Goal: Information Seeking & Learning: Find specific fact

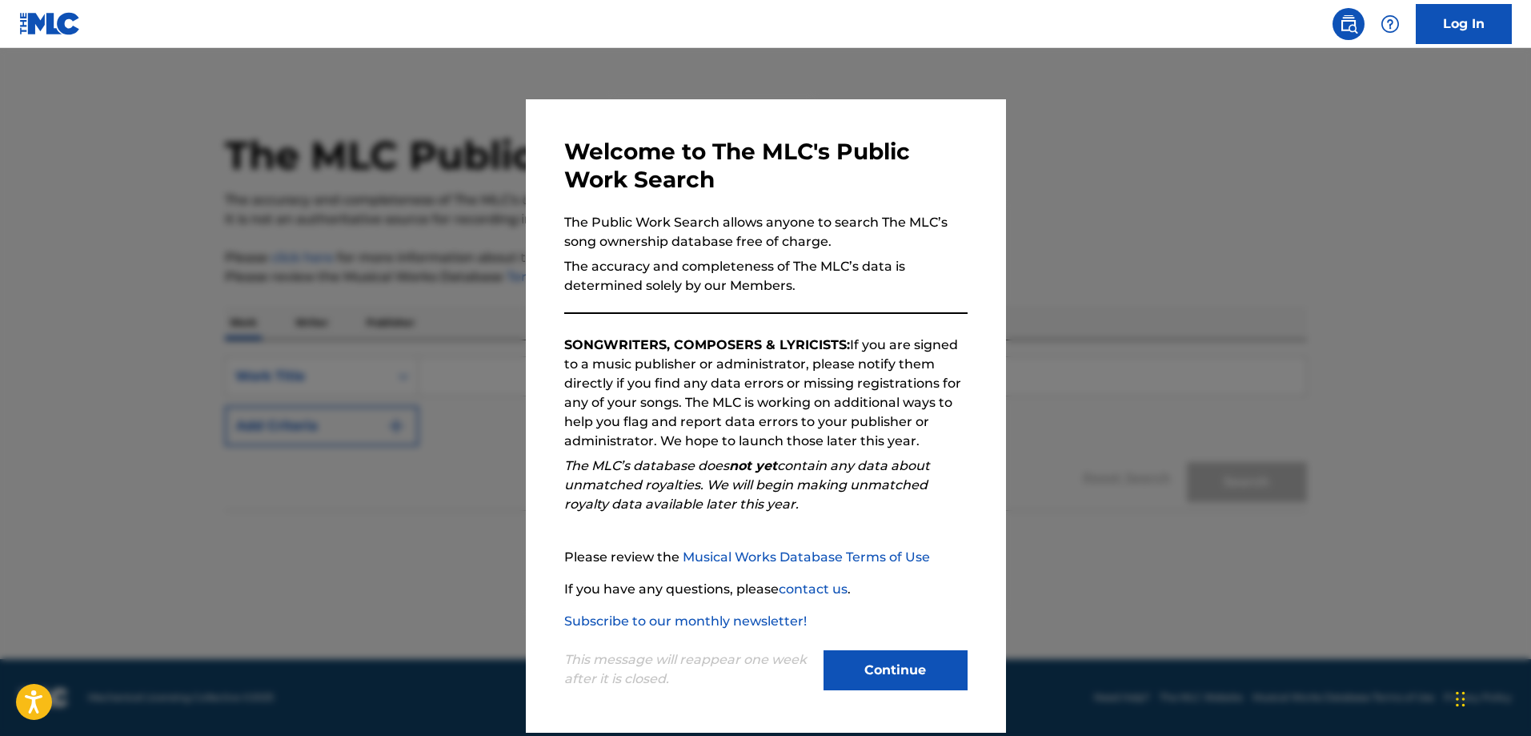
click at [860, 672] on button "Continue" at bounding box center [896, 670] width 144 height 40
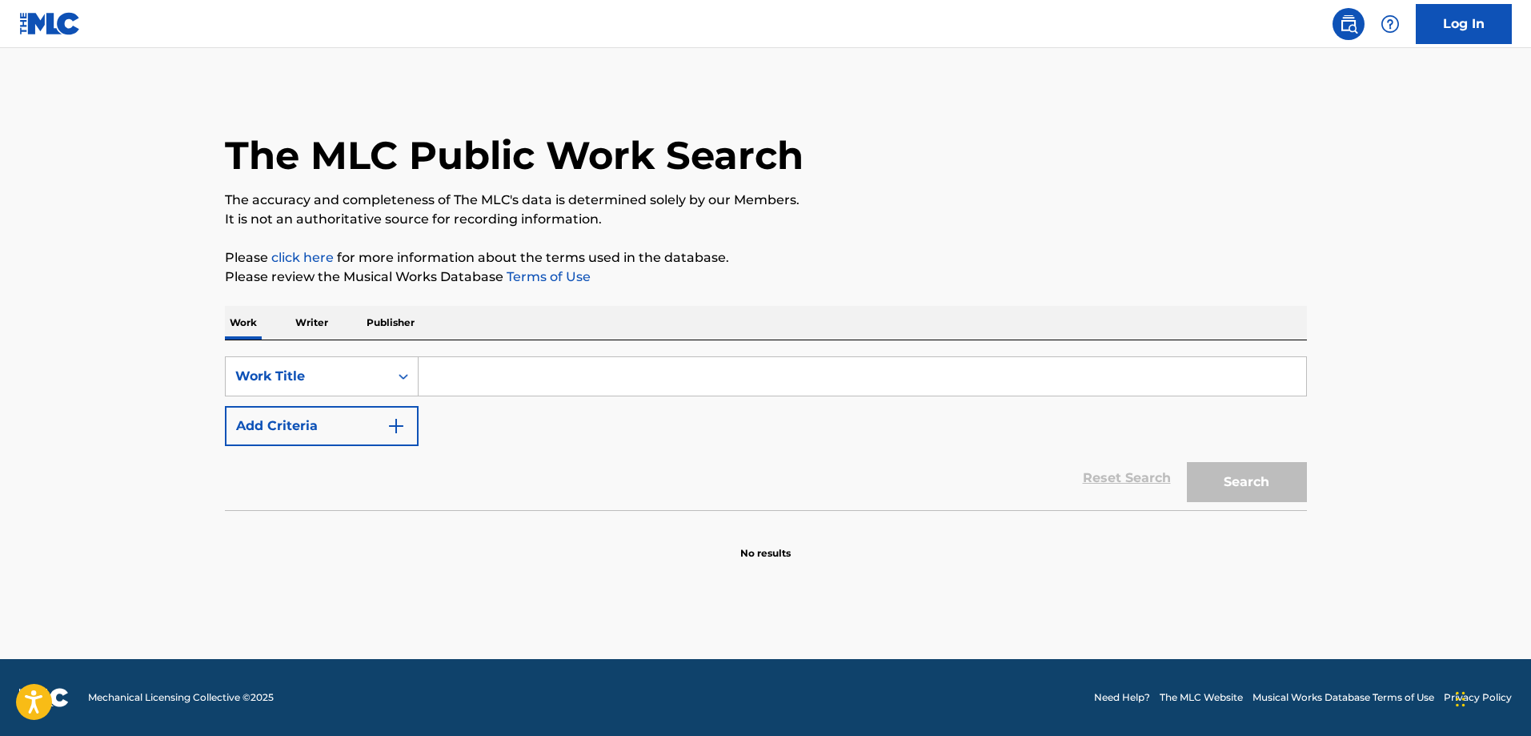
click at [316, 323] on p "Writer" at bounding box center [312, 323] width 42 height 34
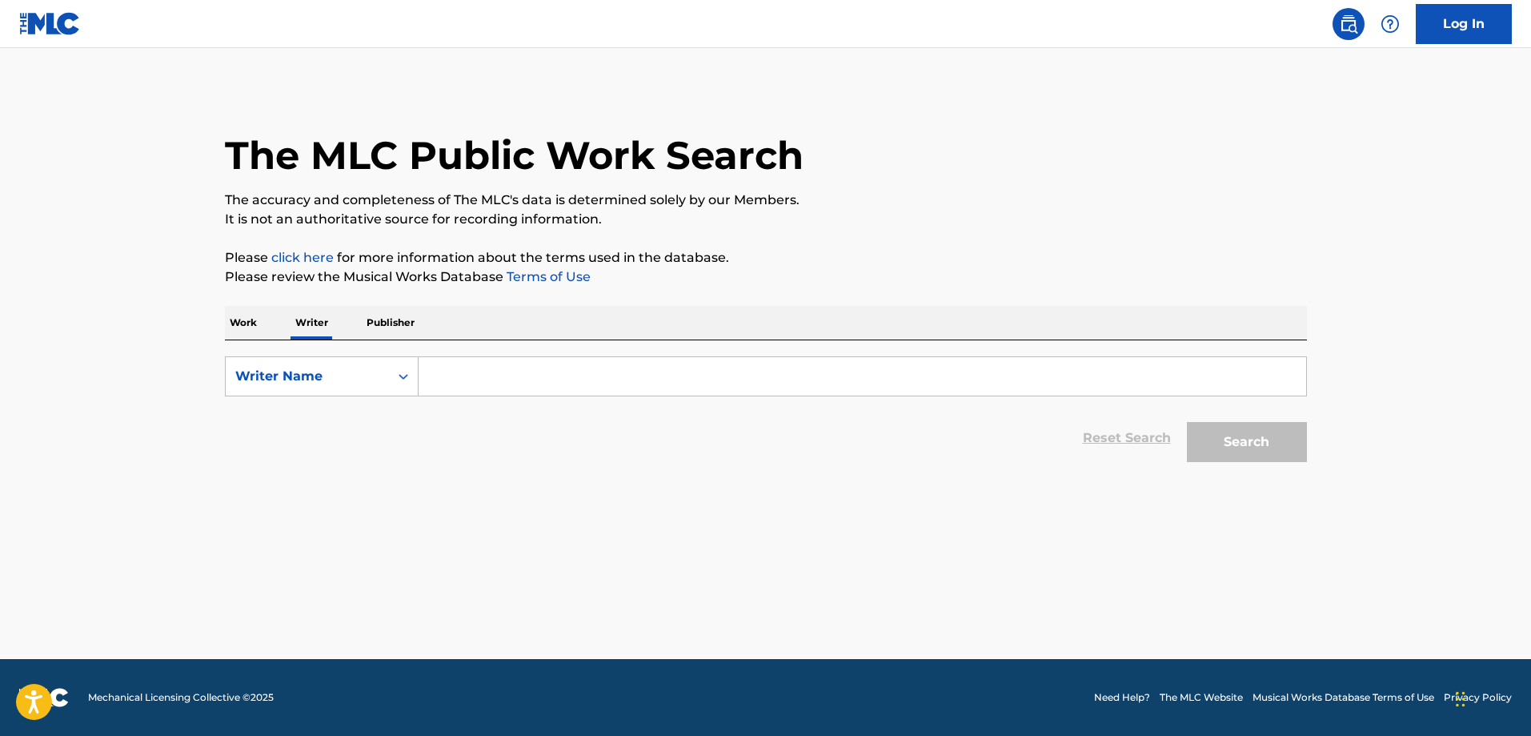
click at [470, 380] on input "Search Form" at bounding box center [863, 376] width 888 height 38
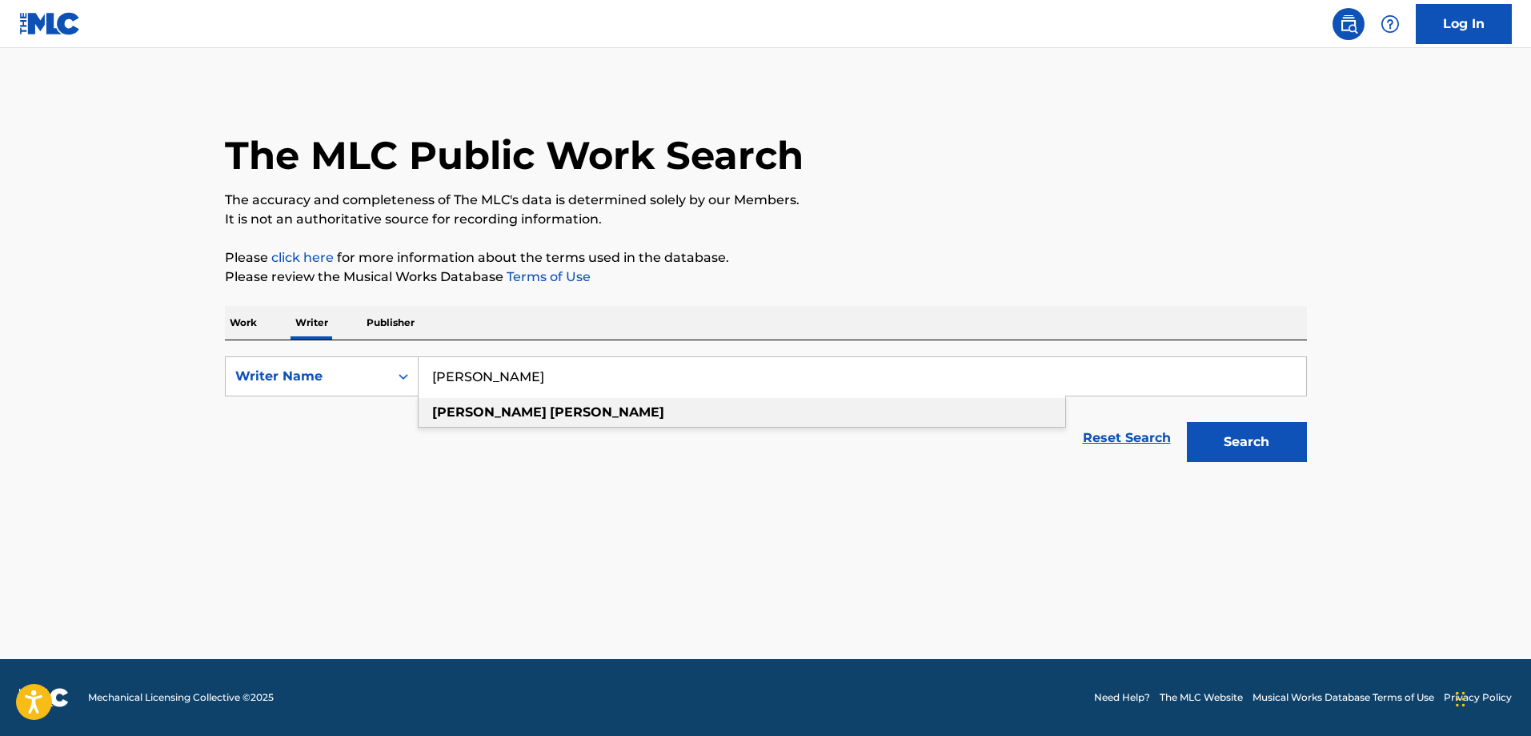
type input "[PERSON_NAME]"
click at [452, 407] on strong "[PERSON_NAME]" at bounding box center [489, 411] width 114 height 15
click at [1248, 434] on button "Search" at bounding box center [1247, 442] width 120 height 40
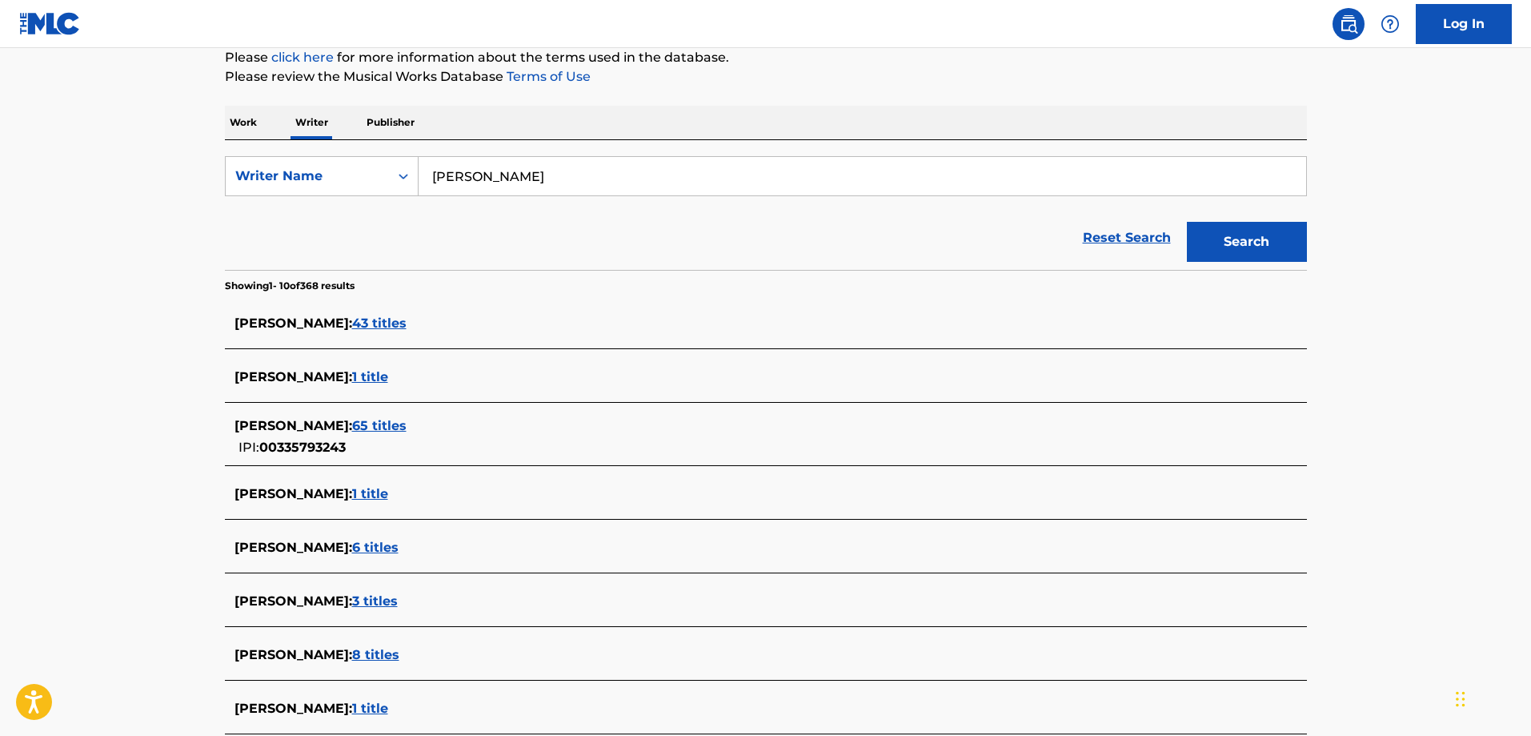
scroll to position [320, 0]
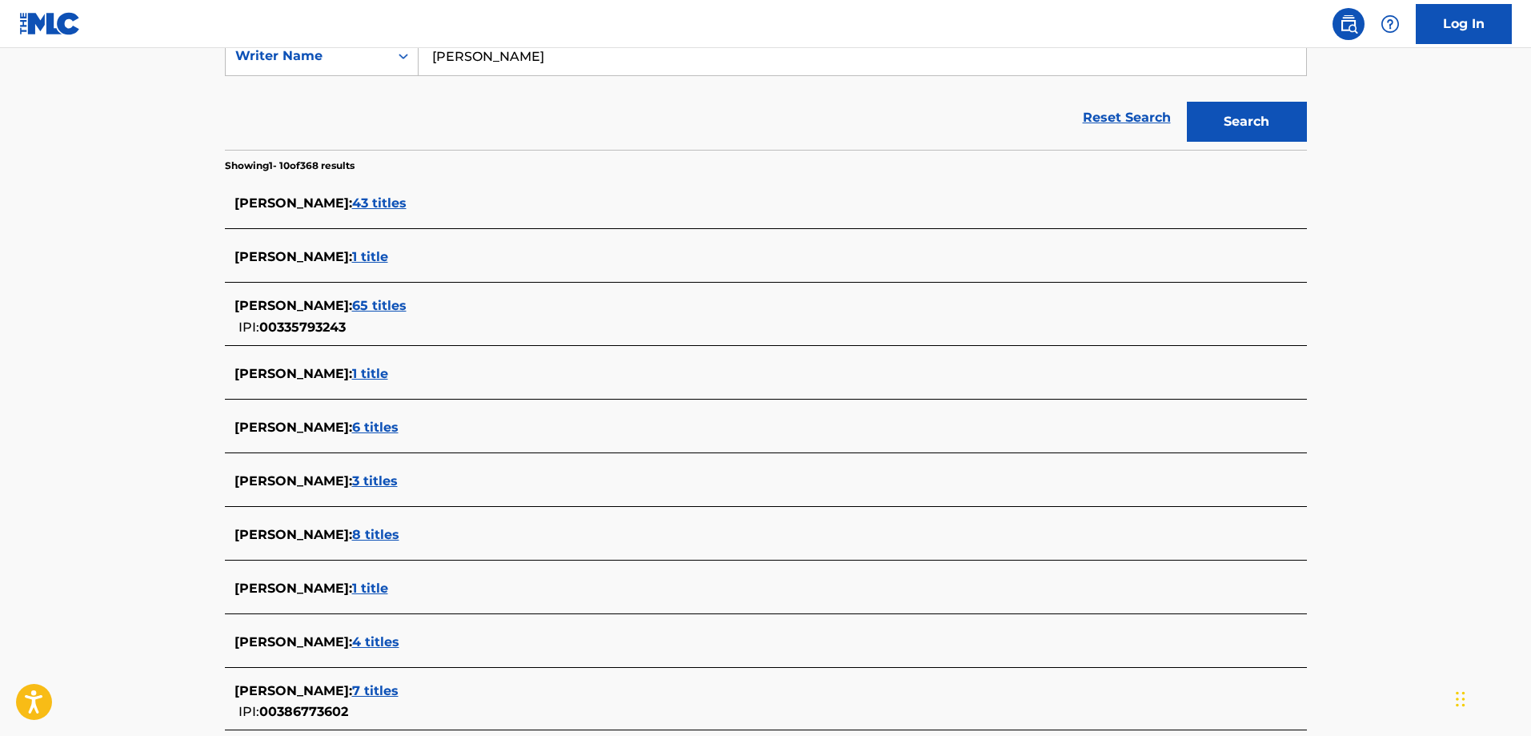
click at [367, 201] on span "43 titles" at bounding box center [379, 202] width 54 height 15
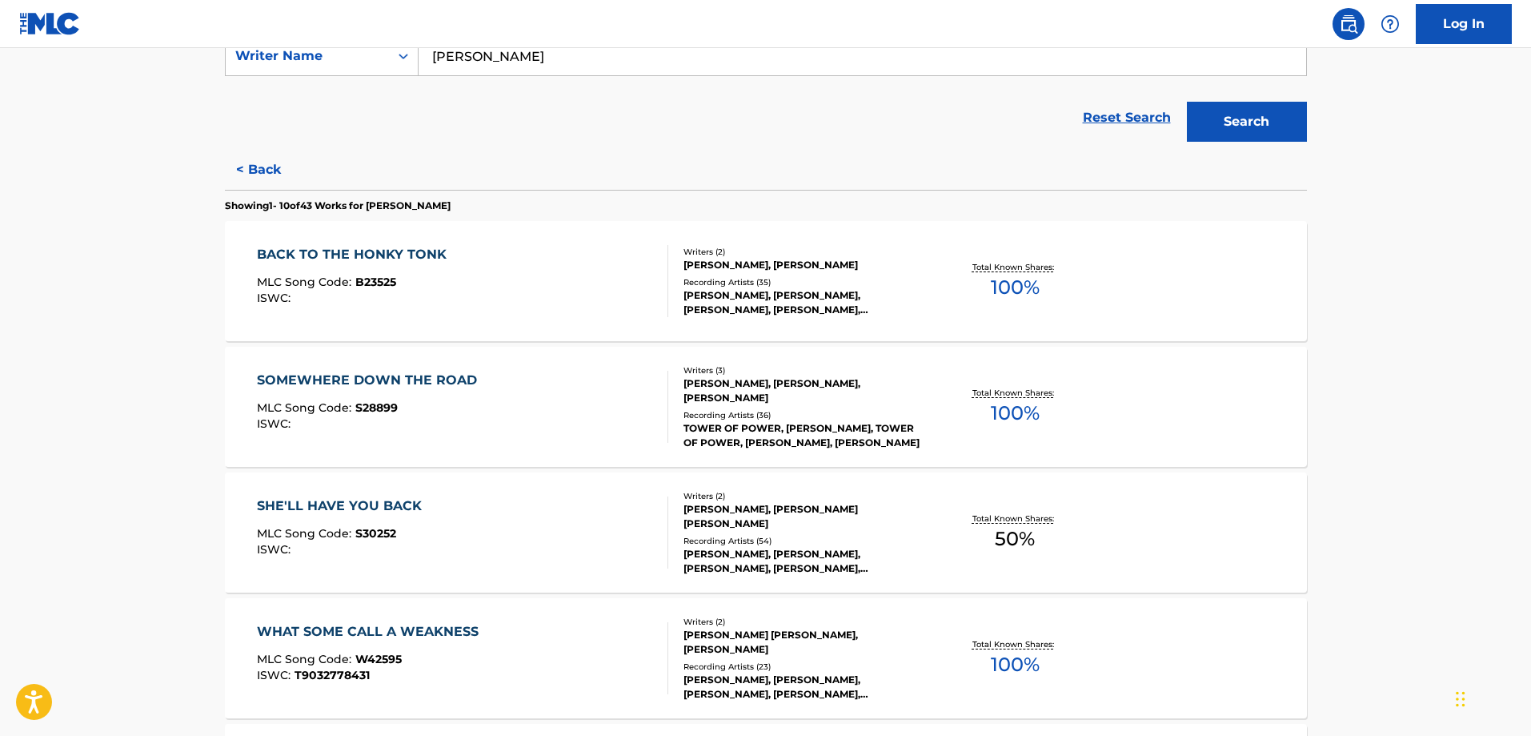
click at [251, 170] on button "< Back" at bounding box center [273, 170] width 96 height 40
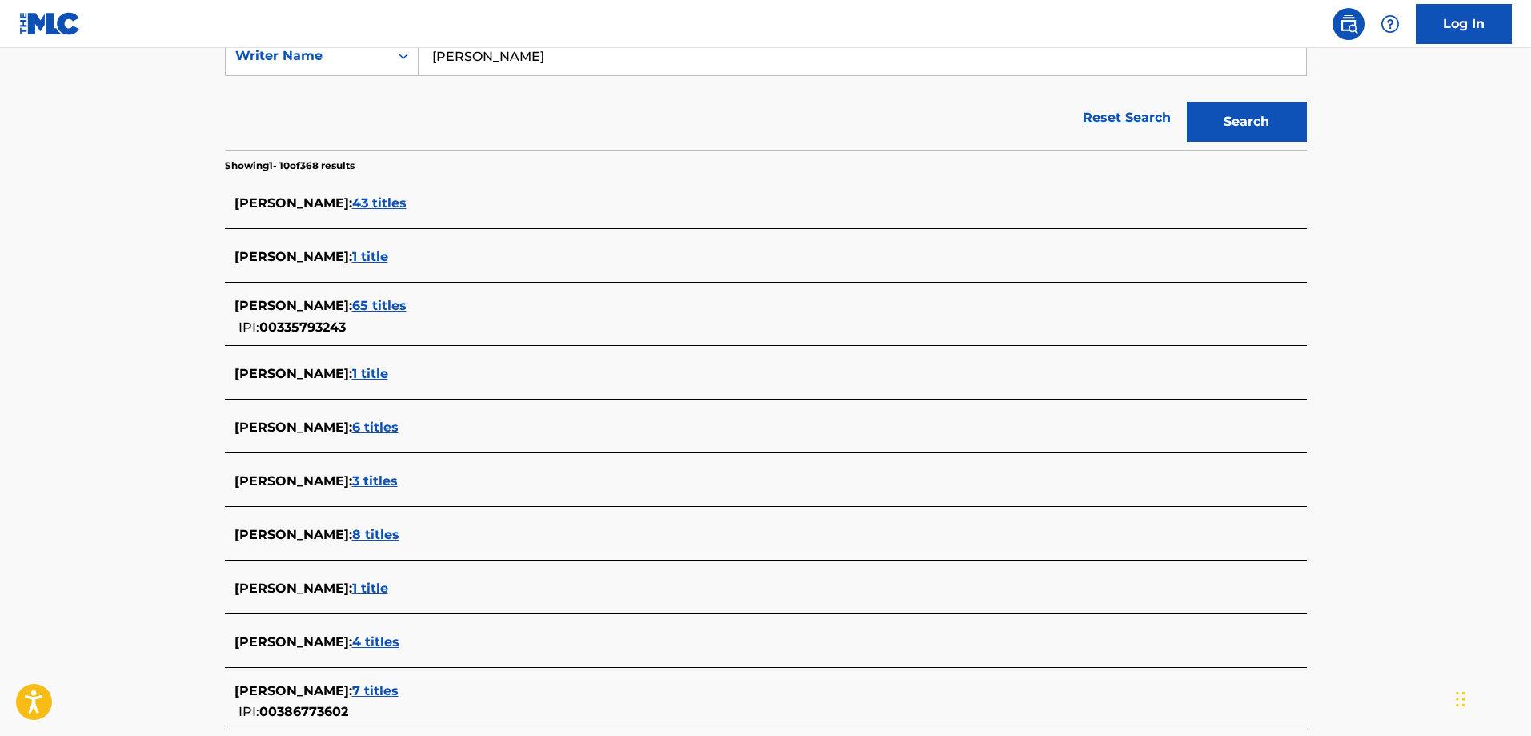
click at [378, 310] on span "65 titles" at bounding box center [379, 305] width 54 height 15
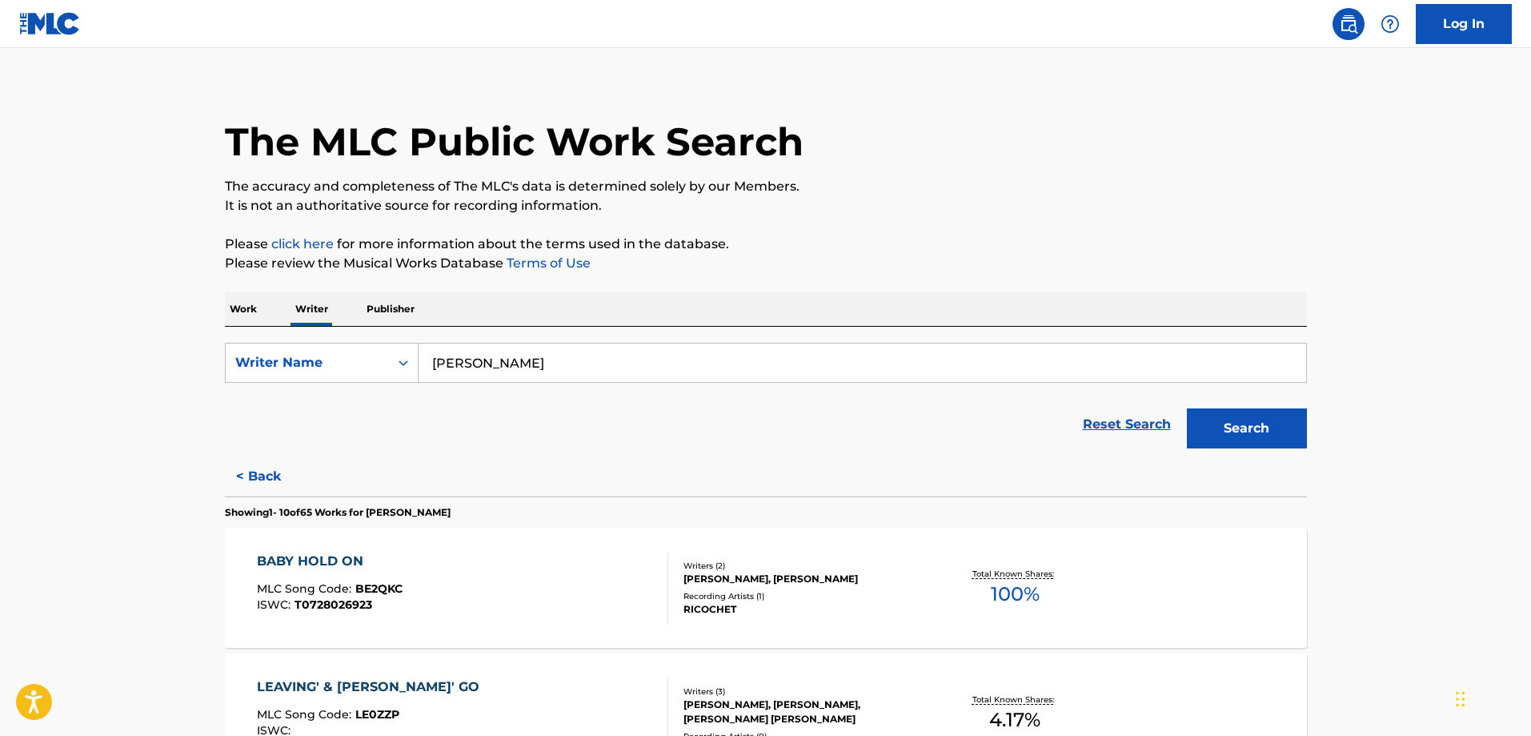
scroll to position [0, 0]
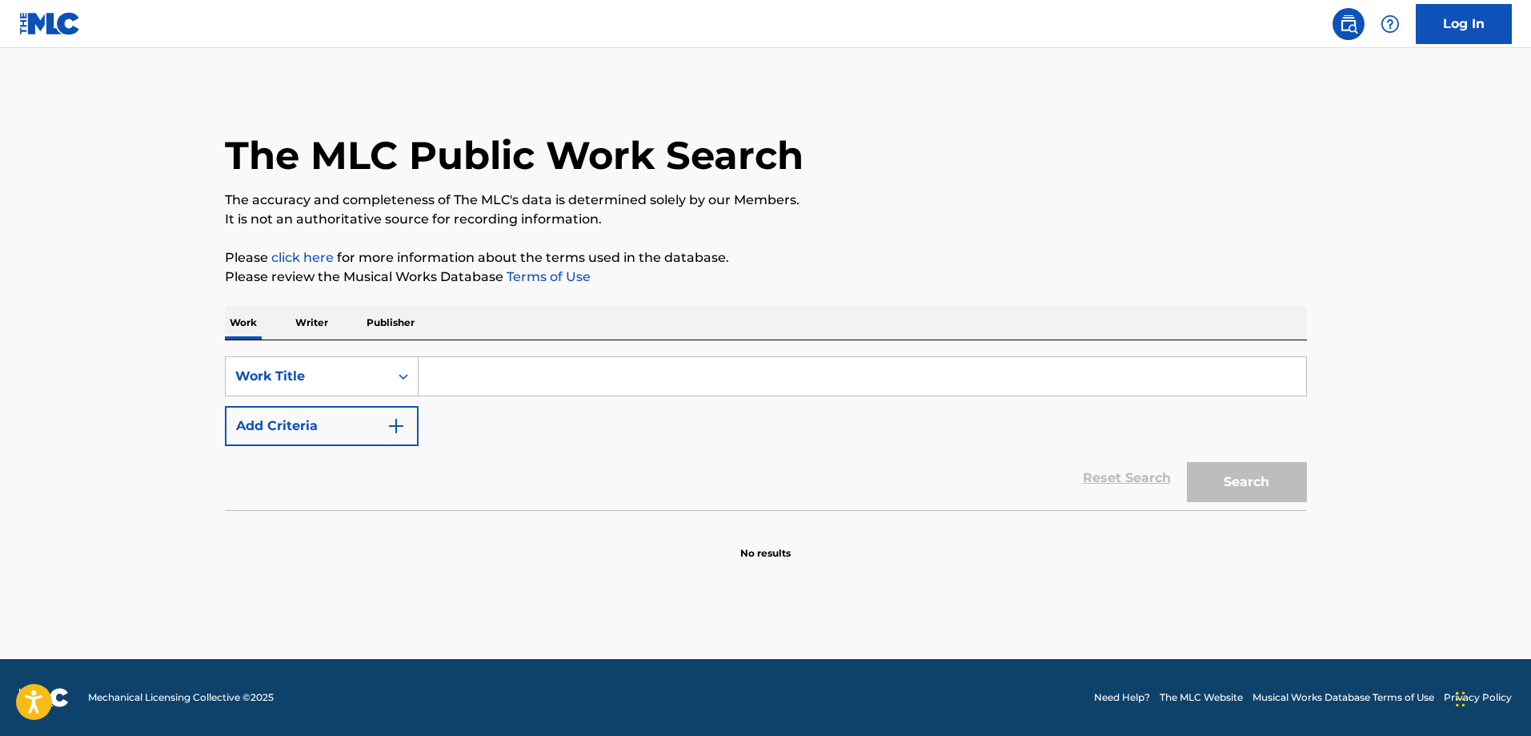
click at [316, 318] on p "Writer" at bounding box center [312, 323] width 42 height 34
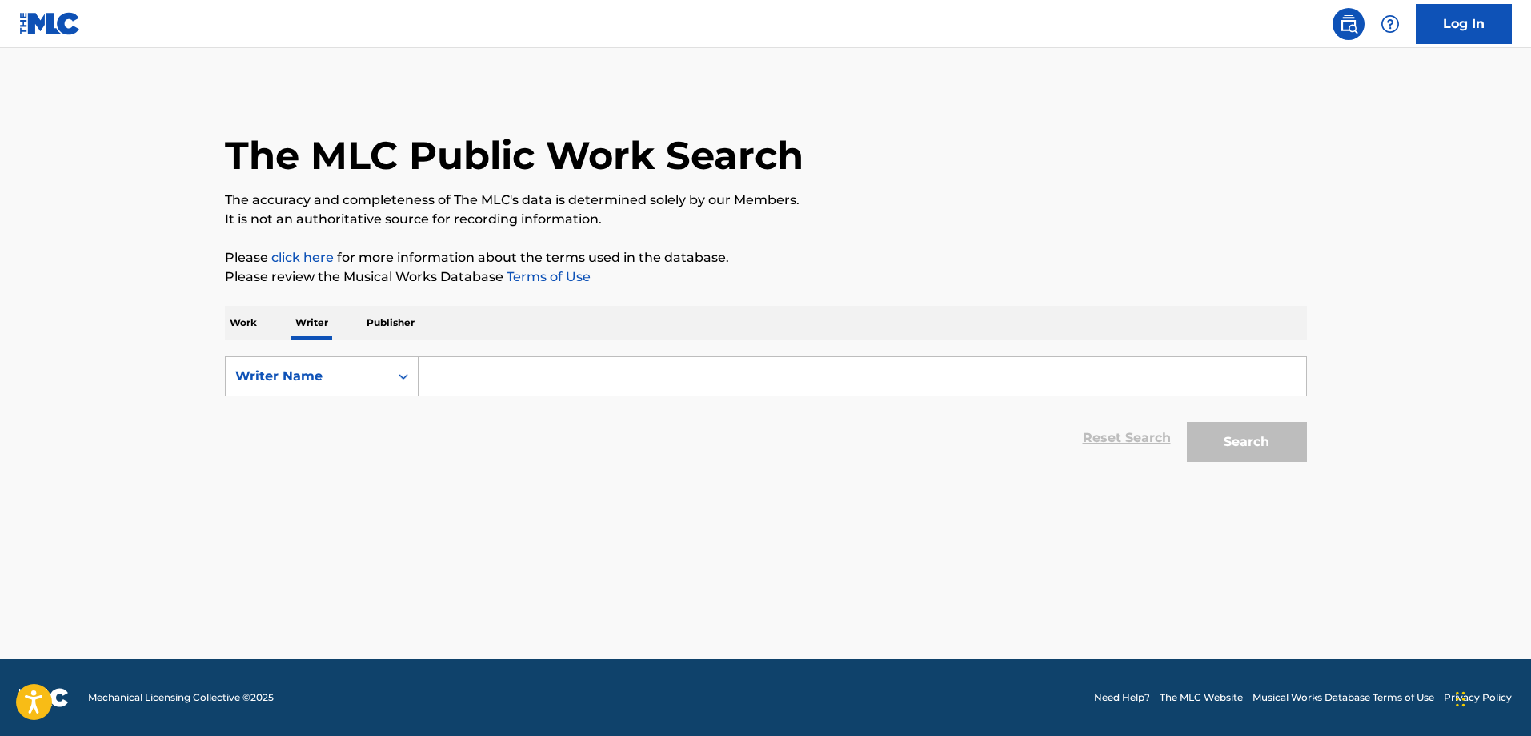
click at [565, 376] on input "Search Form" at bounding box center [863, 376] width 888 height 38
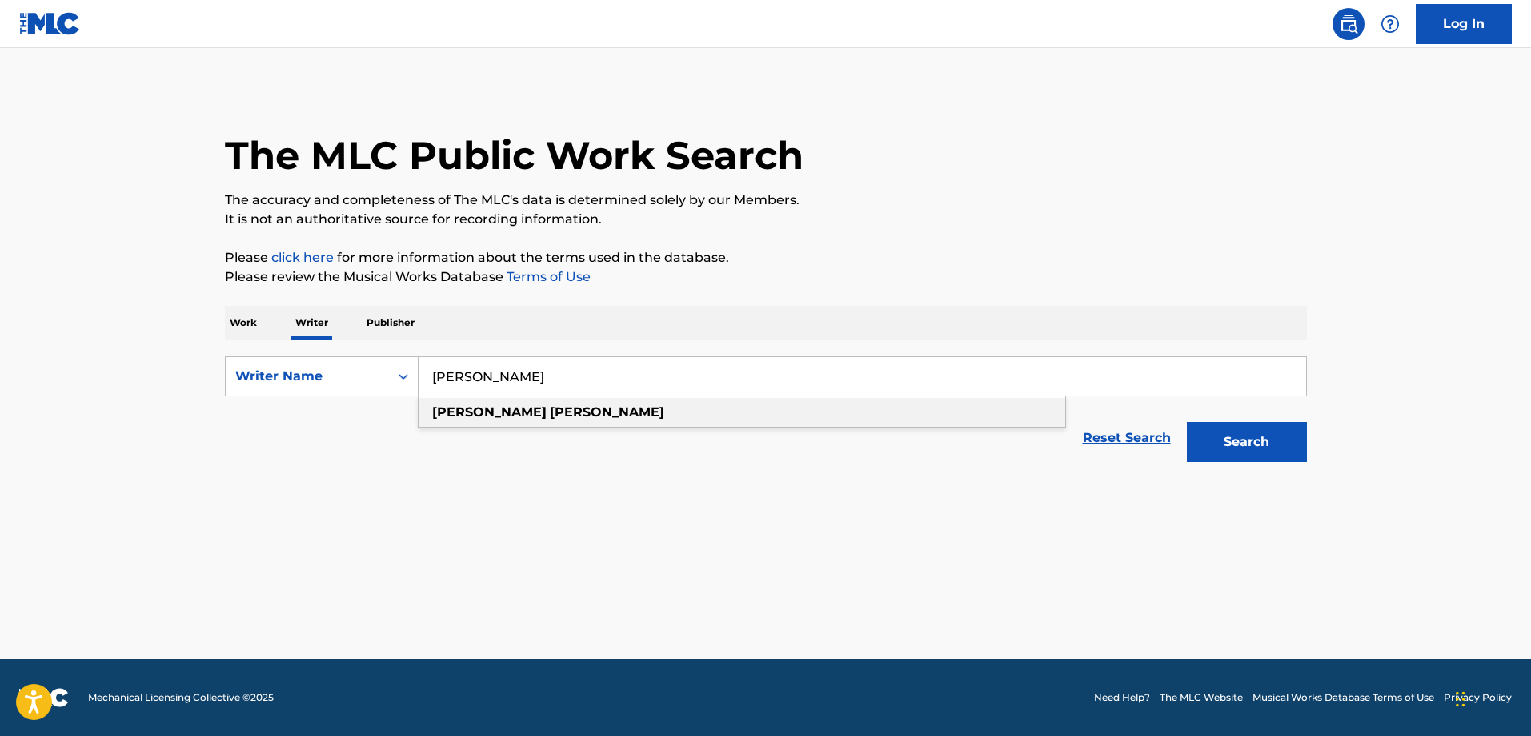
type input "[PERSON_NAME]"
click at [530, 415] on div "[PERSON_NAME]" at bounding box center [742, 412] width 647 height 29
click at [1242, 453] on button "Search" at bounding box center [1247, 442] width 120 height 40
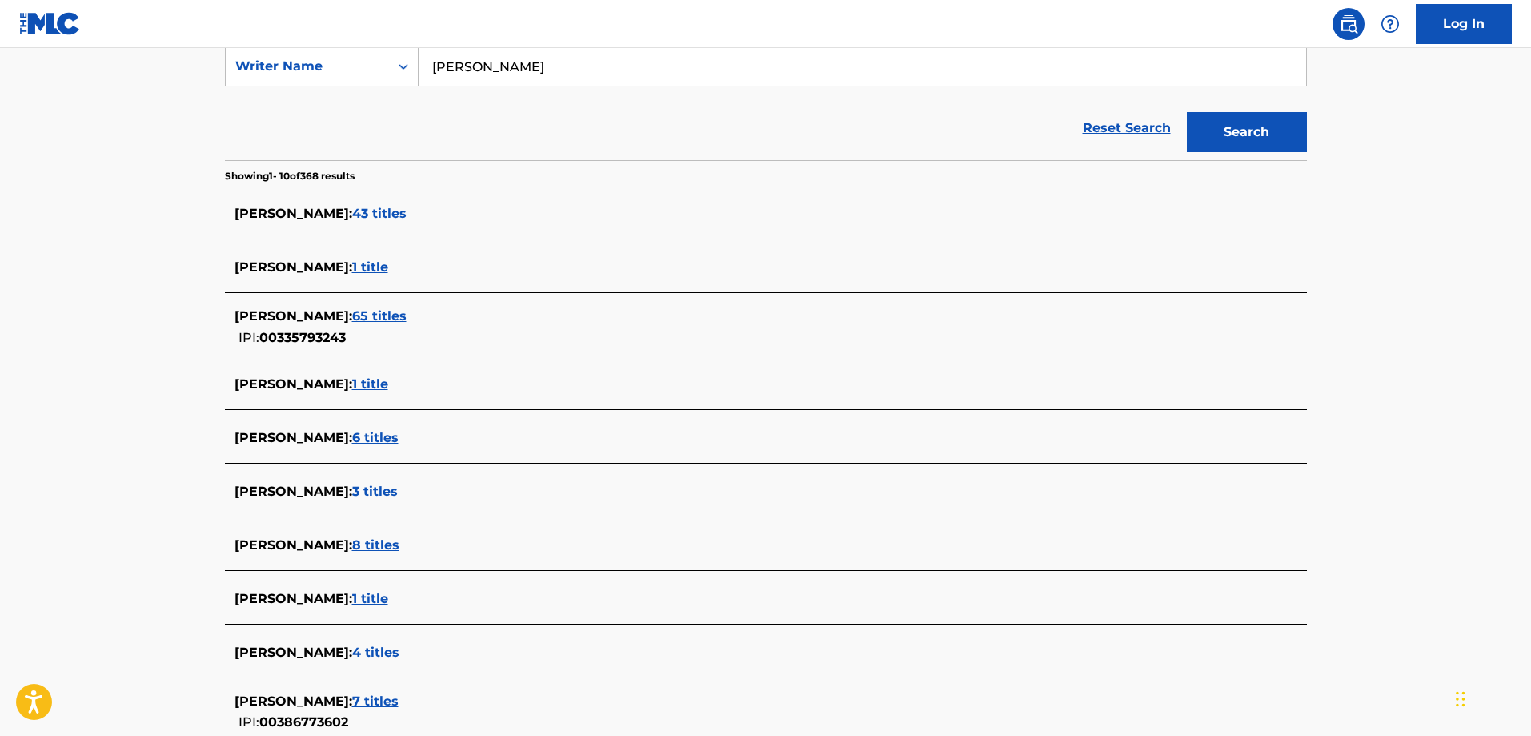
scroll to position [320, 0]
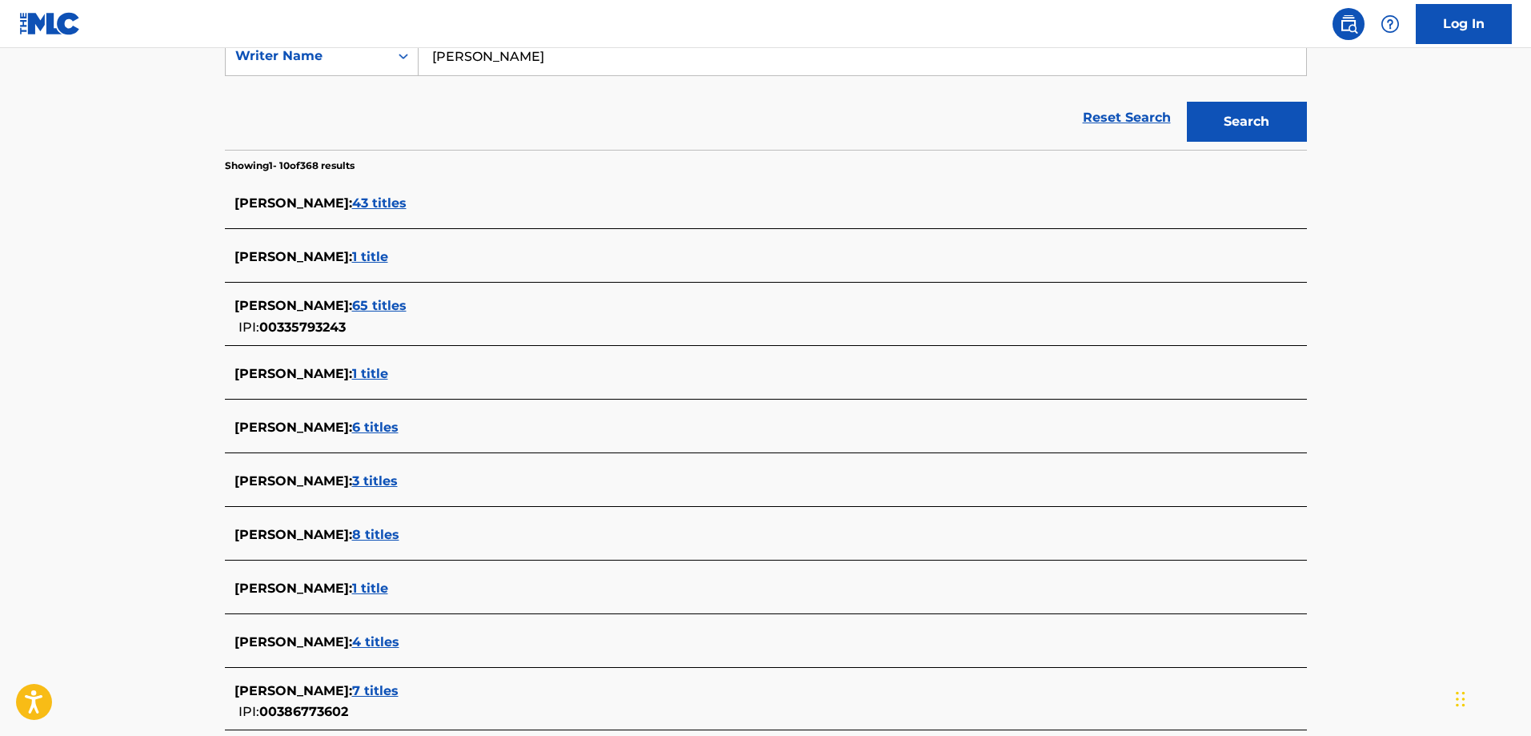
click at [363, 586] on span "1 title" at bounding box center [370, 587] width 36 height 15
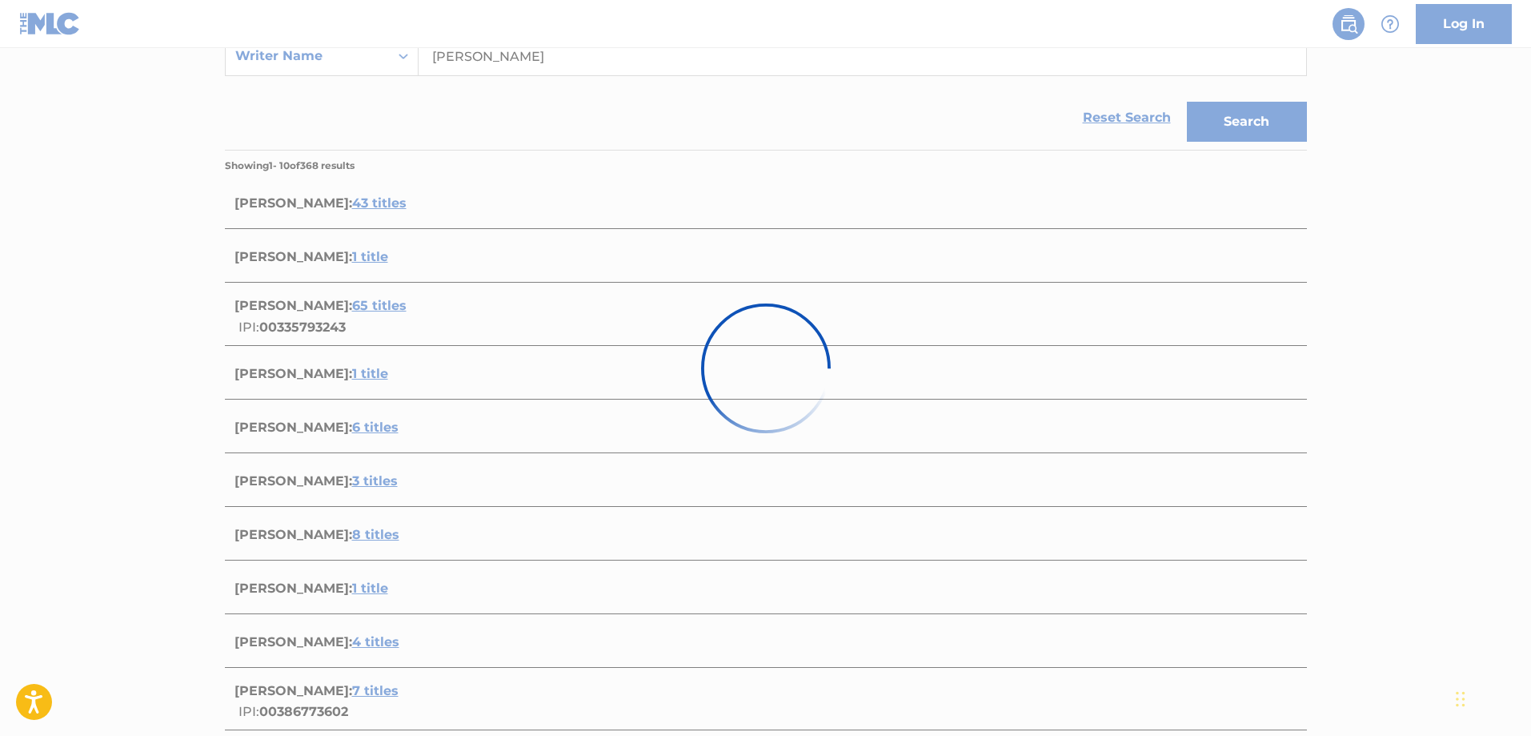
scroll to position [86, 0]
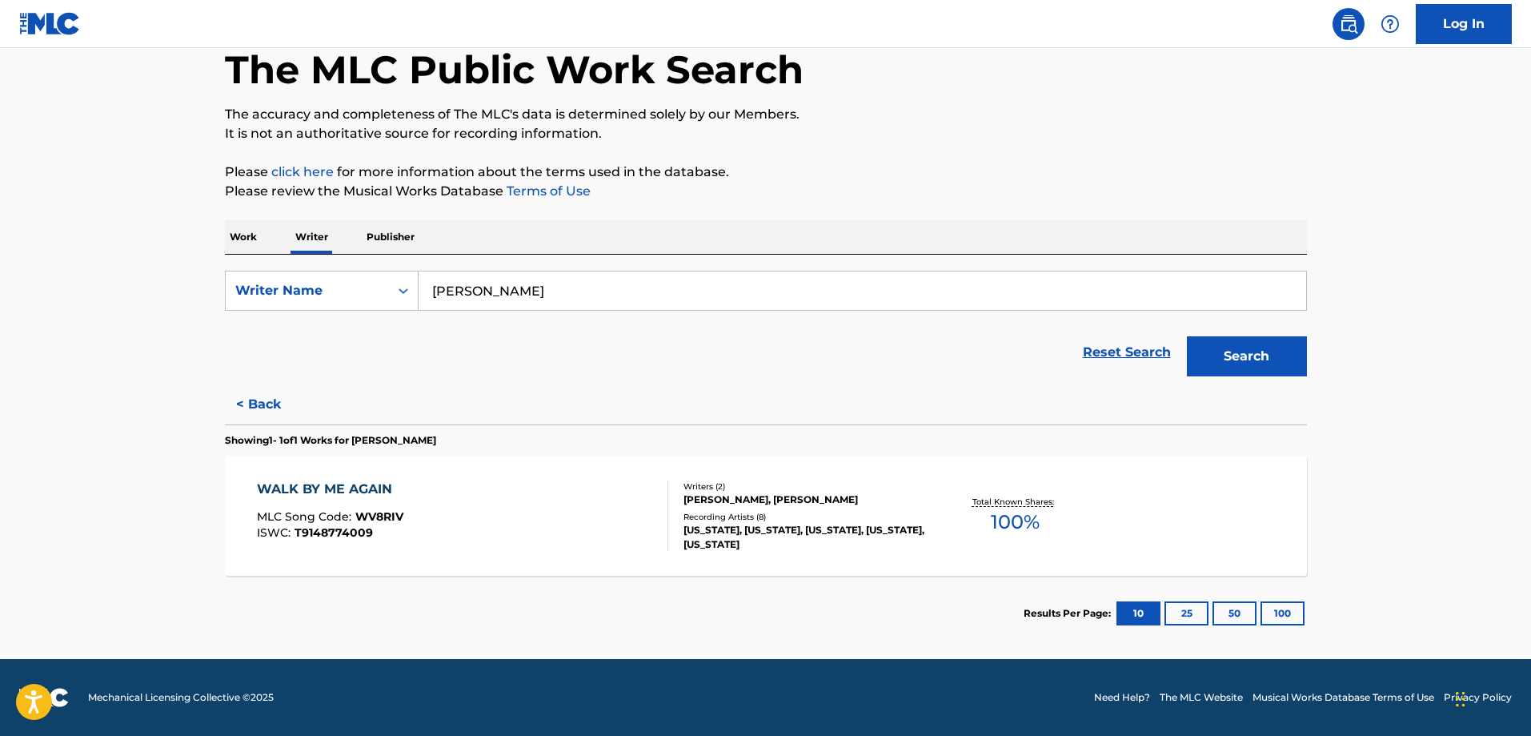
click at [367, 493] on div "WALK BY ME AGAIN" at bounding box center [330, 488] width 146 height 19
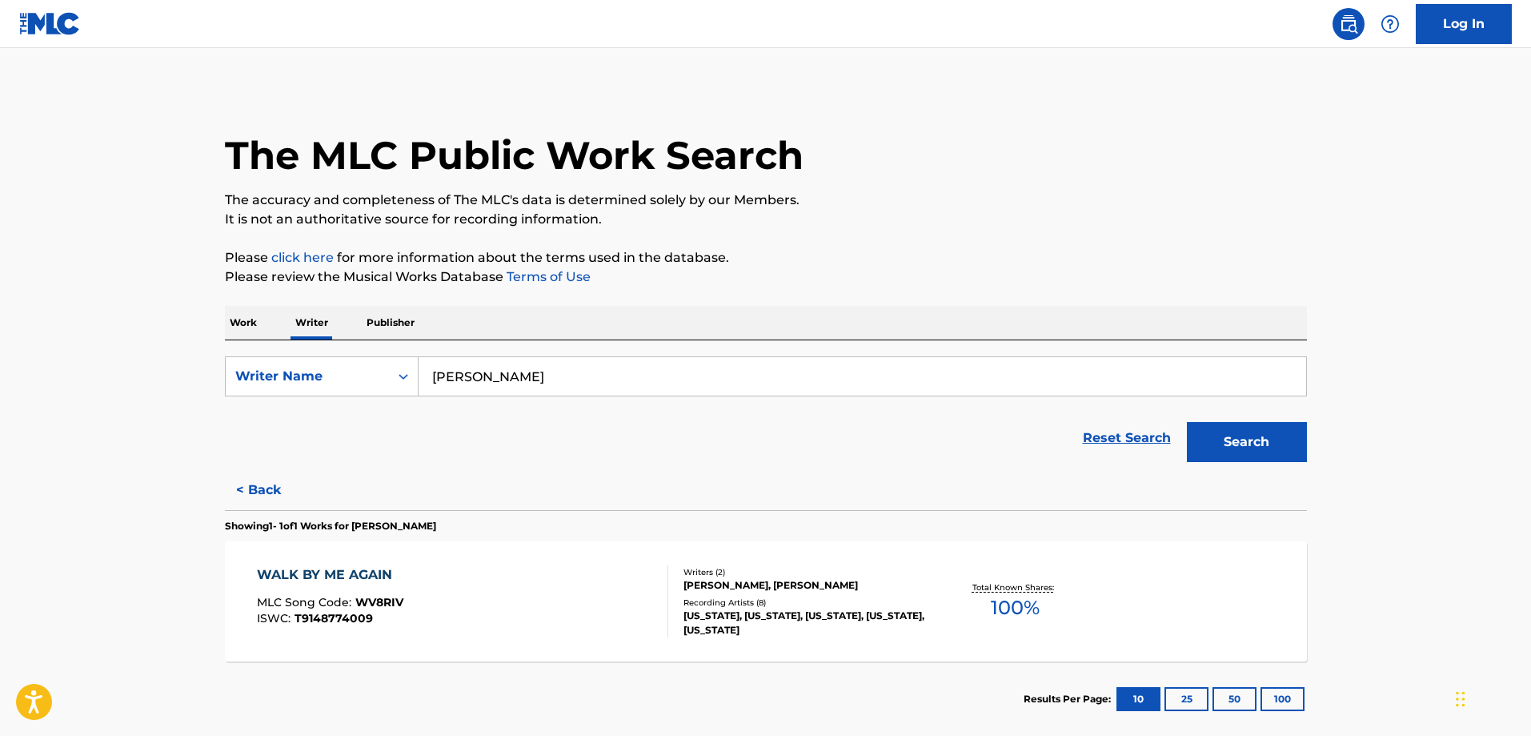
click at [1289, 434] on button "Search" at bounding box center [1247, 442] width 120 height 40
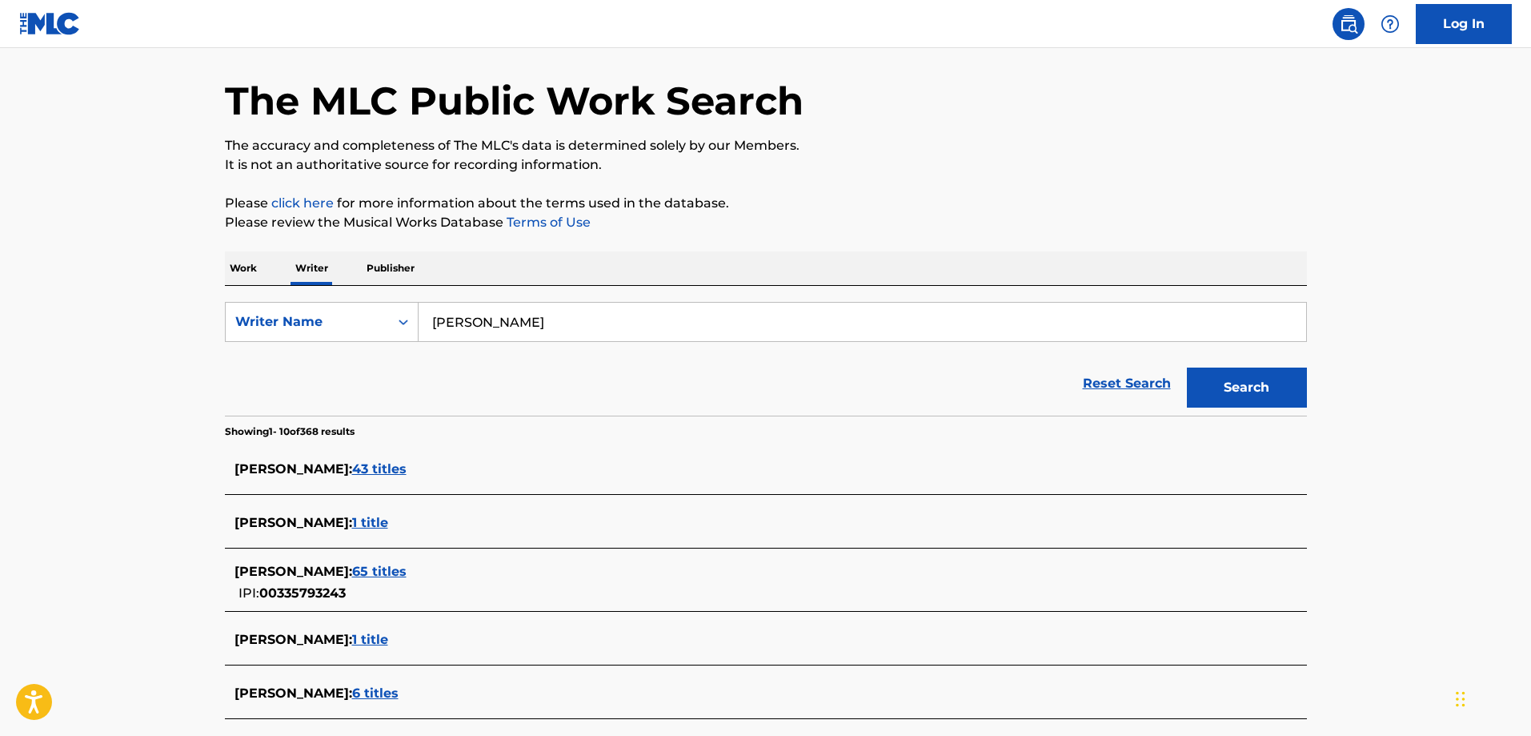
scroll to position [160, 0]
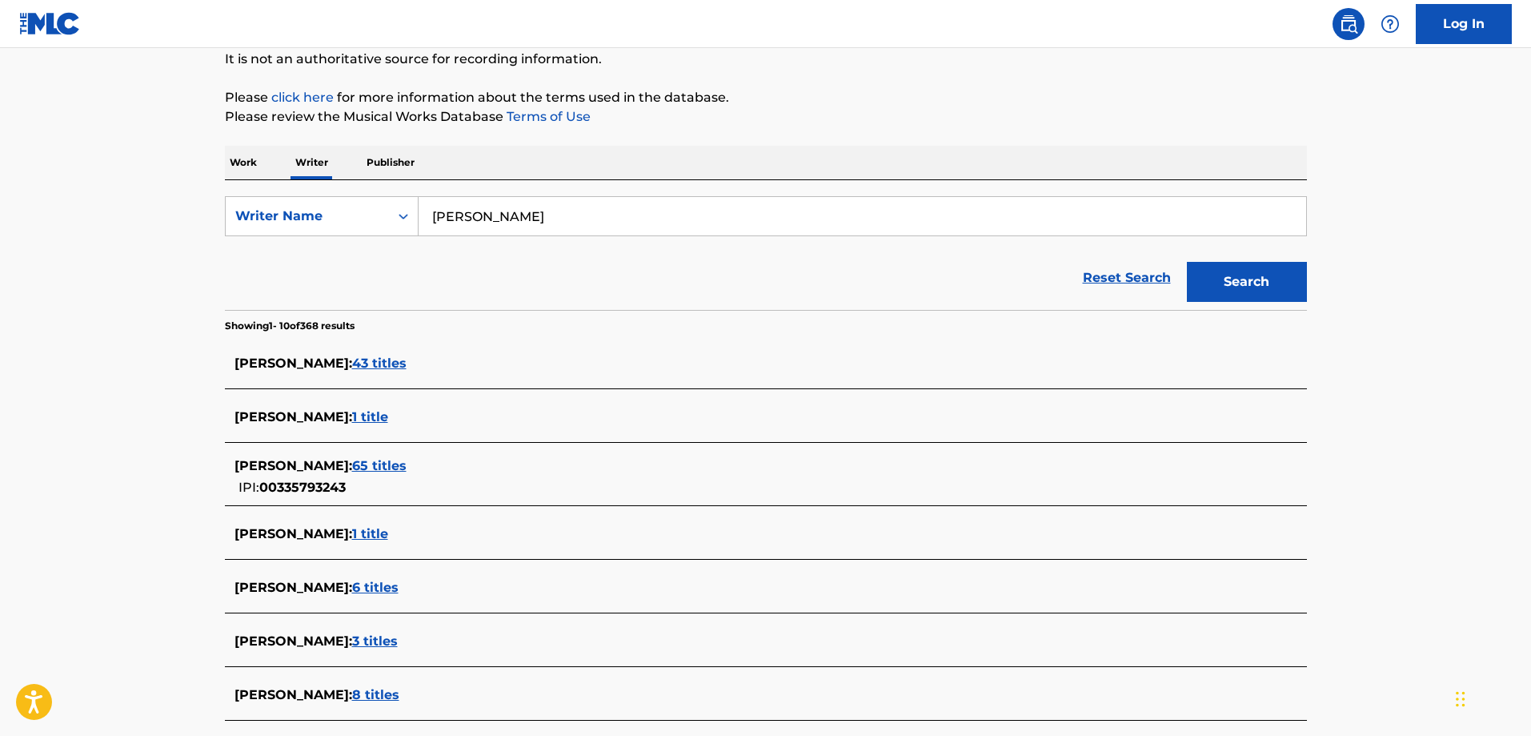
click at [368, 464] on span "65 titles" at bounding box center [379, 465] width 54 height 15
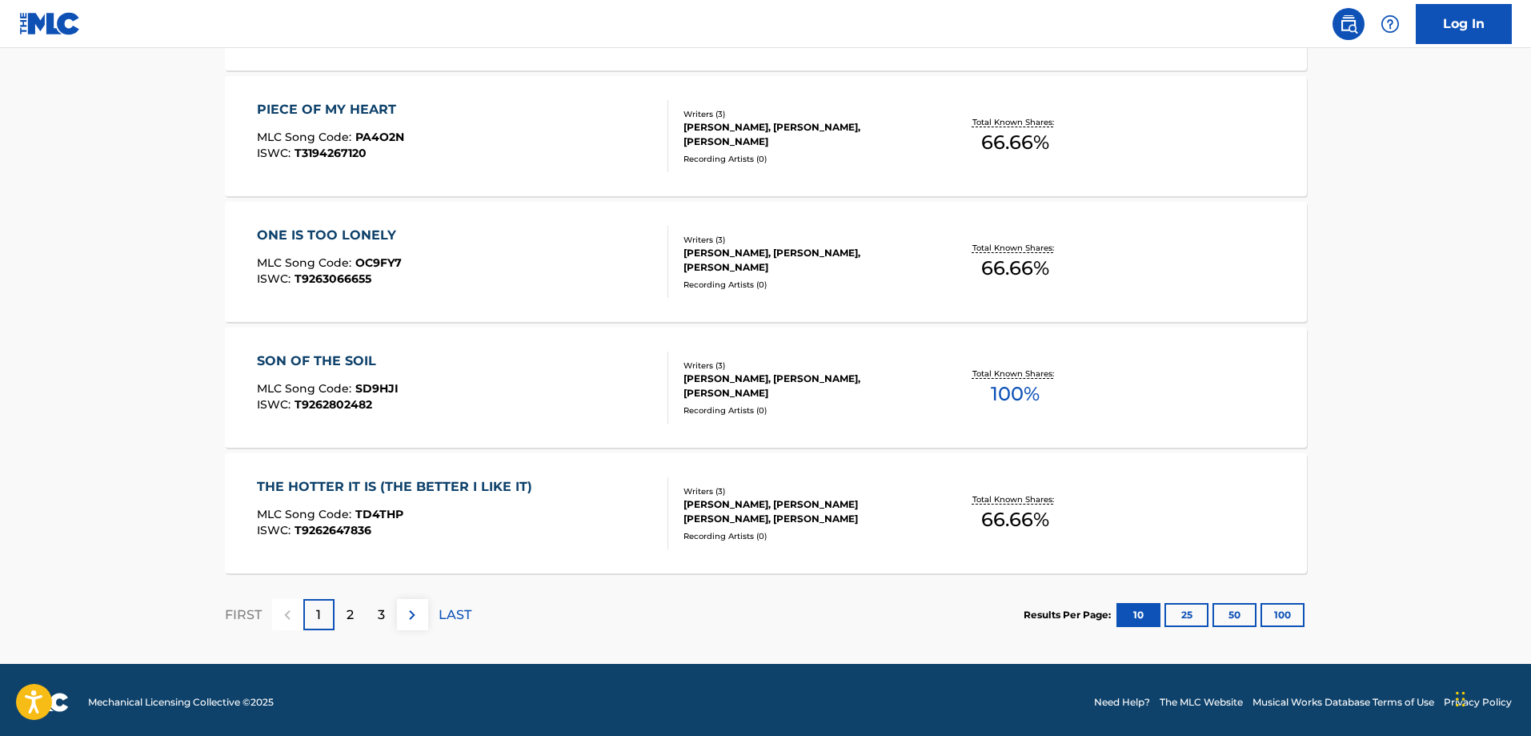
scroll to position [1224, 0]
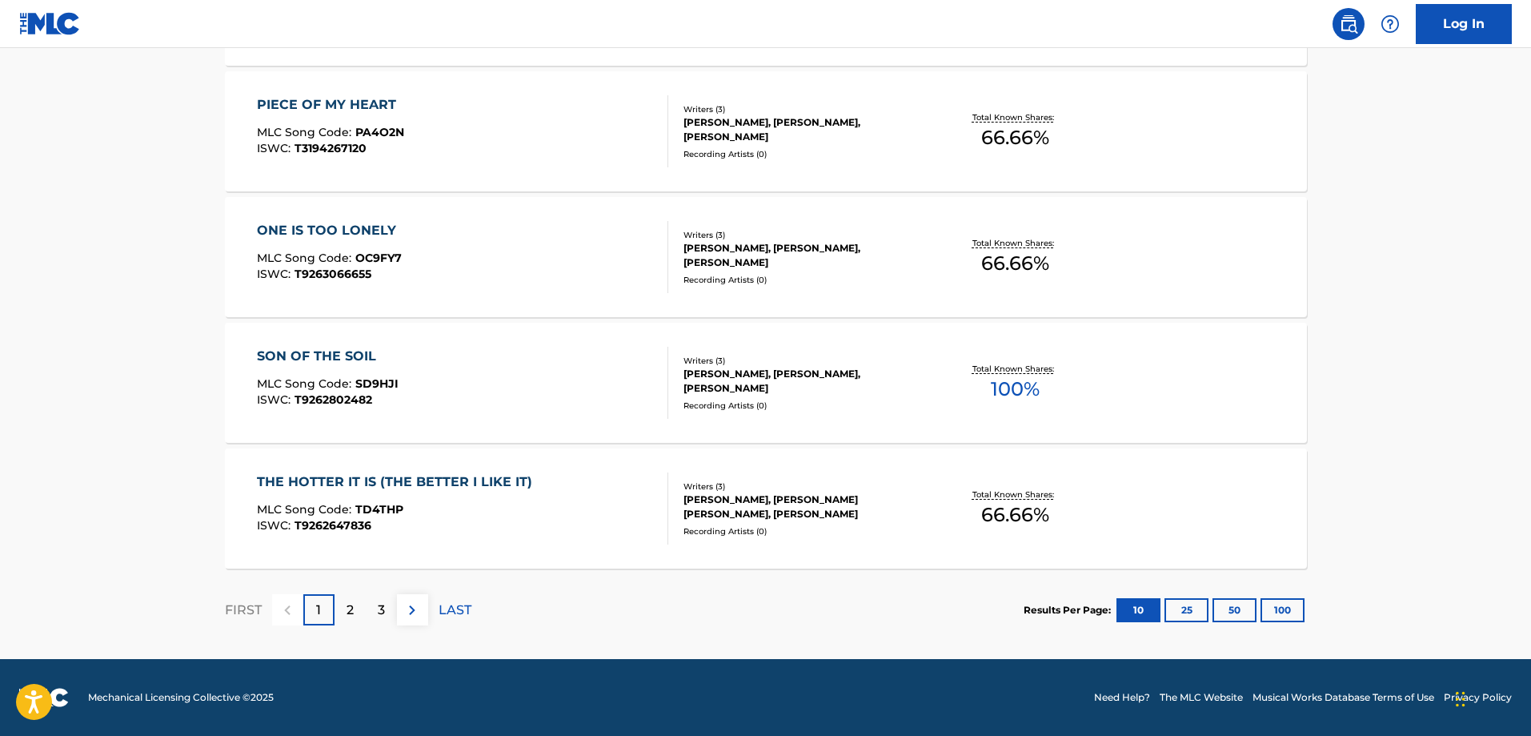
click at [411, 612] on img at bounding box center [412, 609] width 19 height 19
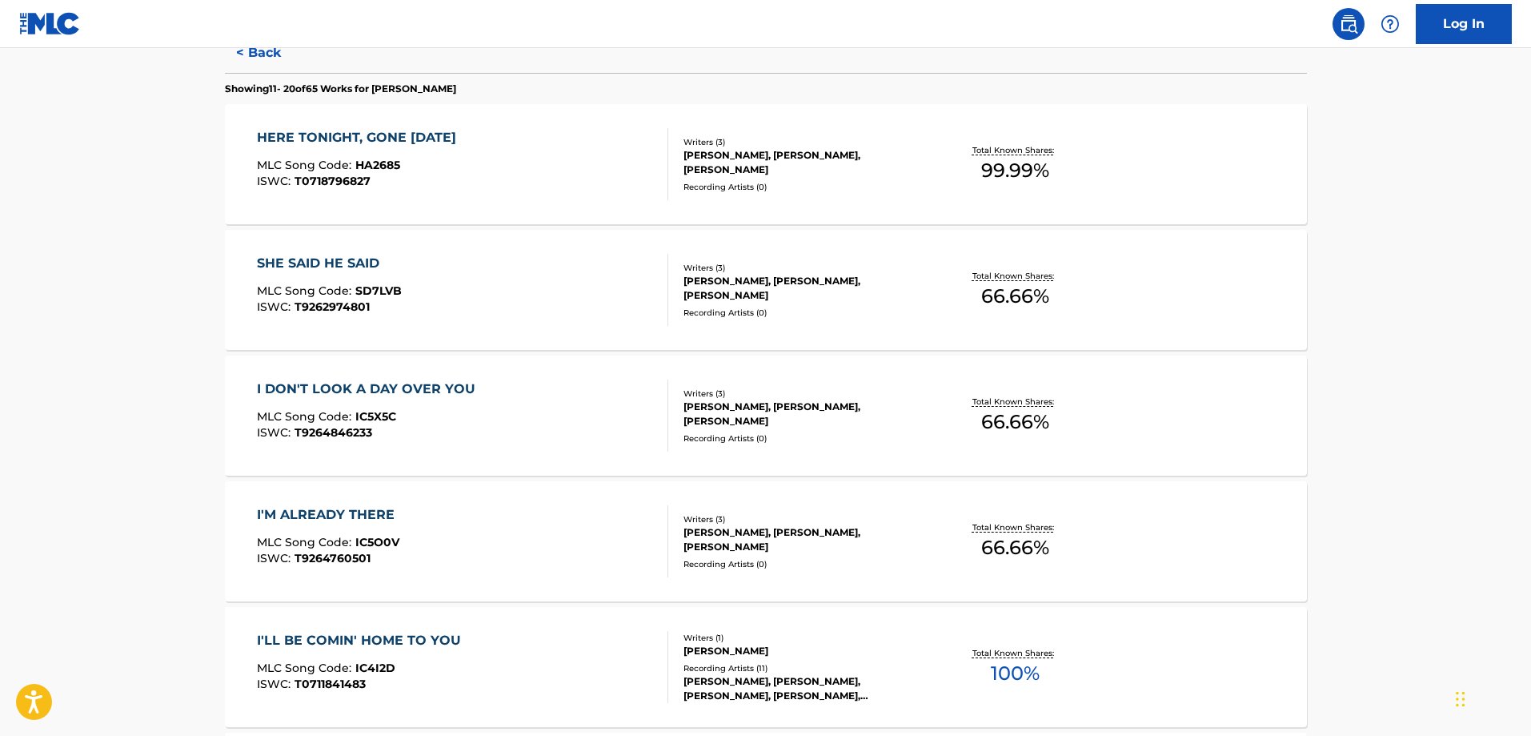
scroll to position [0, 0]
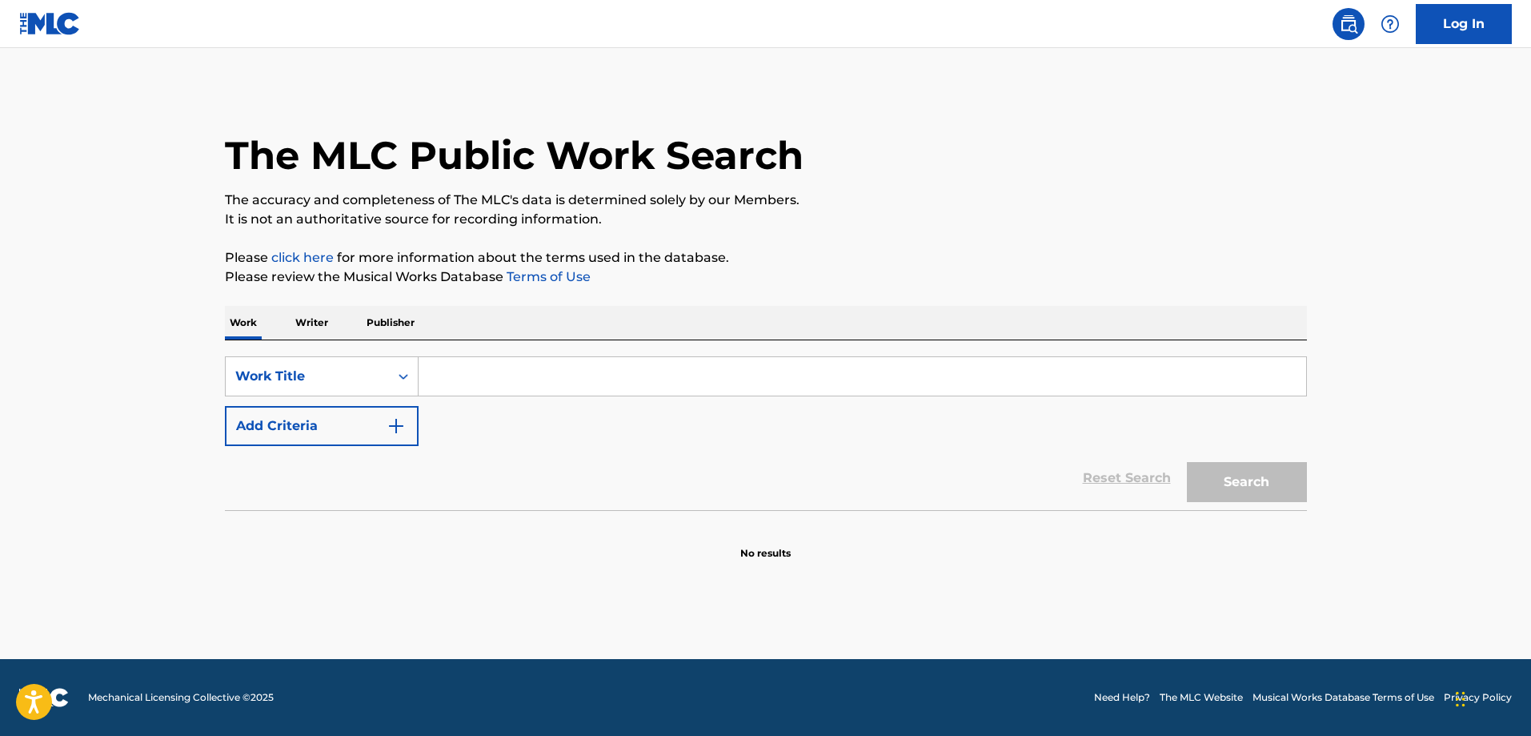
click at [319, 325] on p "Writer" at bounding box center [312, 323] width 42 height 34
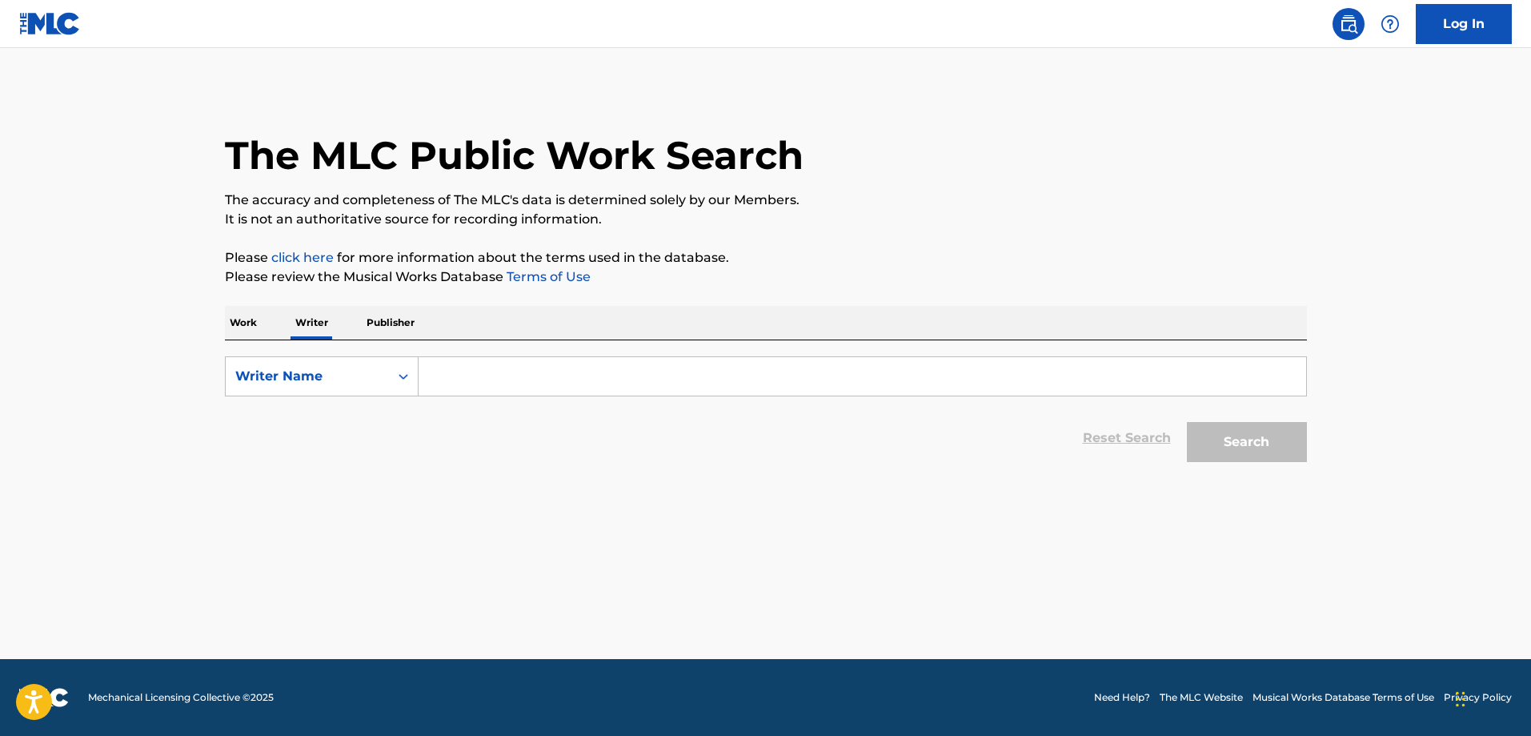
click at [479, 375] on input "Search Form" at bounding box center [863, 376] width 888 height 38
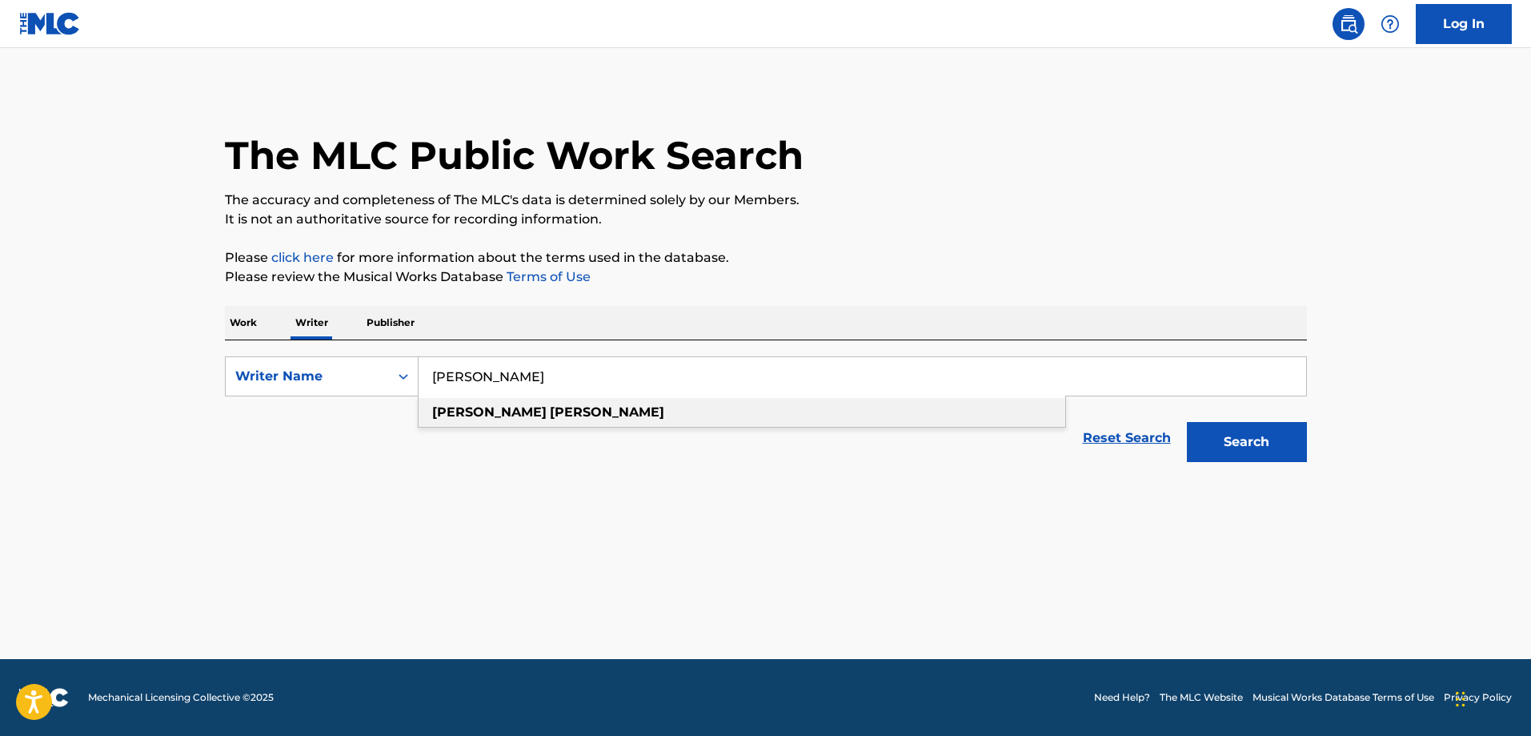
type input "[PERSON_NAME]"
click at [550, 405] on strong "[PERSON_NAME]" at bounding box center [607, 411] width 114 height 15
click at [1278, 439] on button "Search" at bounding box center [1247, 442] width 120 height 40
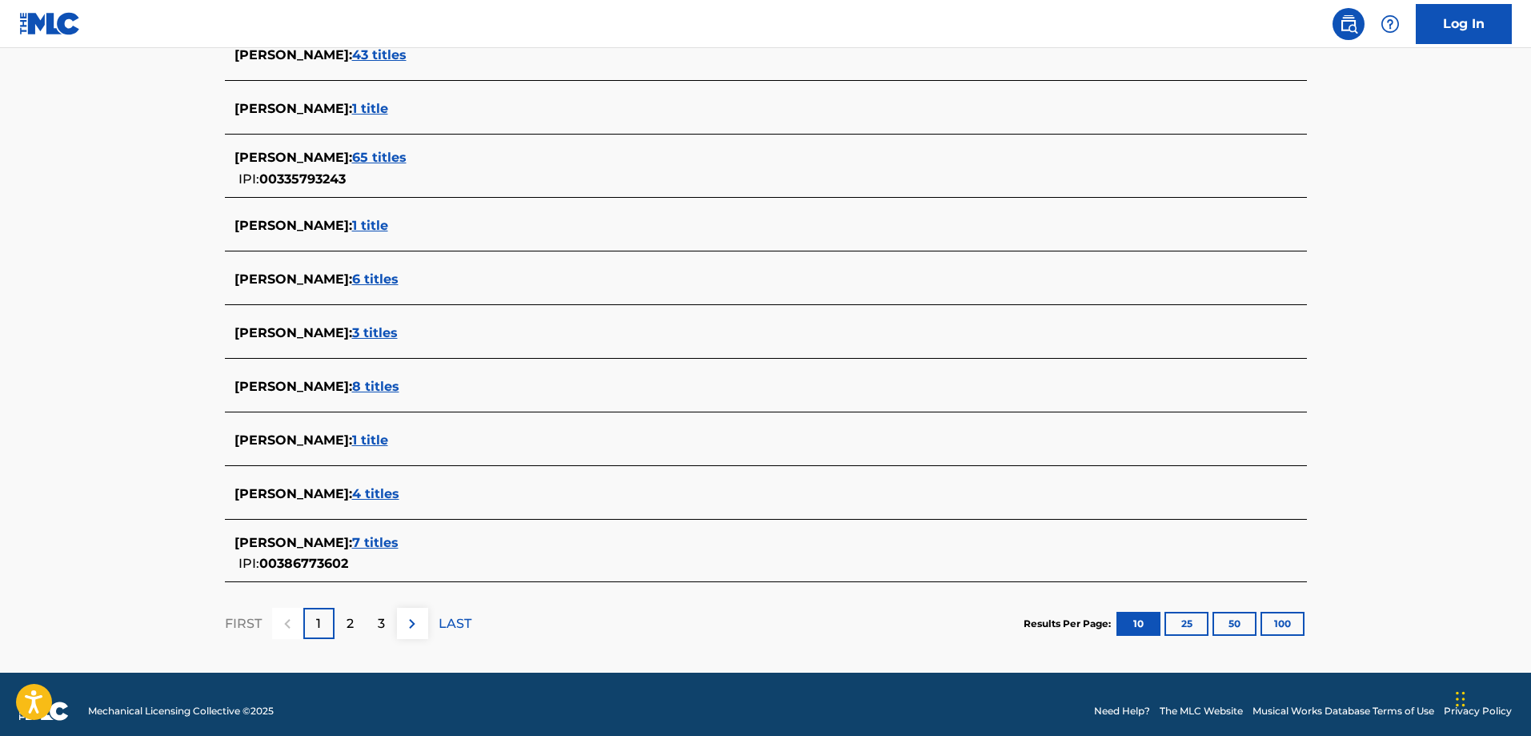
scroll to position [480, 0]
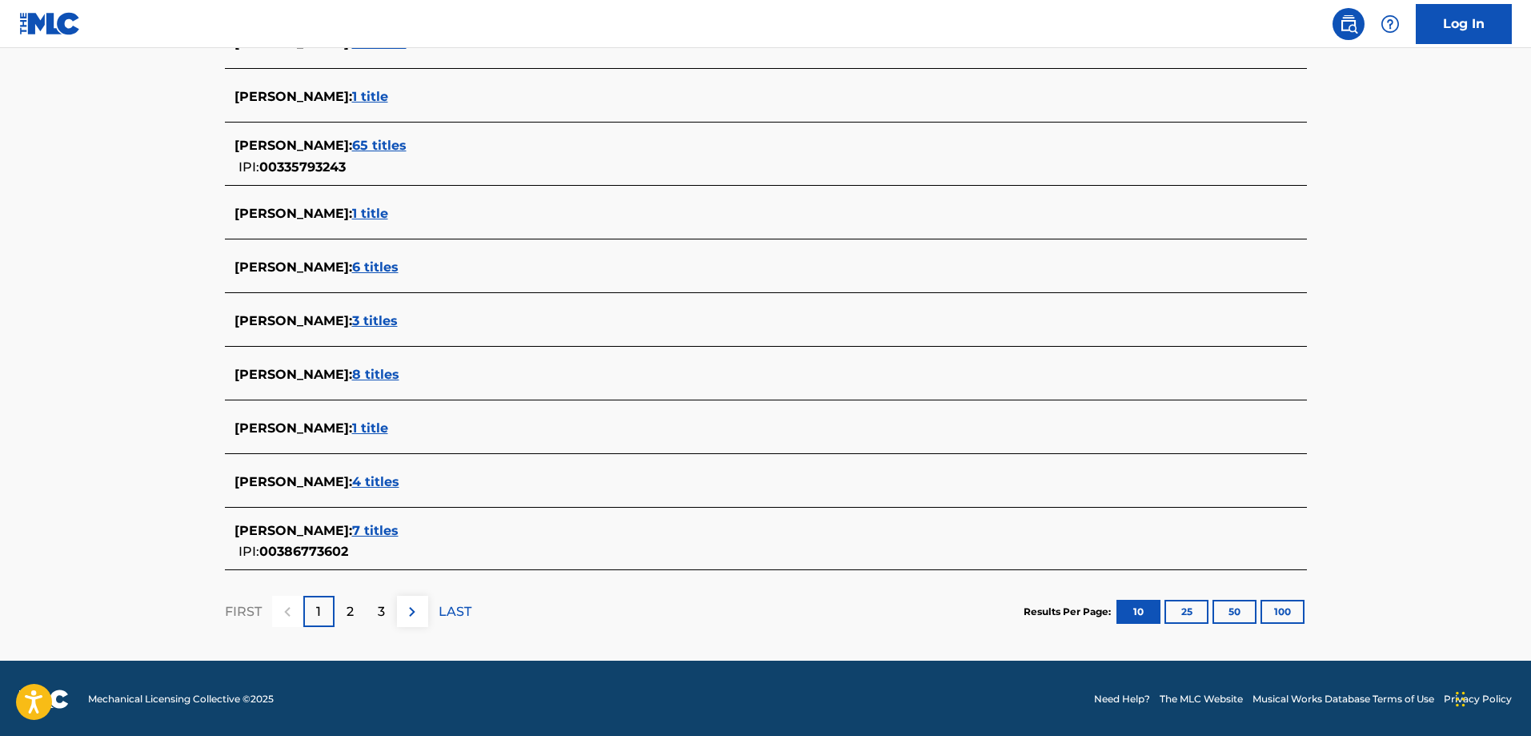
click at [355, 425] on span "1 title" at bounding box center [370, 427] width 36 height 15
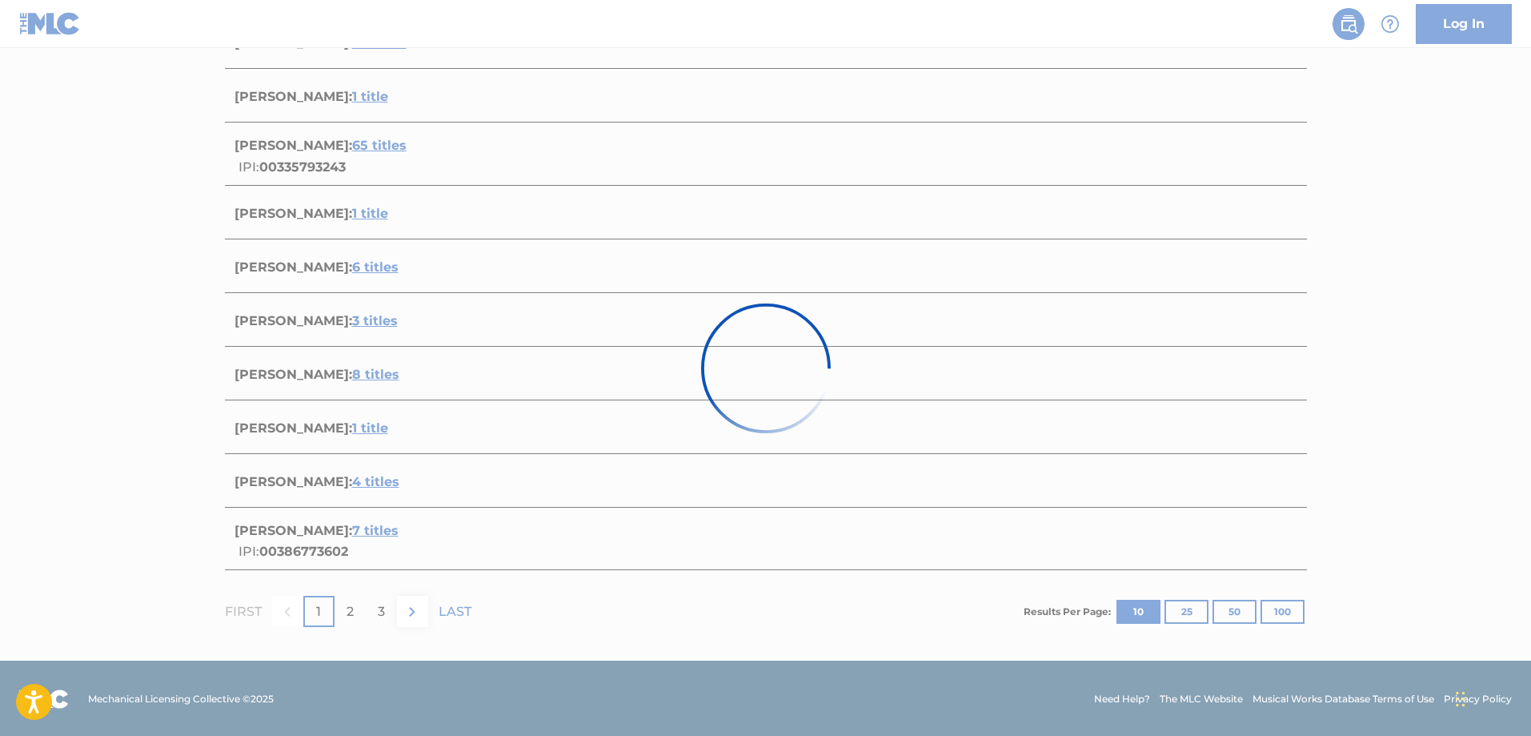
scroll to position [86, 0]
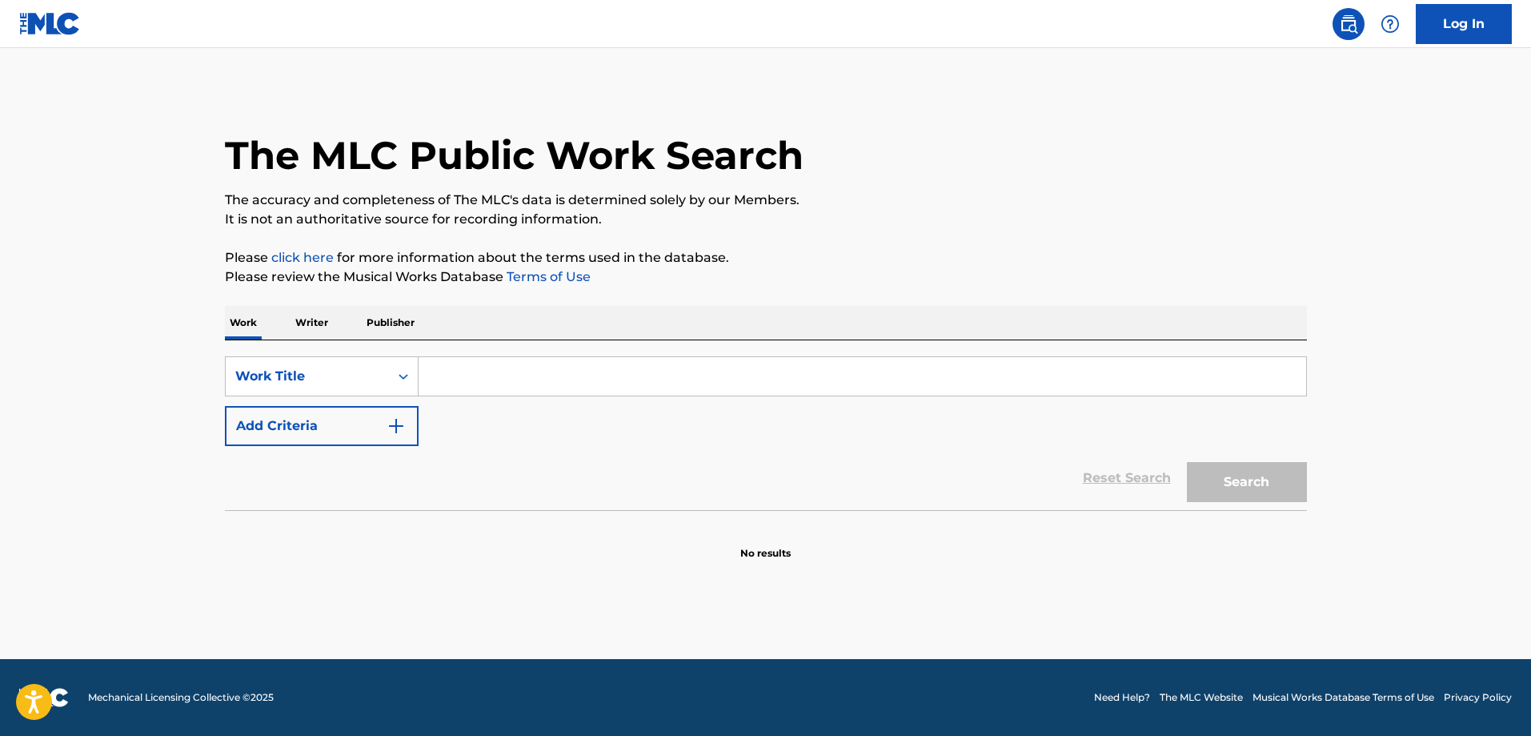
click at [466, 371] on input "Search Form" at bounding box center [863, 376] width 888 height 38
type input "[PERSON_NAME]"
click at [1268, 483] on button "Search" at bounding box center [1247, 482] width 120 height 40
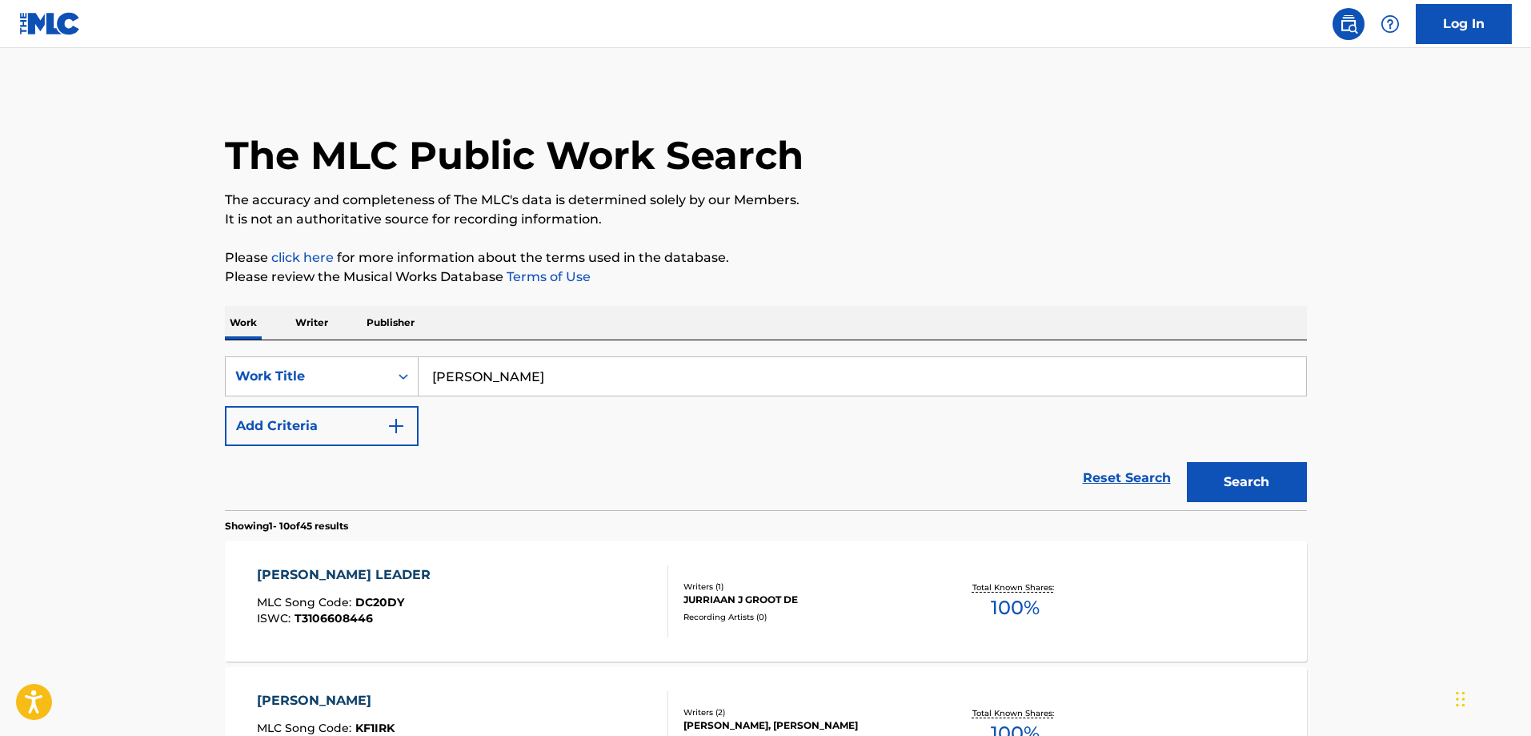
click at [325, 319] on p "Writer" at bounding box center [312, 323] width 42 height 34
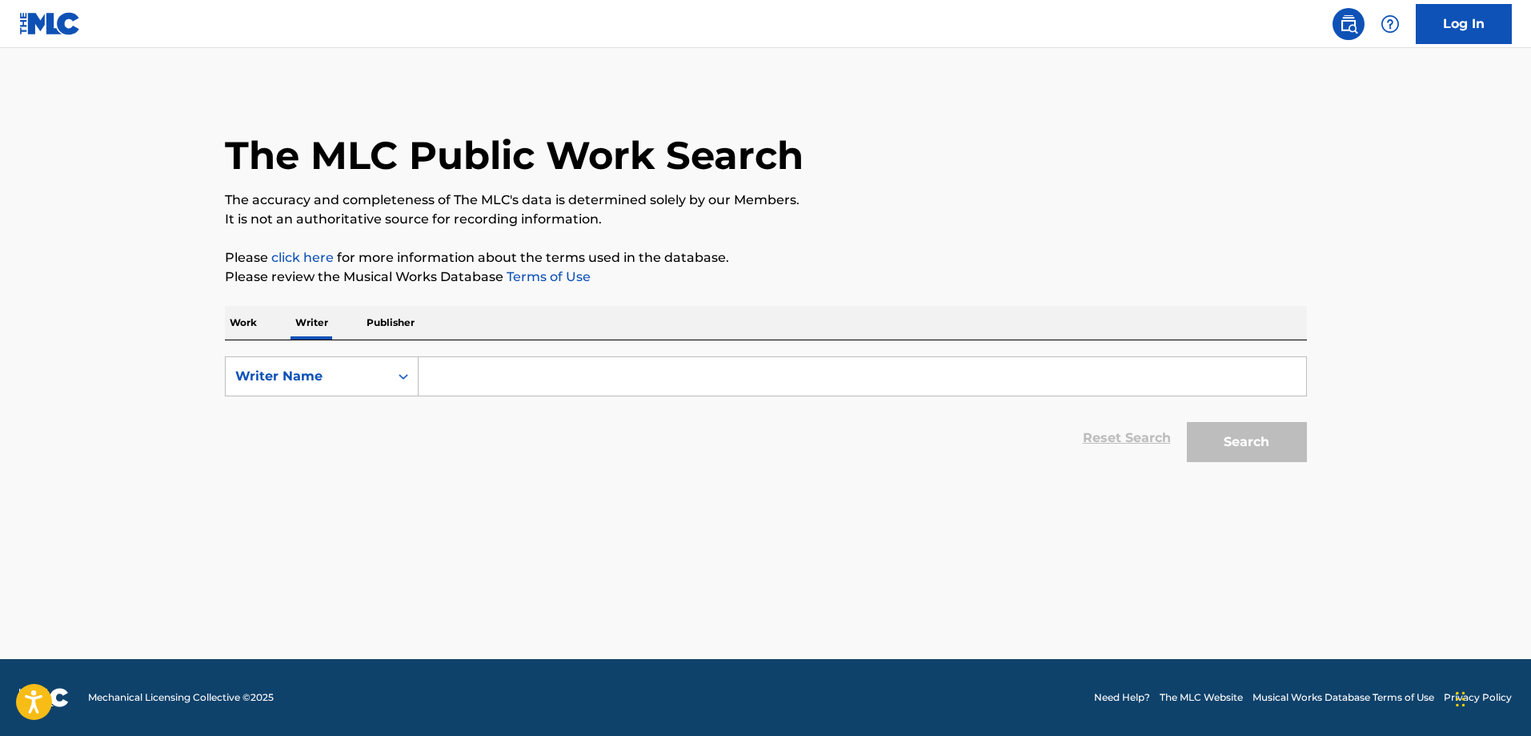
click at [496, 380] on input "Search Form" at bounding box center [863, 376] width 888 height 38
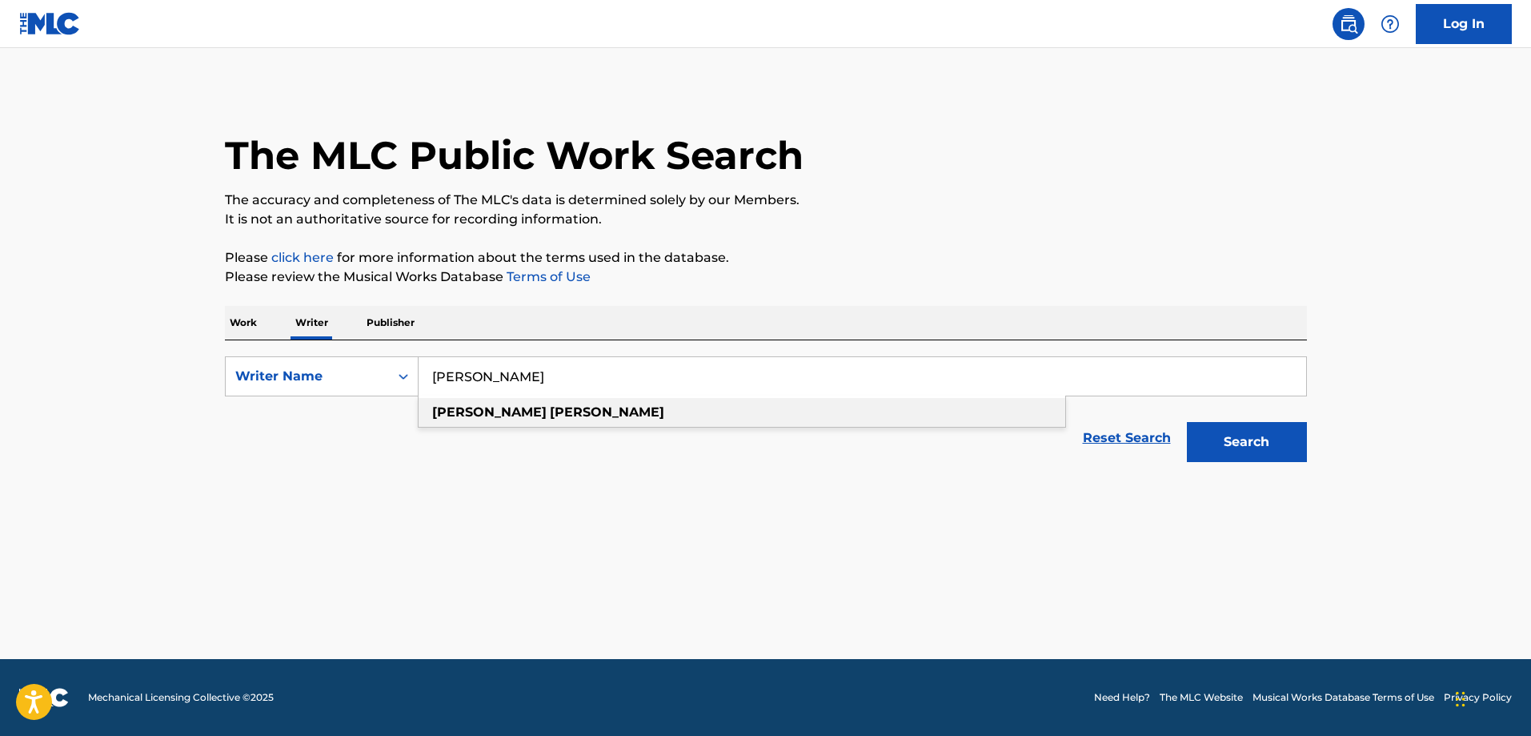
type input "[PERSON_NAME]"
click at [550, 405] on strong "[PERSON_NAME]" at bounding box center [607, 411] width 114 height 15
click at [1261, 444] on button "Search" at bounding box center [1247, 442] width 120 height 40
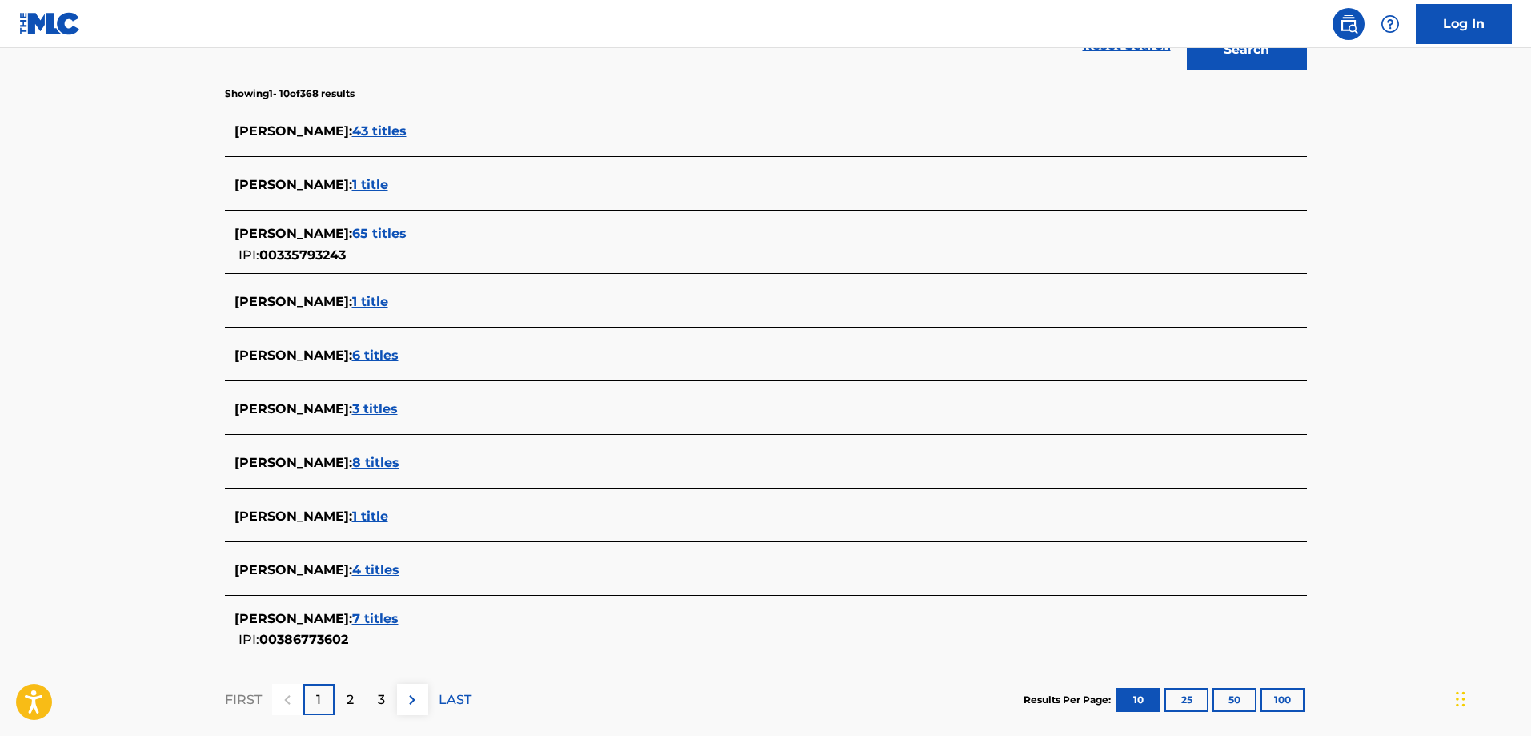
scroll to position [480, 0]
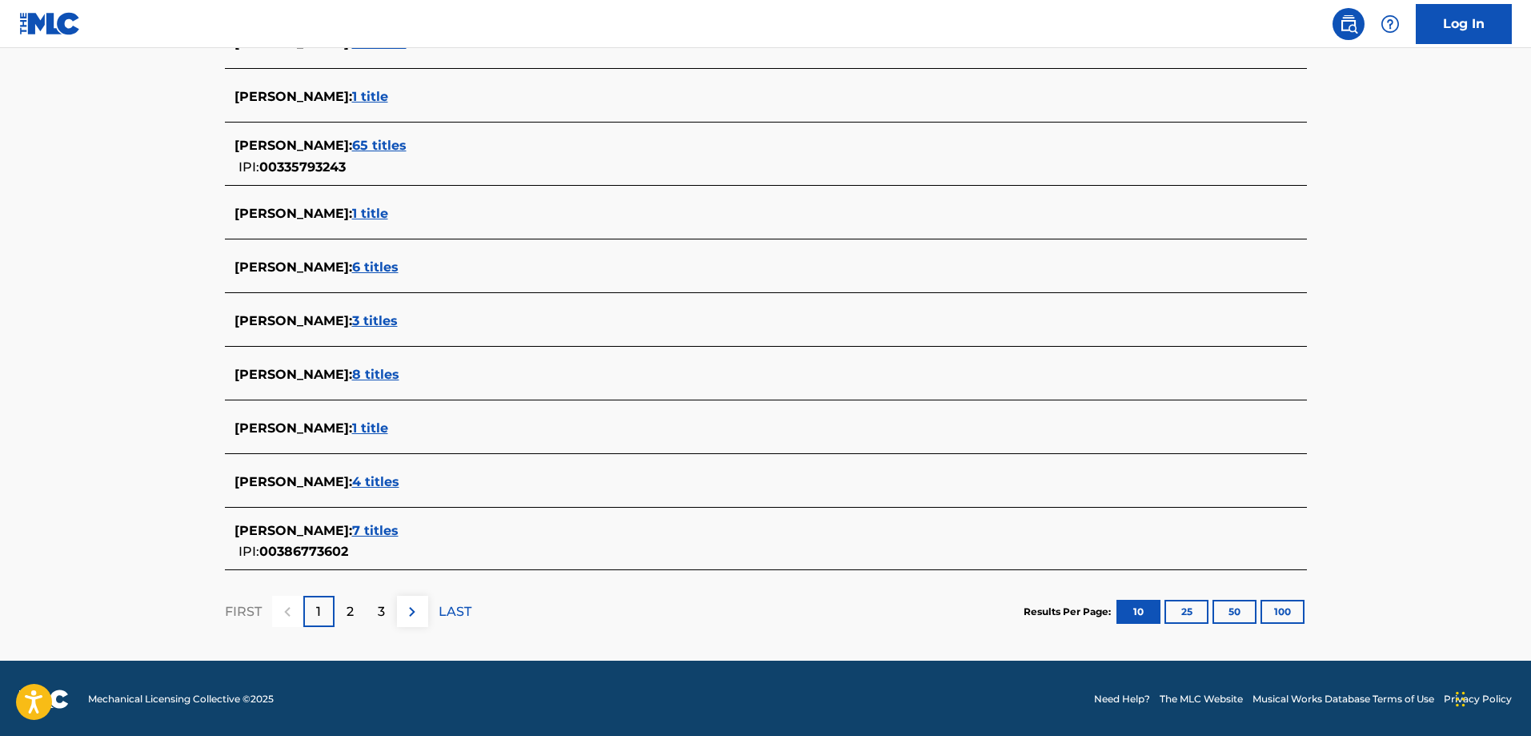
click at [353, 484] on span "4 titles" at bounding box center [375, 481] width 47 height 15
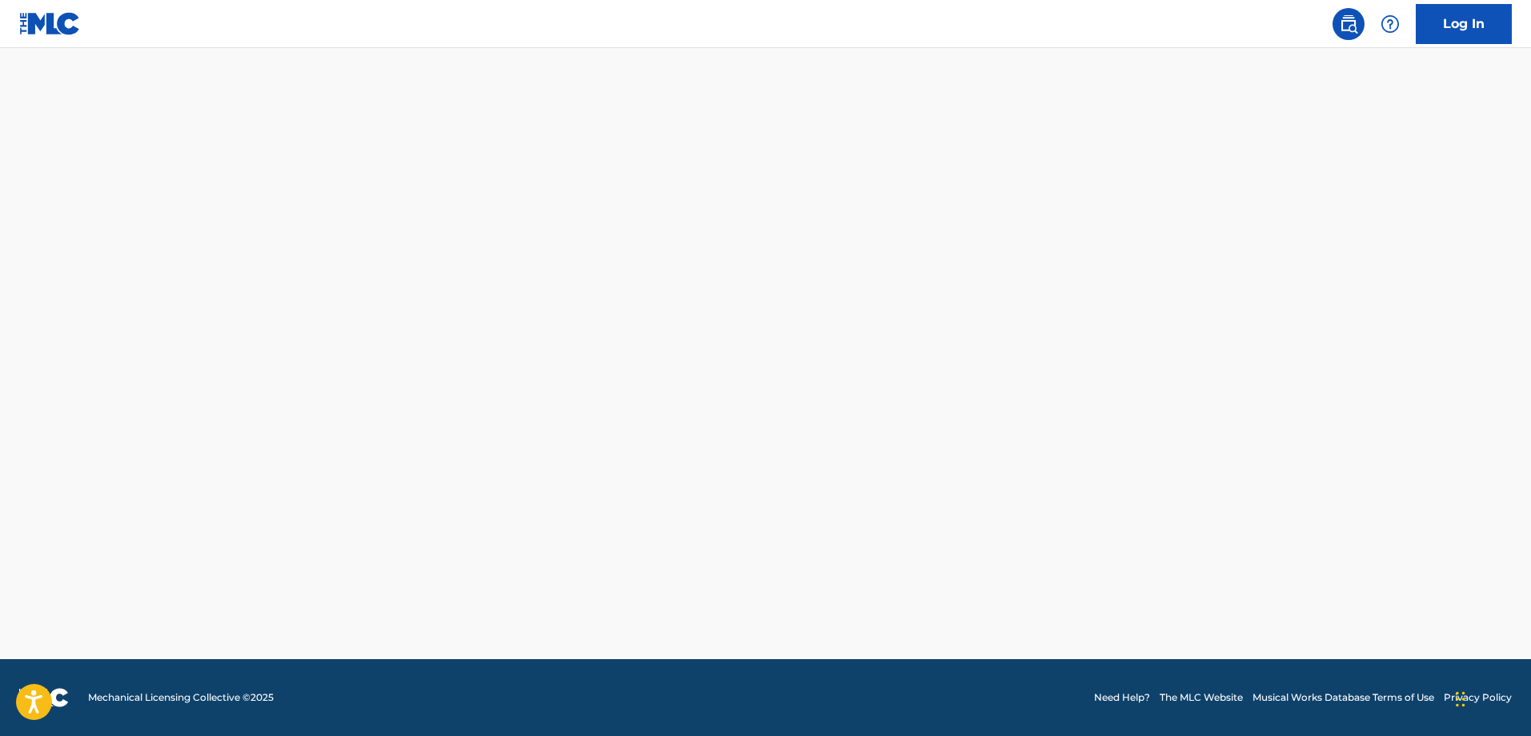
scroll to position [463, 0]
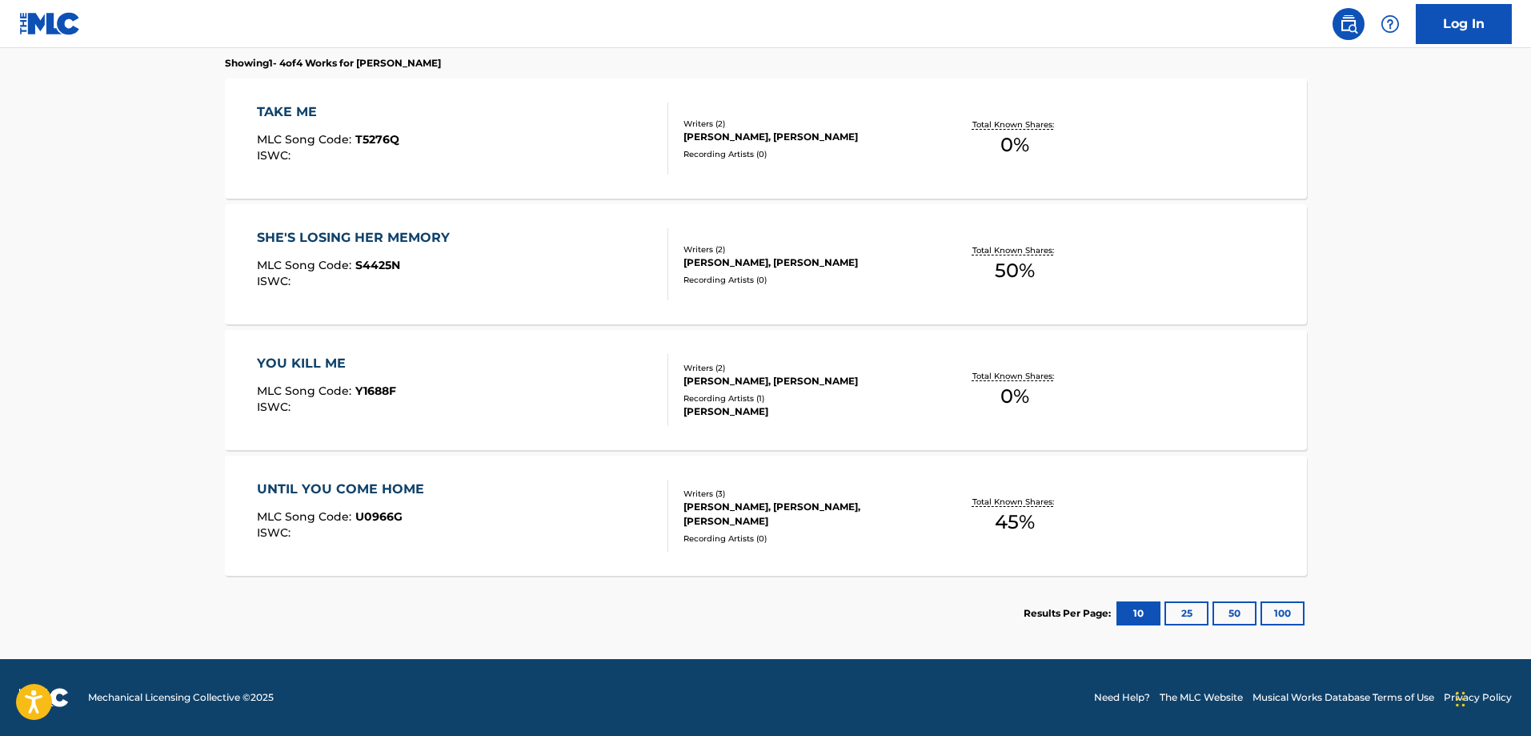
click at [1183, 612] on button "25" at bounding box center [1187, 613] width 44 height 24
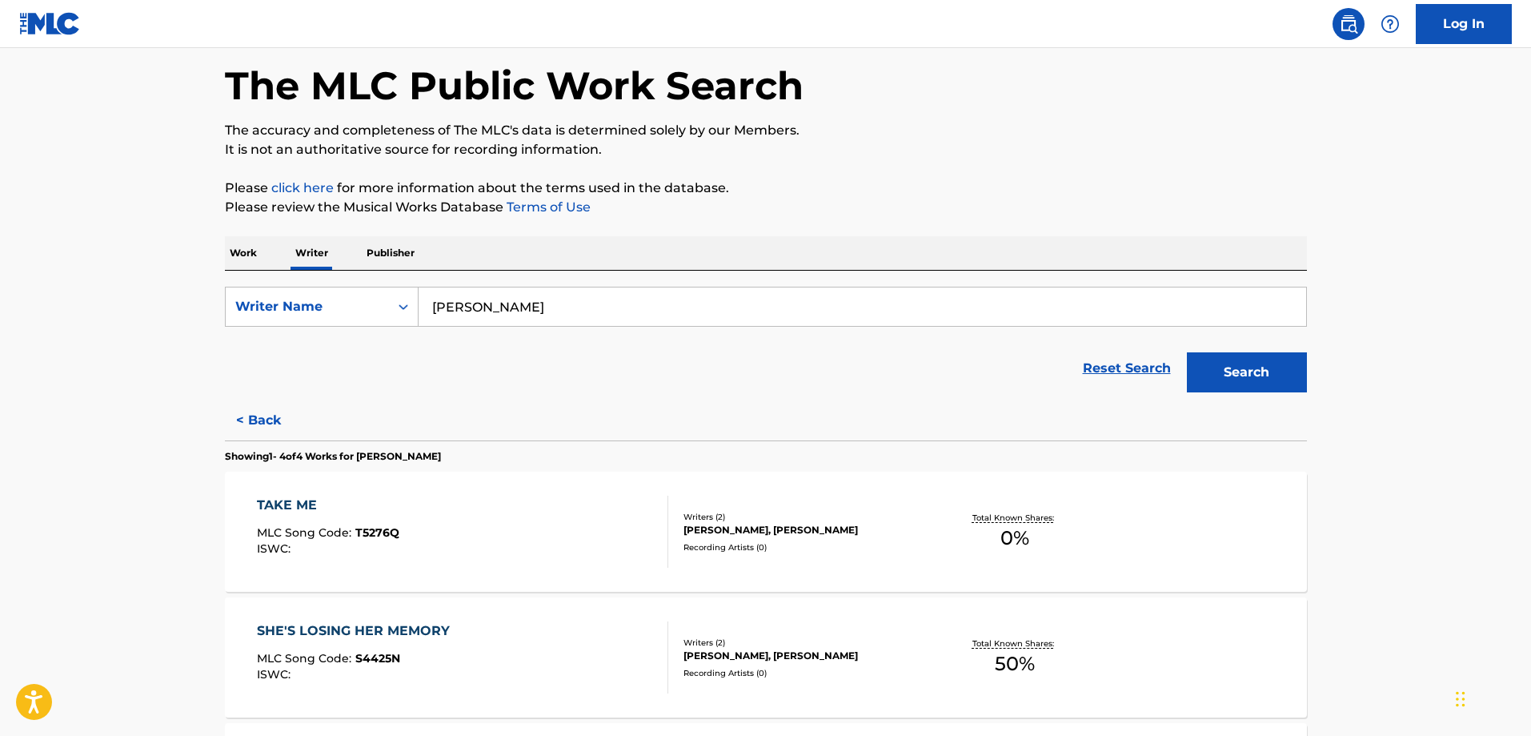
scroll to position [0, 0]
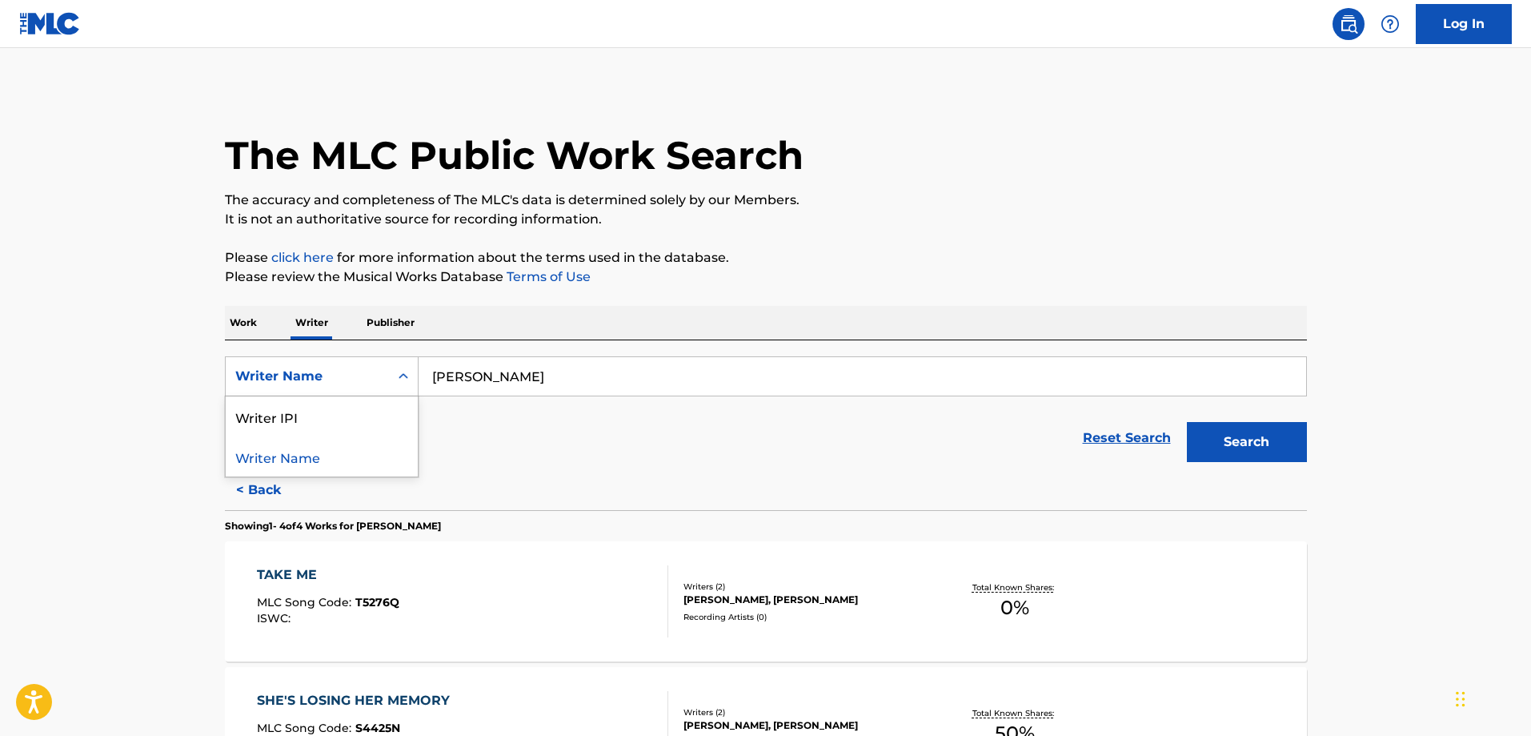
click at [380, 383] on div "Writer Name" at bounding box center [307, 376] width 163 height 30
click at [339, 459] on div "Writer Name" at bounding box center [322, 456] width 192 height 40
click at [444, 371] on input "Search Form" at bounding box center [863, 376] width 888 height 38
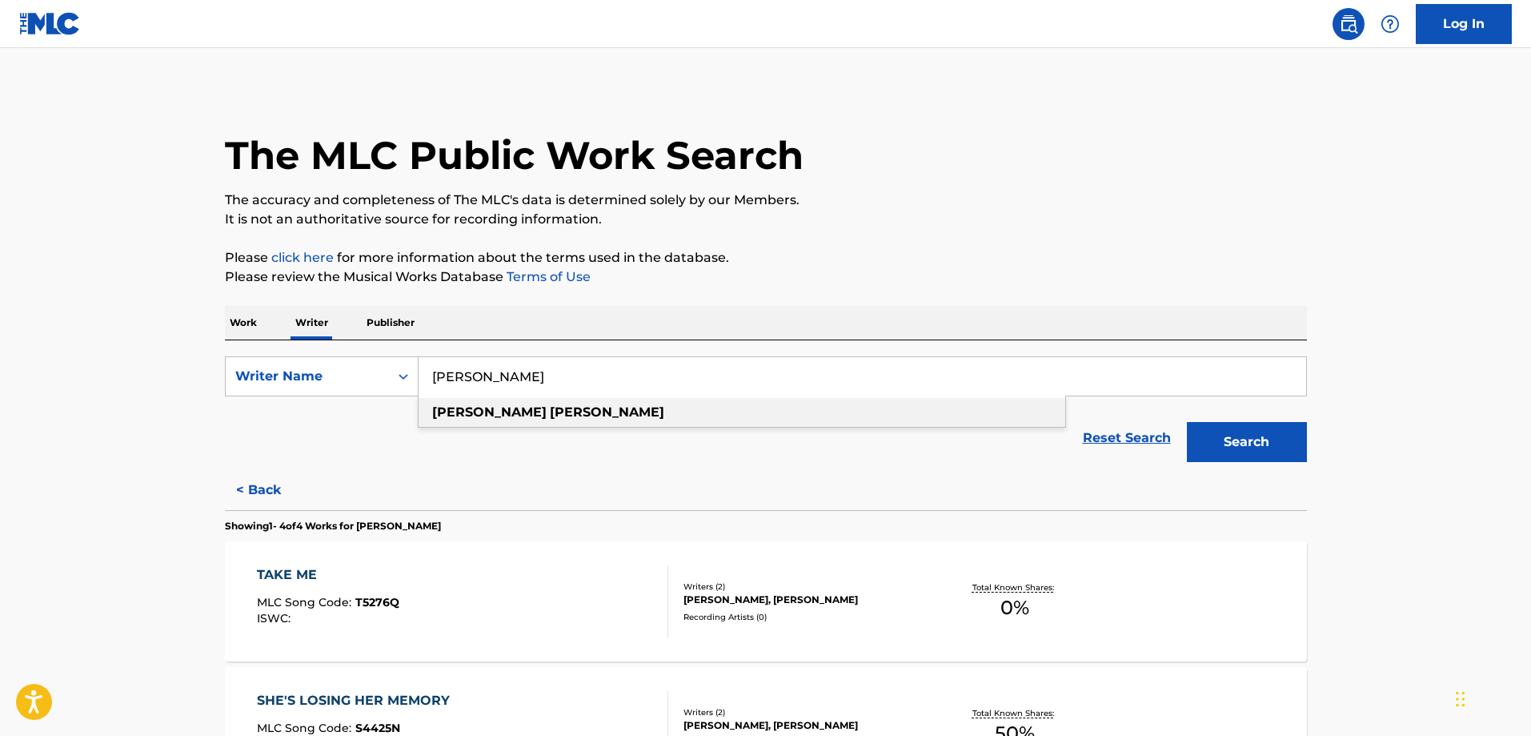
click at [486, 419] on div "[PERSON_NAME]" at bounding box center [742, 412] width 647 height 29
click at [1238, 439] on button "Search" at bounding box center [1247, 442] width 120 height 40
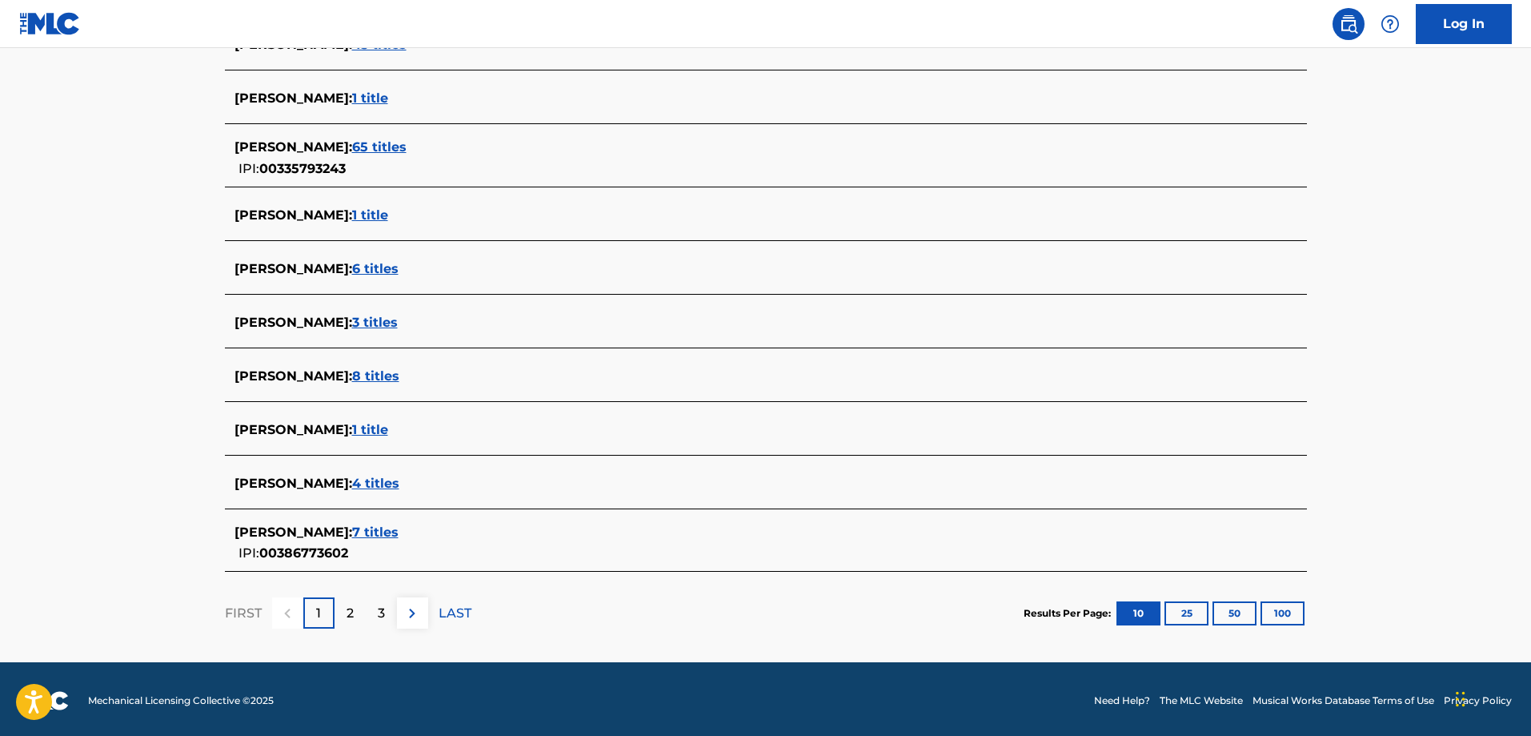
scroll to position [482, 0]
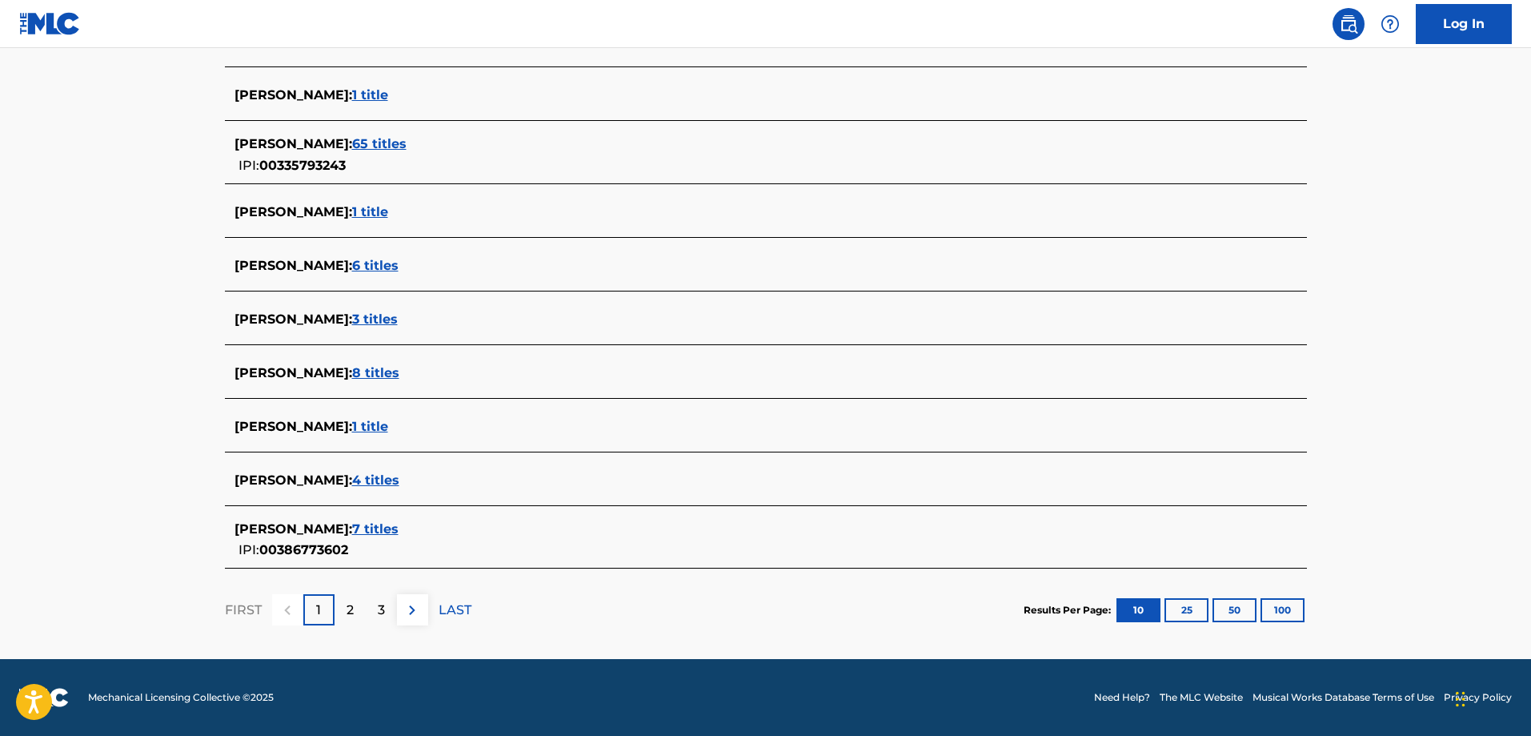
click at [351, 606] on p "2" at bounding box center [350, 609] width 7 height 19
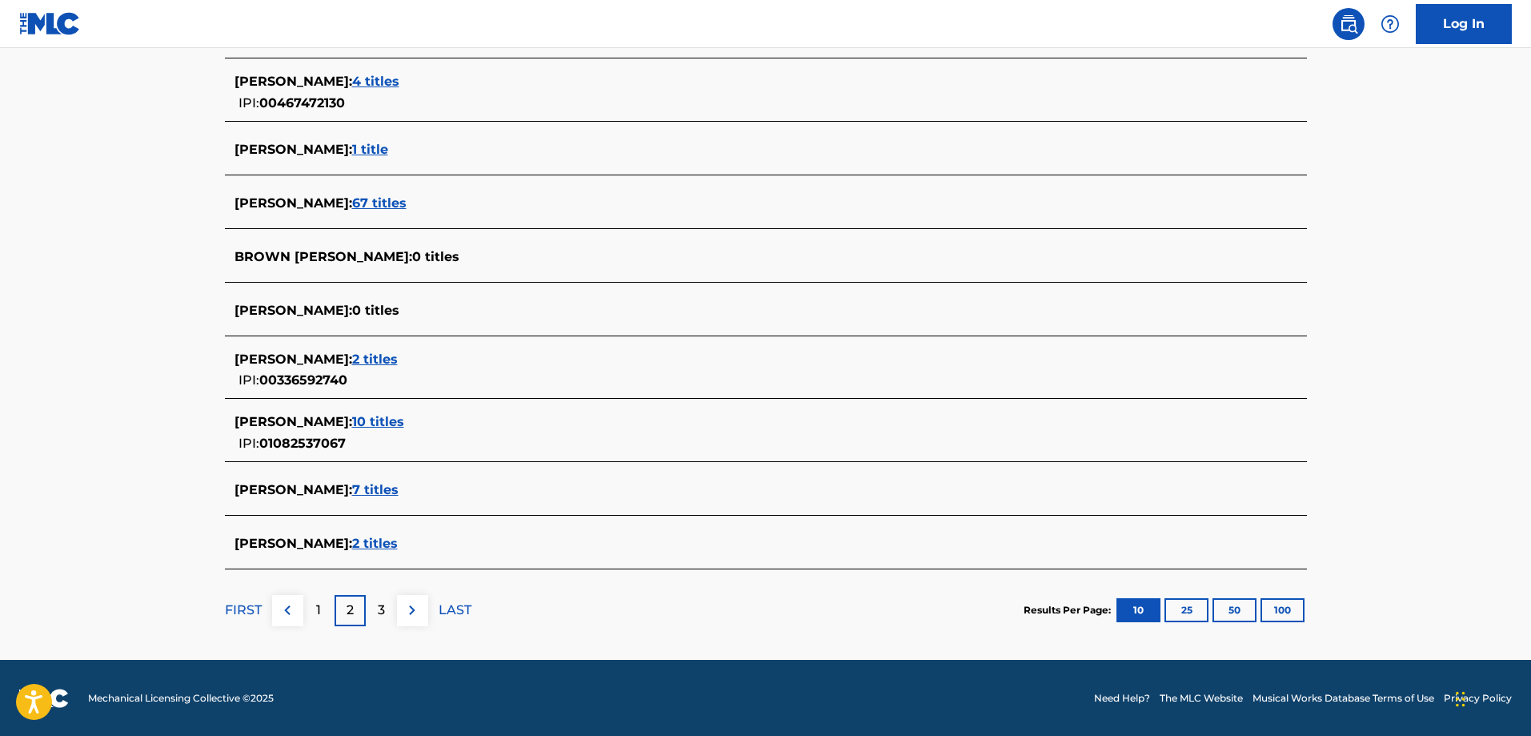
scroll to position [491, 0]
click at [411, 615] on img at bounding box center [412, 609] width 19 height 19
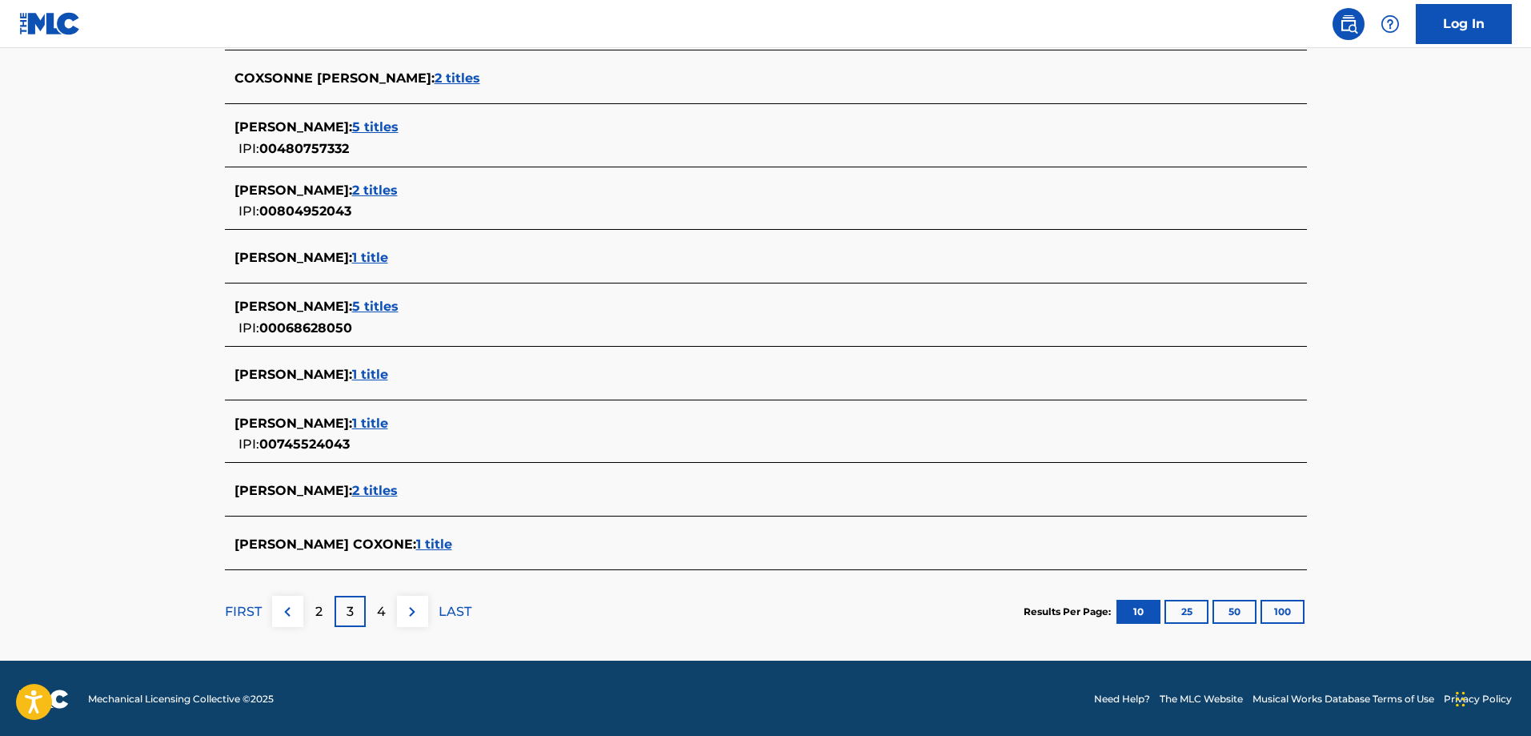
scroll to position [500, 0]
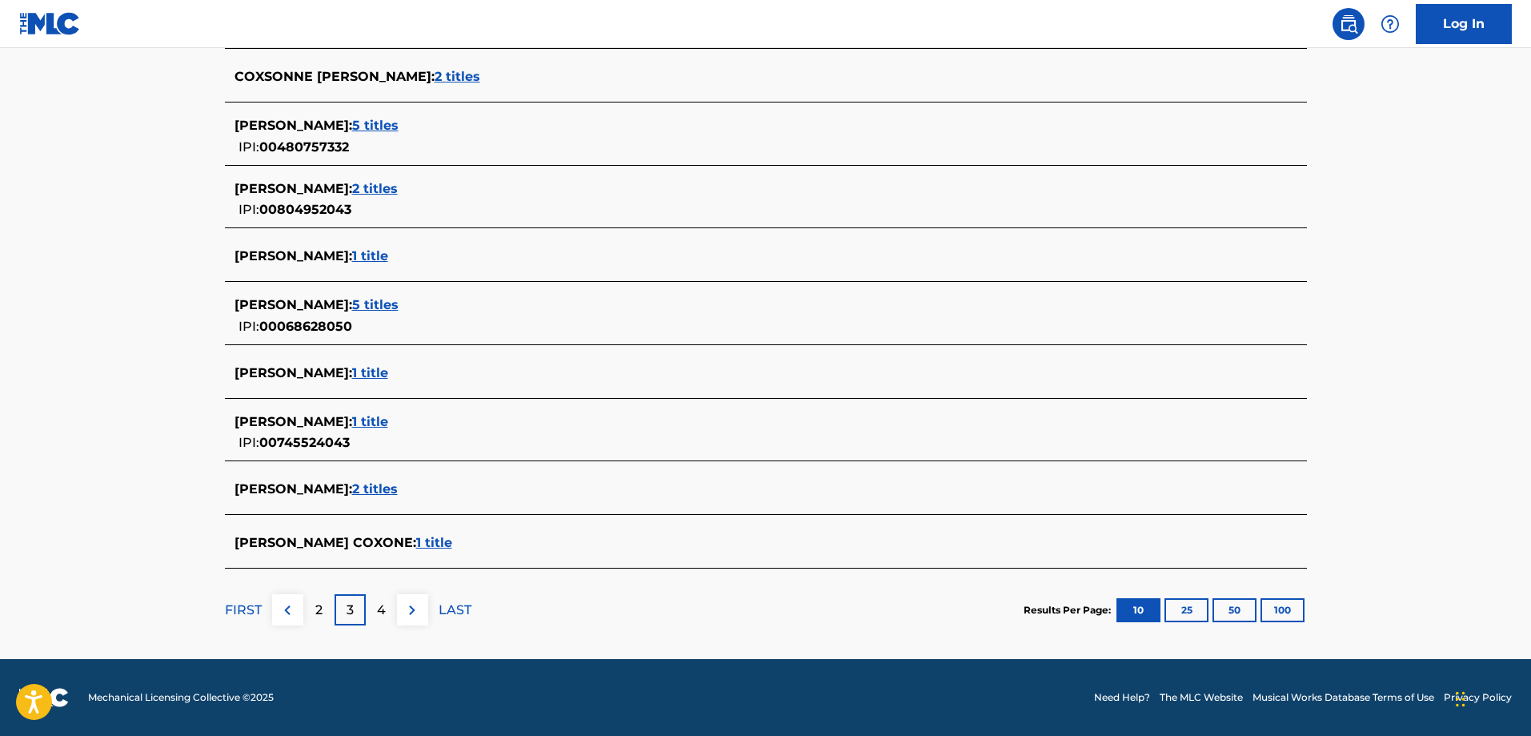
click at [417, 617] on img at bounding box center [412, 609] width 19 height 19
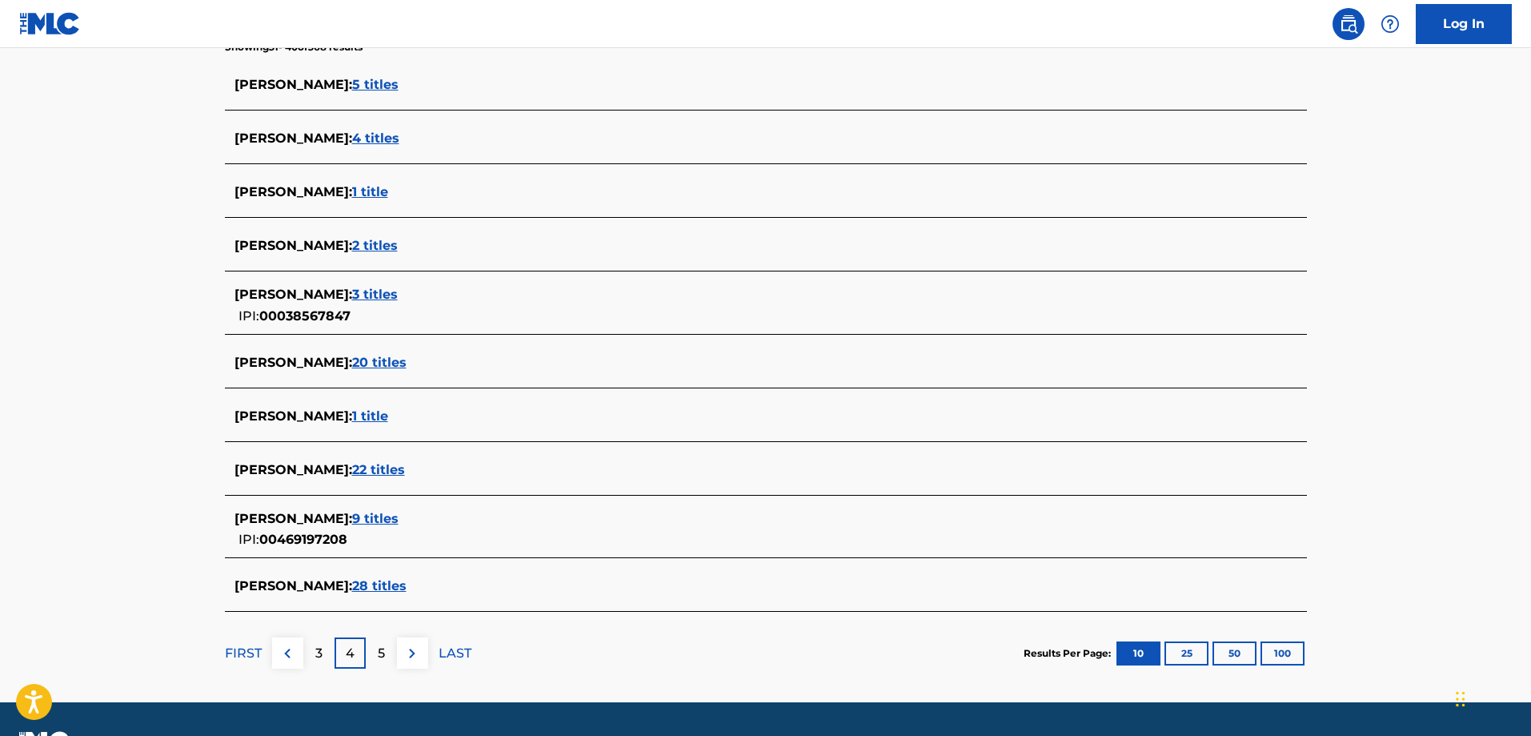
scroll to position [482, 0]
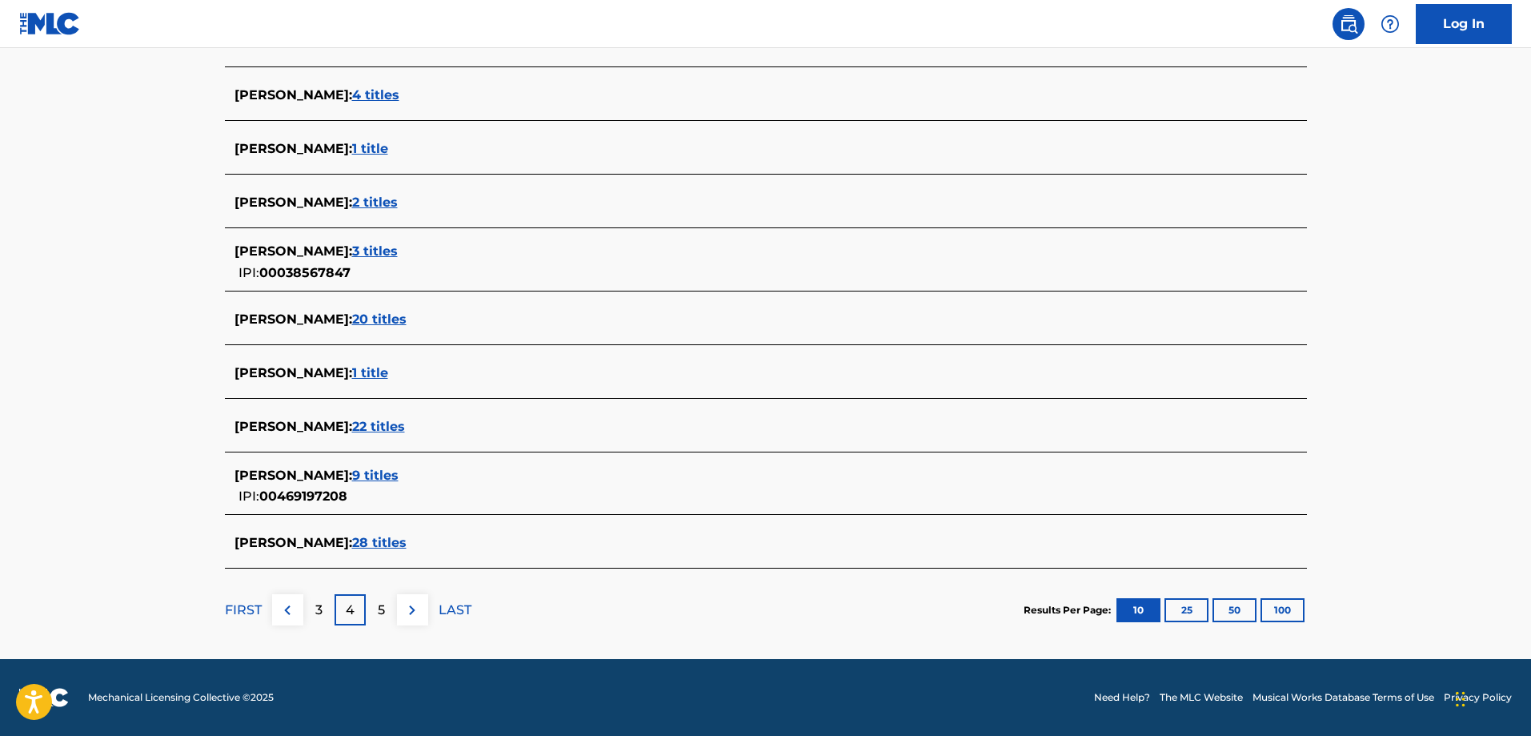
click at [416, 608] on img at bounding box center [412, 609] width 19 height 19
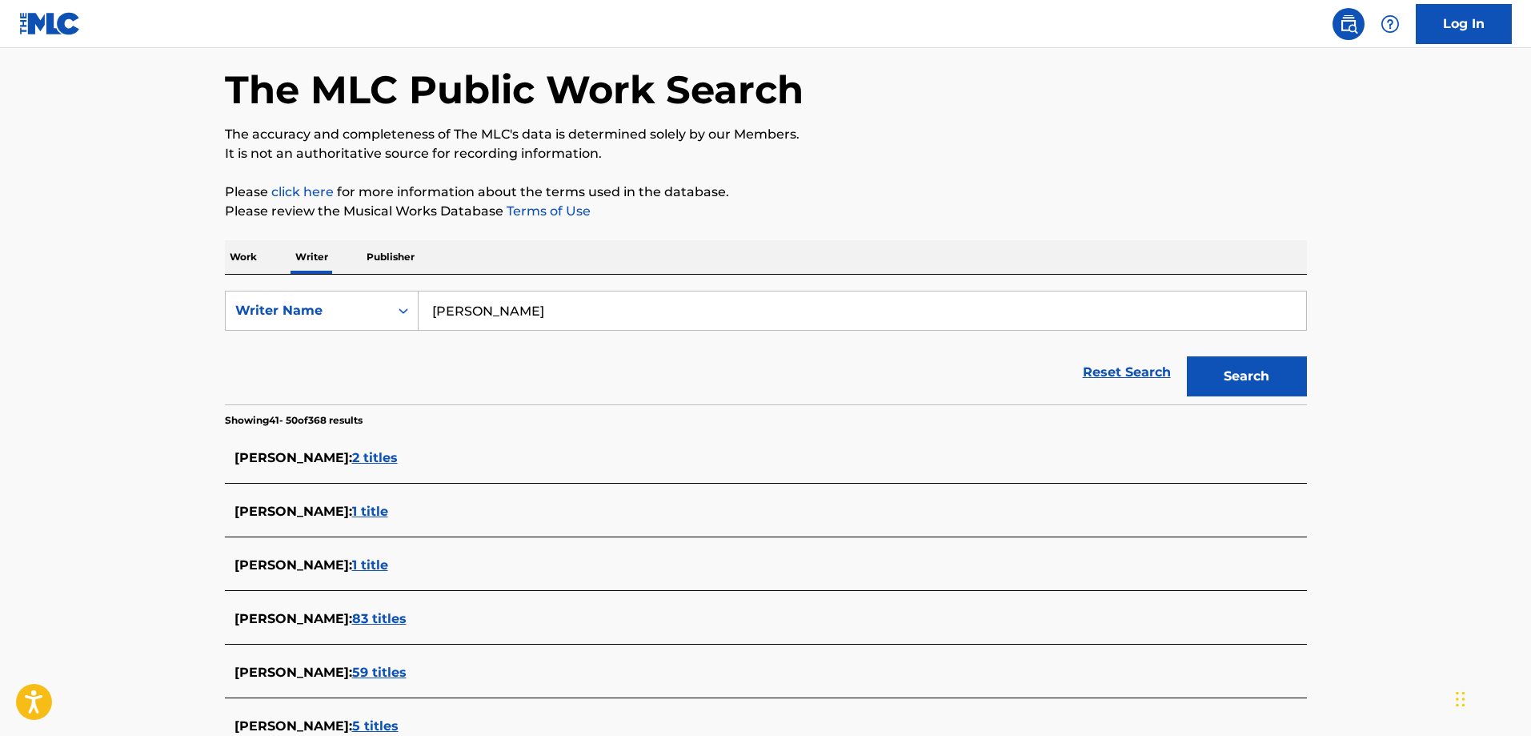
scroll to position [0, 0]
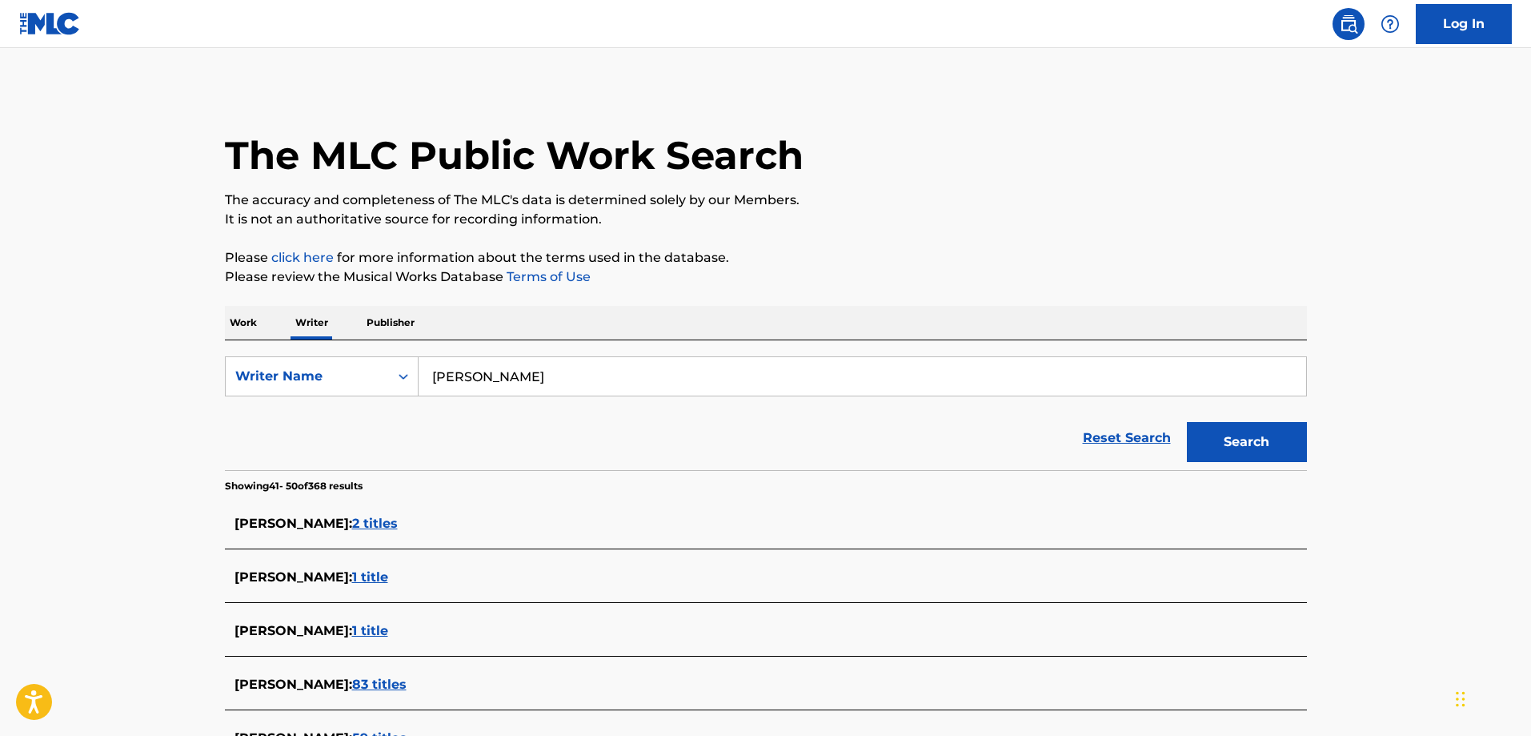
click at [469, 375] on input "[PERSON_NAME]" at bounding box center [863, 376] width 888 height 38
type input "[PERSON_NAME]"
click at [1261, 447] on button "Search" at bounding box center [1247, 442] width 120 height 40
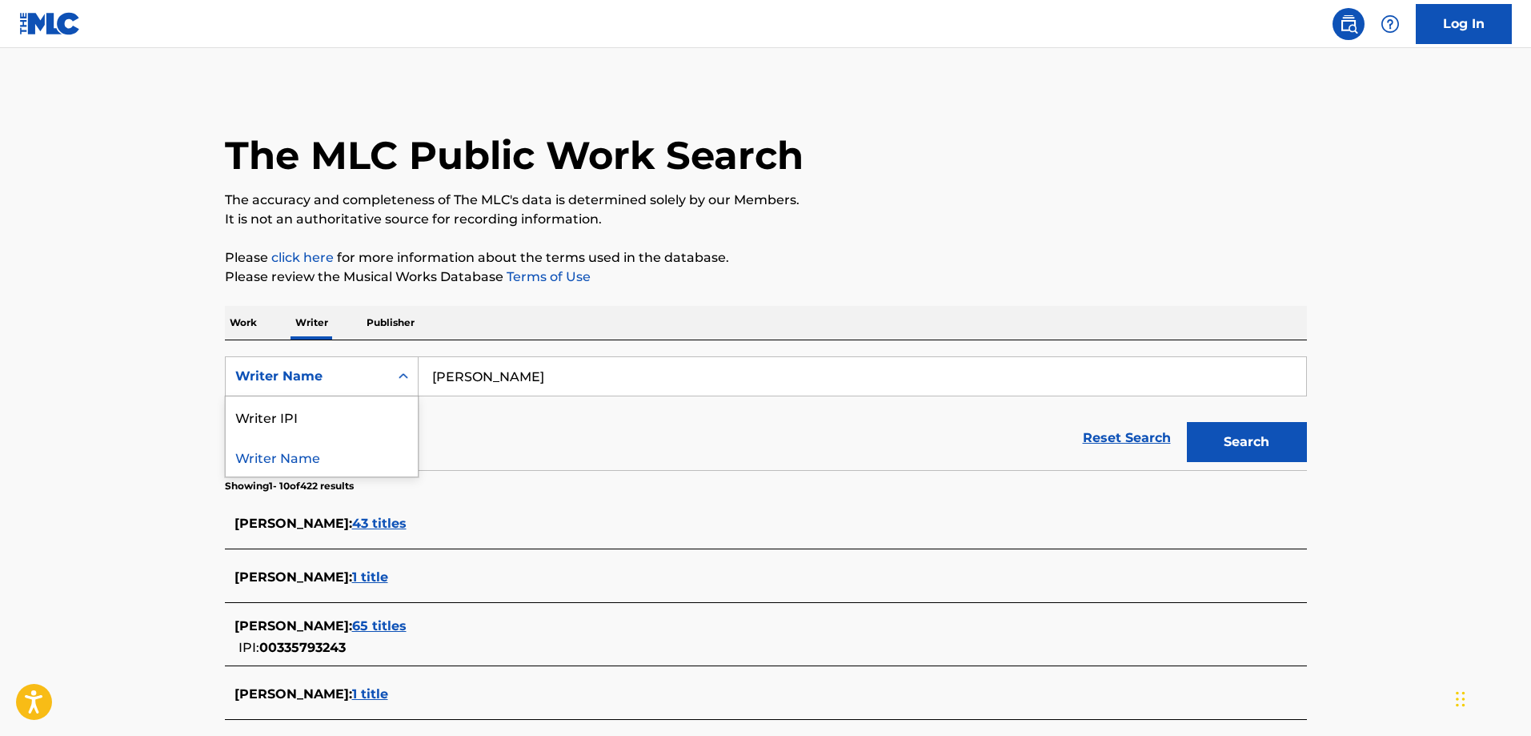
click at [405, 376] on icon "Search Form" at bounding box center [404, 376] width 10 height 6
click at [355, 420] on div "Writer IPI" at bounding box center [322, 416] width 192 height 40
paste input "335793243"
type input "335793243"
click at [1215, 451] on button "Search" at bounding box center [1247, 442] width 120 height 40
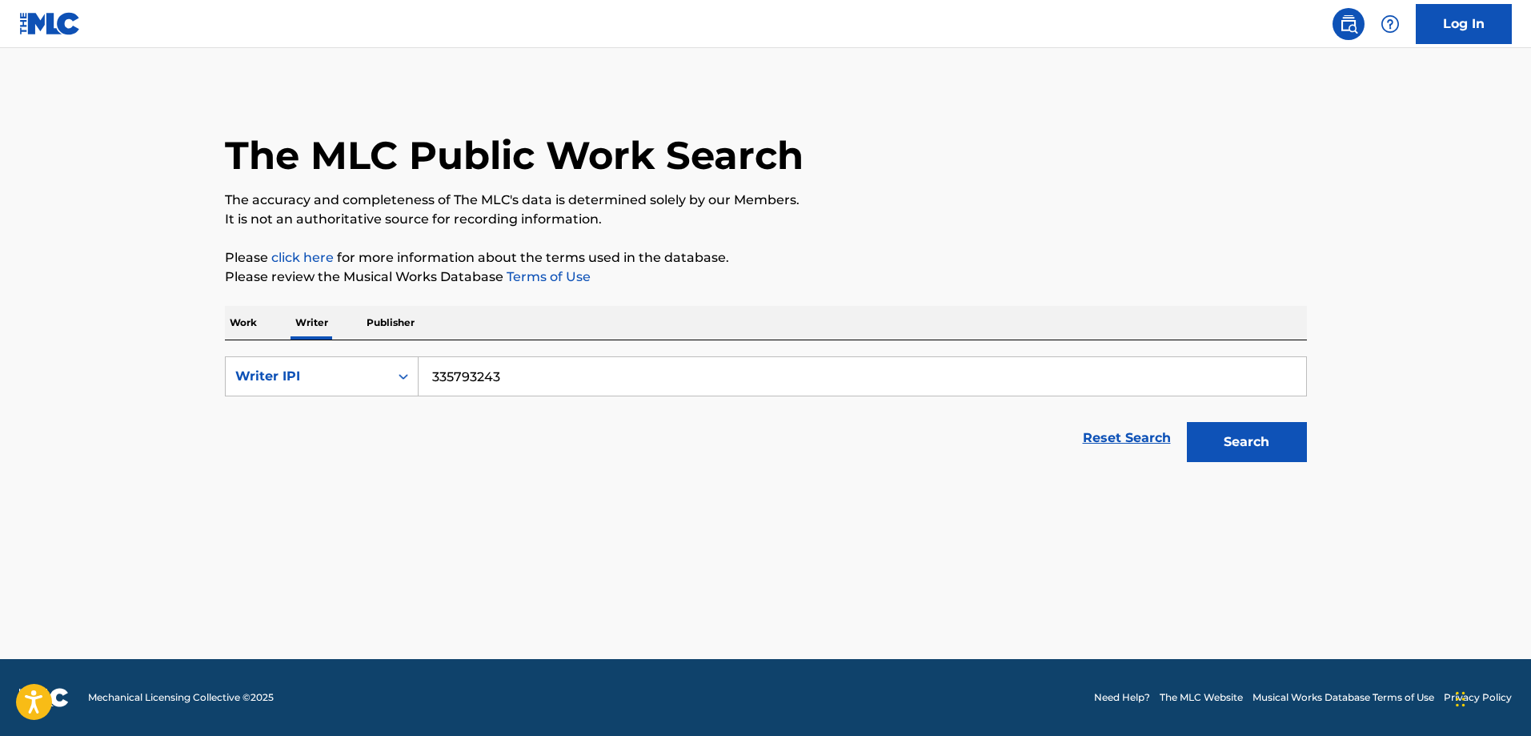
click at [1254, 436] on button "Search" at bounding box center [1247, 442] width 120 height 40
click at [1249, 444] on button "Search" at bounding box center [1247, 442] width 120 height 40
click at [410, 384] on div "Search Form" at bounding box center [403, 376] width 29 height 29
click at [552, 380] on input "335793243" at bounding box center [863, 376] width 888 height 38
click at [408, 379] on icon "Search Form" at bounding box center [403, 376] width 16 height 16
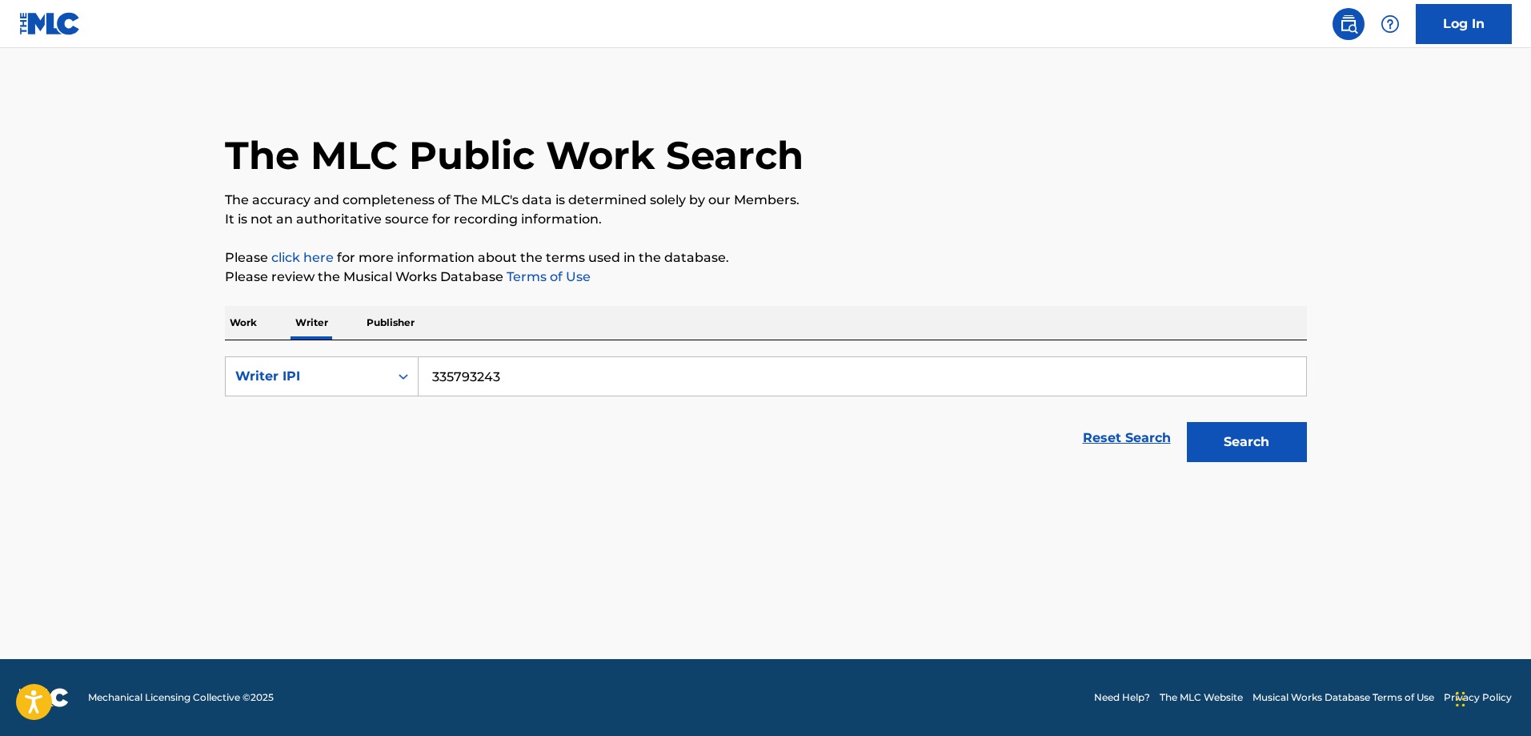
click at [409, 371] on icon "Search Form" at bounding box center [403, 376] width 16 height 16
click at [1286, 451] on button "Search" at bounding box center [1247, 442] width 120 height 40
drag, startPoint x: 533, startPoint y: 375, endPoint x: 463, endPoint y: 369, distance: 69.9
click at [463, 369] on input "335793243" at bounding box center [863, 376] width 888 height 38
click at [405, 375] on icon "Search Form" at bounding box center [403, 376] width 16 height 16
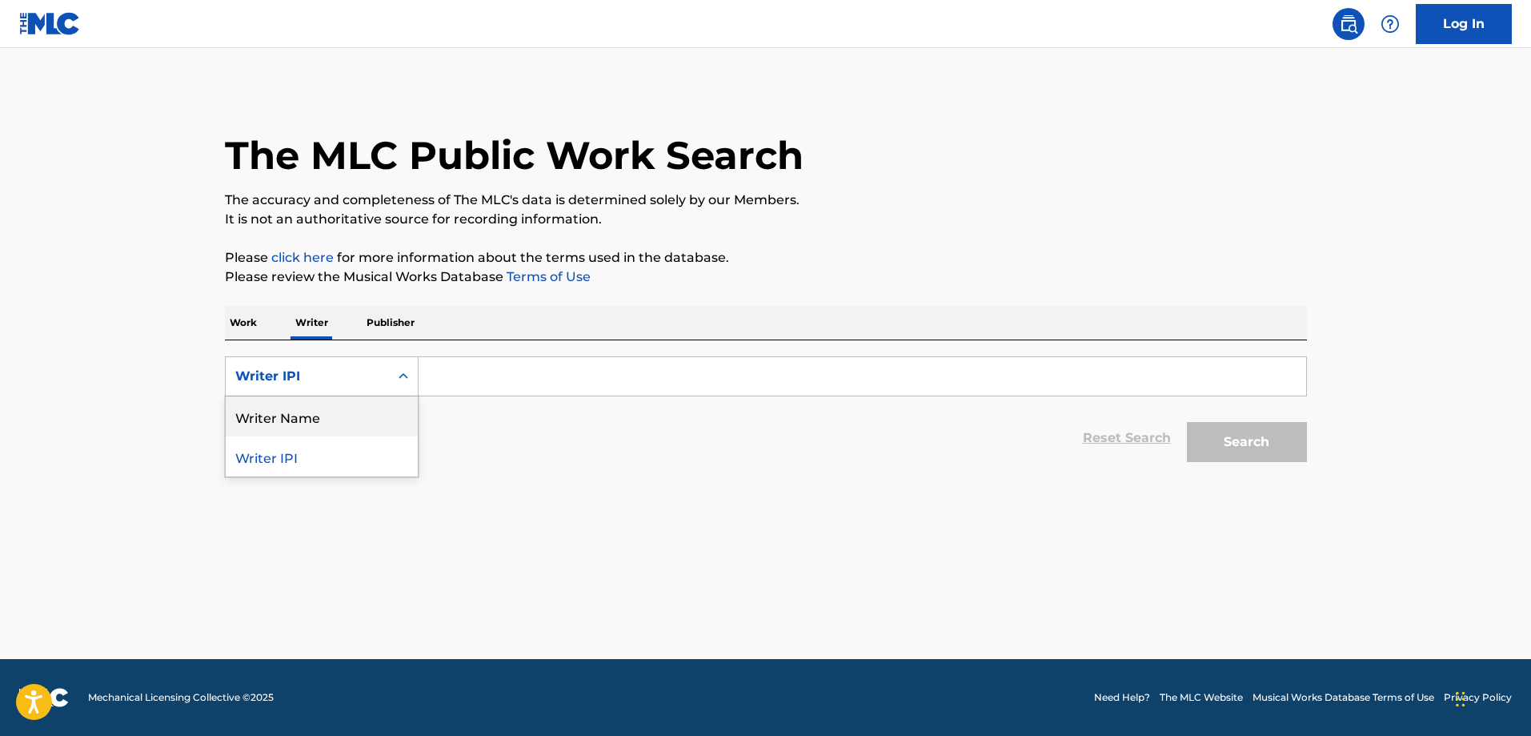
click at [299, 414] on div "Writer Name" at bounding box center [322, 416] width 192 height 40
click at [498, 379] on input "Search Form" at bounding box center [863, 376] width 888 height 38
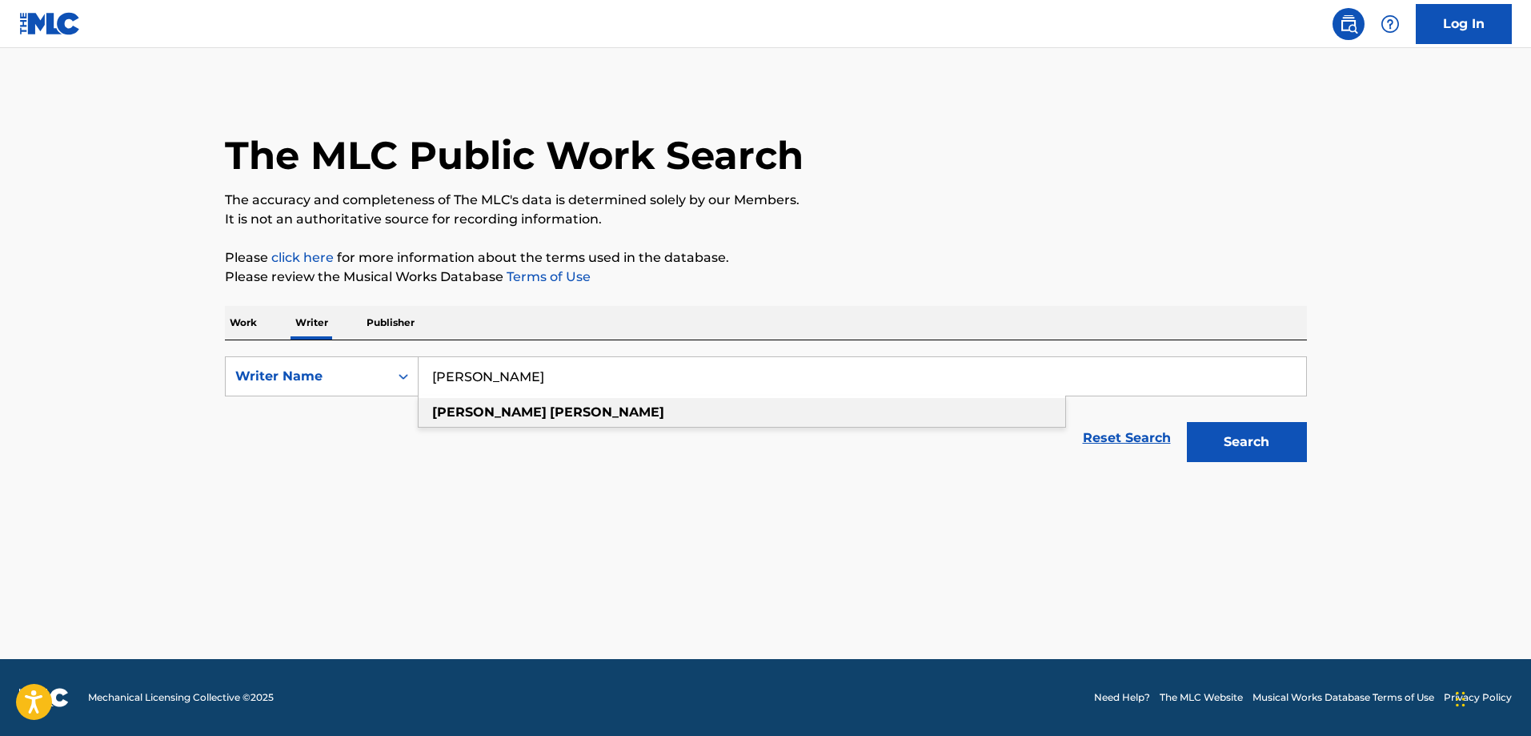
type input "[PERSON_NAME]"
click at [550, 407] on strong "[PERSON_NAME]" at bounding box center [607, 411] width 114 height 15
click at [1249, 453] on button "Search" at bounding box center [1247, 442] width 120 height 40
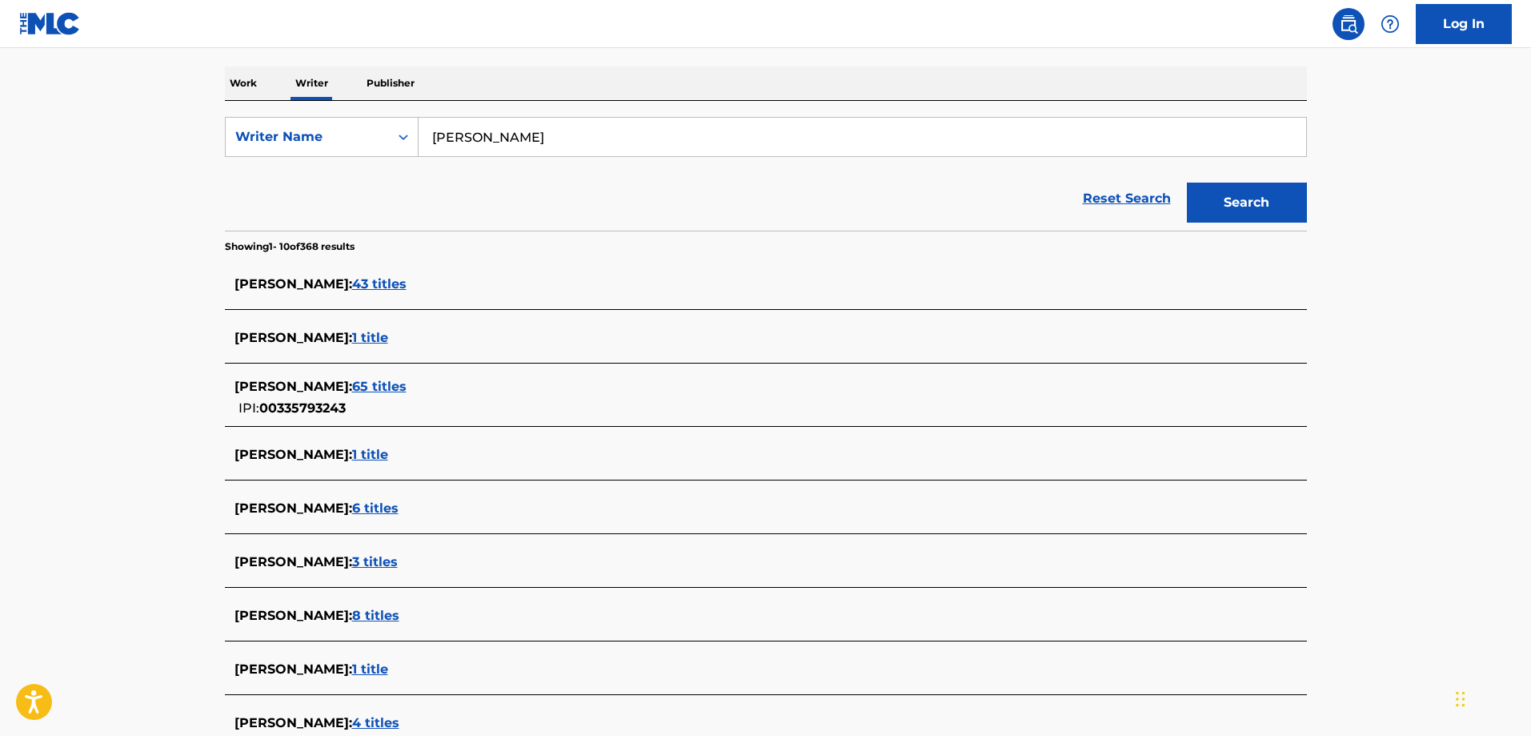
scroll to position [240, 0]
click at [375, 386] on span "65 titles" at bounding box center [379, 385] width 54 height 15
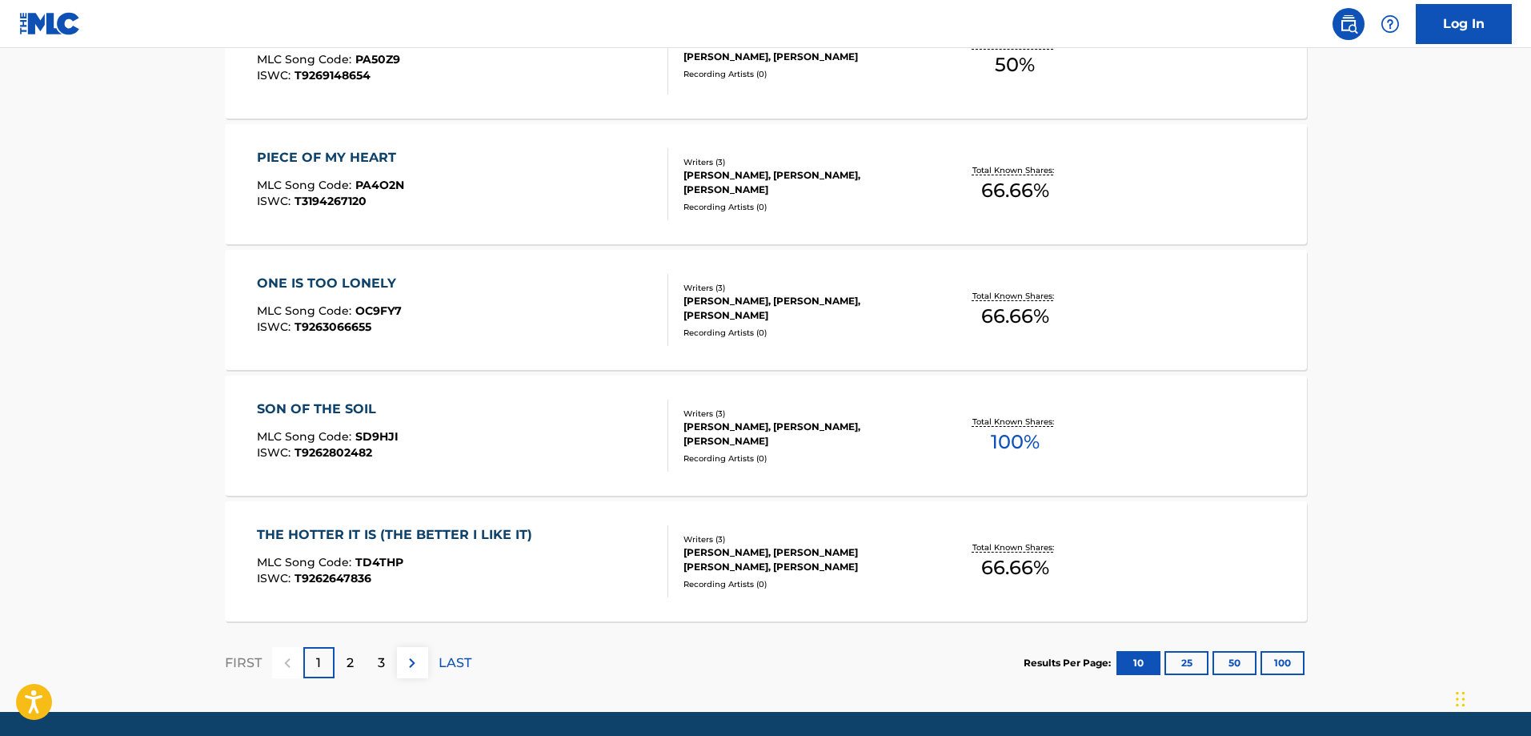
scroll to position [1201, 0]
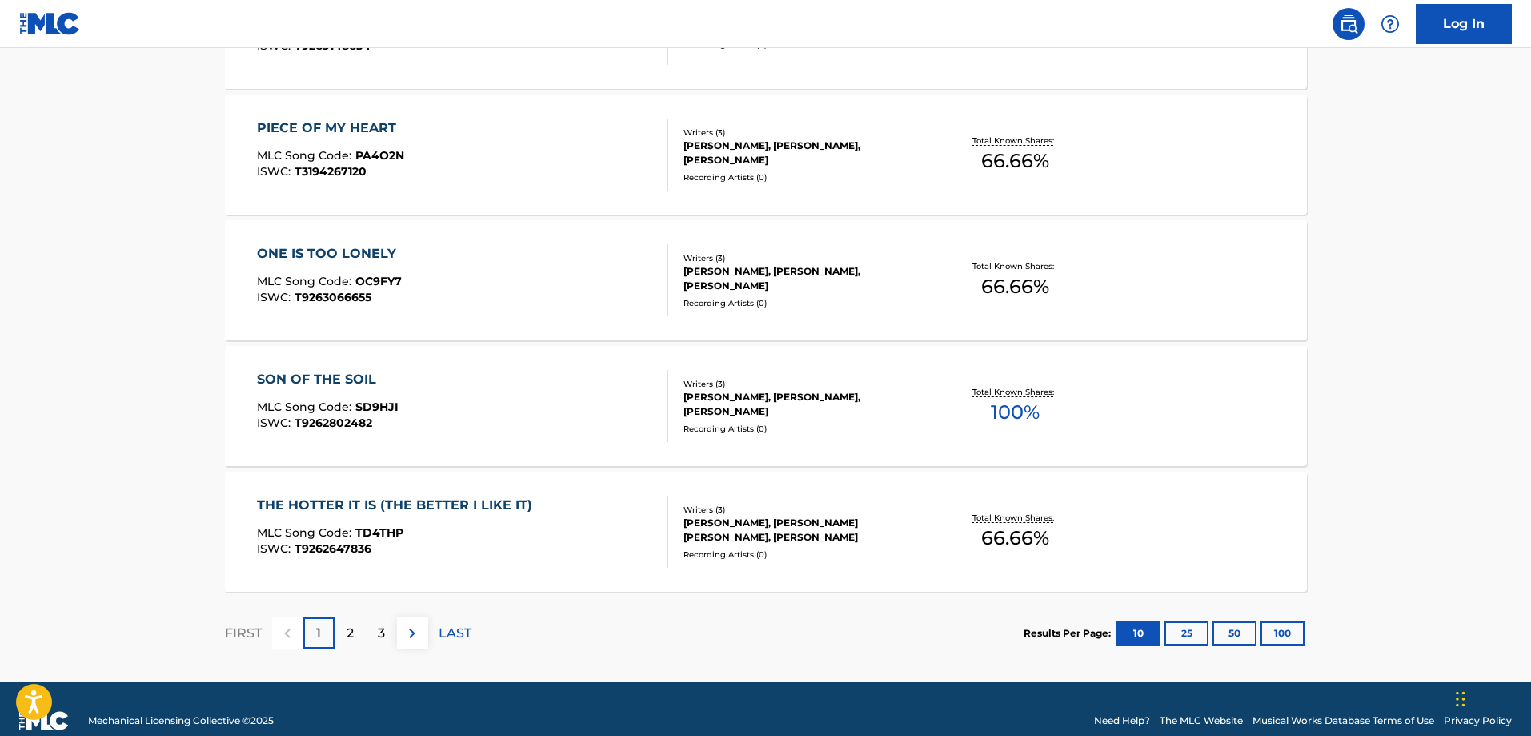
click at [455, 403] on div "SON OF THE SOIL MLC Song Code : SD9HJI ISWC : T9262802482" at bounding box center [462, 406] width 411 height 72
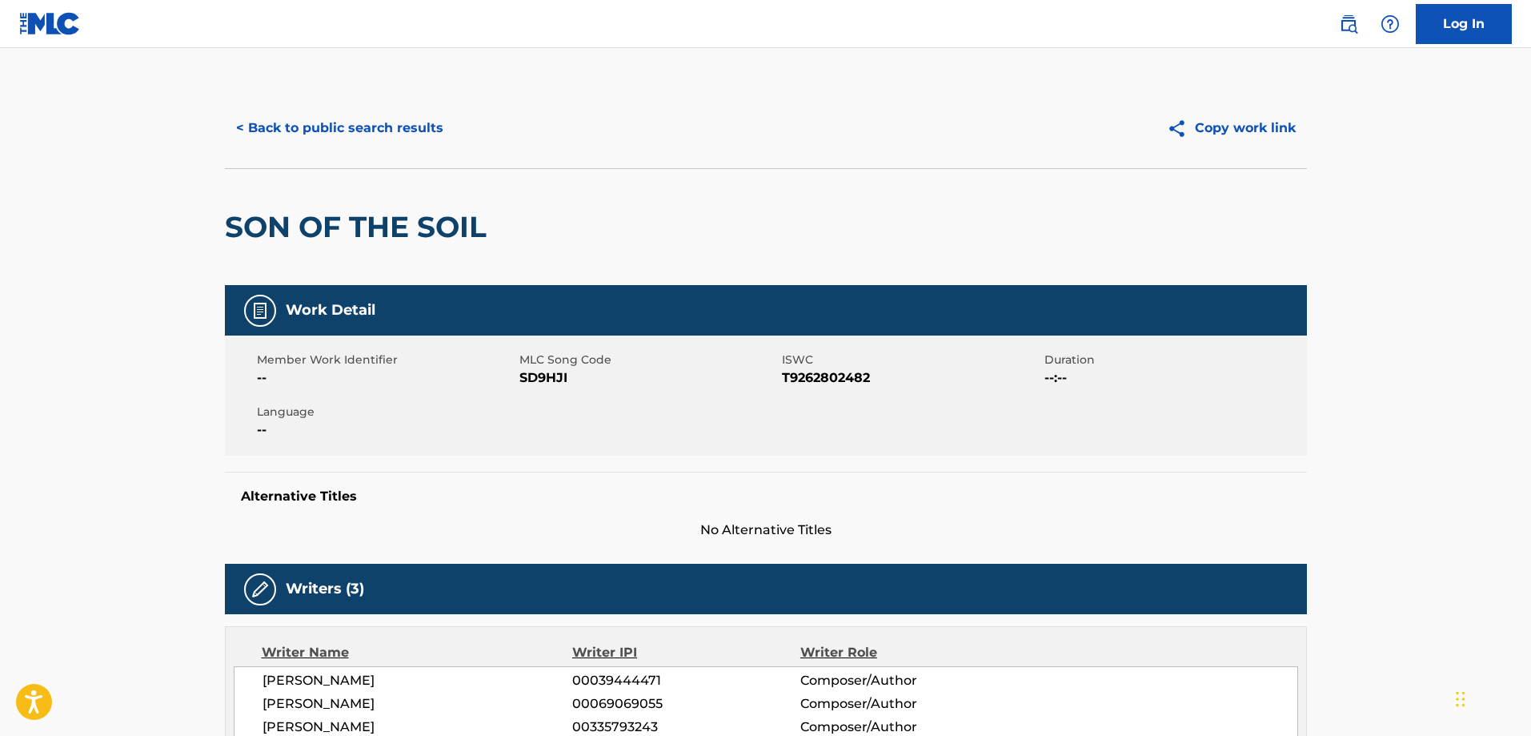
click at [269, 133] on button "< Back to public search results" at bounding box center [340, 128] width 230 height 40
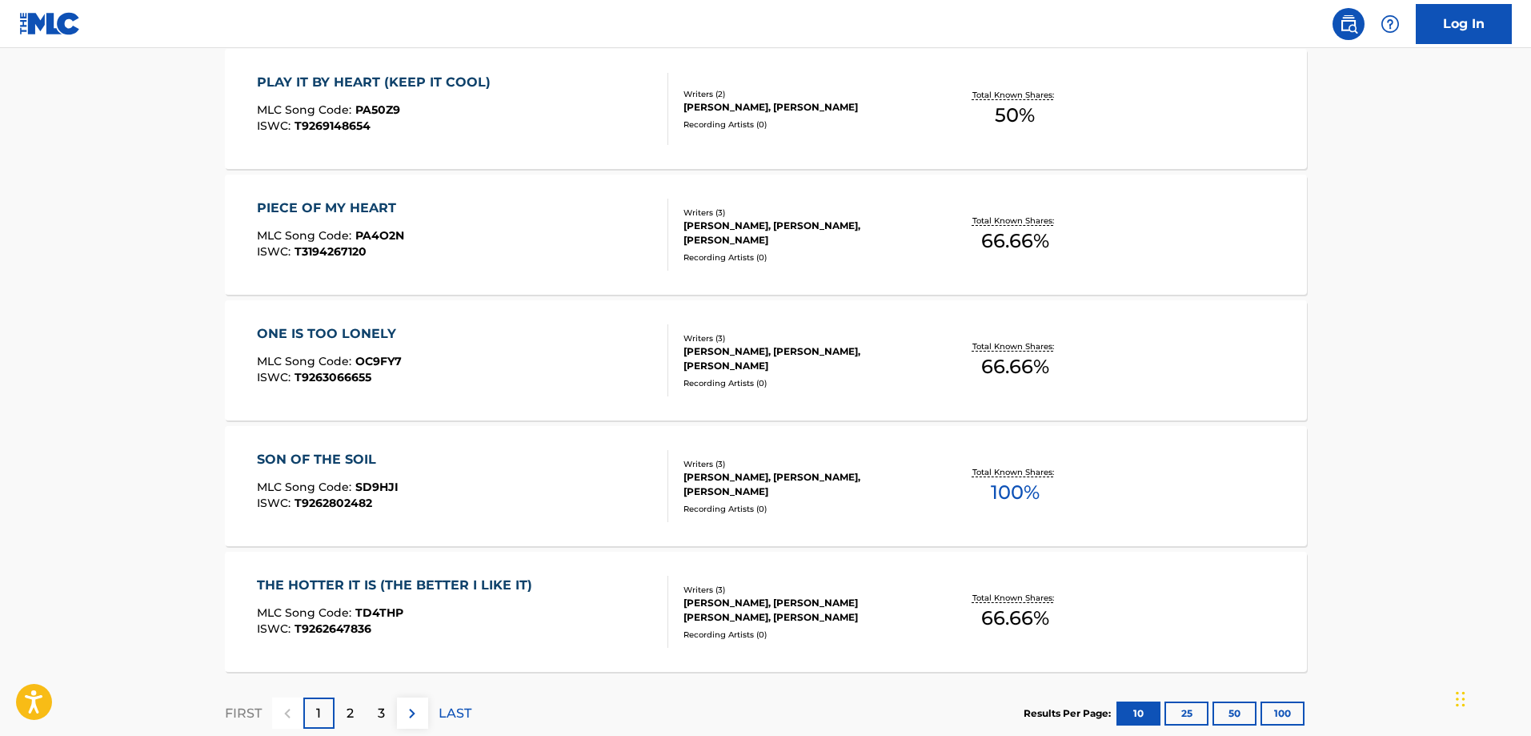
scroll to position [1224, 0]
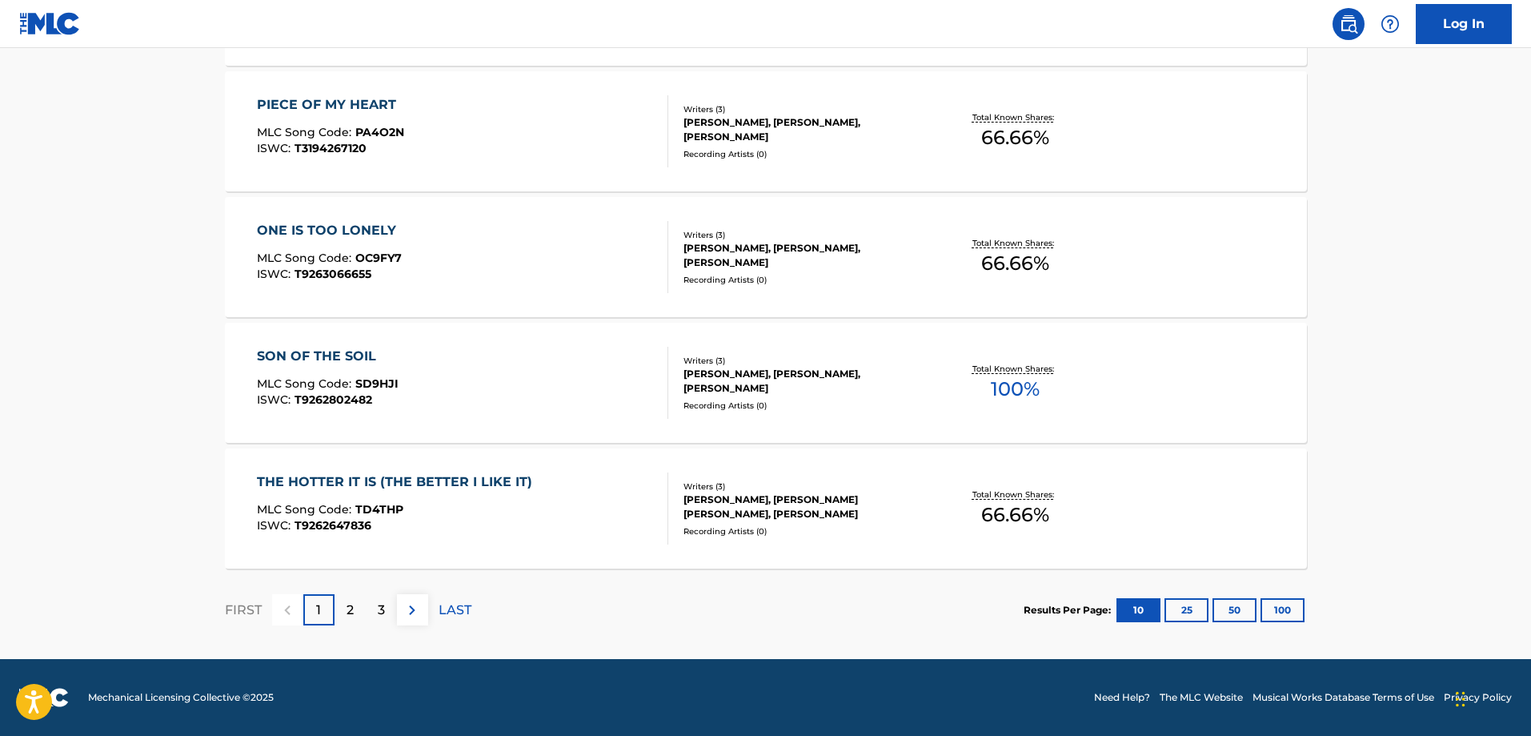
click at [461, 607] on p "LAST" at bounding box center [455, 609] width 33 height 19
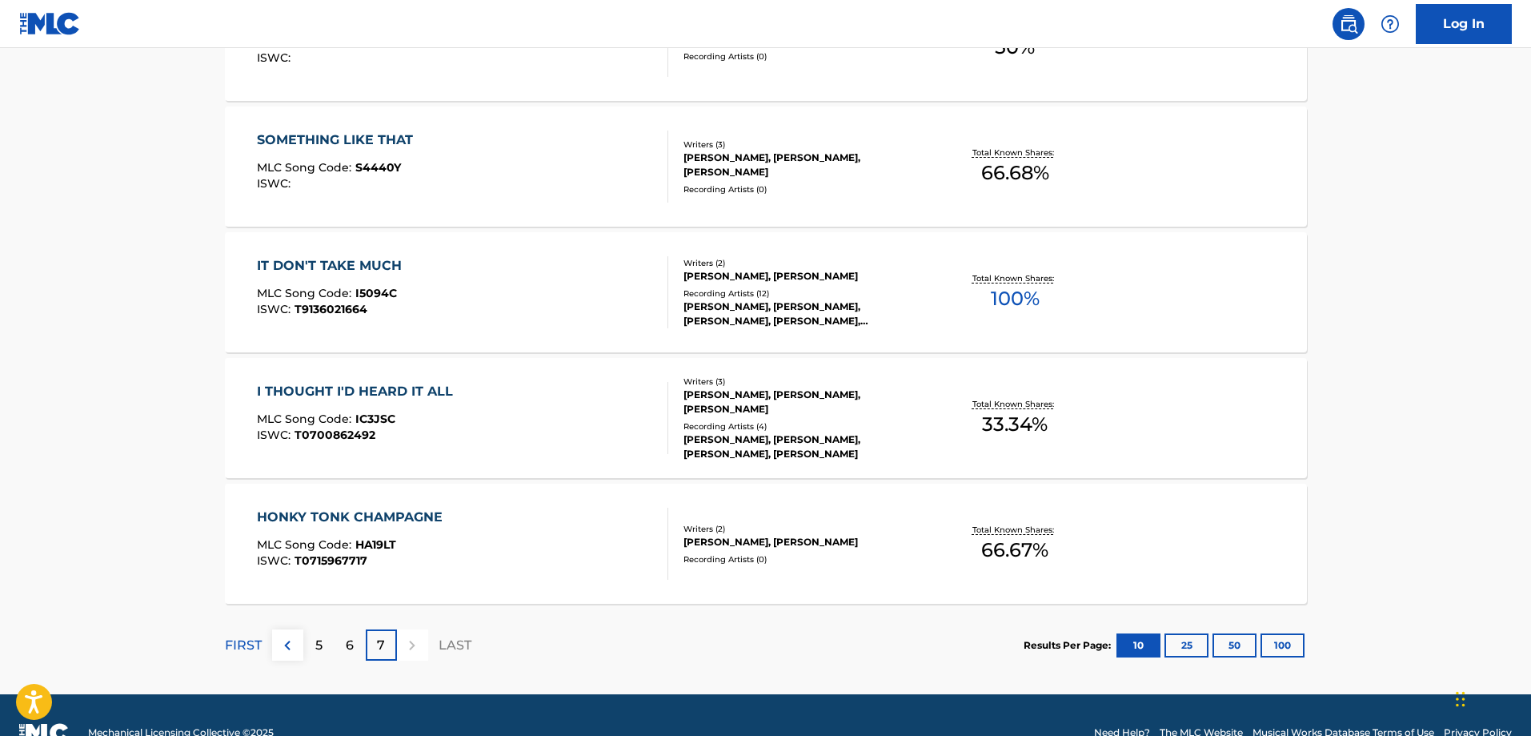
scroll to position [0, 0]
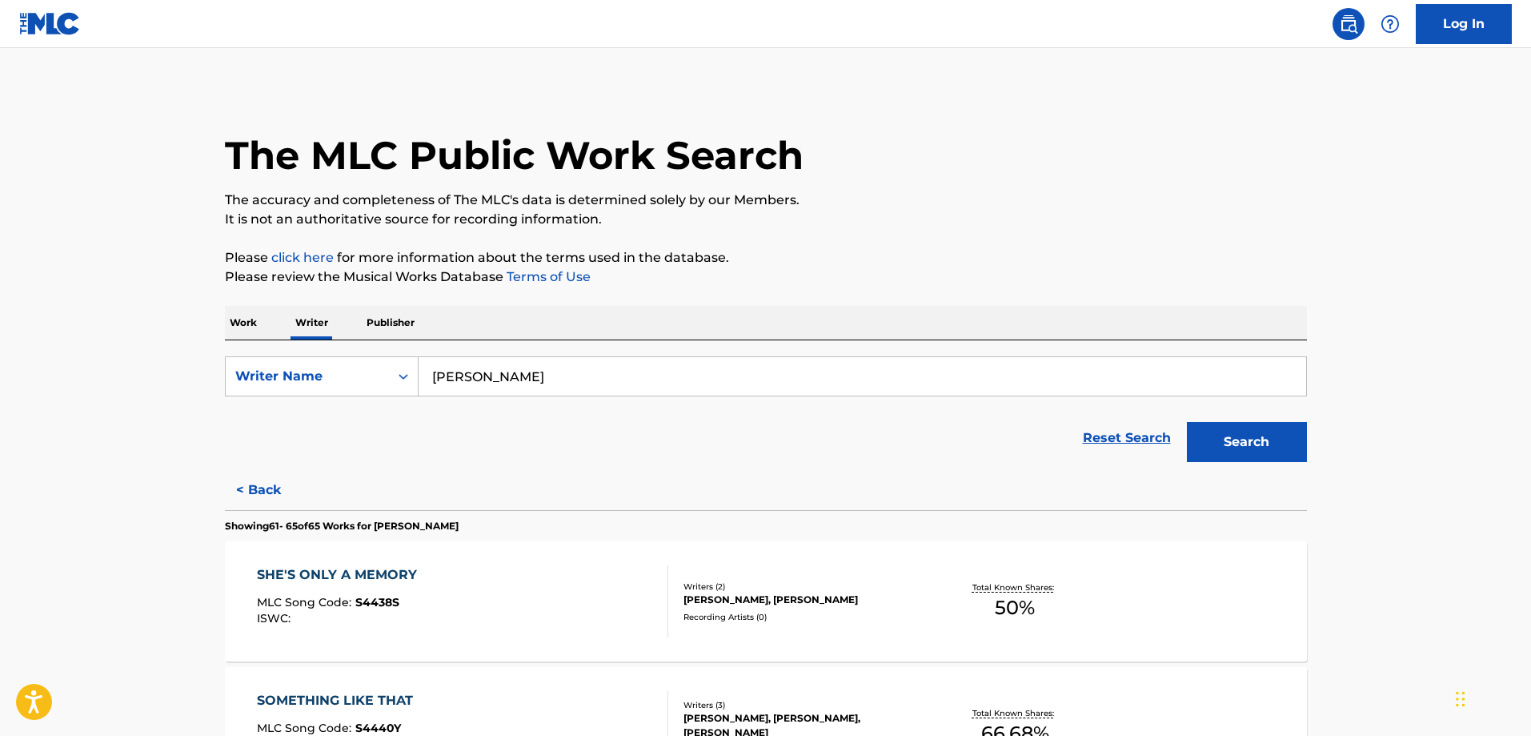
click at [235, 319] on p "Work" at bounding box center [243, 323] width 37 height 34
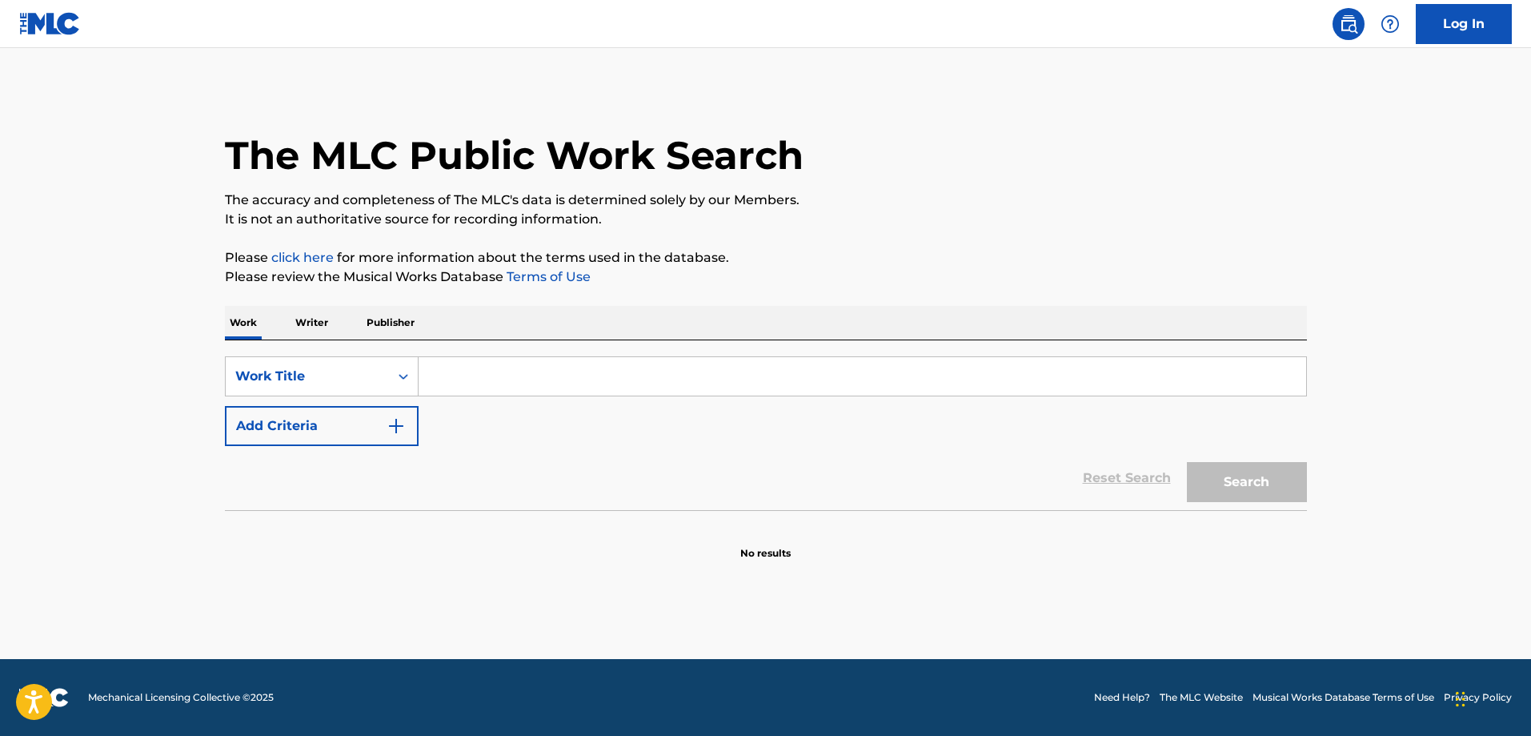
click at [483, 378] on input "Search Form" at bounding box center [863, 376] width 888 height 38
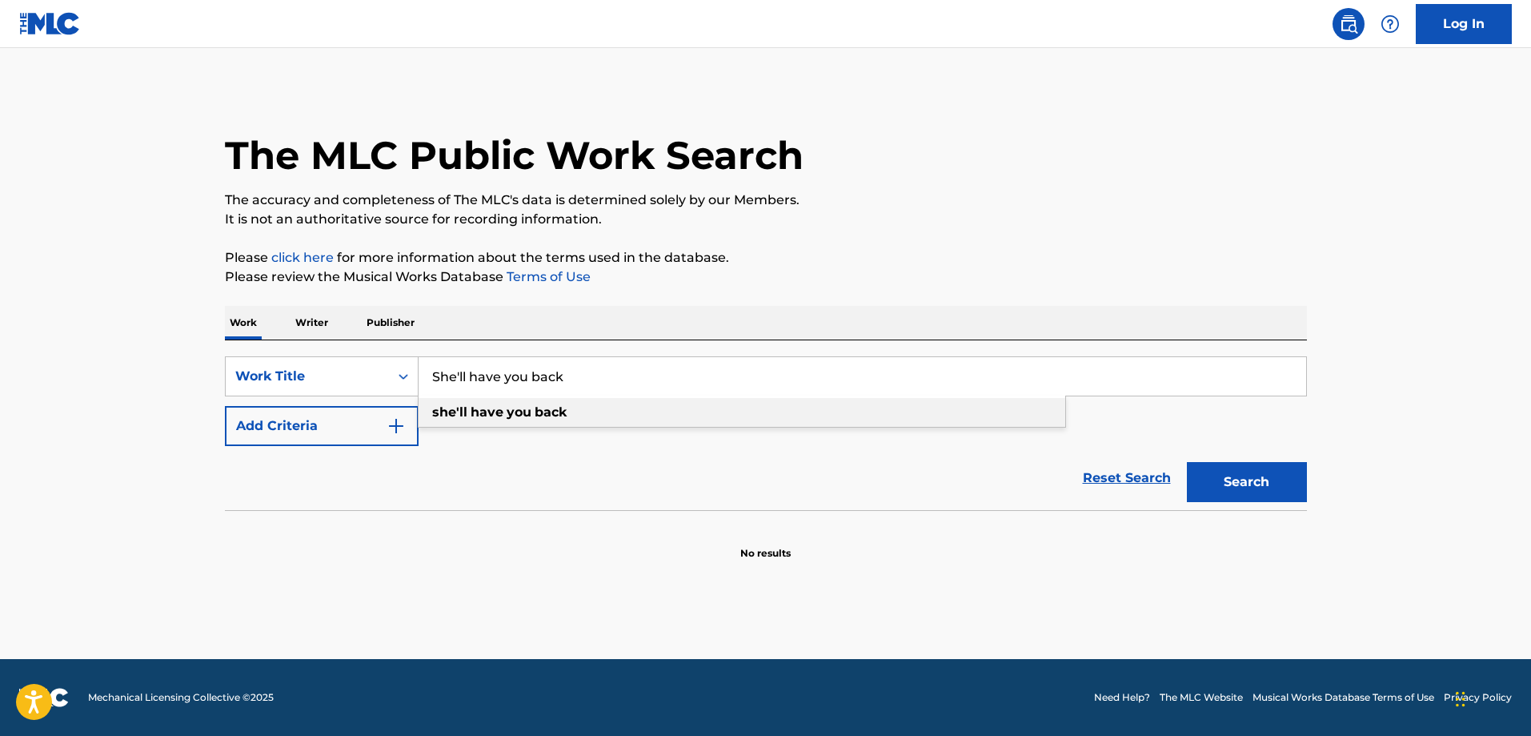
click at [503, 418] on span "Search Form" at bounding box center [504, 411] width 3 height 15
type input "she'll have you back"
click at [1230, 486] on button "Search" at bounding box center [1247, 482] width 120 height 40
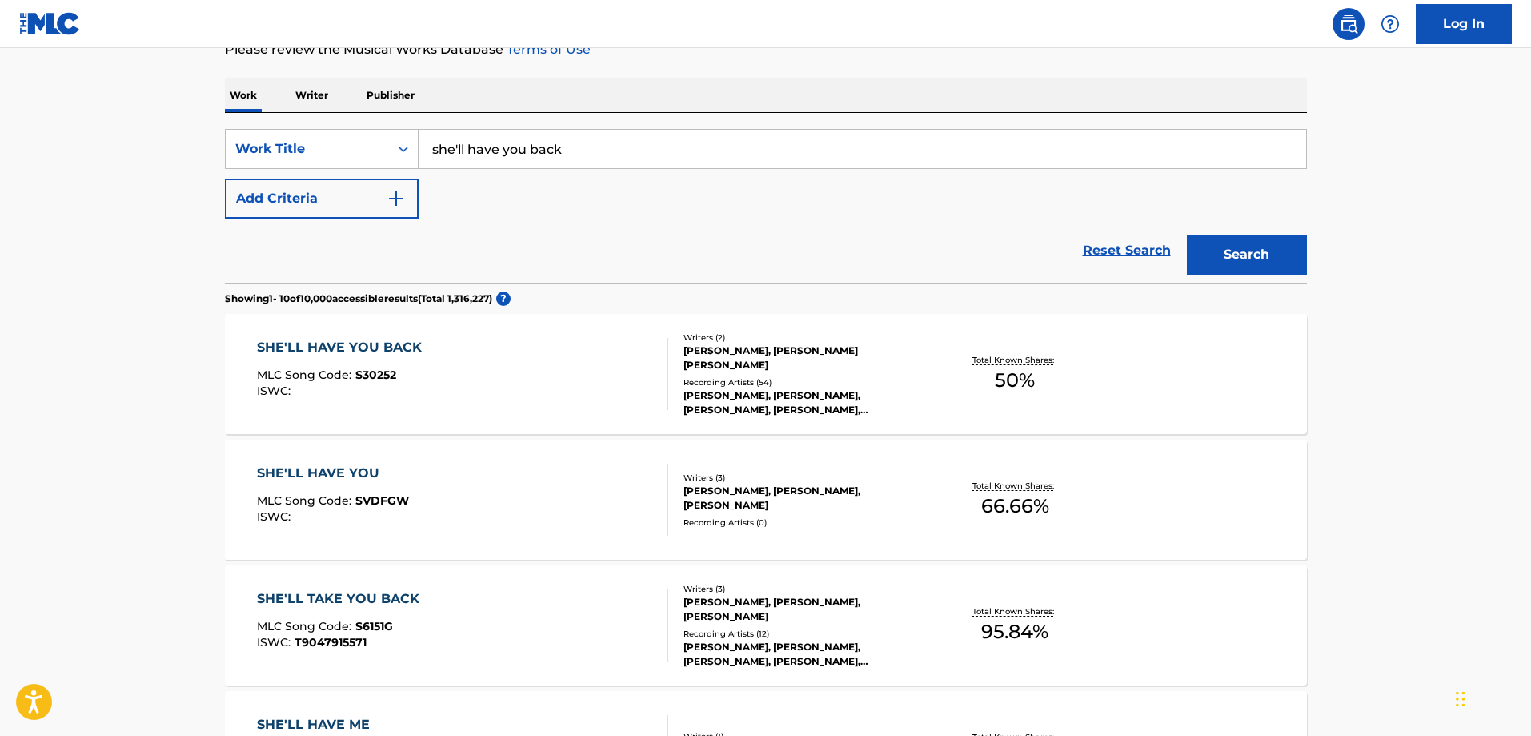
scroll to position [240, 0]
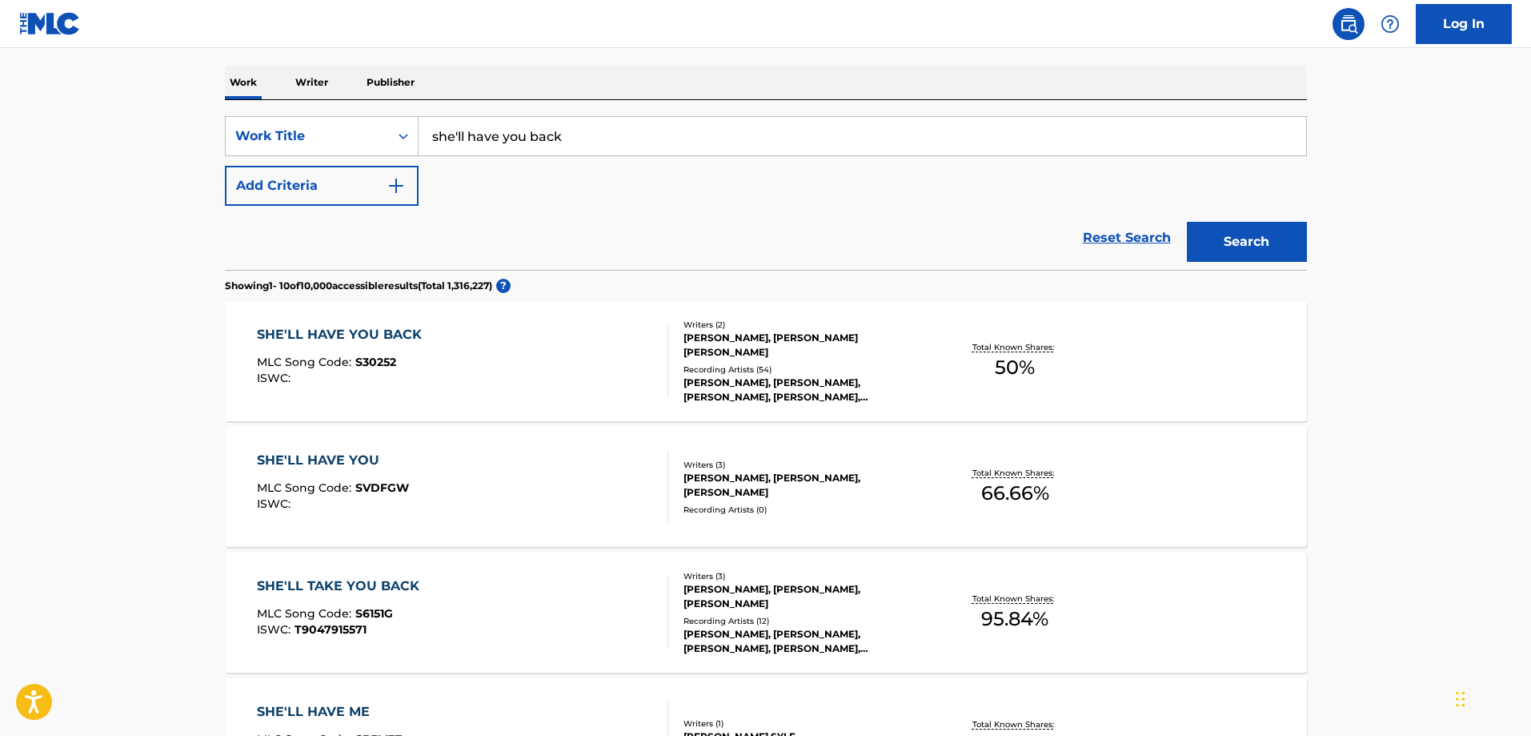
click at [409, 331] on div "SHE'LL HAVE YOU BACK" at bounding box center [343, 334] width 173 height 19
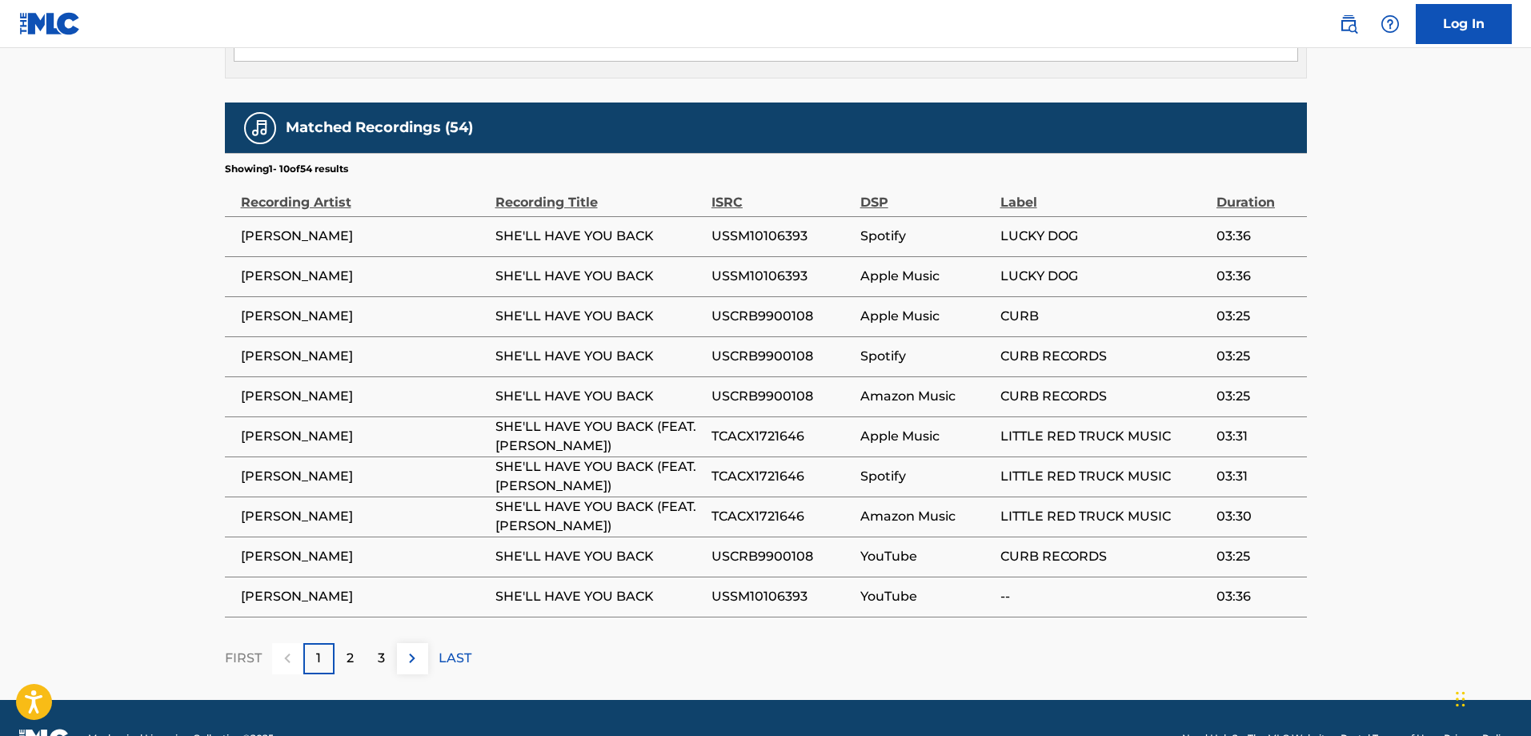
scroll to position [933, 0]
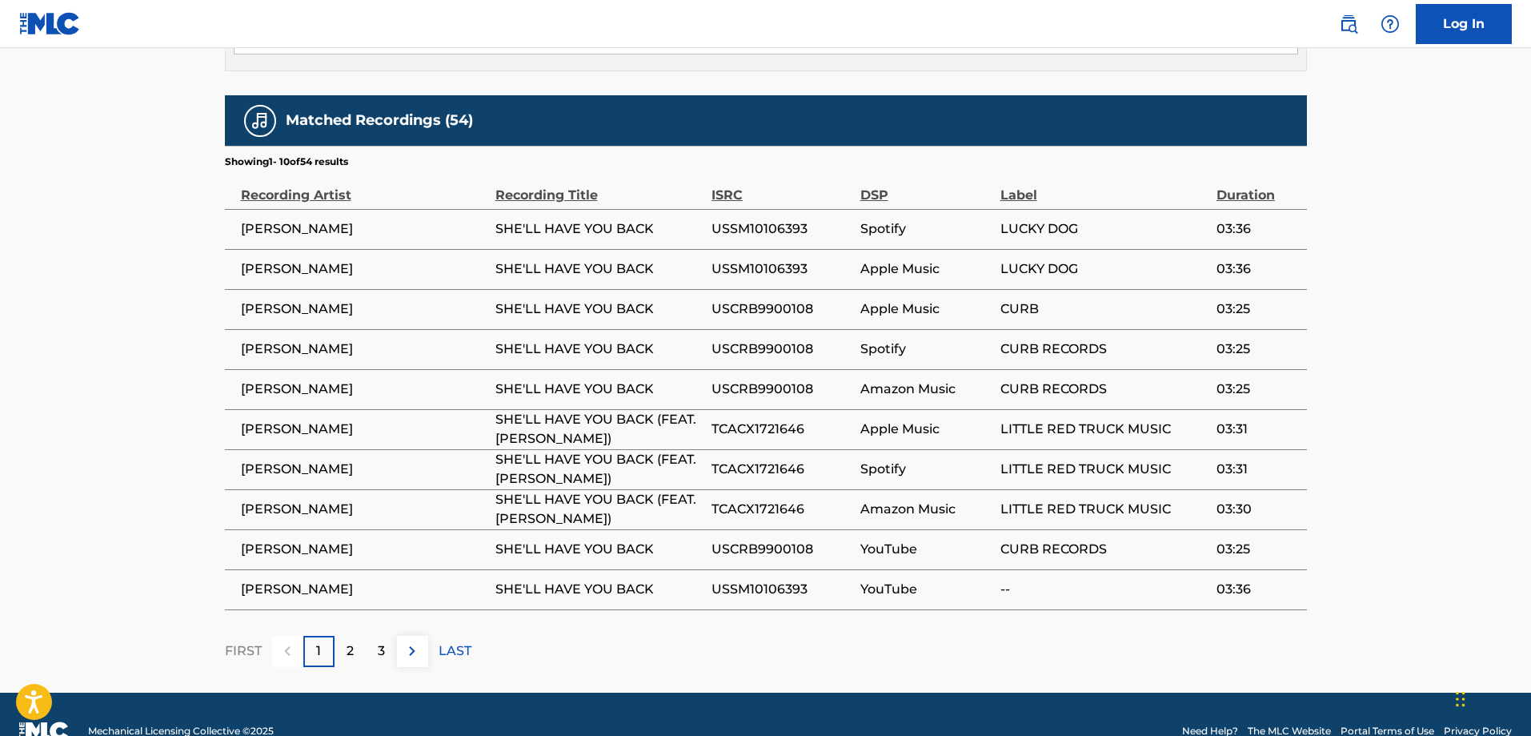
click at [409, 641] on img at bounding box center [412, 650] width 19 height 19
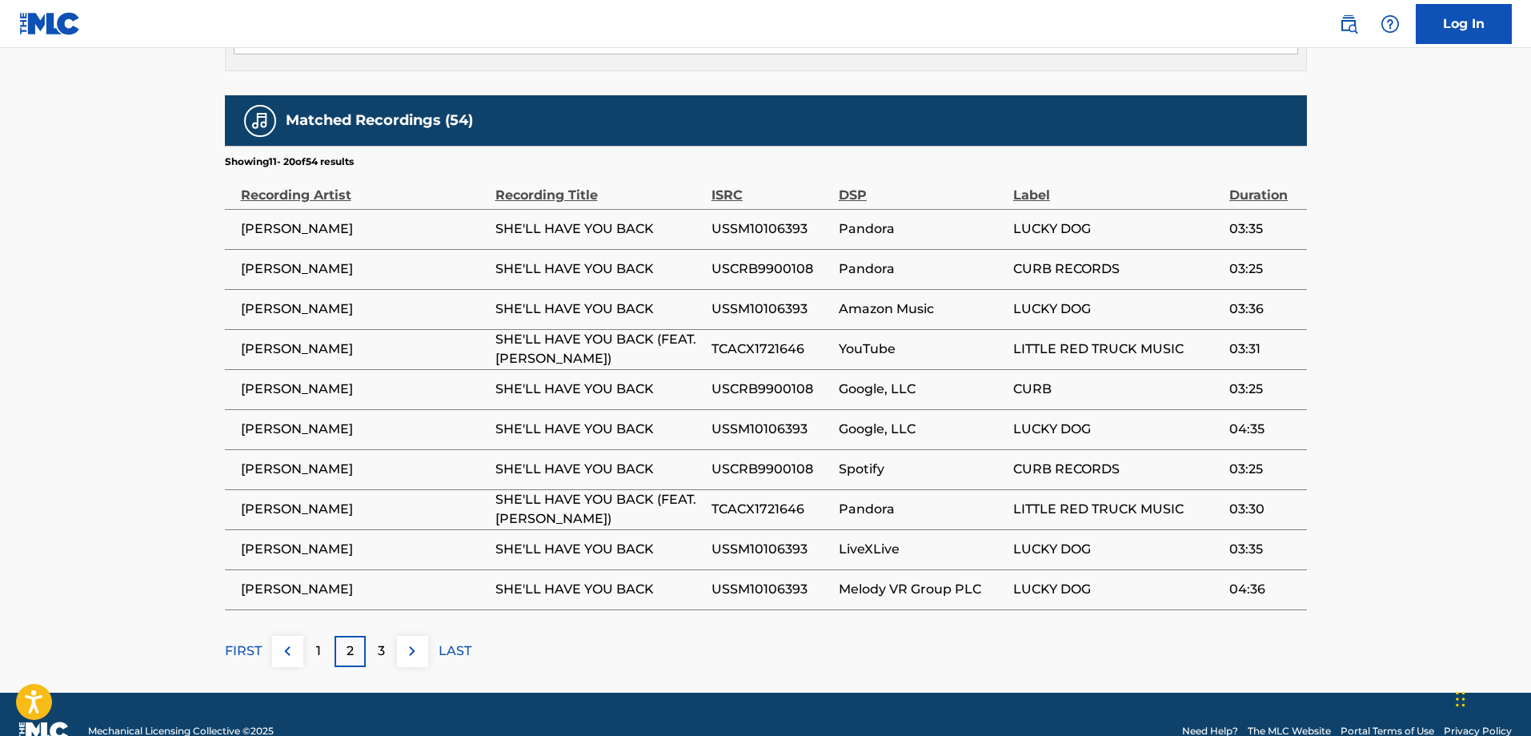
click at [411, 641] on img at bounding box center [412, 650] width 19 height 19
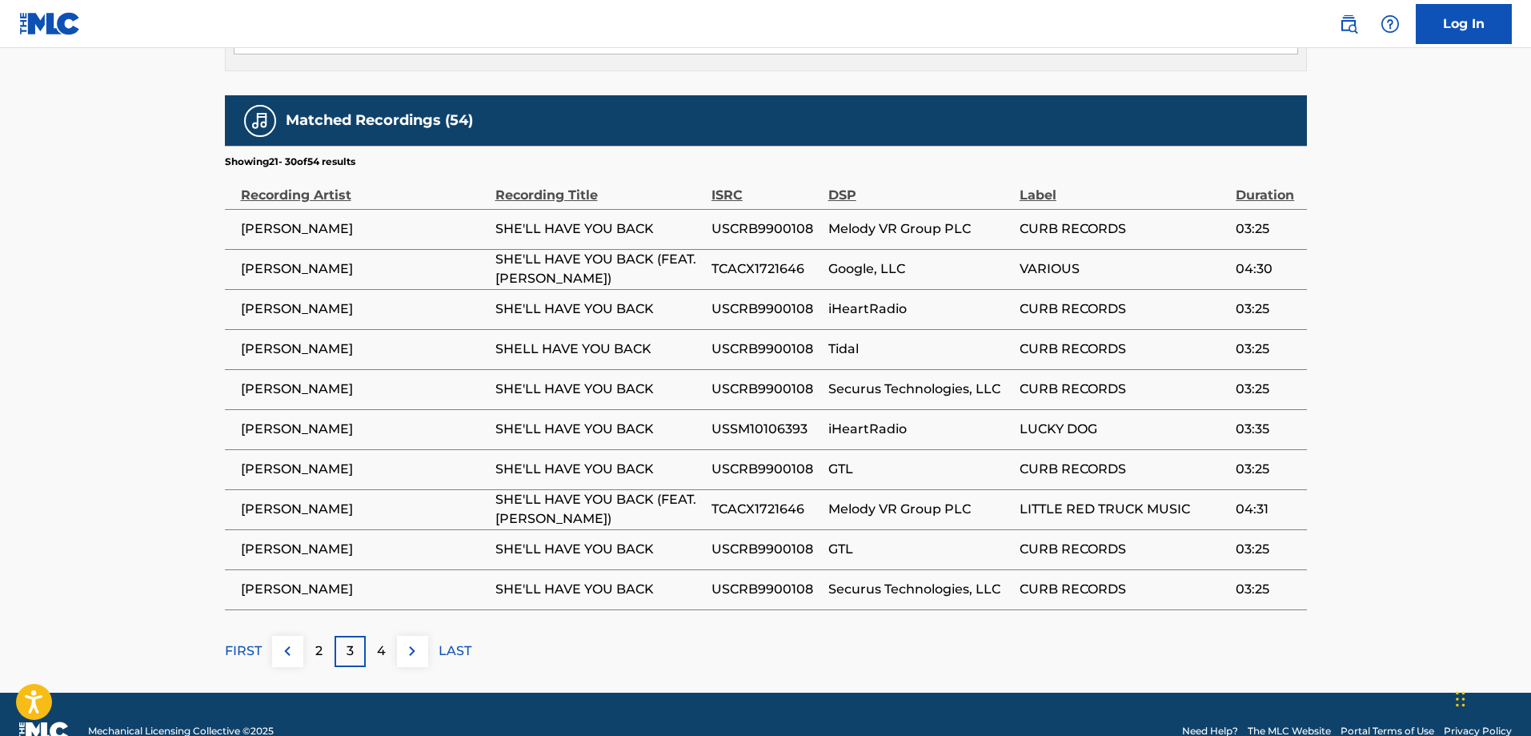
click at [415, 641] on img at bounding box center [412, 650] width 19 height 19
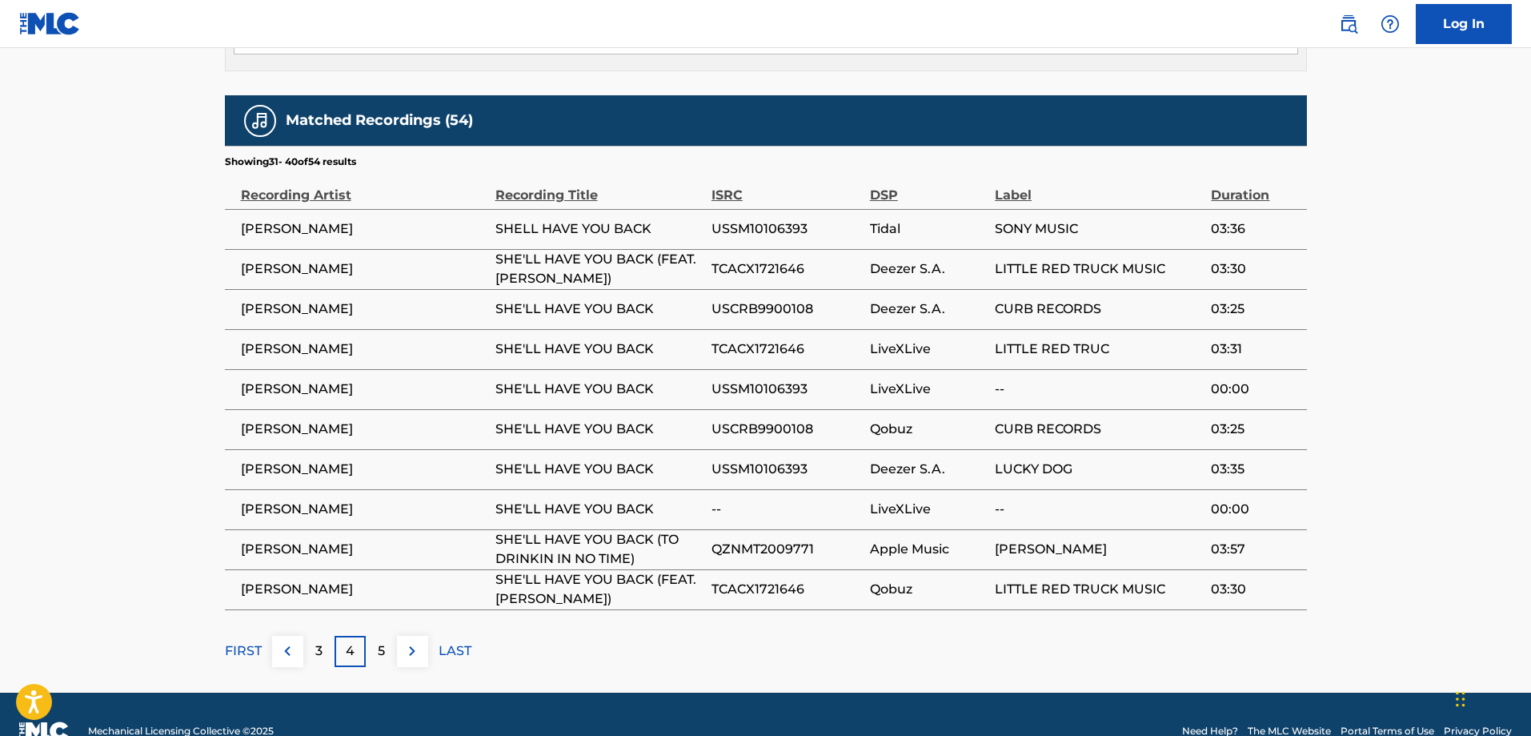
click at [410, 641] on img at bounding box center [412, 650] width 19 height 19
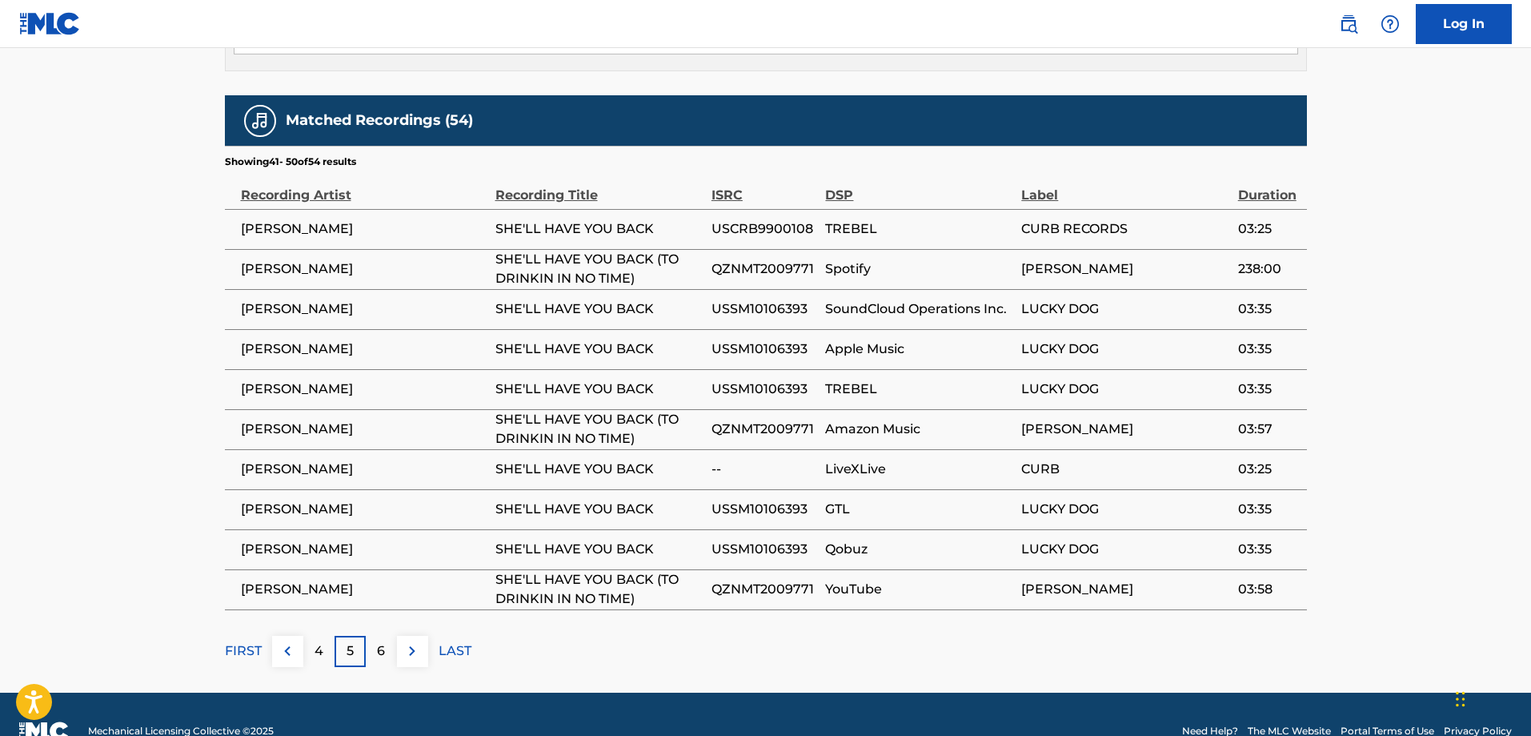
click at [420, 641] on img at bounding box center [412, 650] width 19 height 19
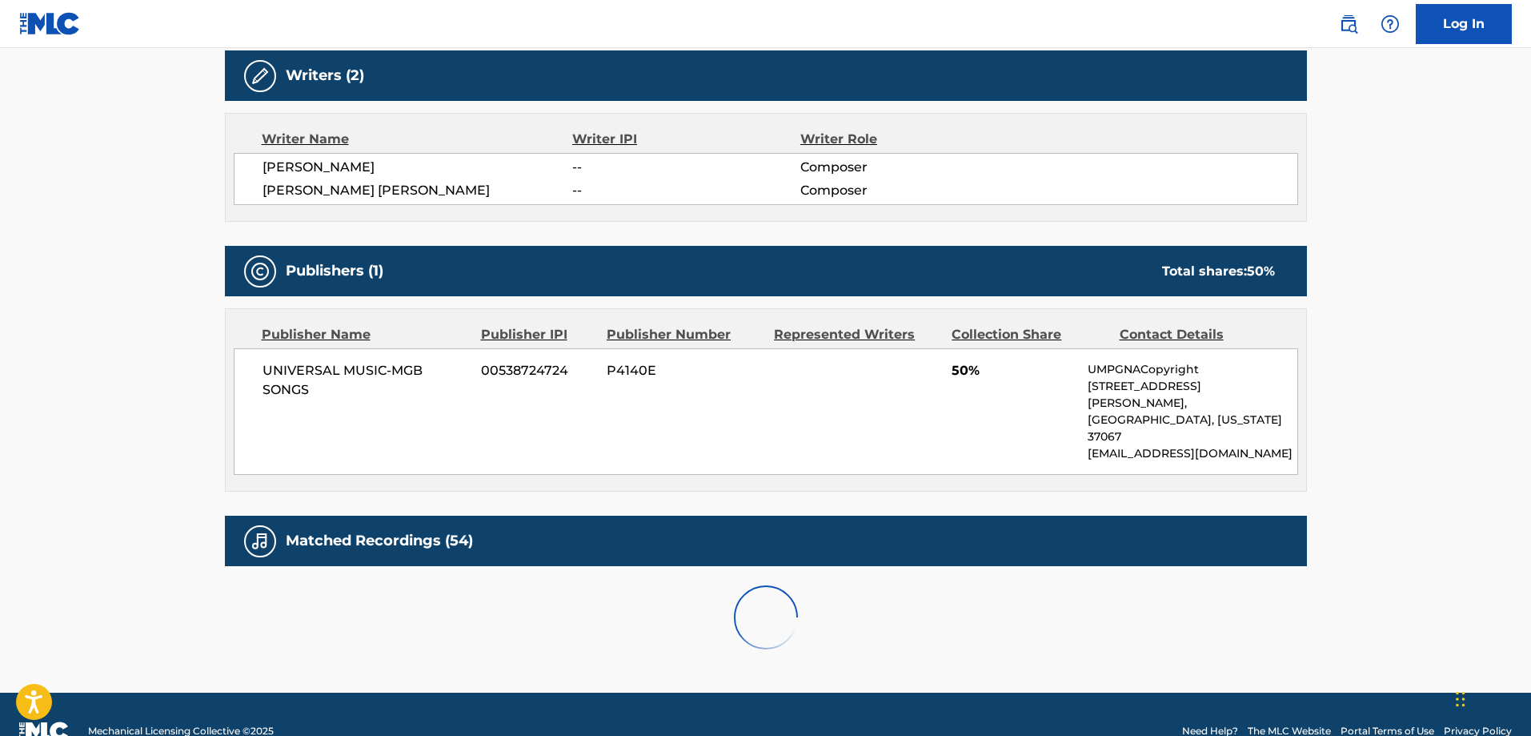
scroll to position [693, 0]
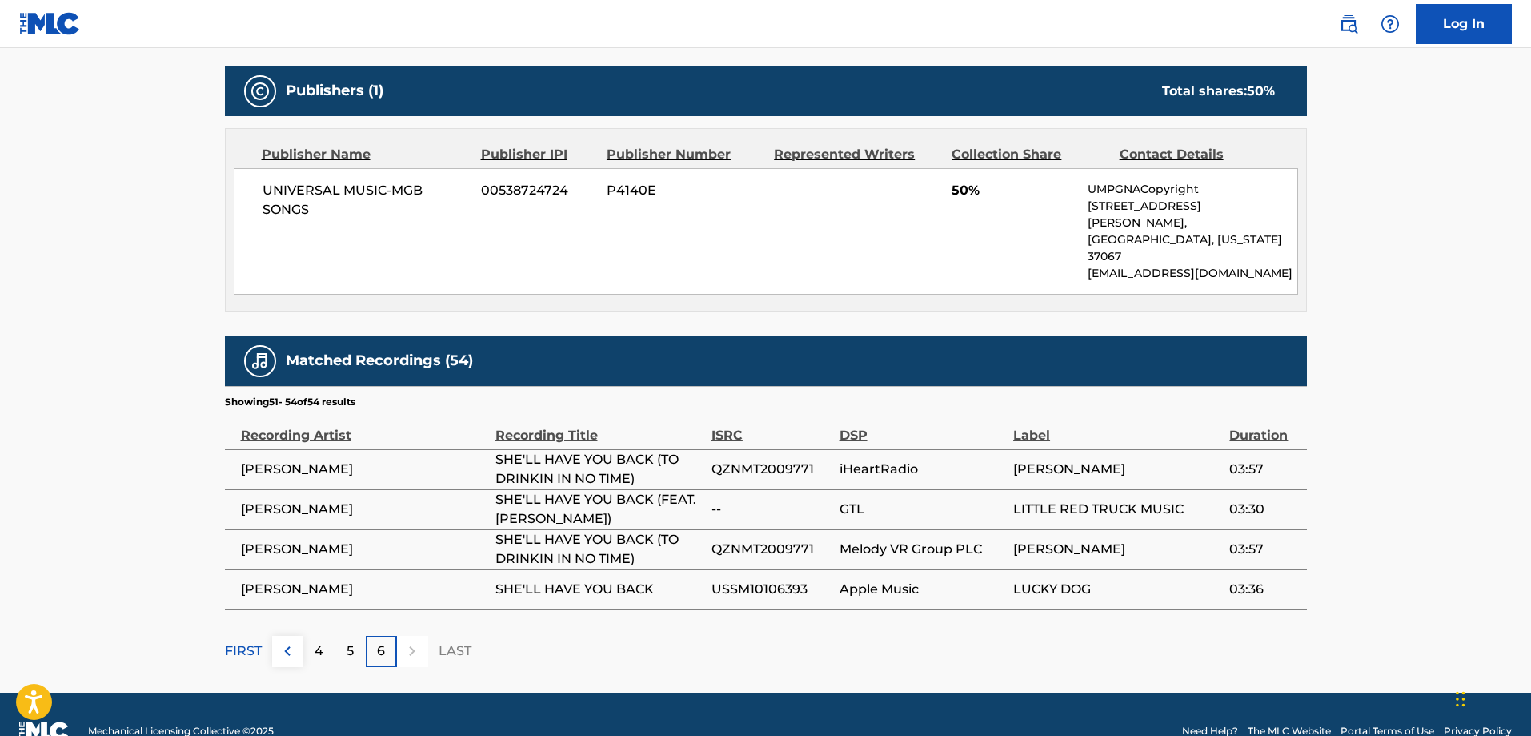
click at [377, 641] on p "6" at bounding box center [381, 650] width 8 height 19
click at [285, 641] on img at bounding box center [287, 650] width 19 height 19
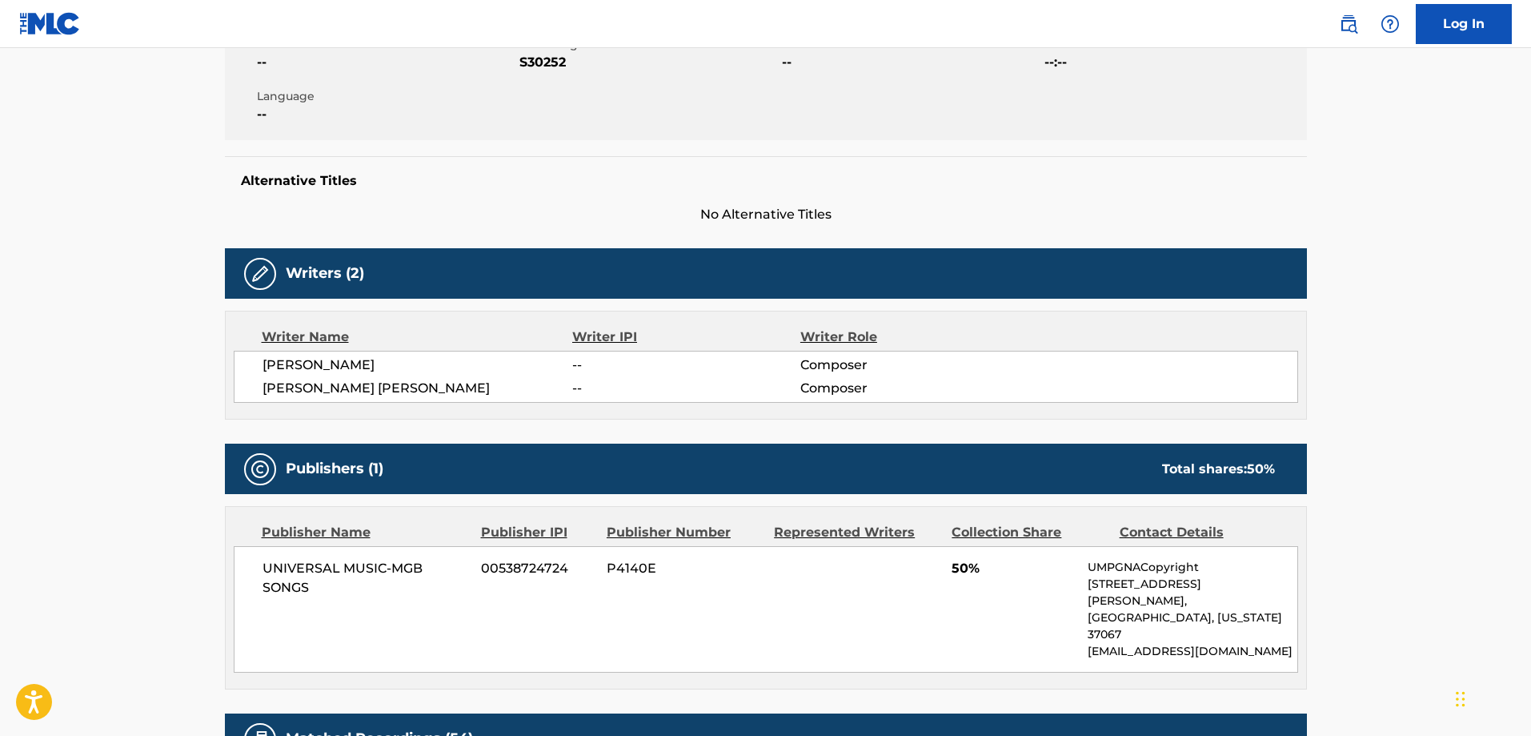
scroll to position [0, 0]
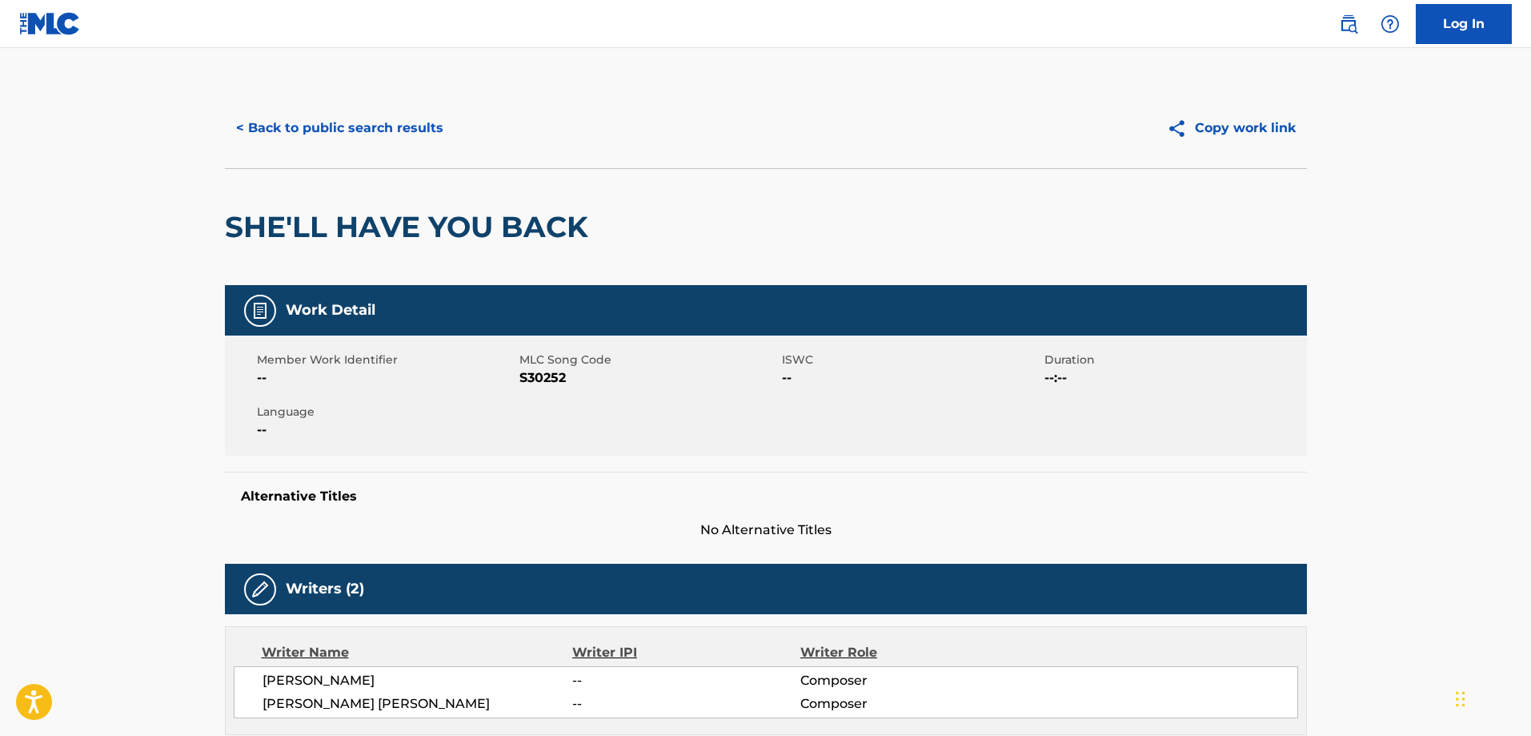
click at [268, 126] on button "< Back to public search results" at bounding box center [340, 128] width 230 height 40
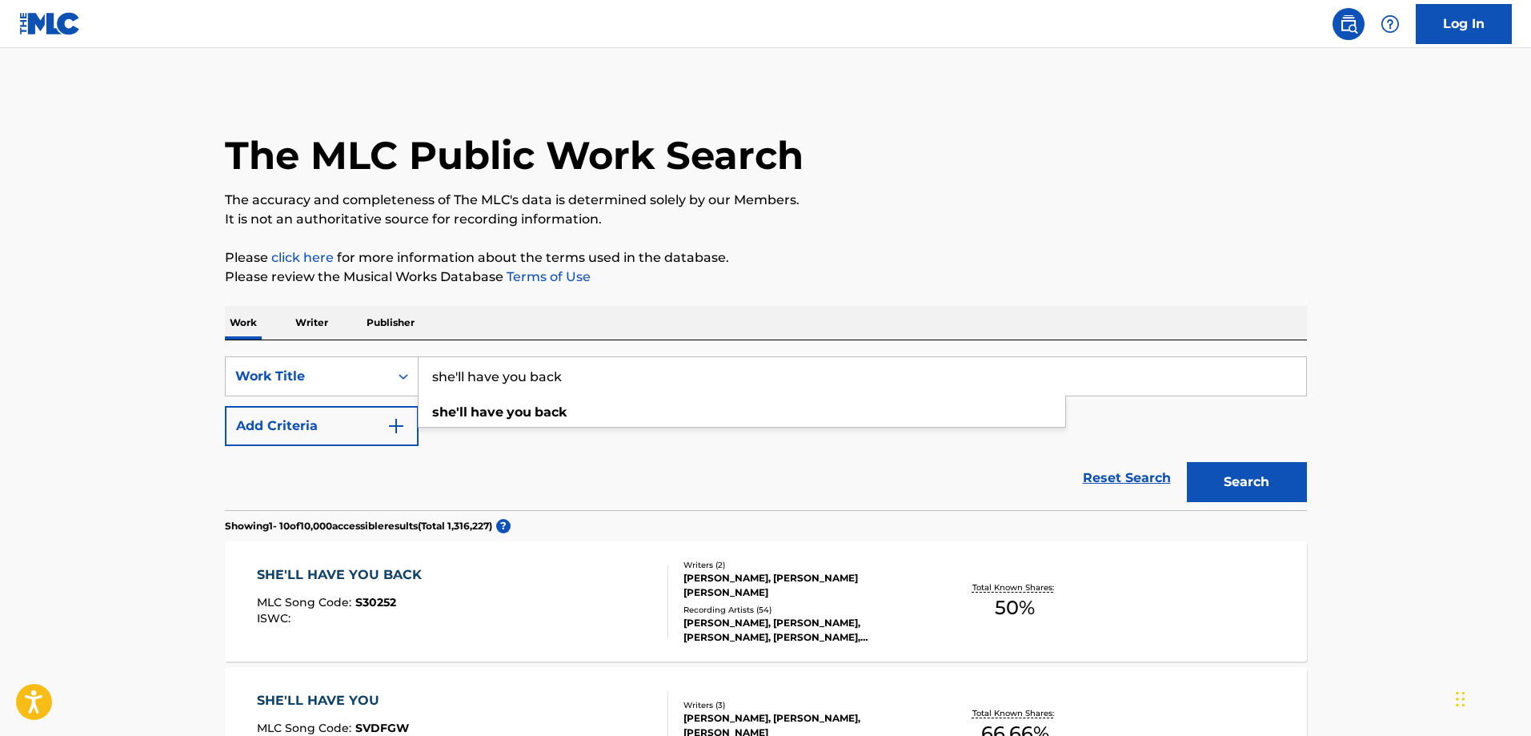
drag, startPoint x: 592, startPoint y: 373, endPoint x: 433, endPoint y: 361, distance: 158.9
click at [433, 361] on input "she'll have you back" at bounding box center [863, 376] width 888 height 38
click at [454, 585] on div "SHE'LL HAVE YOU BACK MLC Song Code : S30252 ISWC :" at bounding box center [462, 601] width 411 height 72
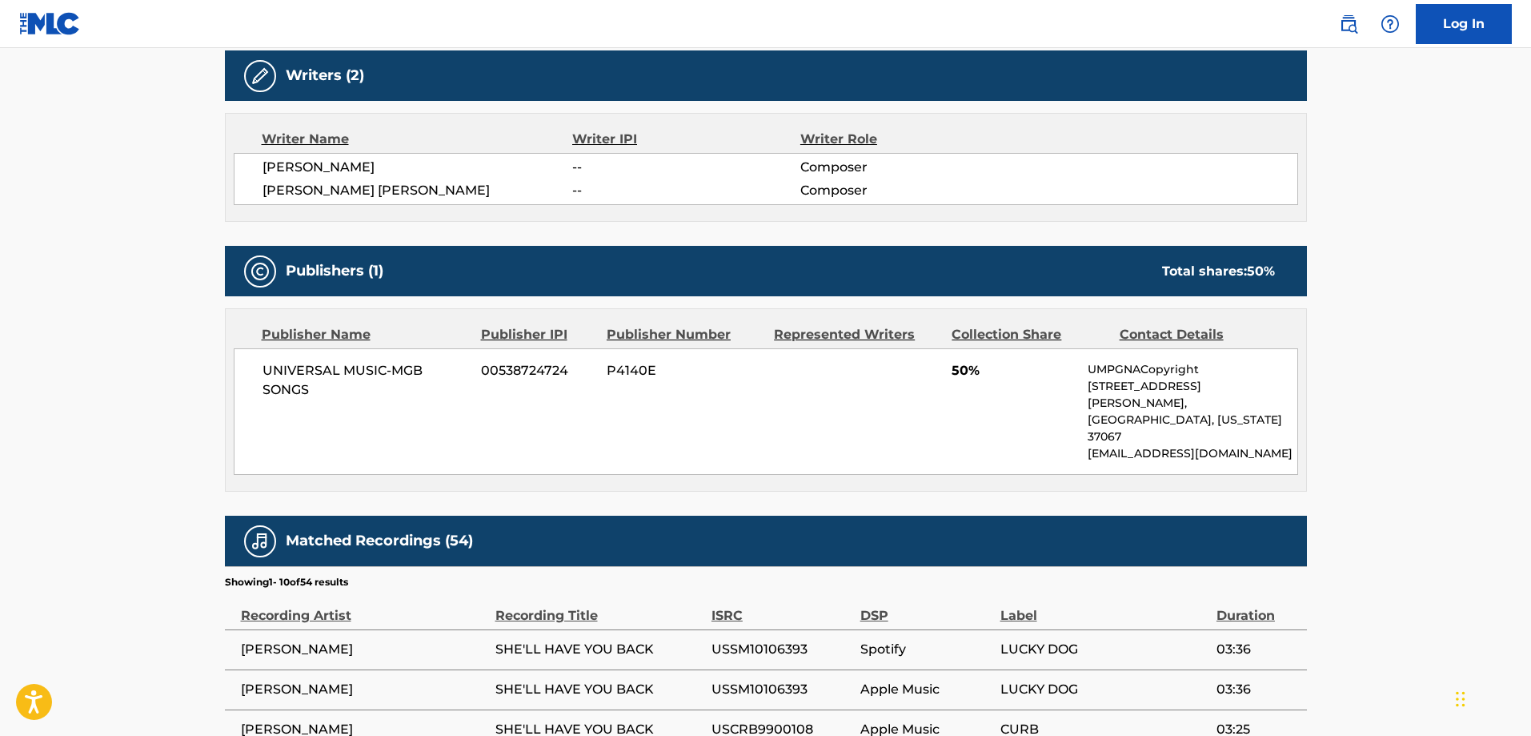
scroll to position [913, 0]
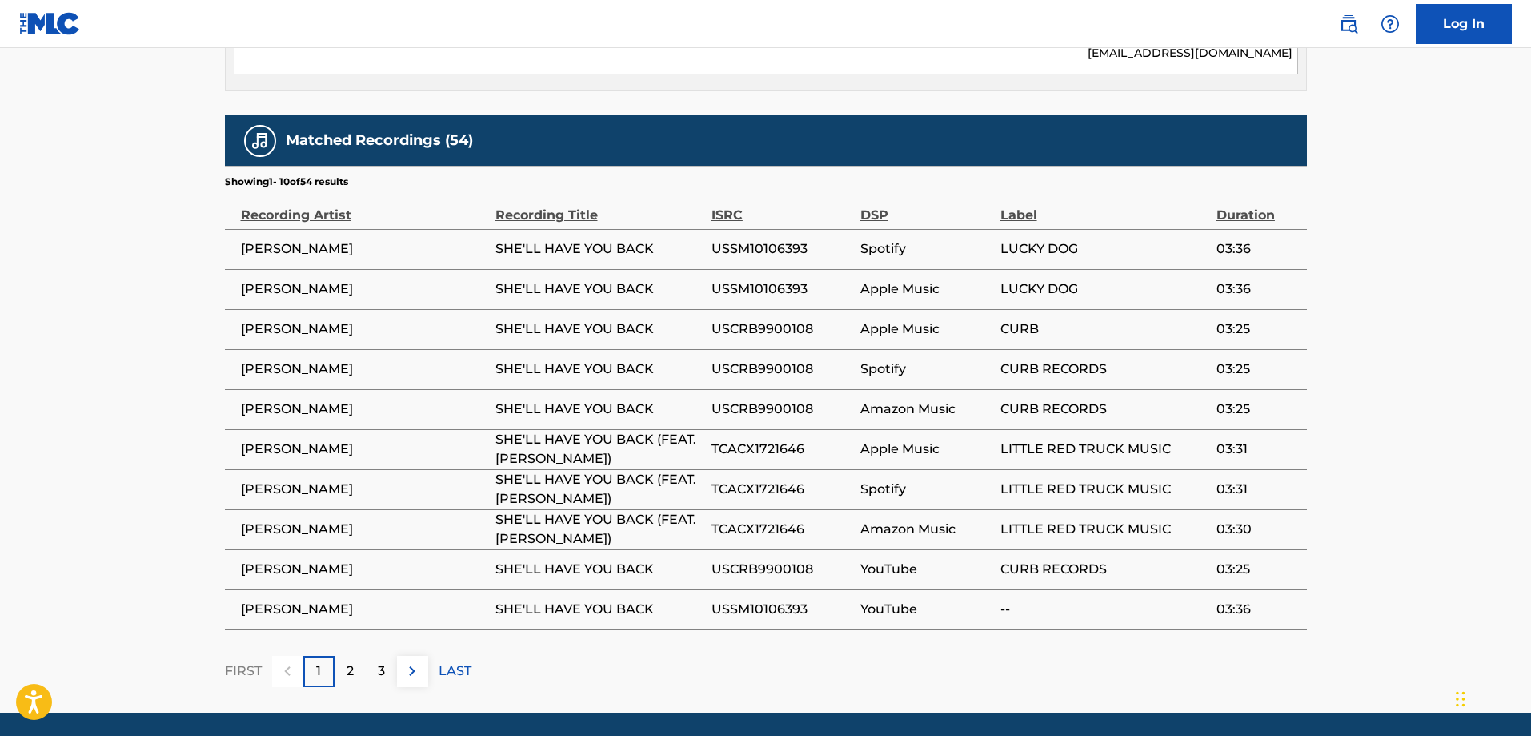
click at [440, 661] on p "LAST" at bounding box center [455, 670] width 33 height 19
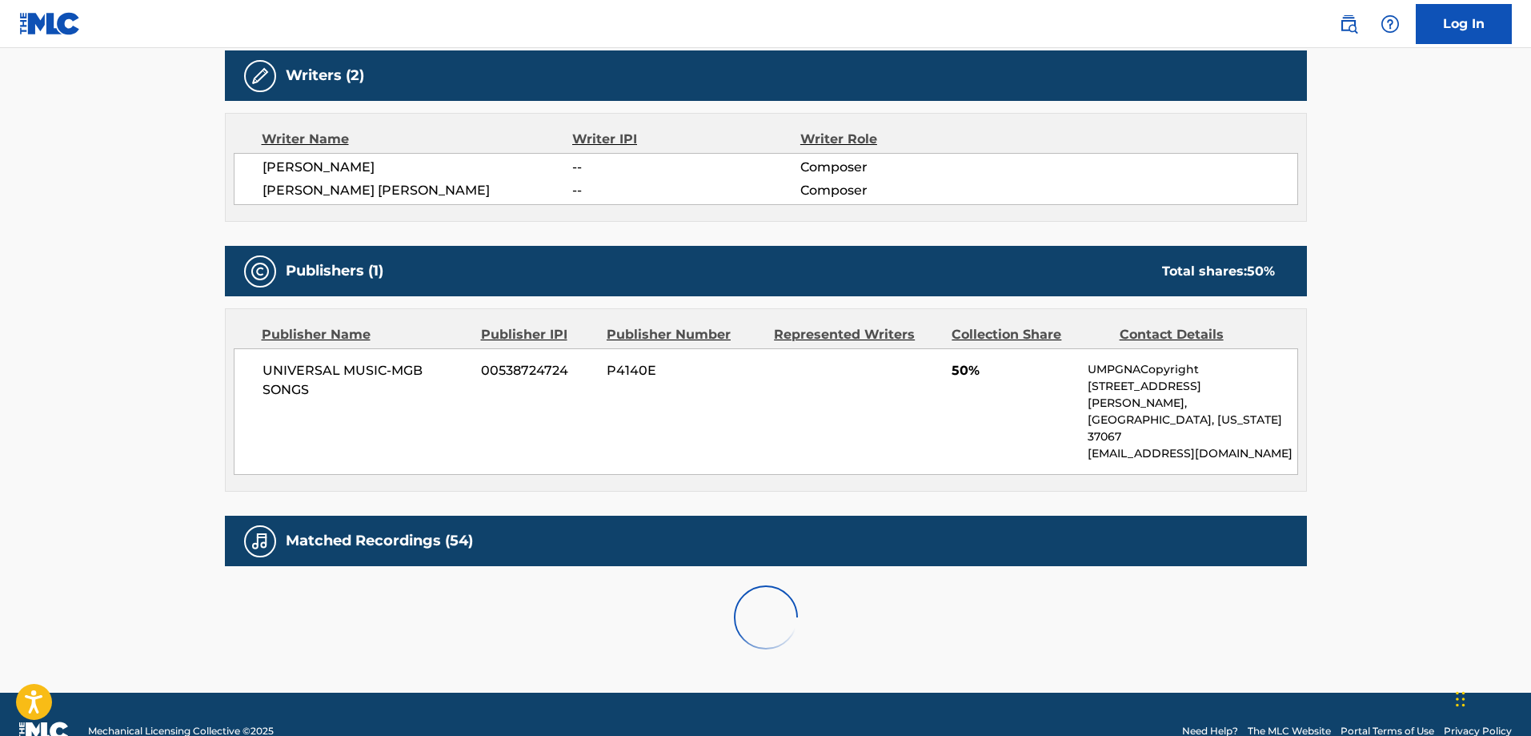
scroll to position [693, 0]
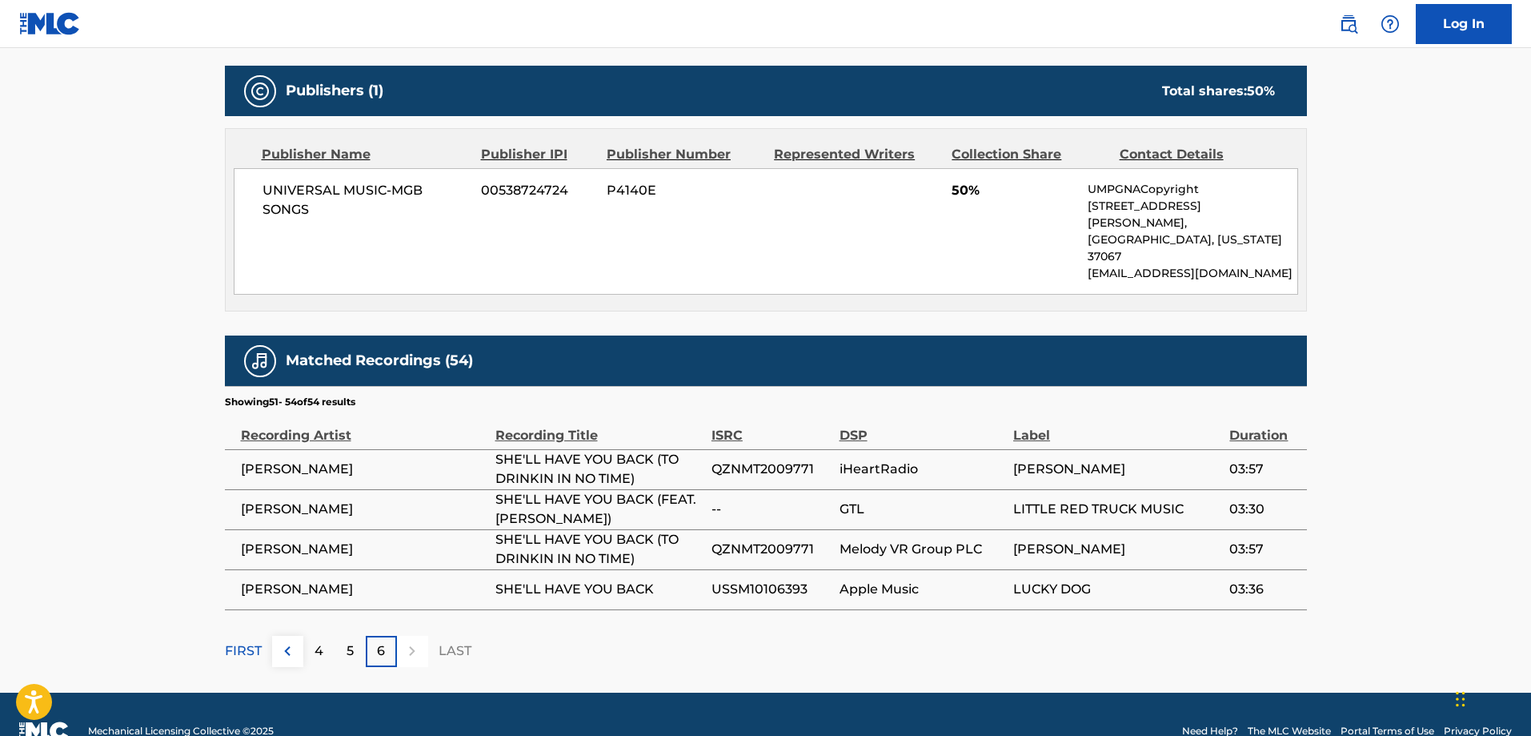
click at [285, 641] on img at bounding box center [287, 650] width 19 height 19
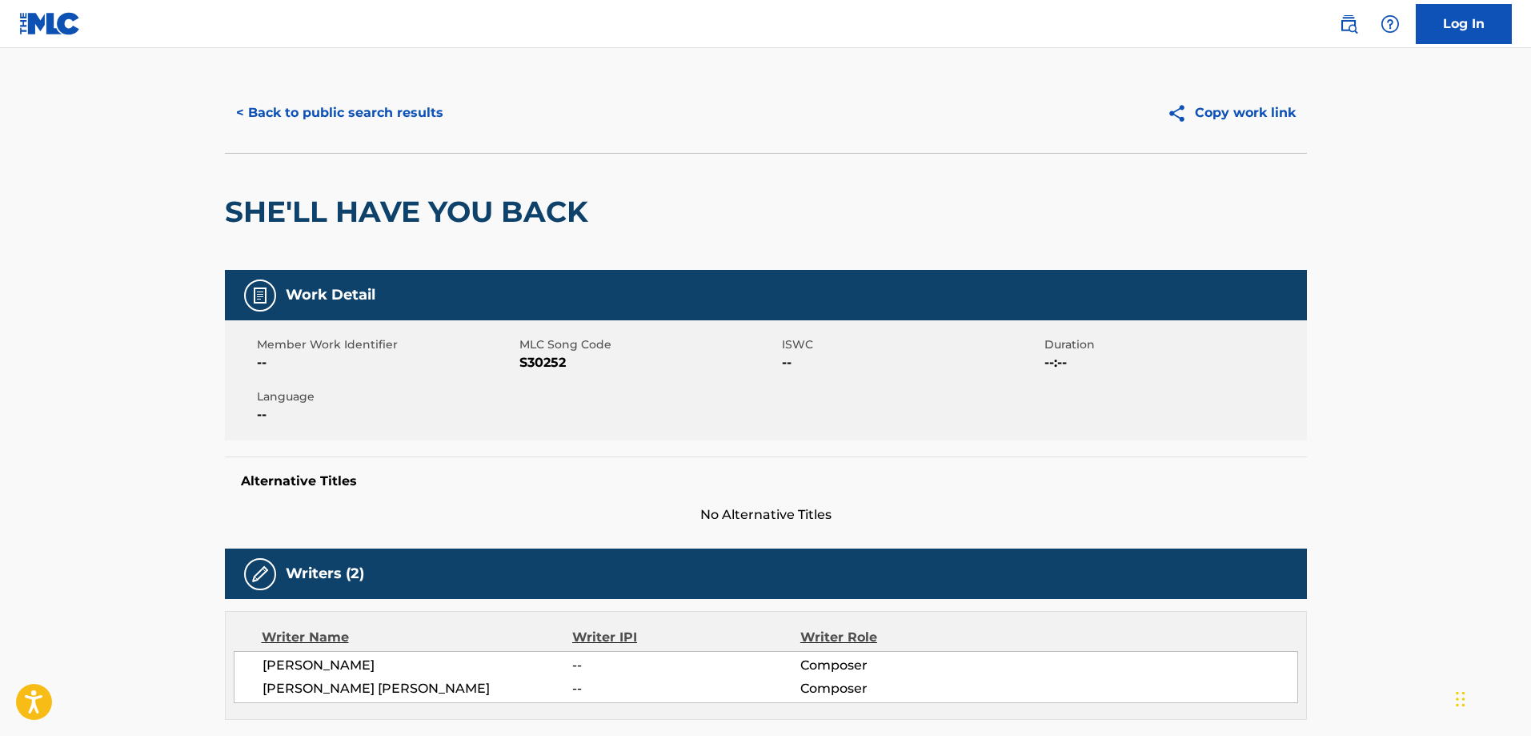
scroll to position [0, 0]
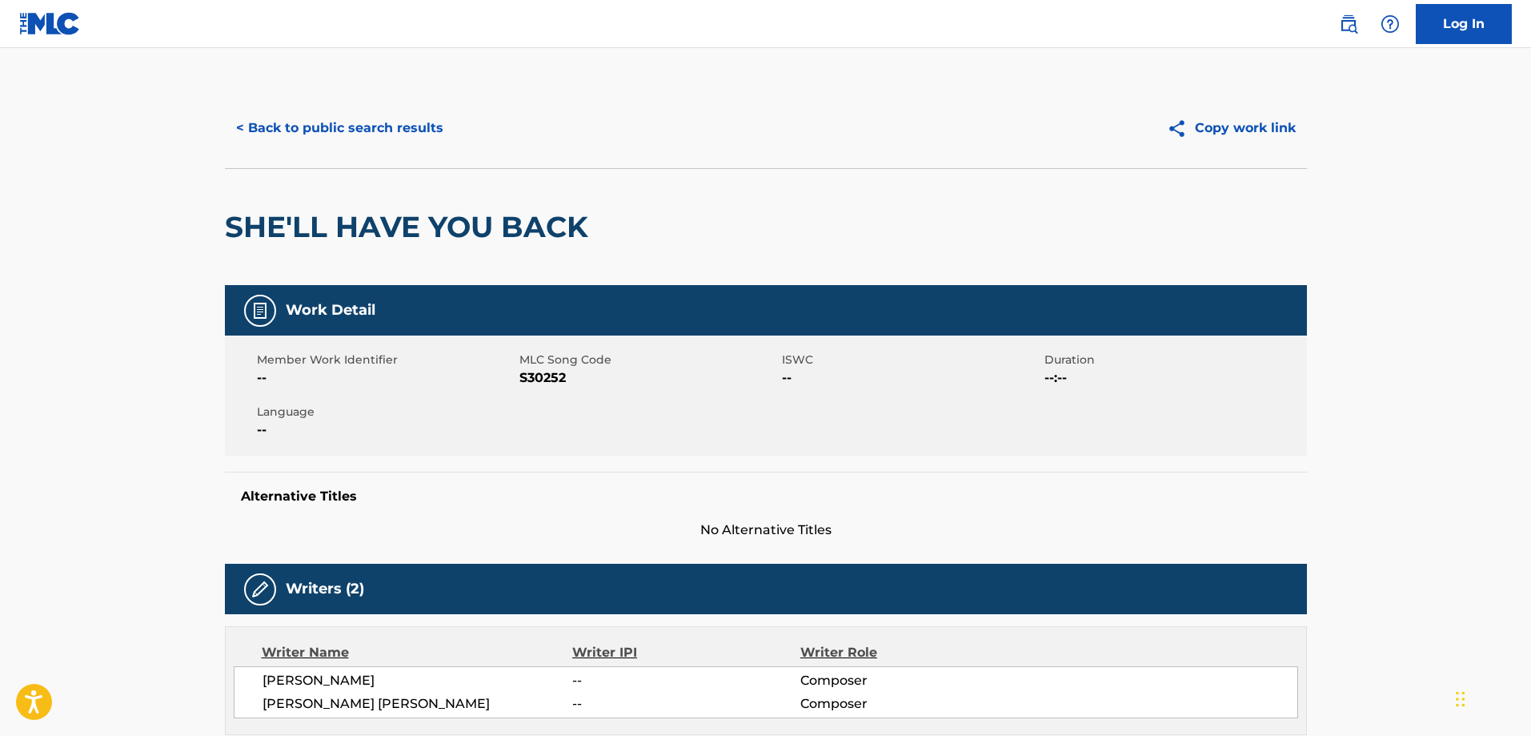
click at [375, 132] on button "< Back to public search results" at bounding box center [340, 128] width 230 height 40
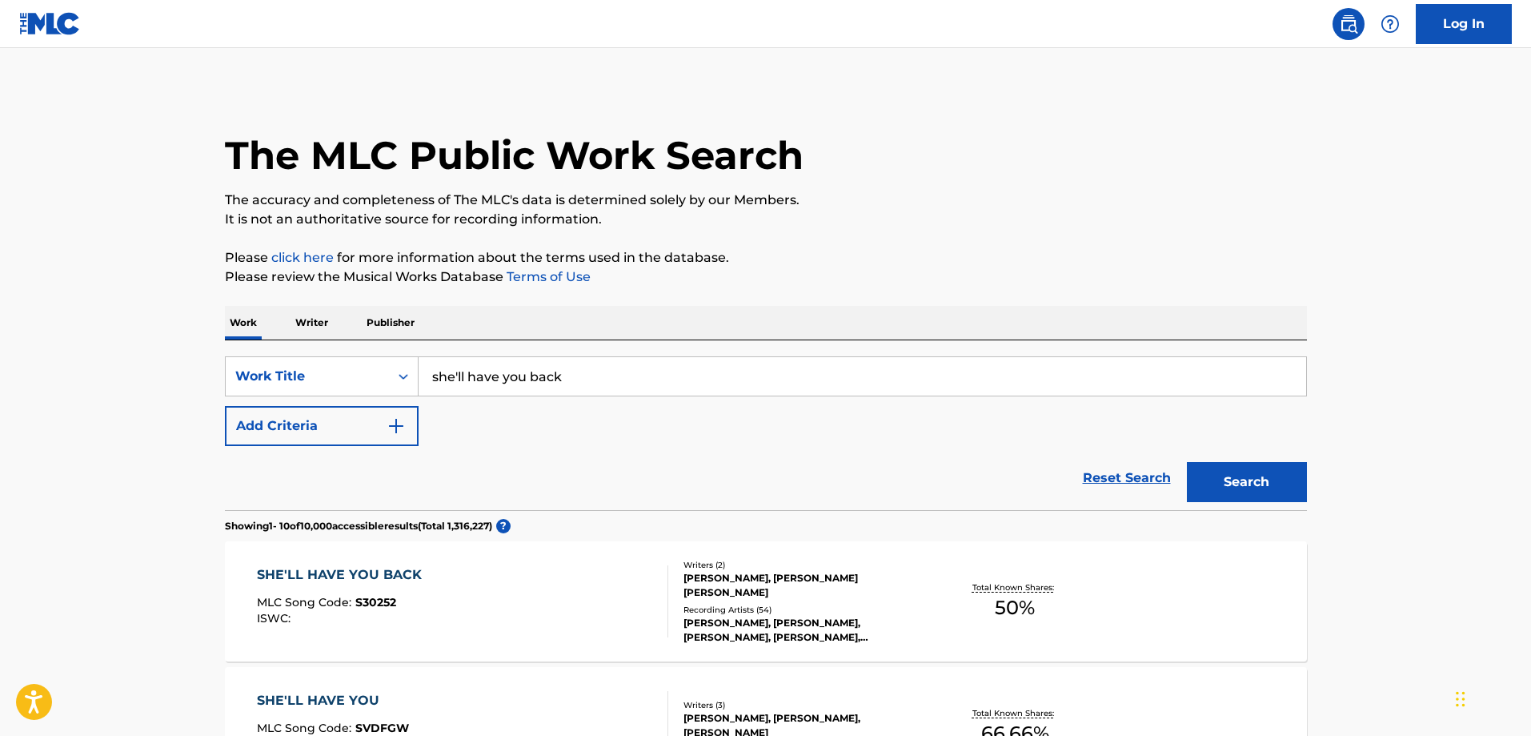
click at [404, 431] on img "Search Form" at bounding box center [396, 425] width 19 height 19
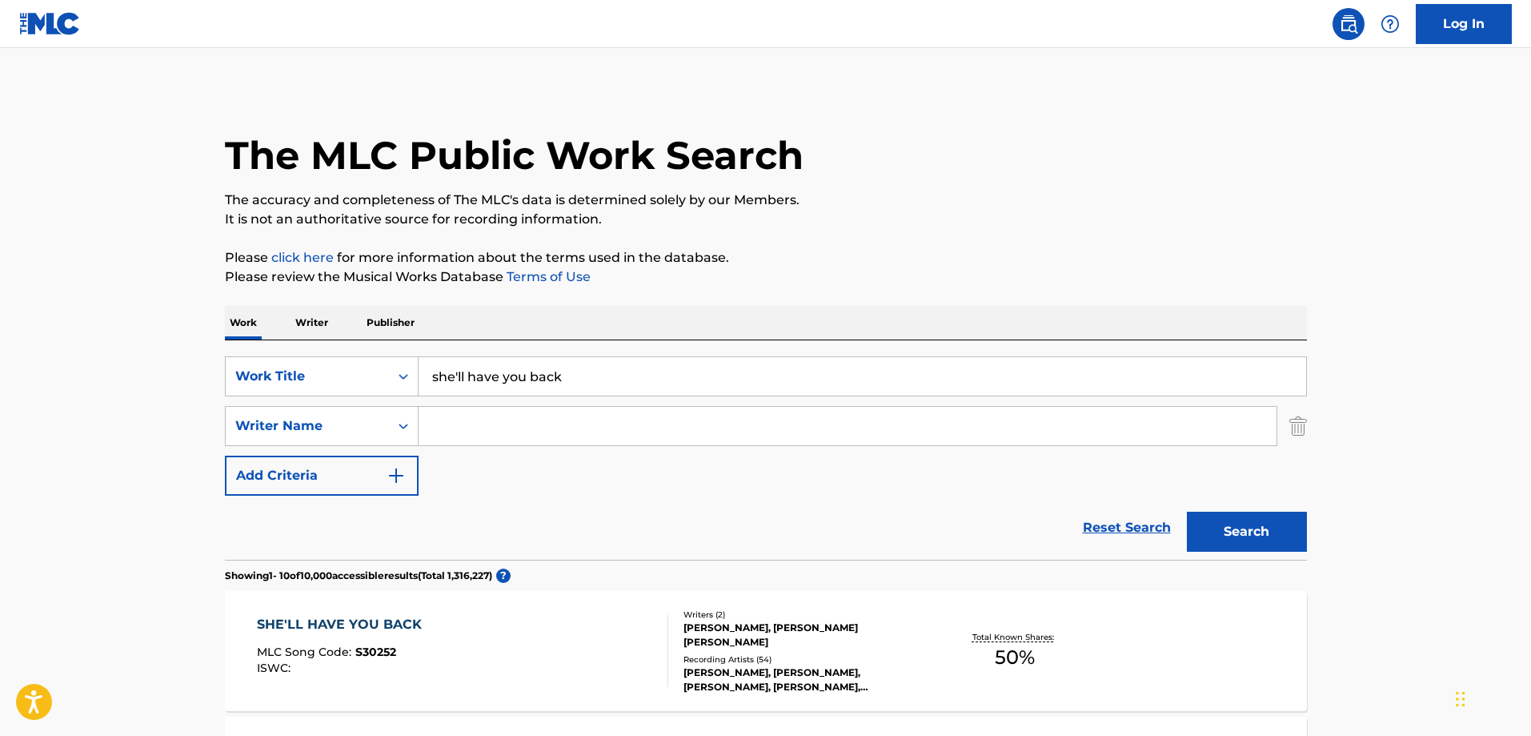
click at [1302, 431] on img "Search Form" at bounding box center [1299, 426] width 18 height 40
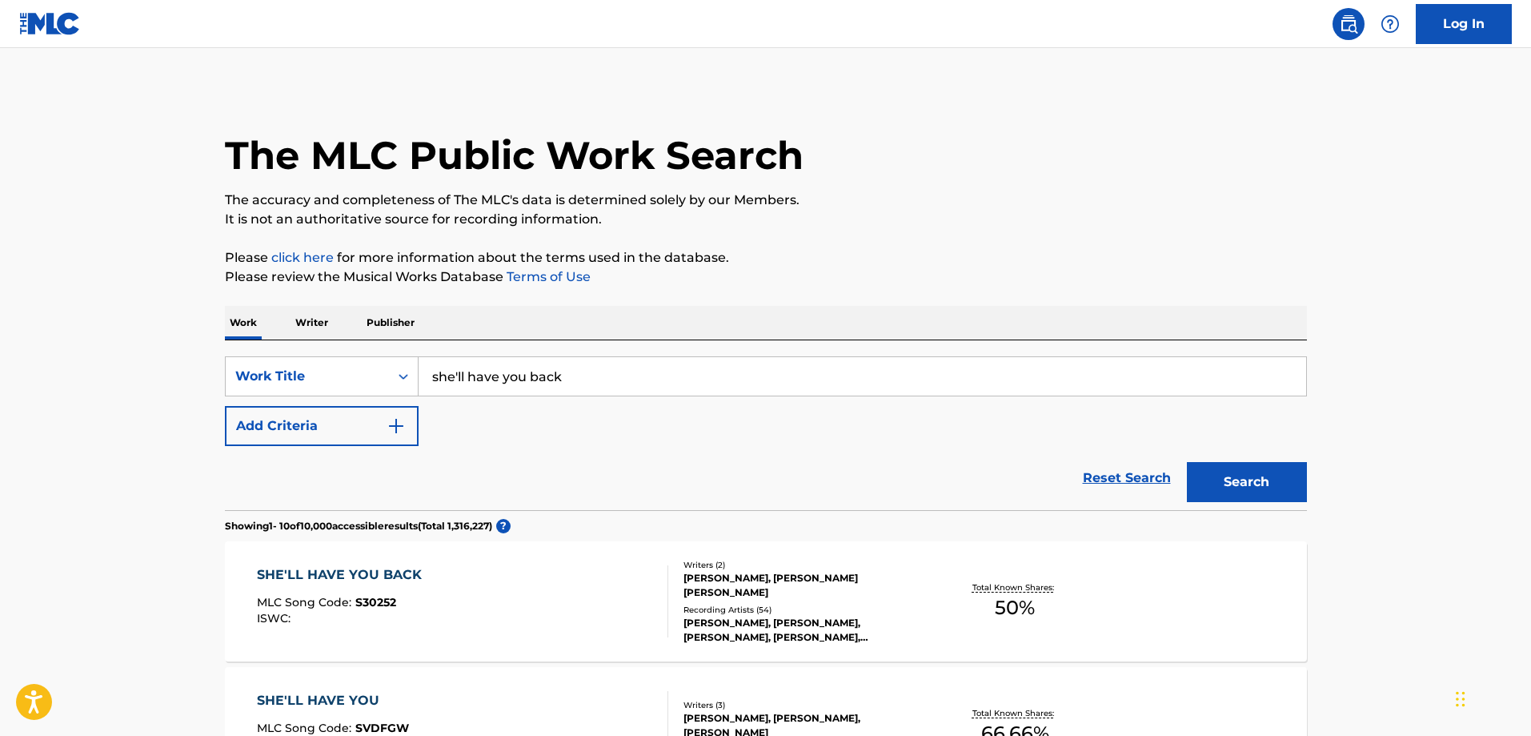
click at [325, 331] on p "Writer" at bounding box center [312, 323] width 42 height 34
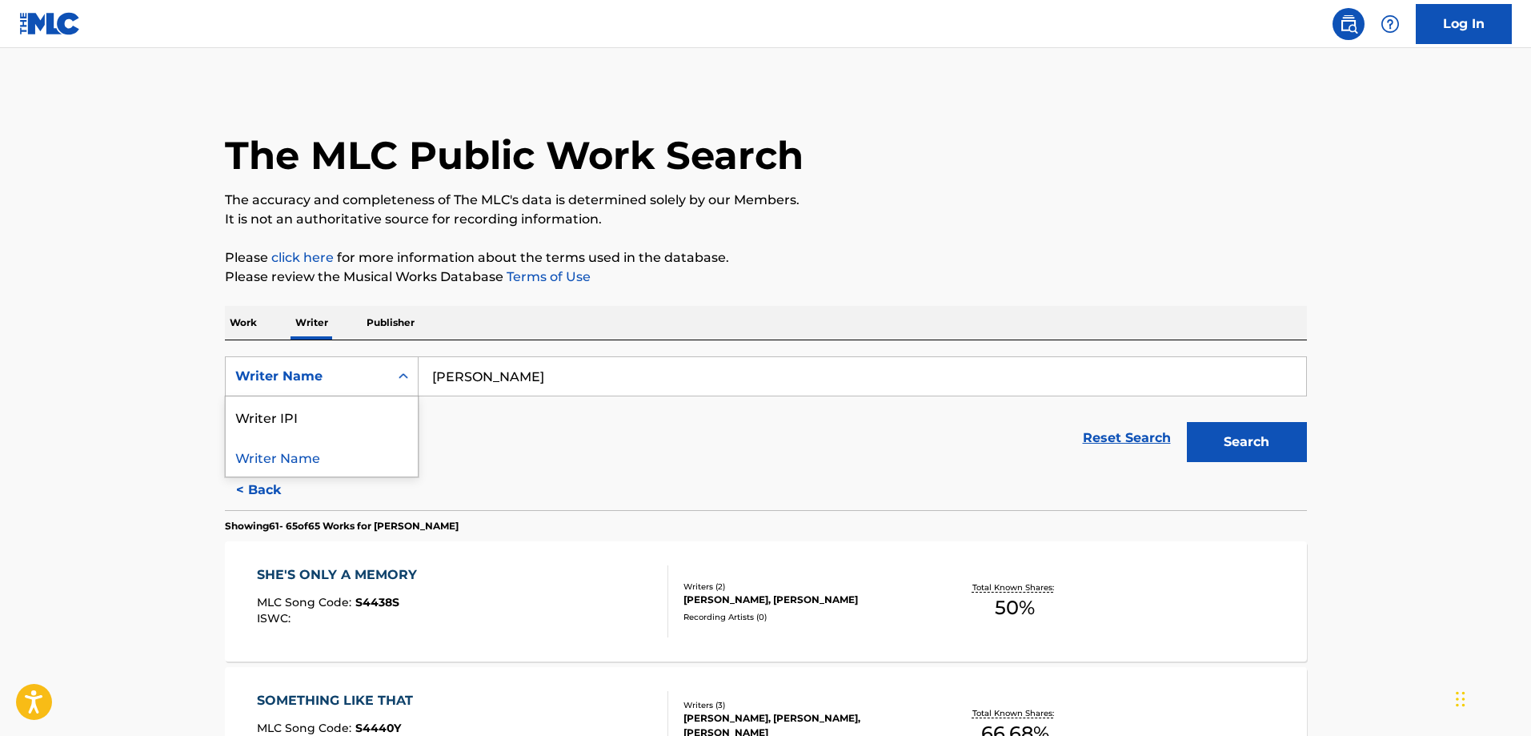
click at [407, 369] on icon "Search Form" at bounding box center [403, 376] width 16 height 16
drag, startPoint x: 550, startPoint y: 378, endPoint x: 434, endPoint y: 366, distance: 116.7
click at [434, 366] on input "[PERSON_NAME]" at bounding box center [863, 376] width 888 height 38
type input "she'll have you back"
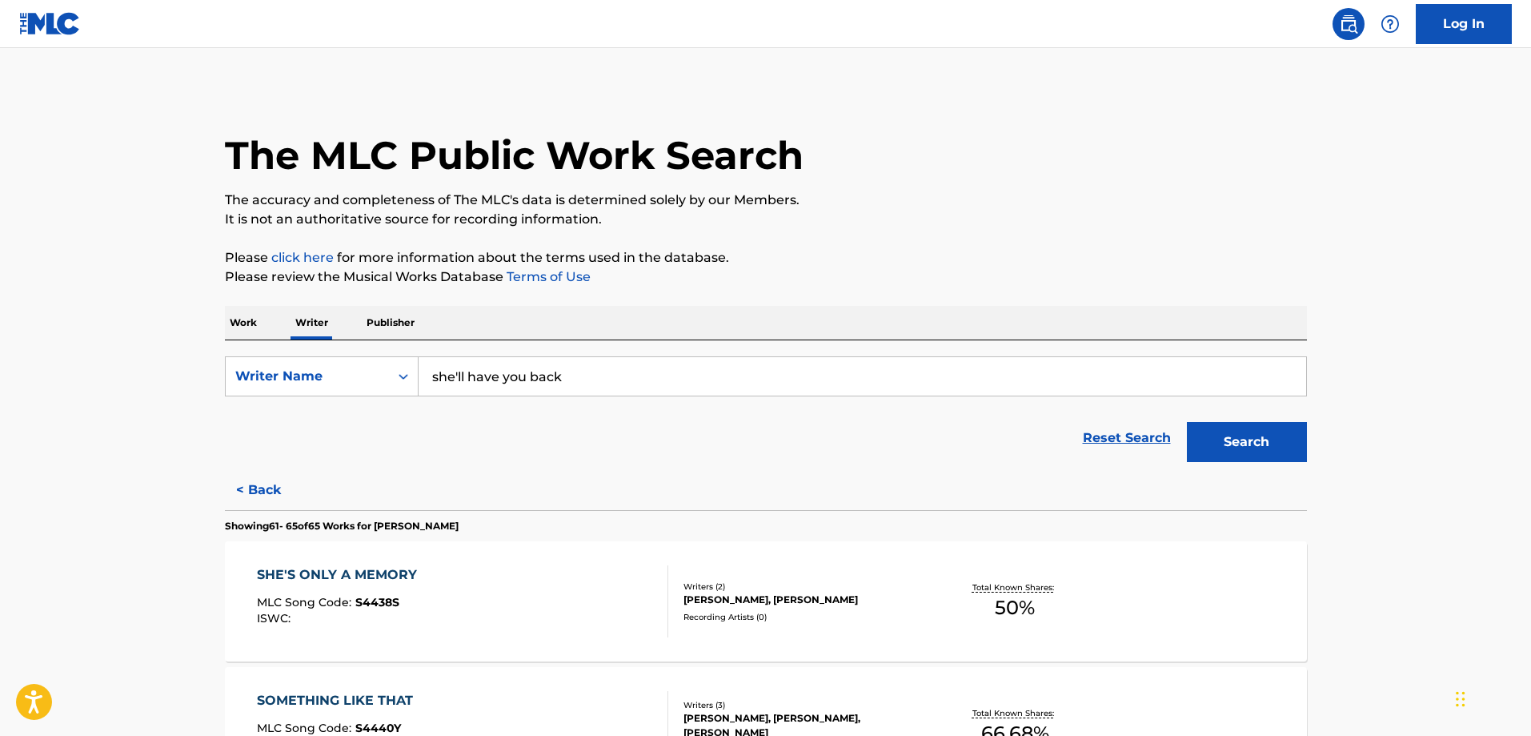
click at [1221, 435] on button "Search" at bounding box center [1247, 442] width 120 height 40
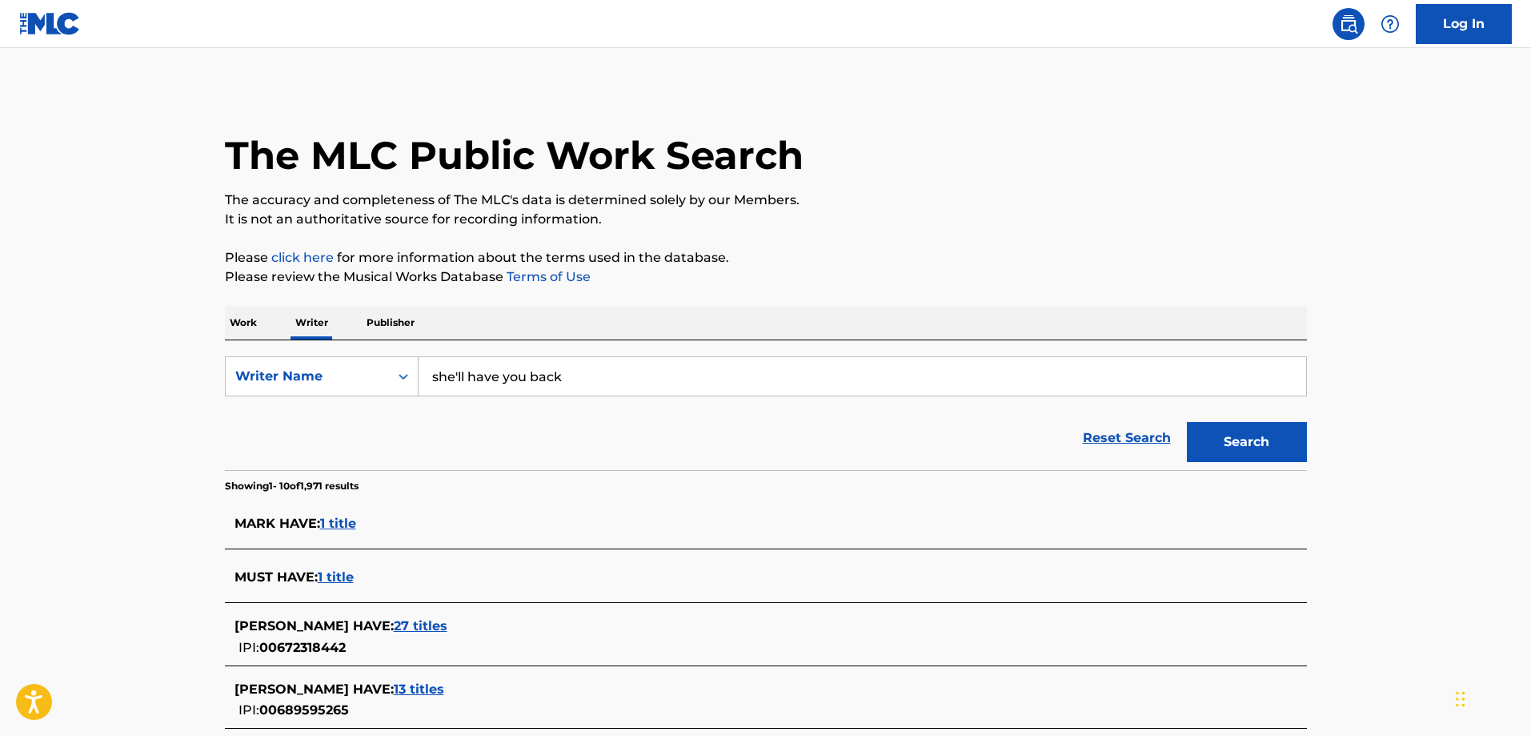
click at [238, 324] on p "Work" at bounding box center [243, 323] width 37 height 34
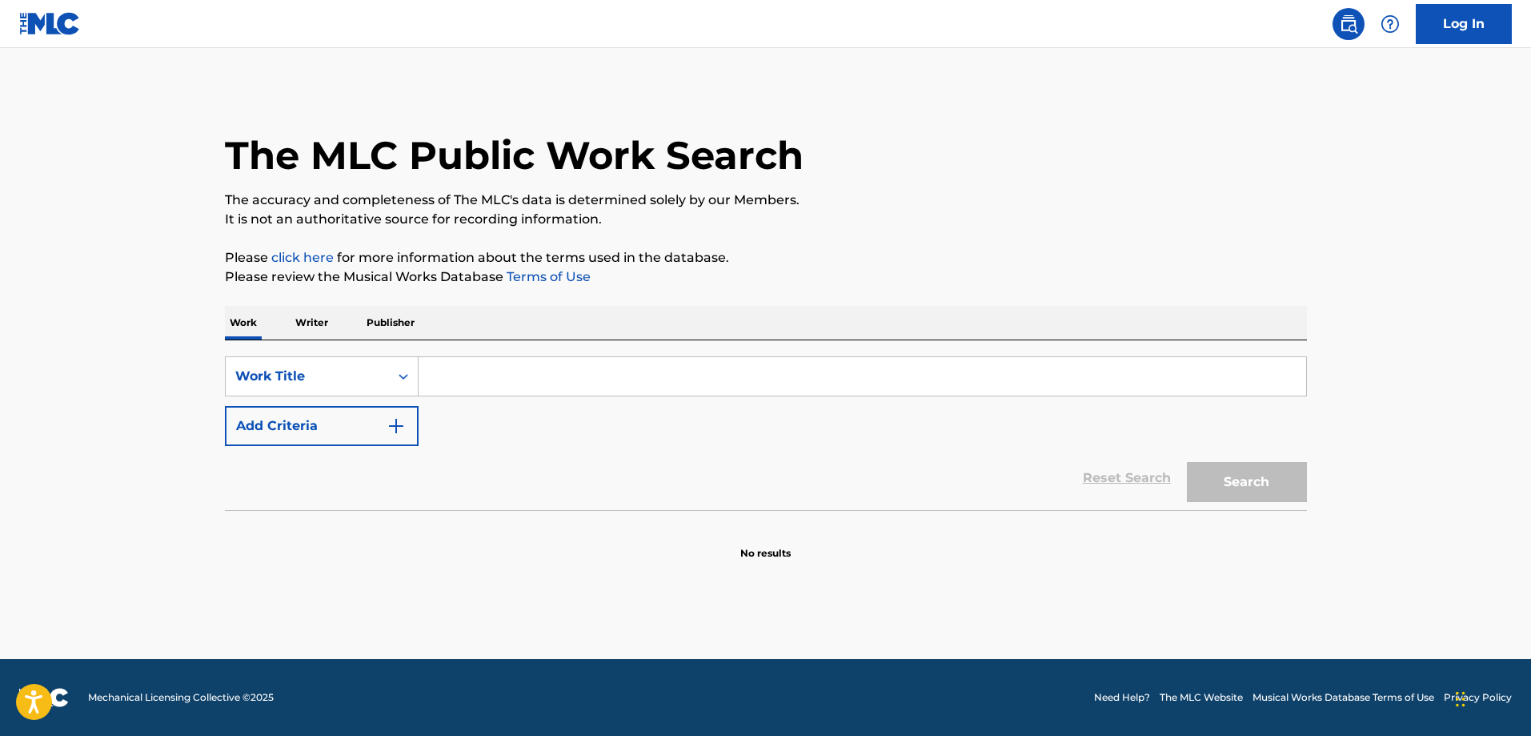
click at [463, 377] on input "Search Form" at bounding box center [863, 376] width 888 height 38
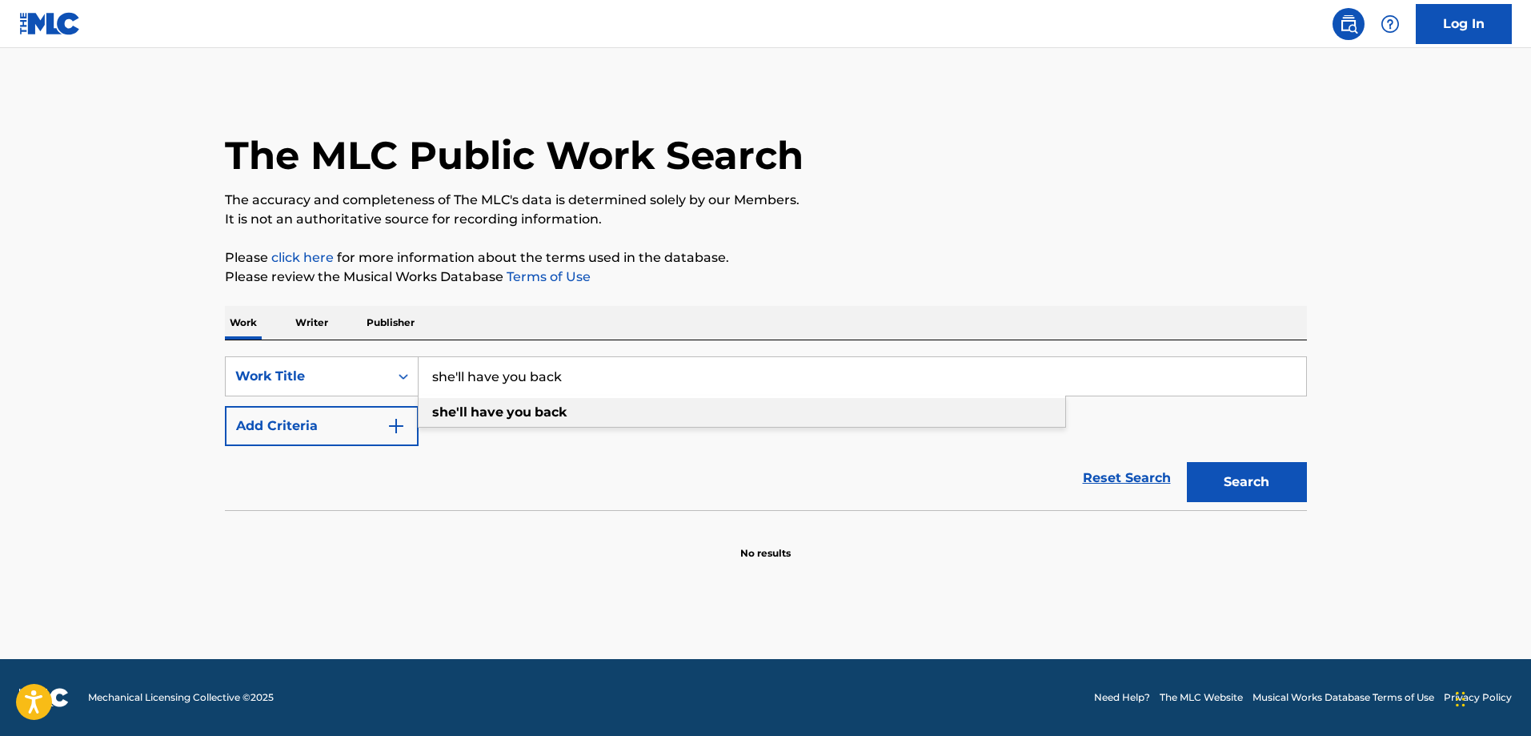
type input "she'll have you back"
click at [540, 420] on div "she'll have you back" at bounding box center [742, 412] width 647 height 29
click at [1225, 480] on button "Search" at bounding box center [1247, 482] width 120 height 40
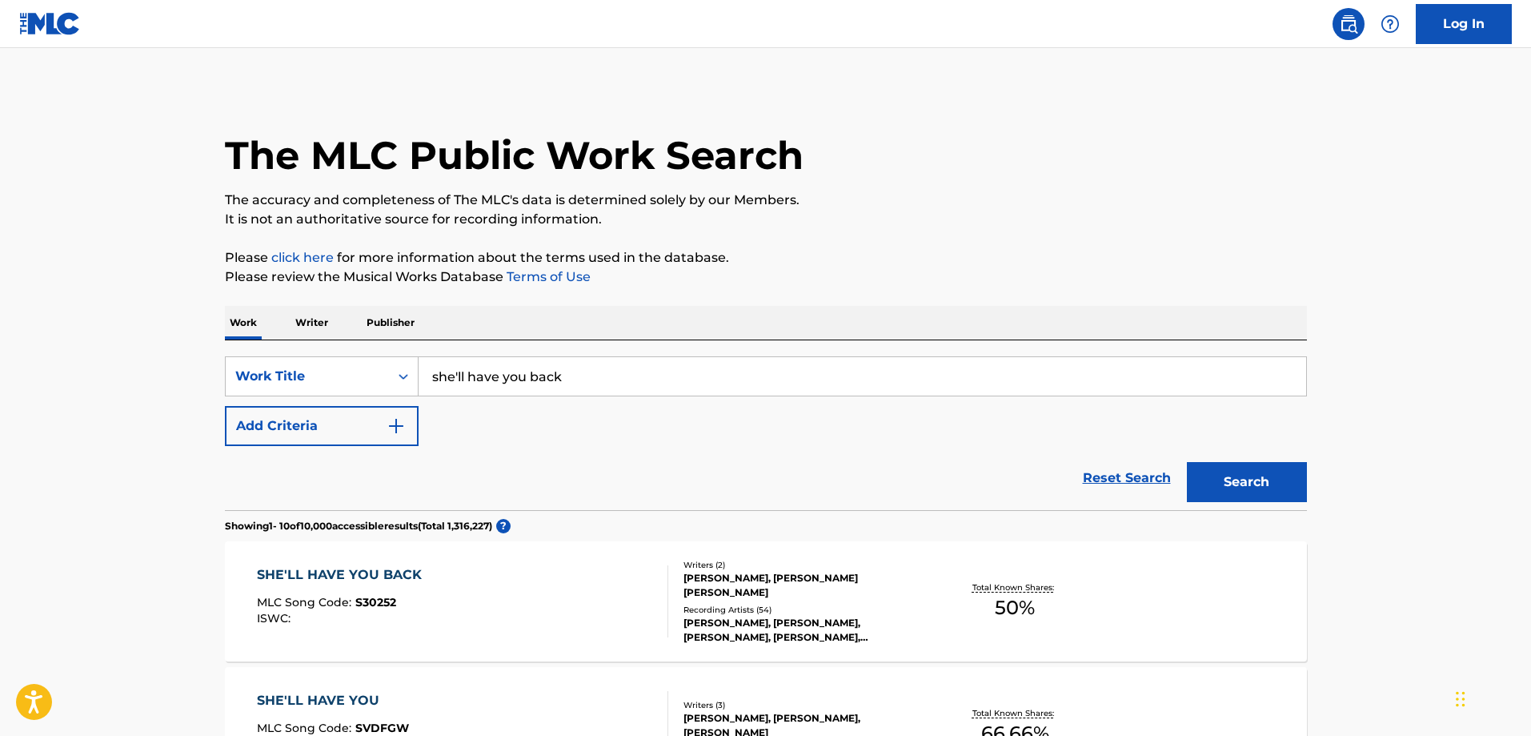
click at [400, 568] on div "SHE'LL HAVE YOU BACK" at bounding box center [343, 574] width 173 height 19
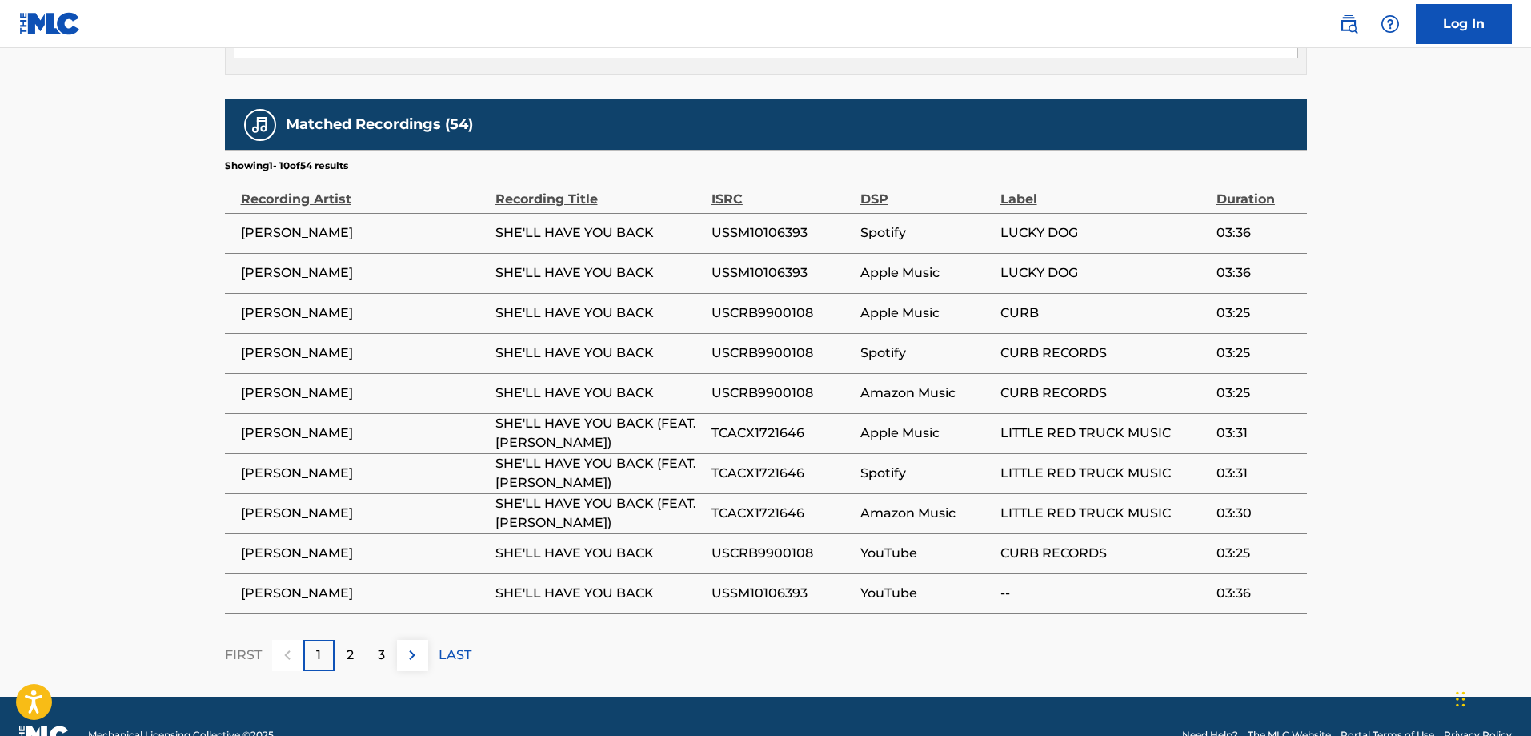
scroll to position [933, 0]
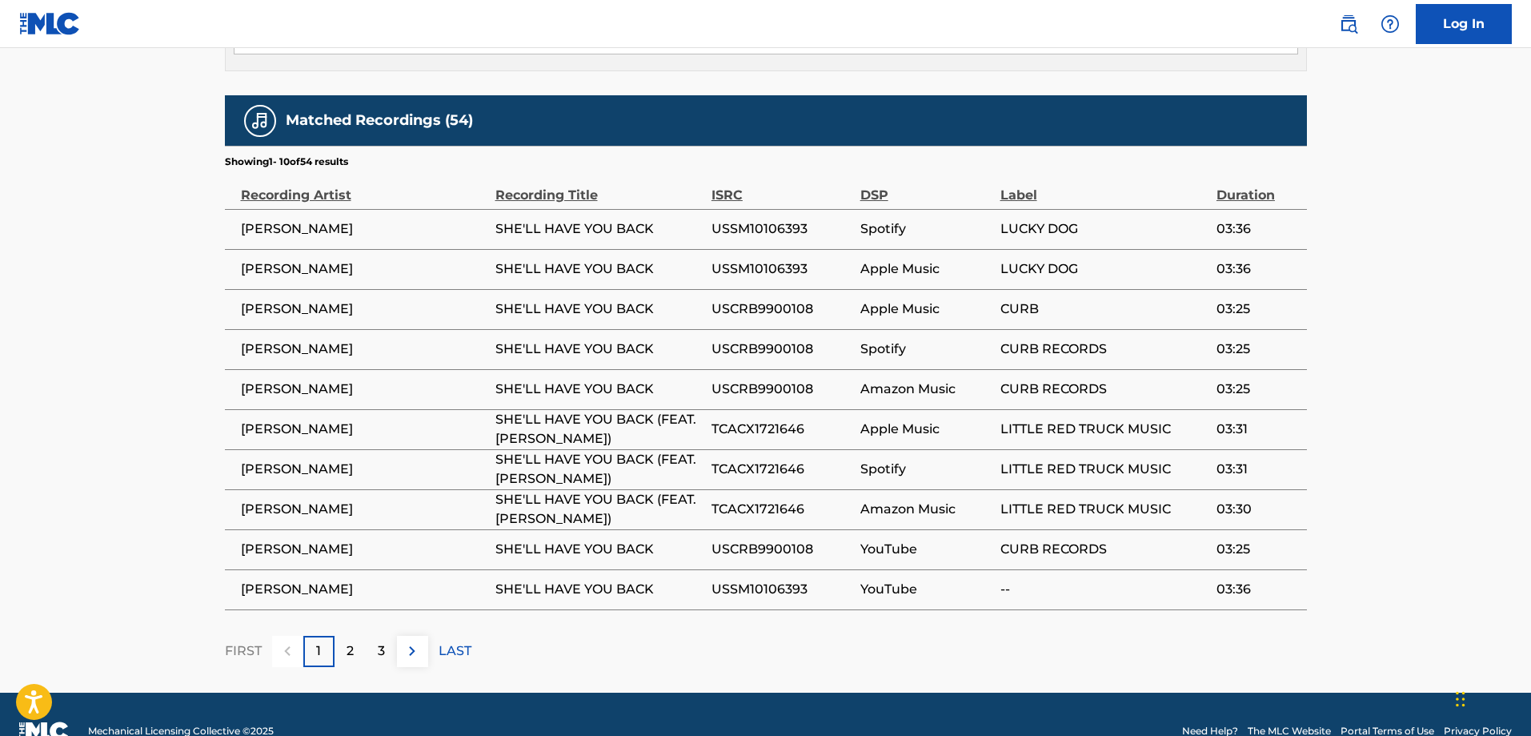
click at [451, 641] on p "LAST" at bounding box center [455, 650] width 33 height 19
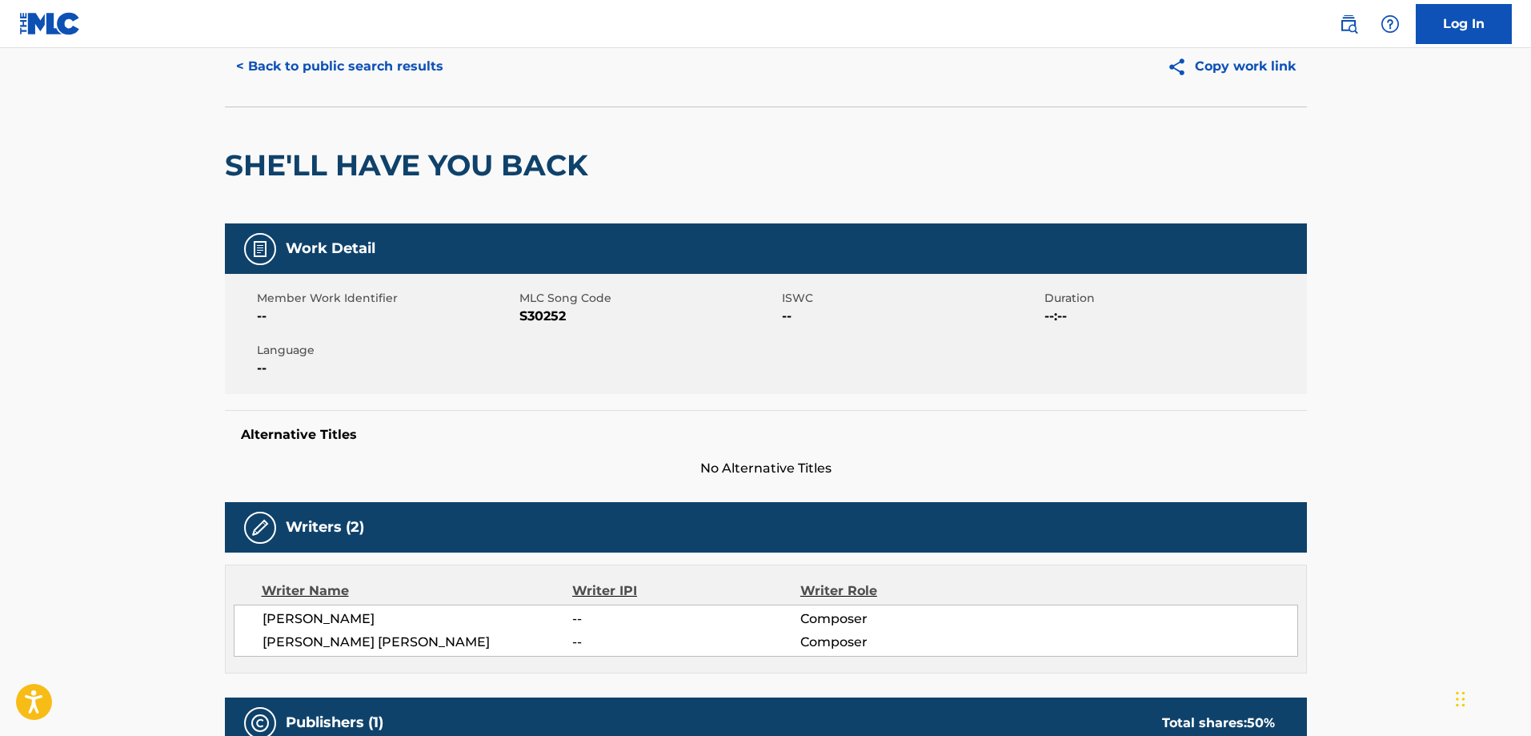
scroll to position [0, 0]
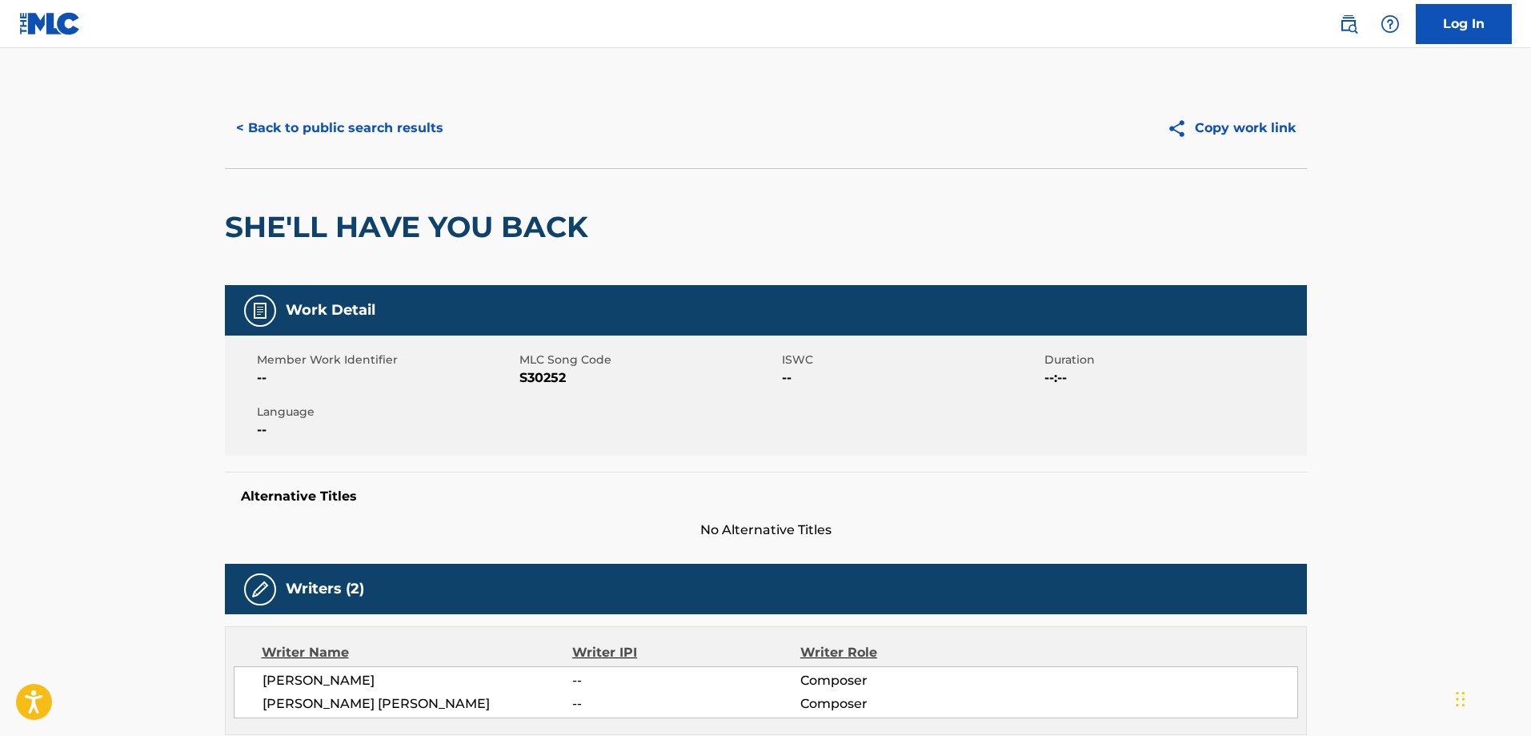
click at [265, 125] on button "< Back to public search results" at bounding box center [340, 128] width 230 height 40
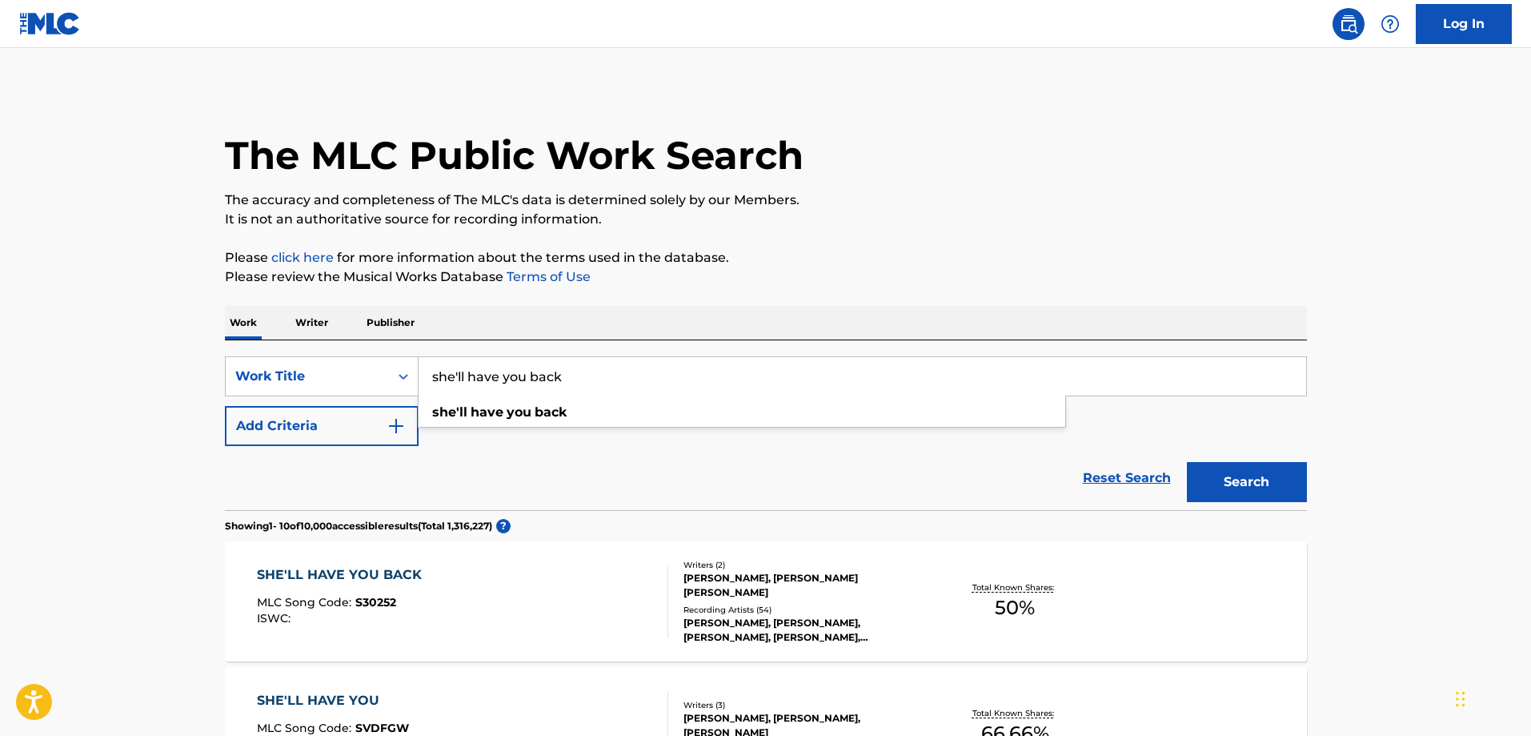
drag, startPoint x: 584, startPoint y: 370, endPoint x: 427, endPoint y: 347, distance: 158.5
click at [427, 347] on div "SearchWithCriteriadc8cceeb-bb96-4ff7-a730-1335bf47d06d Work Title she'll have y…" at bounding box center [766, 425] width 1082 height 170
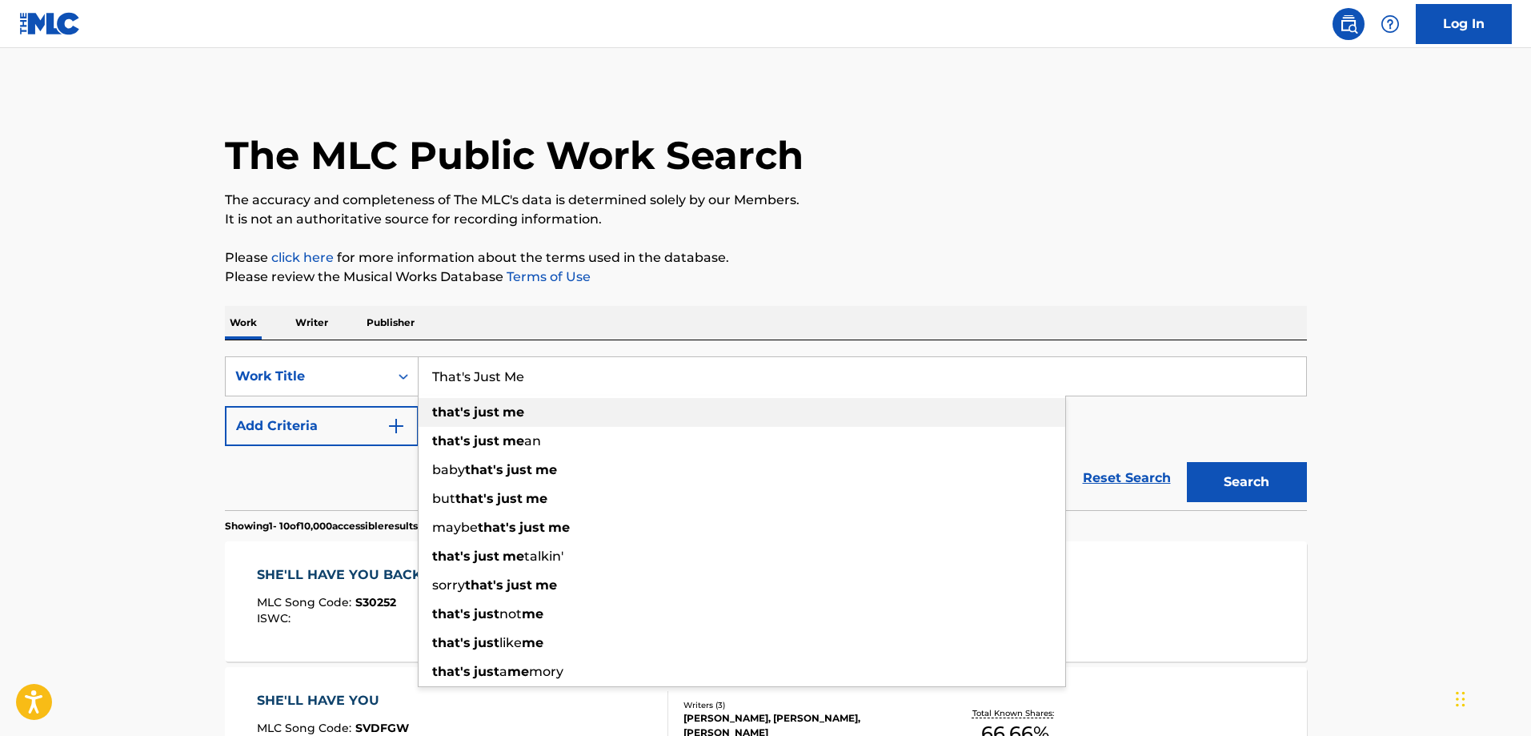
click at [476, 411] on strong "just" at bounding box center [487, 411] width 26 height 15
type input "that's just me"
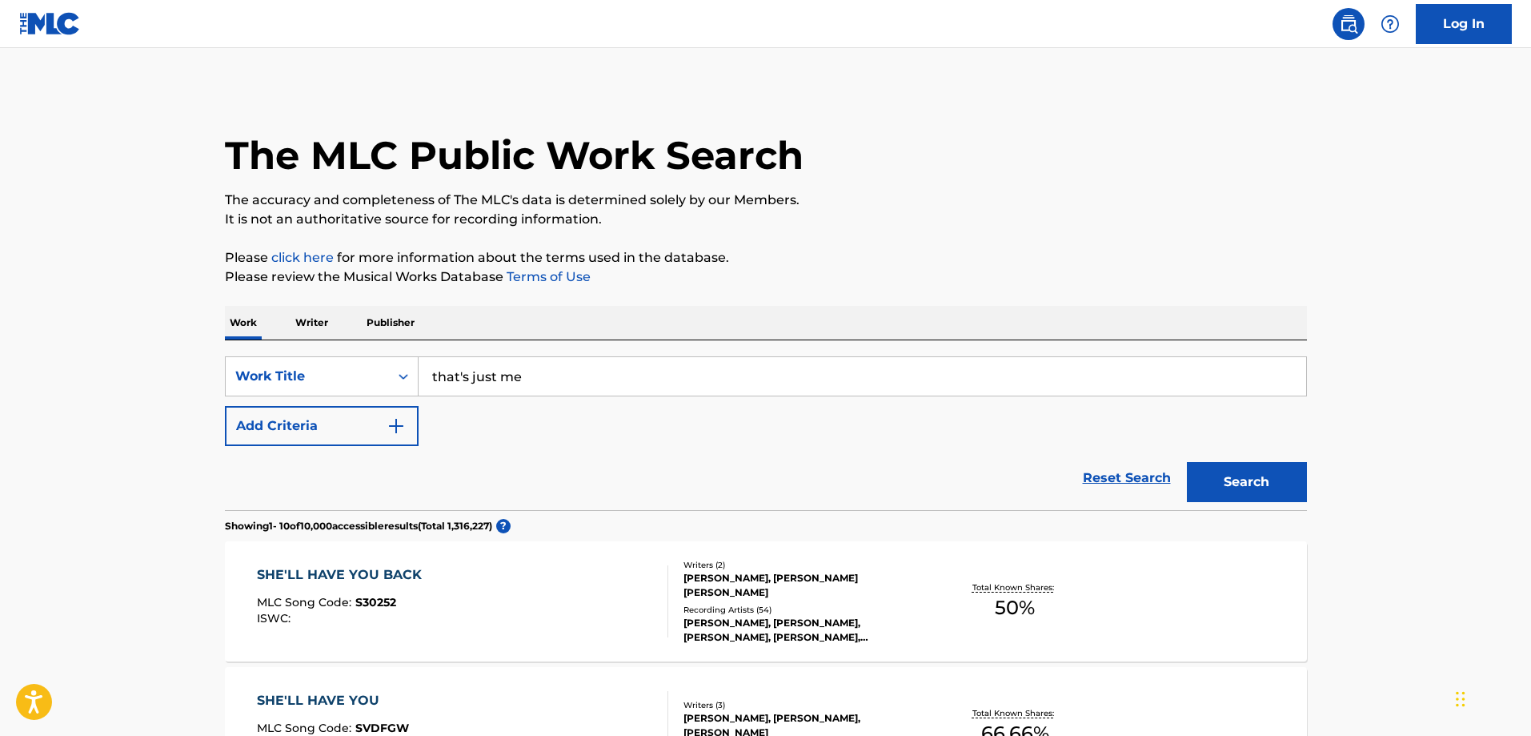
click at [1286, 496] on button "Search" at bounding box center [1247, 482] width 120 height 40
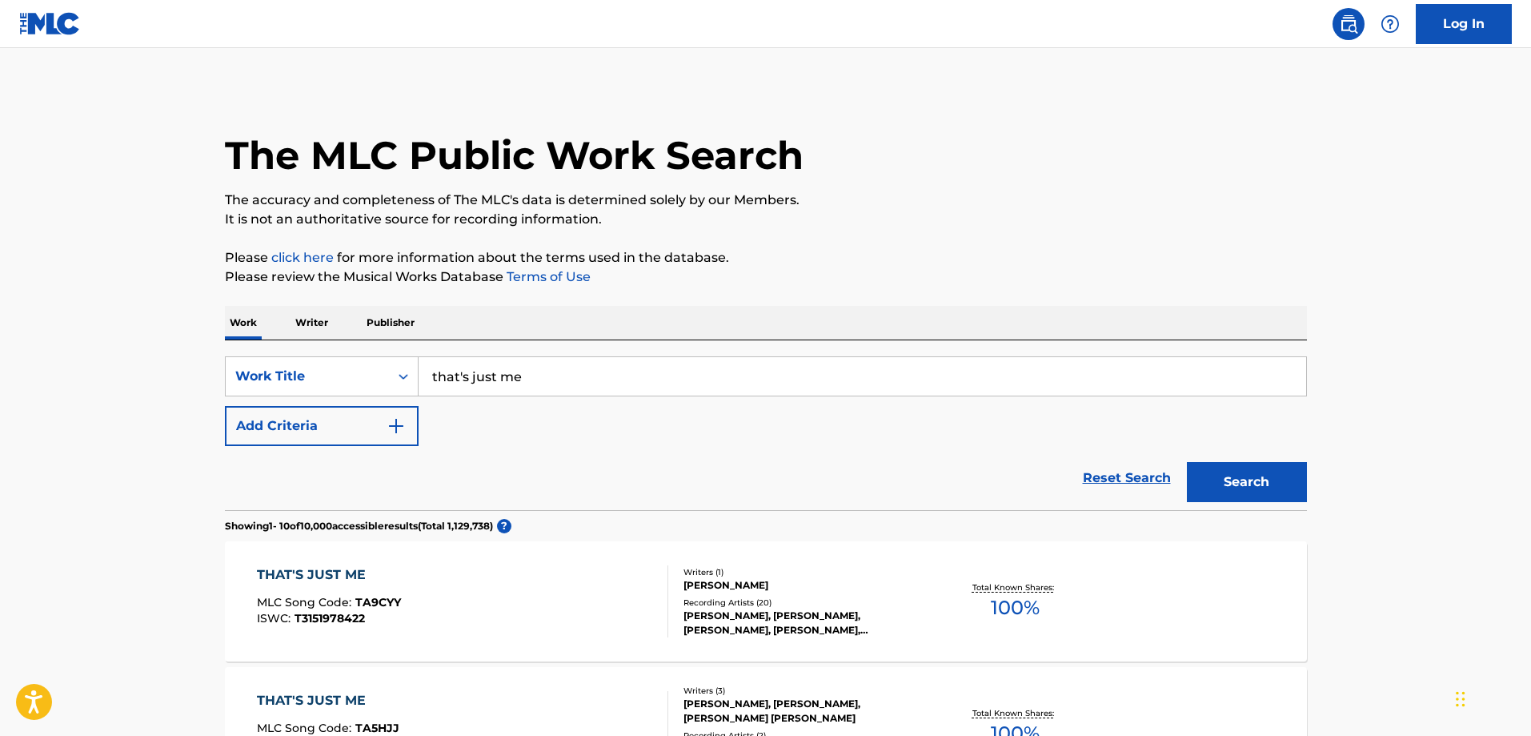
click at [307, 327] on p "Writer" at bounding box center [312, 323] width 42 height 34
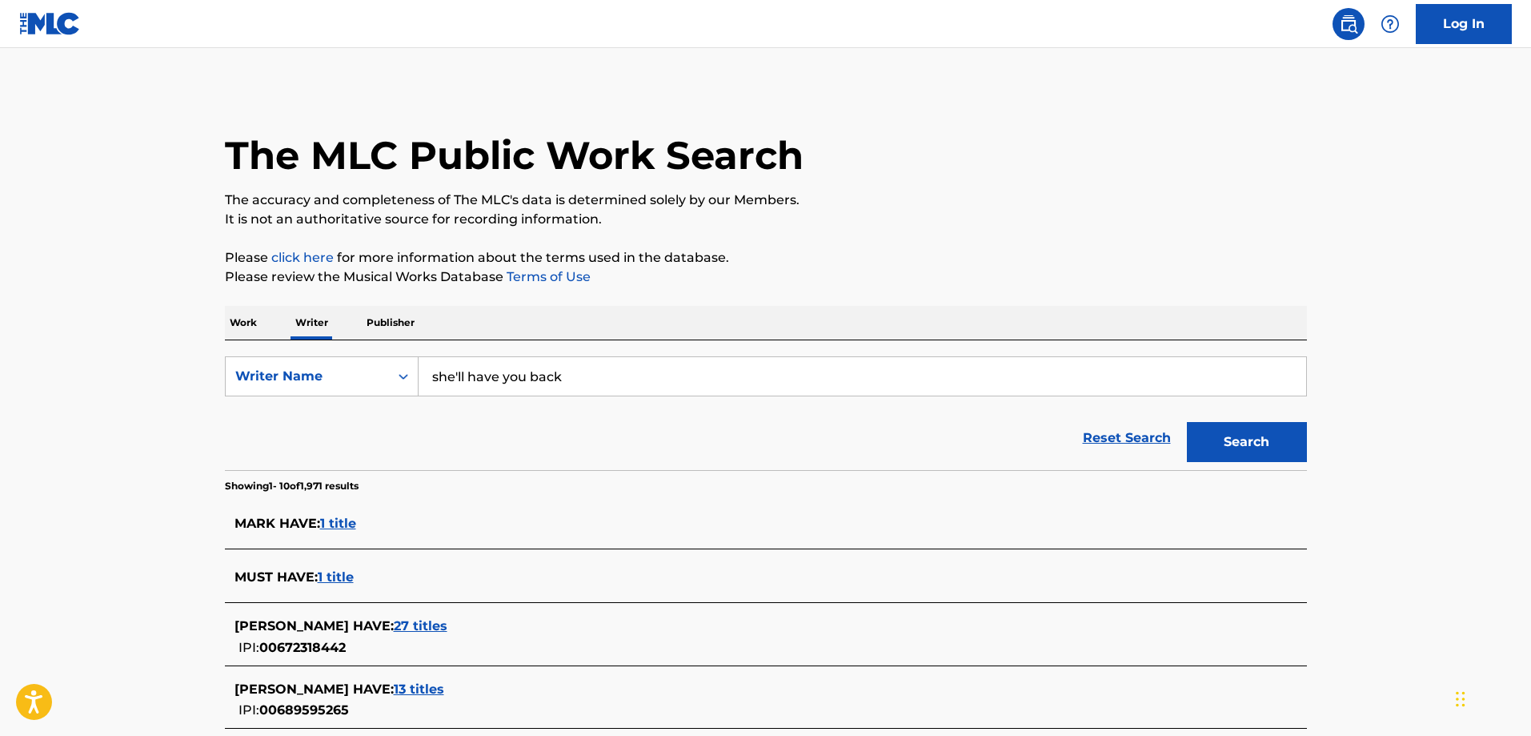
drag, startPoint x: 588, startPoint y: 372, endPoint x: 434, endPoint y: 377, distance: 153.8
click at [434, 377] on input "she'll have you back" at bounding box center [863, 376] width 888 height 38
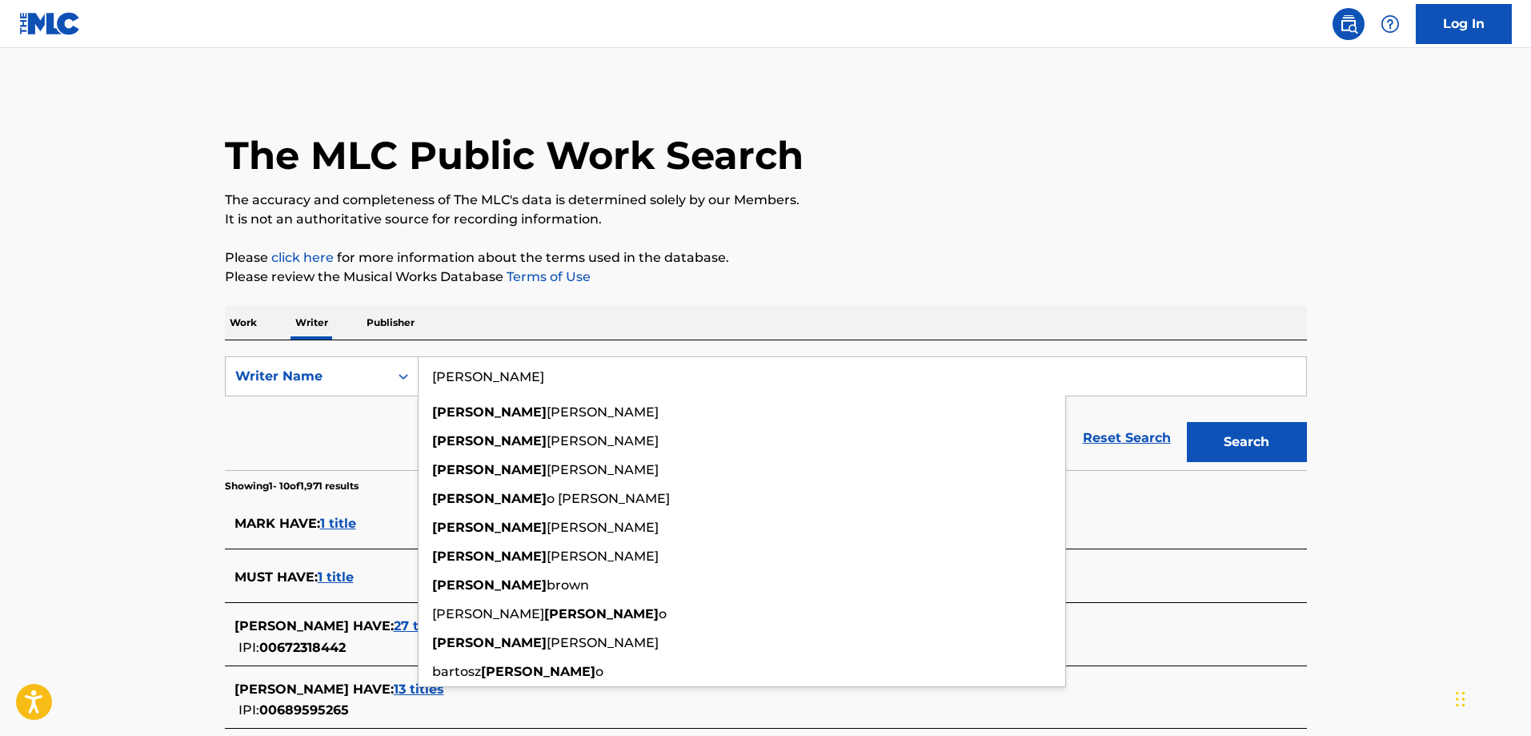
type input "[PERSON_NAME]"
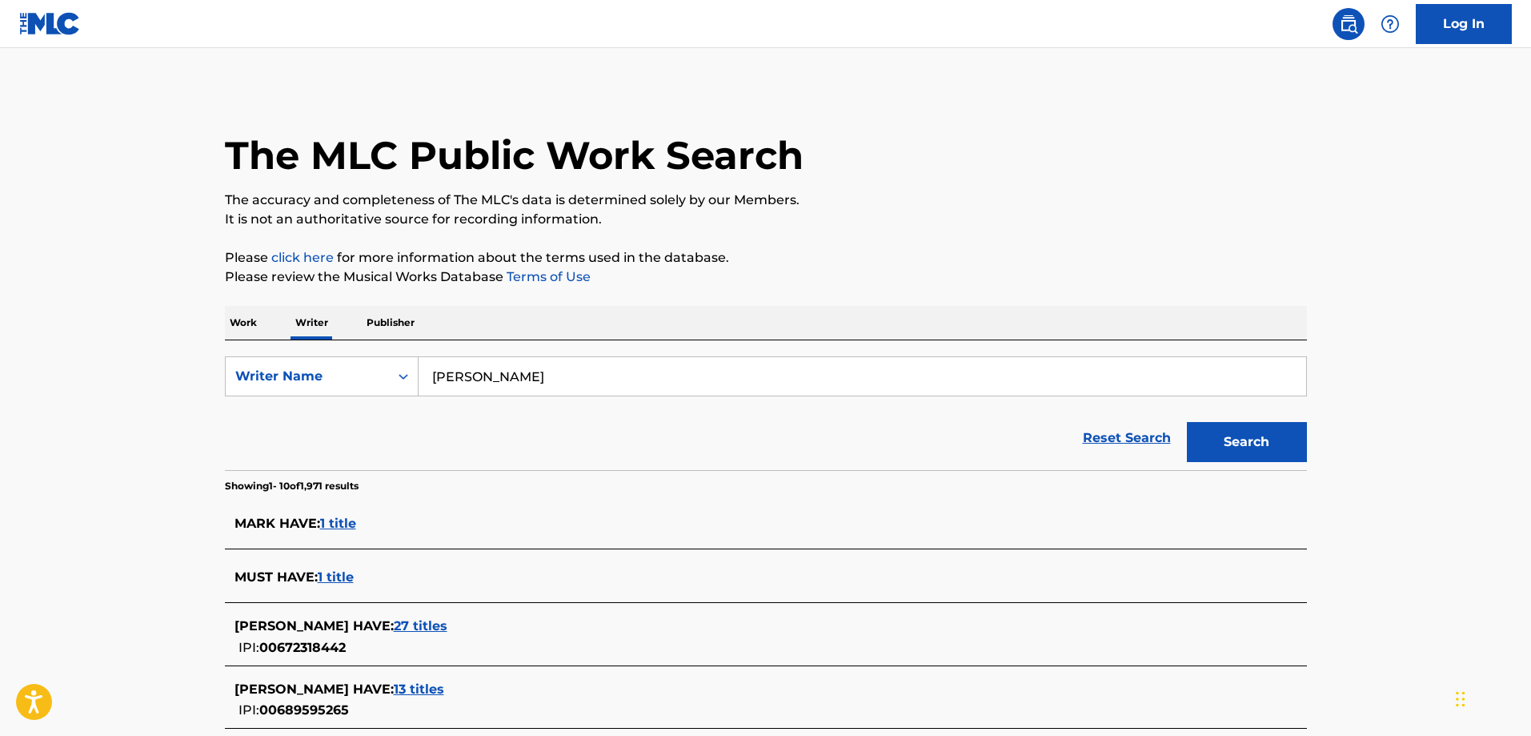
click at [250, 327] on p "Work" at bounding box center [243, 323] width 37 height 34
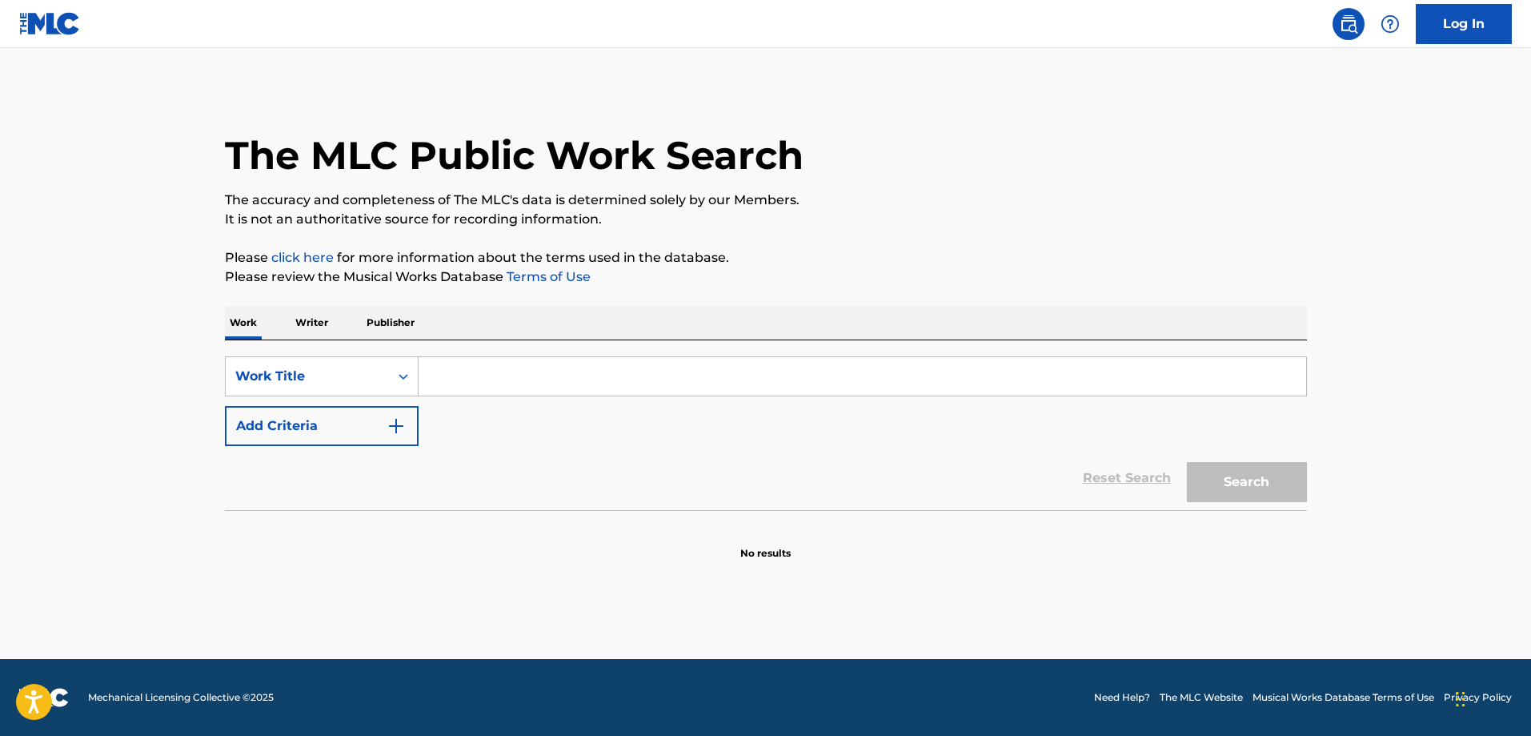
click at [474, 378] on input "Search Form" at bounding box center [863, 376] width 888 height 38
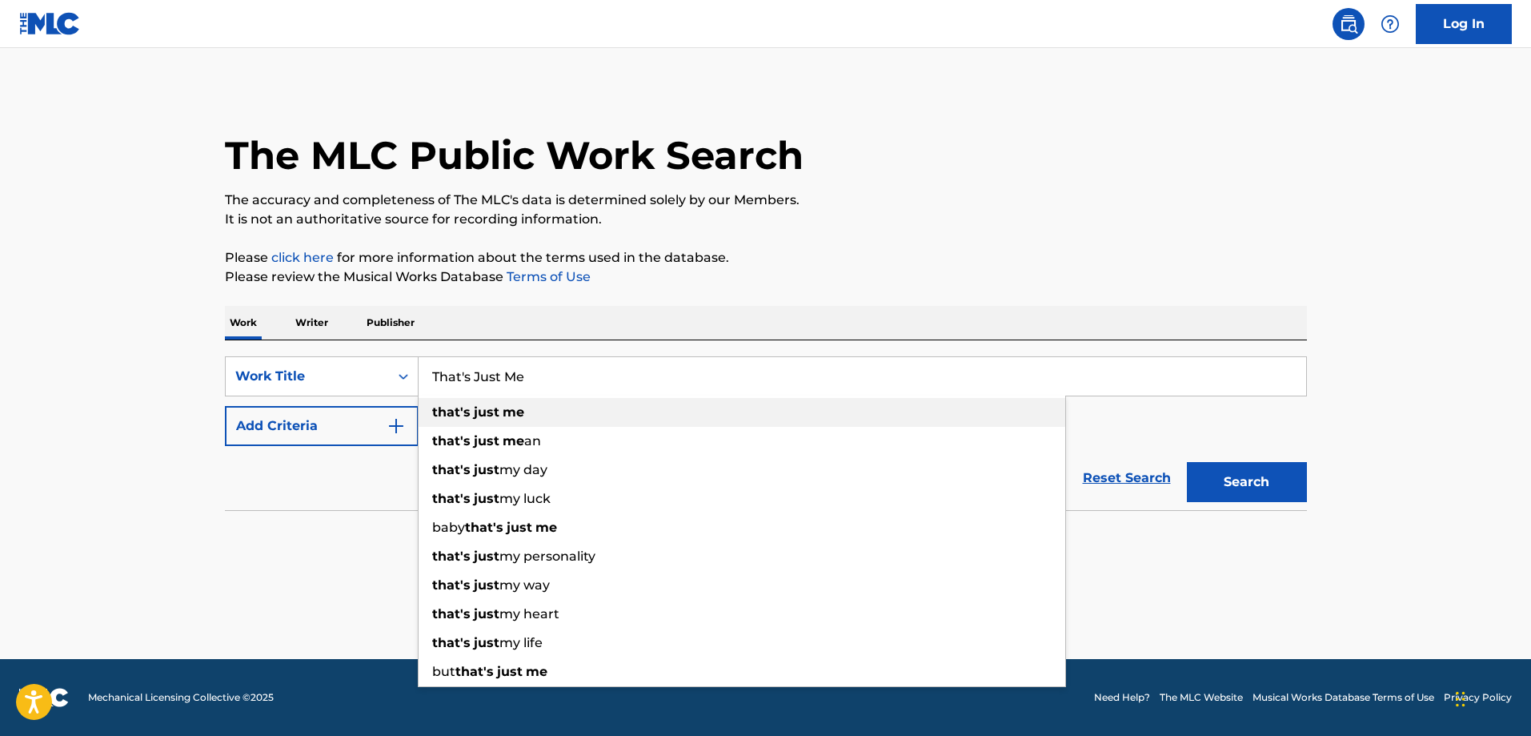
click at [528, 418] on div "that's just me" at bounding box center [742, 412] width 647 height 29
type input "that's just me"
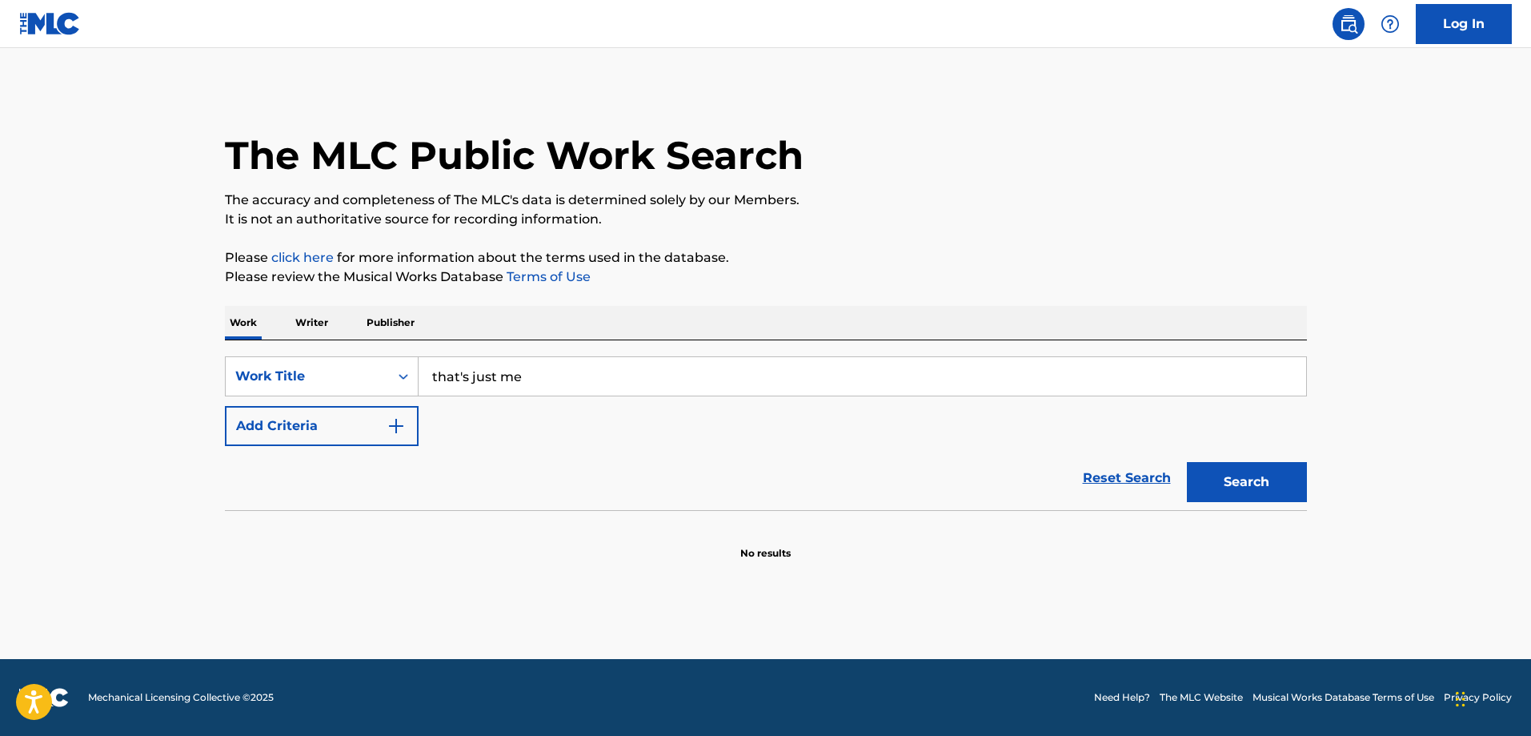
click at [308, 429] on button "Add Criteria" at bounding box center [322, 426] width 194 height 40
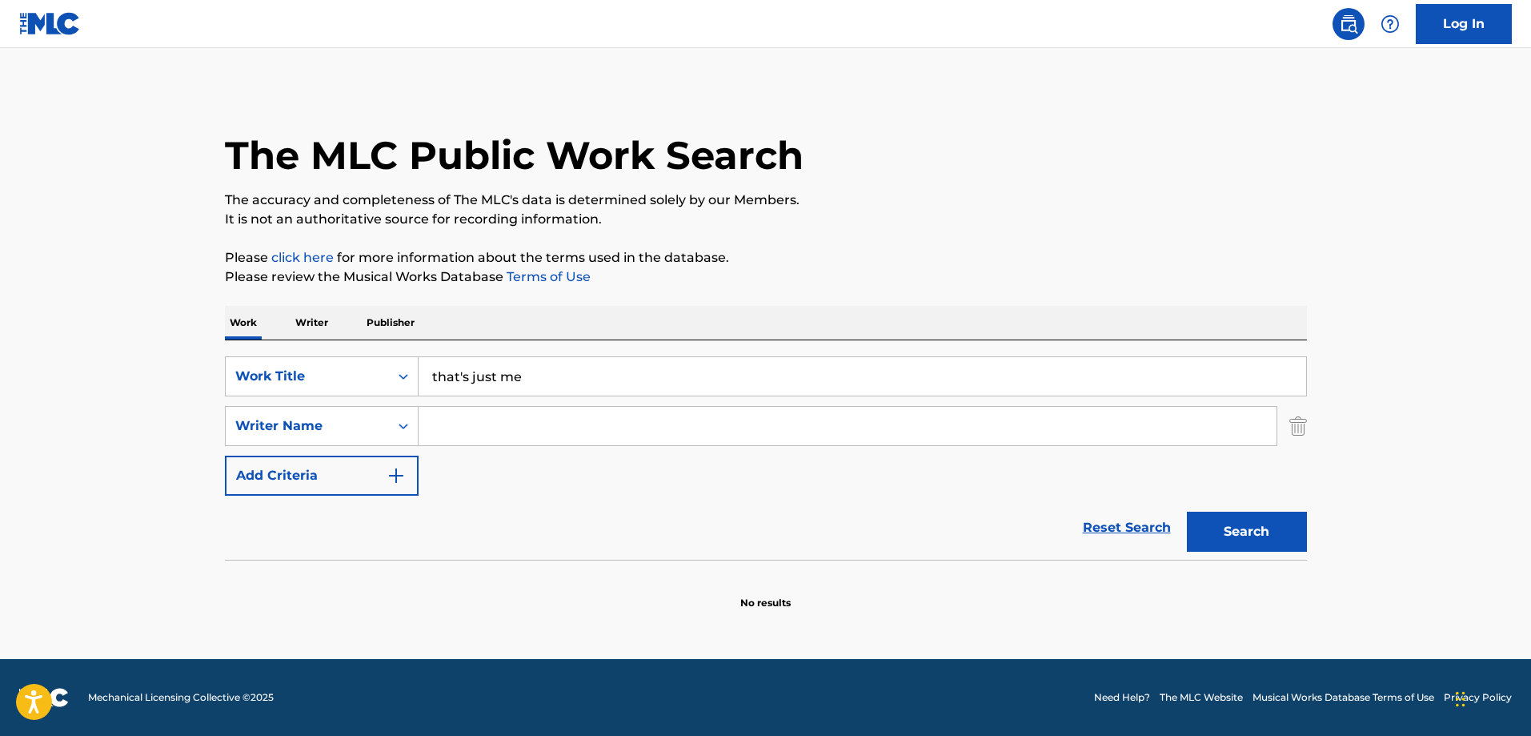
click at [483, 423] on input "Search Form" at bounding box center [848, 426] width 858 height 38
click at [486, 470] on div "[PERSON_NAME]" at bounding box center [727, 461] width 617 height 29
type input "[PERSON_NAME]"
click at [1252, 536] on button "Search" at bounding box center [1247, 531] width 120 height 40
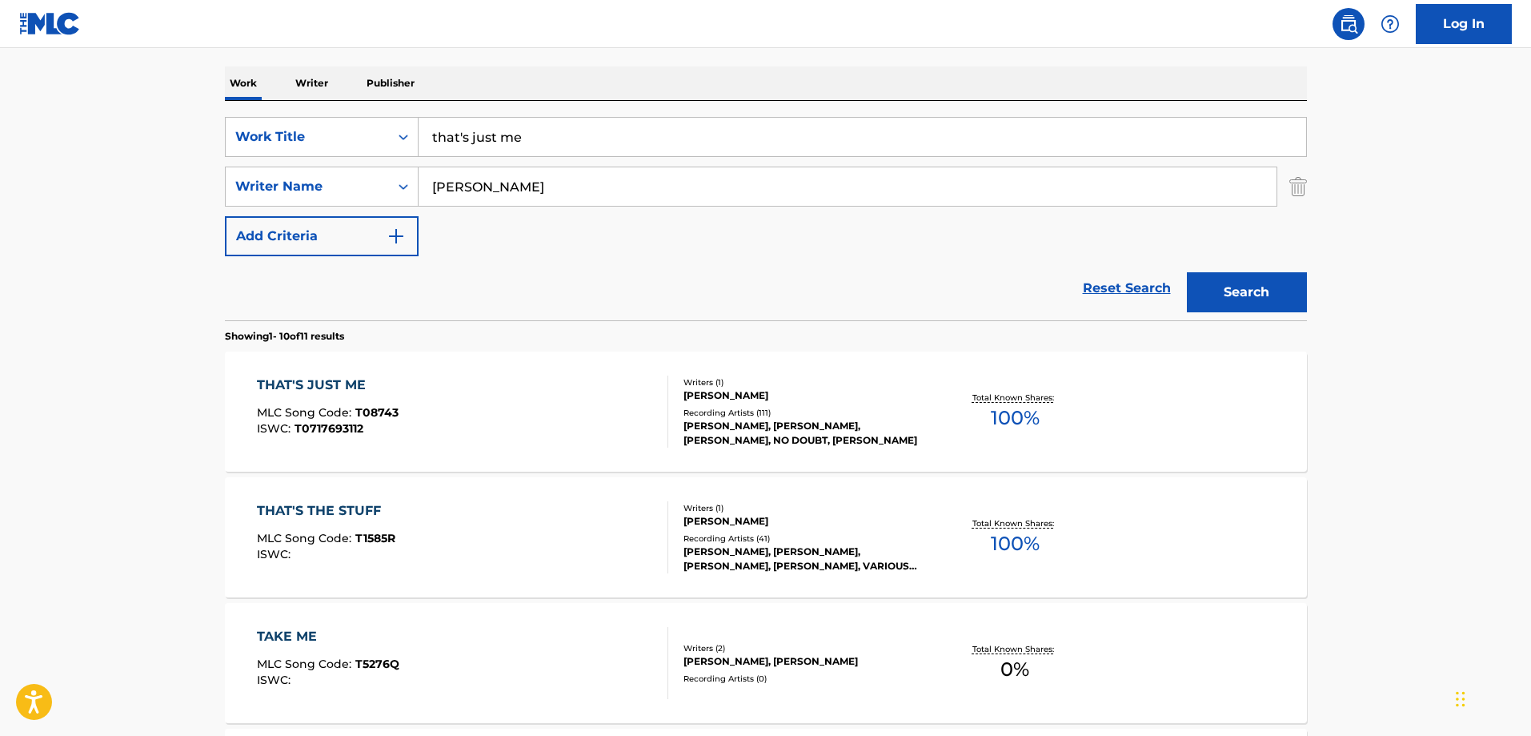
scroll to position [240, 0]
click at [319, 381] on div "THAT'S JUST ME" at bounding box center [328, 384] width 142 height 19
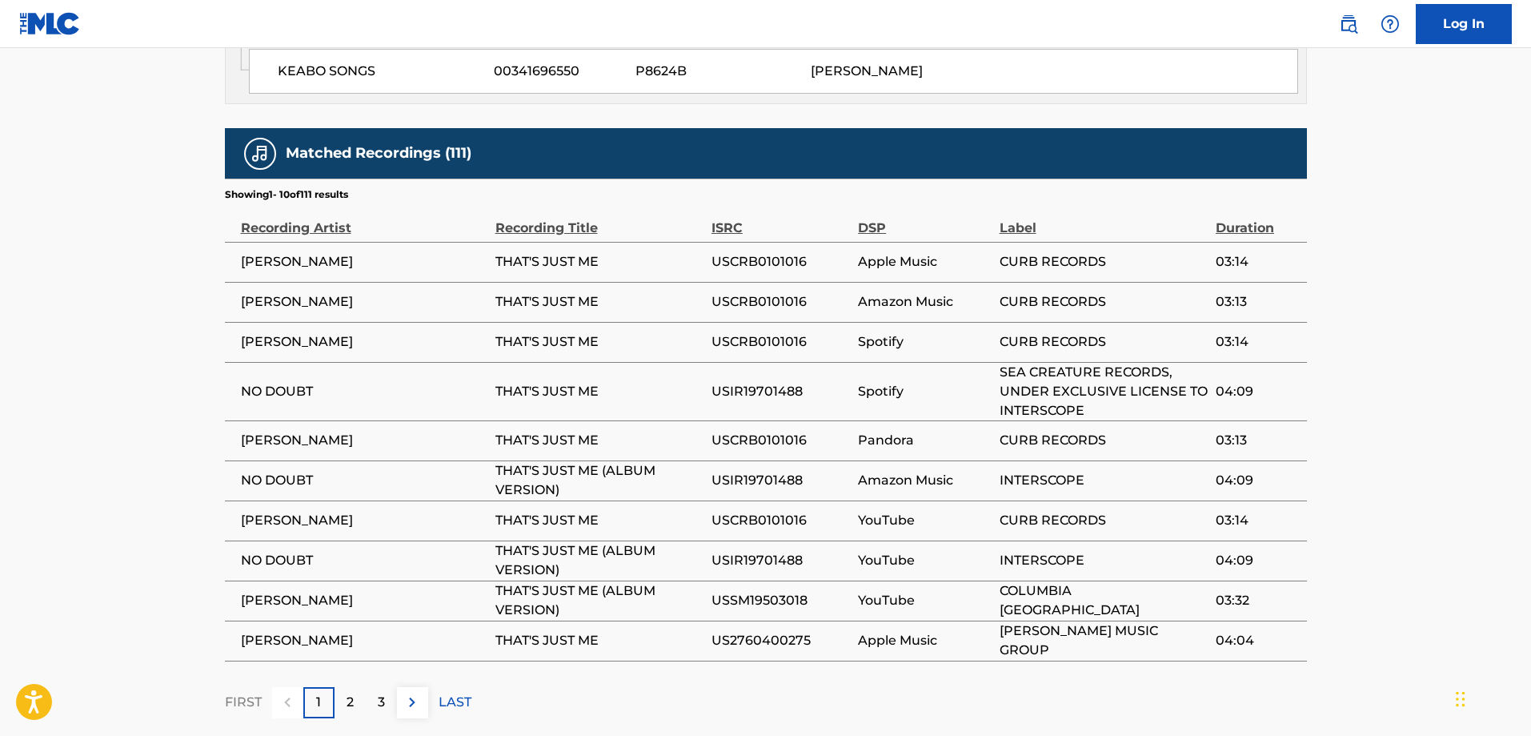
scroll to position [1193, 0]
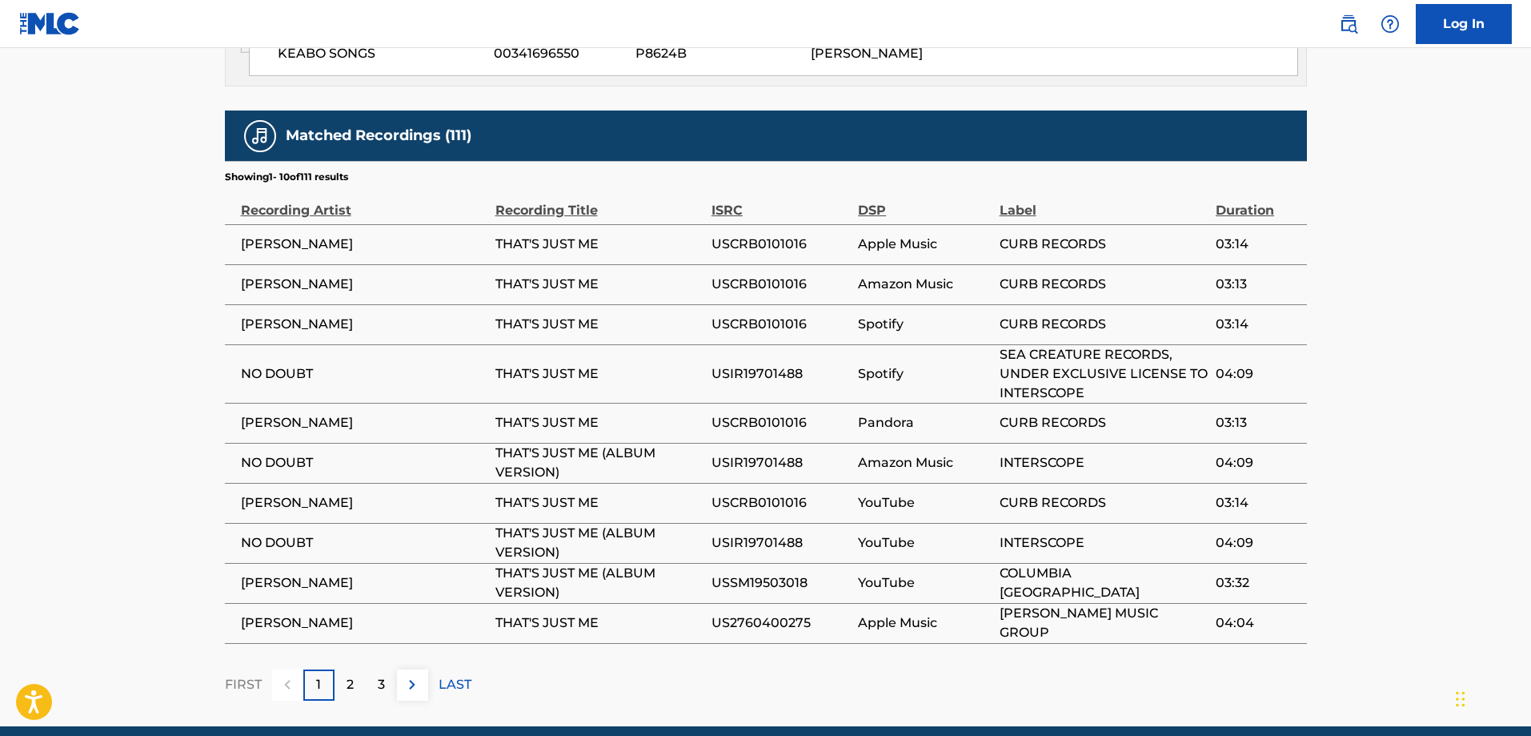
click at [419, 675] on img at bounding box center [412, 684] width 19 height 19
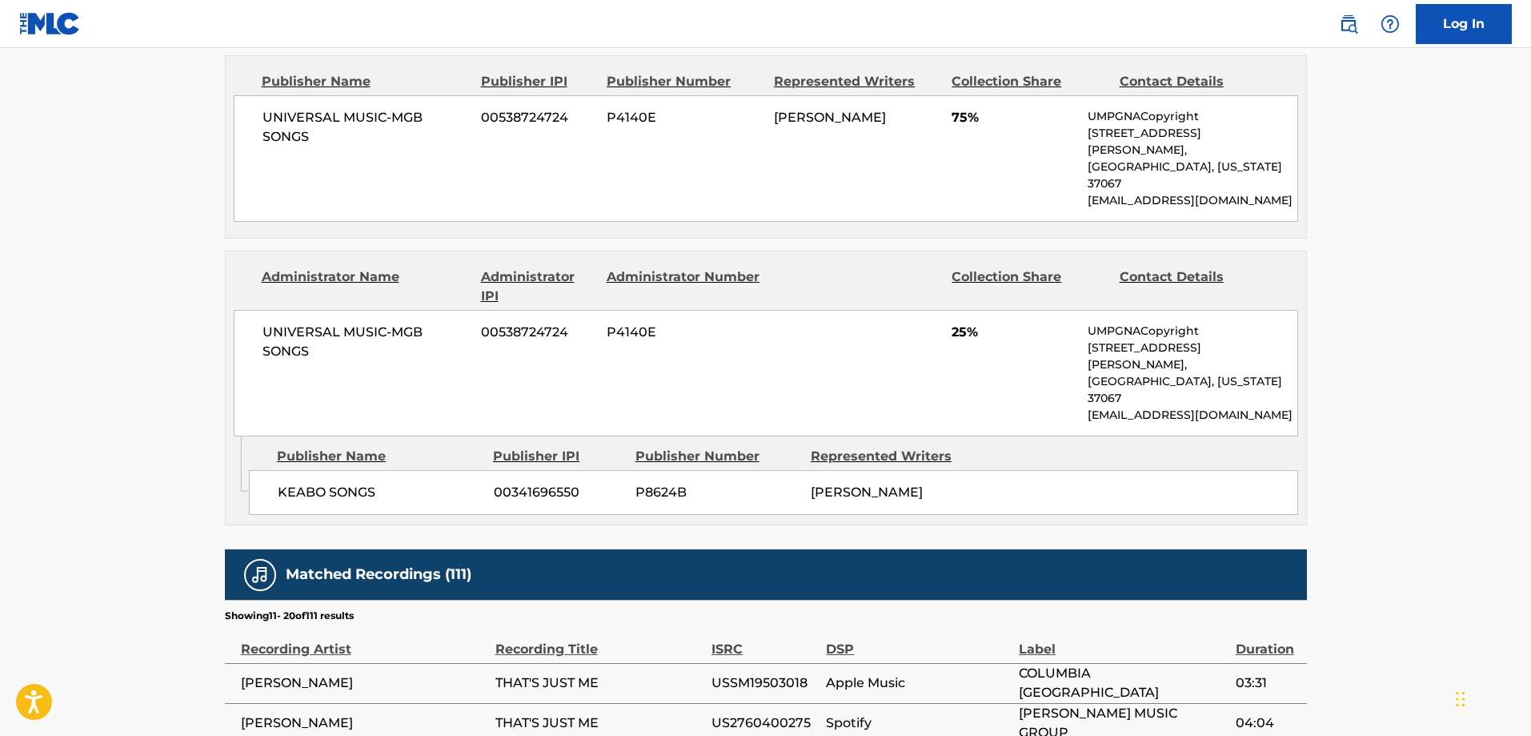
scroll to position [1174, 0]
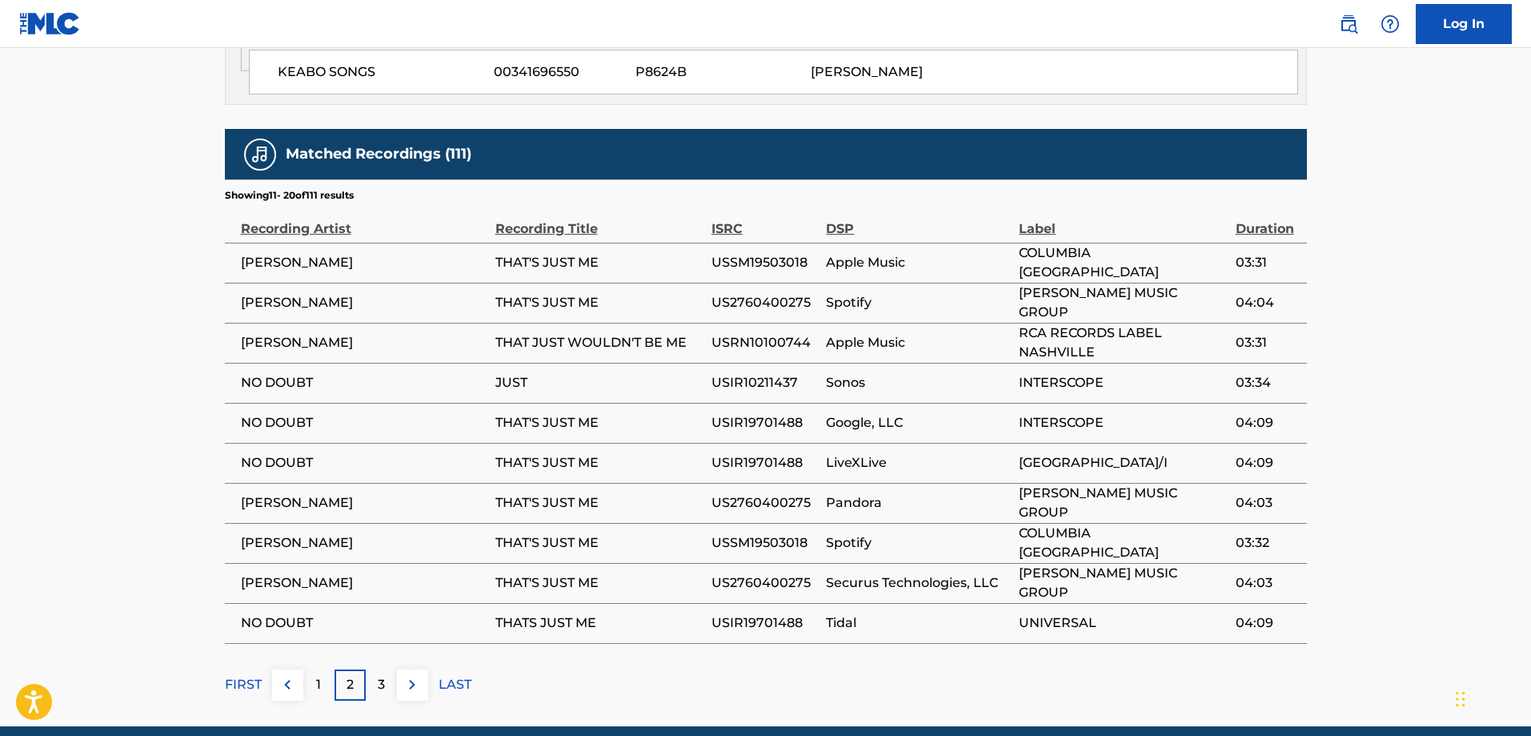
click at [418, 675] on img at bounding box center [412, 684] width 19 height 19
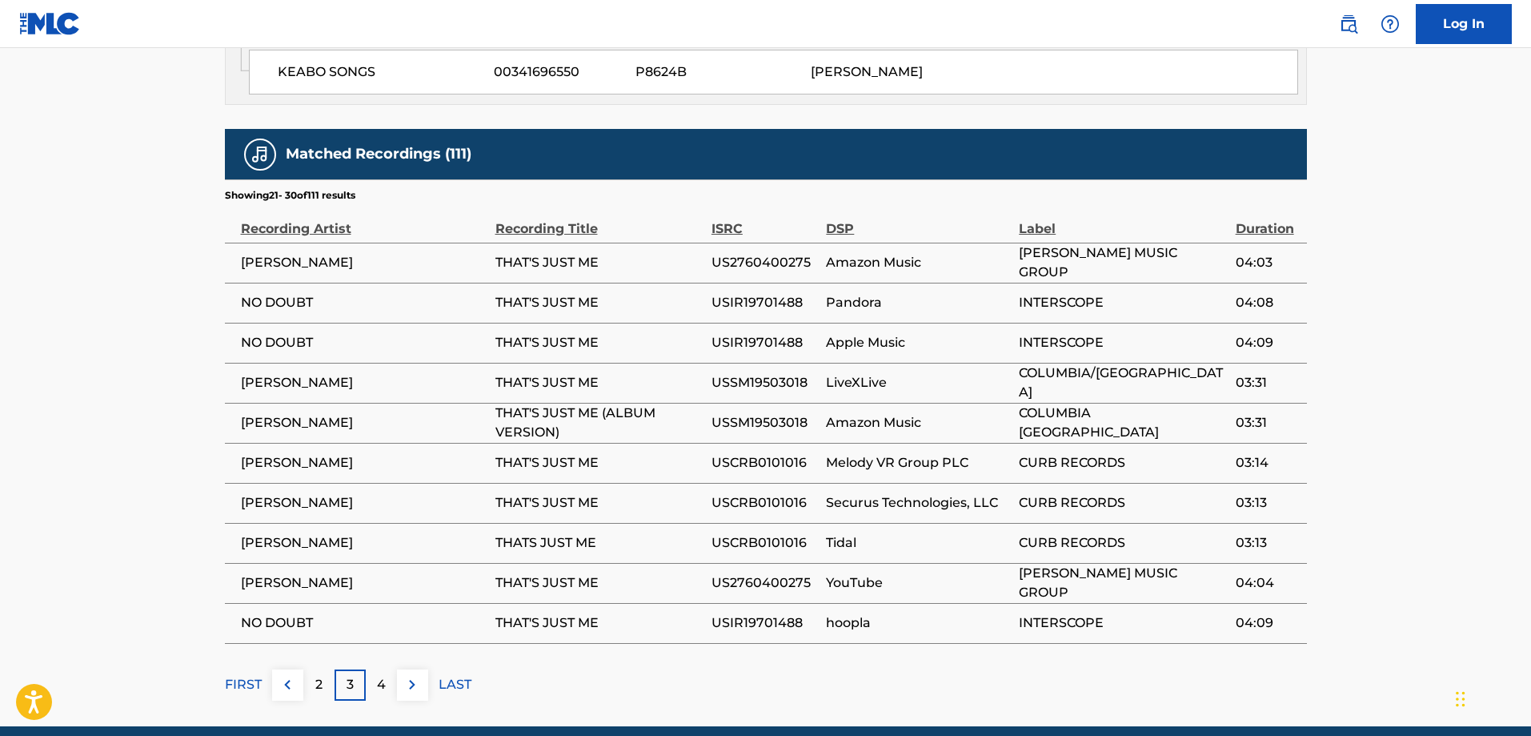
click at [292, 675] on img at bounding box center [287, 684] width 19 height 19
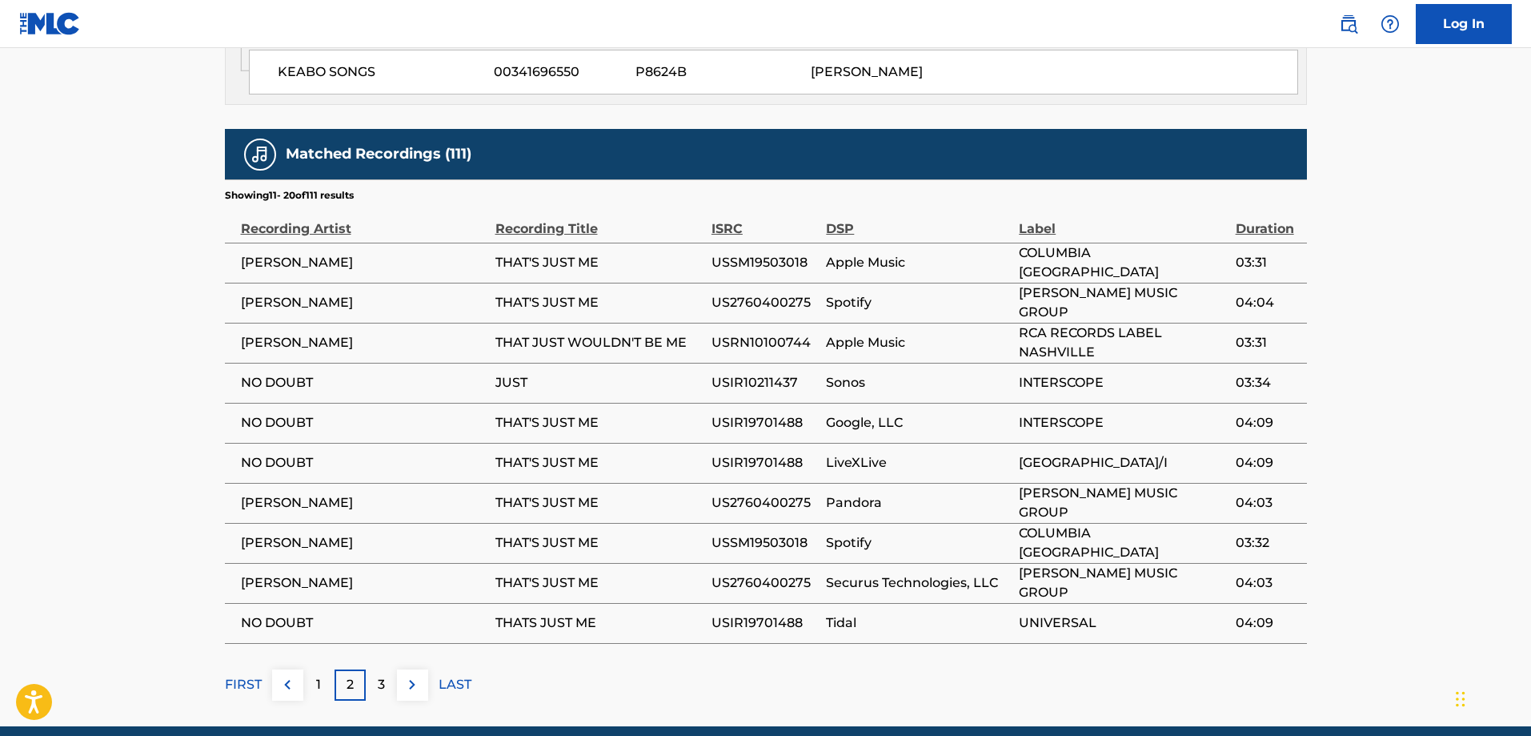
click at [410, 675] on img at bounding box center [412, 684] width 19 height 19
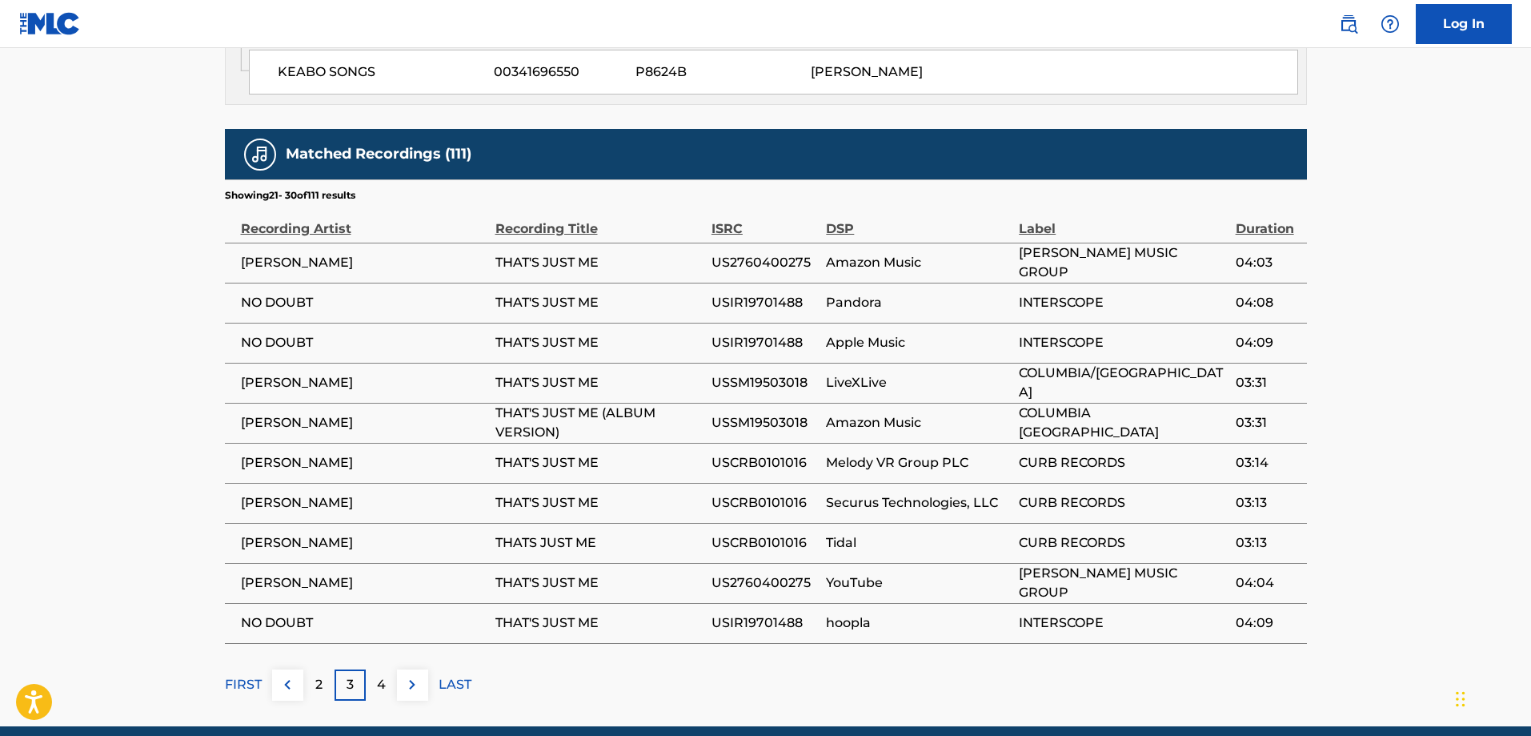
click at [411, 675] on img at bounding box center [412, 684] width 19 height 19
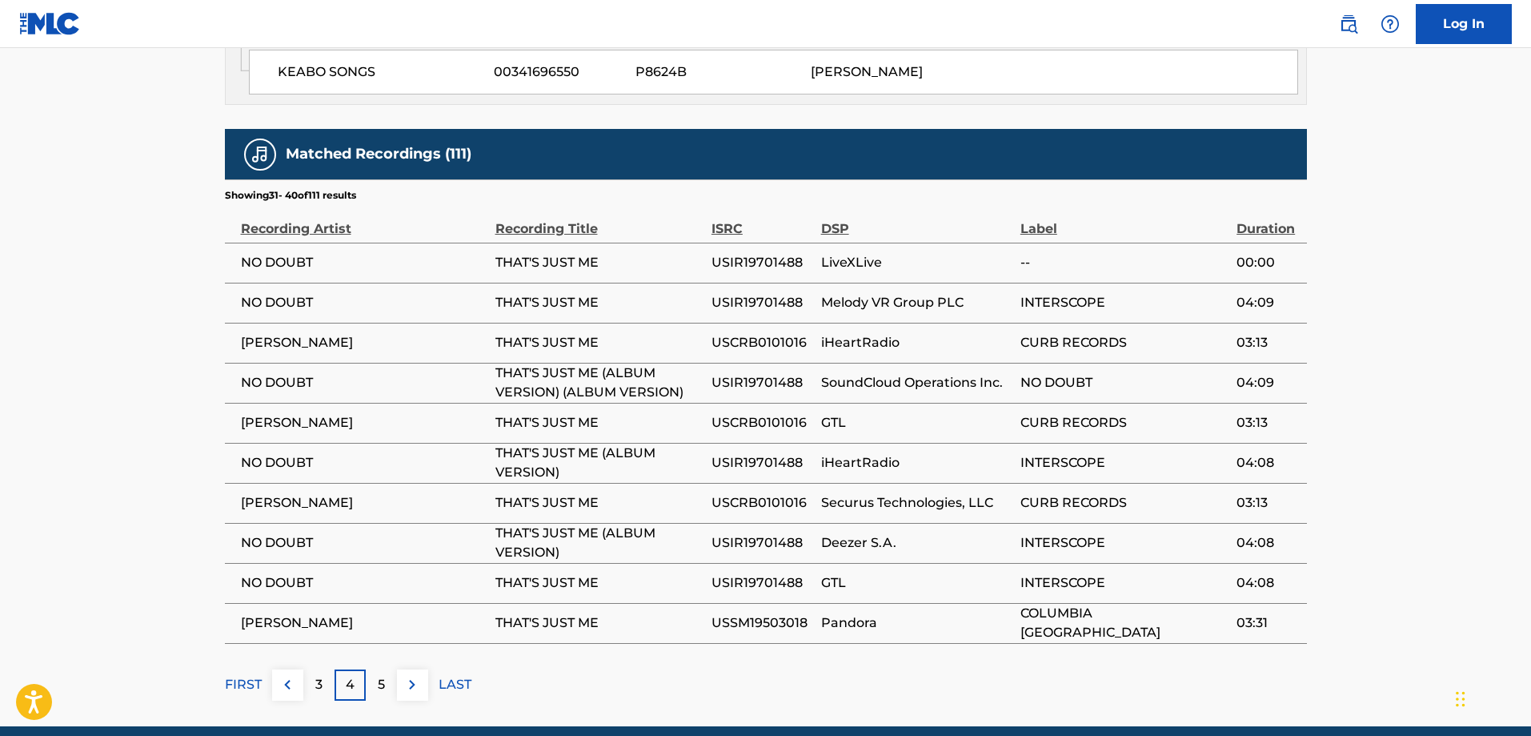
click at [419, 675] on img at bounding box center [412, 684] width 19 height 19
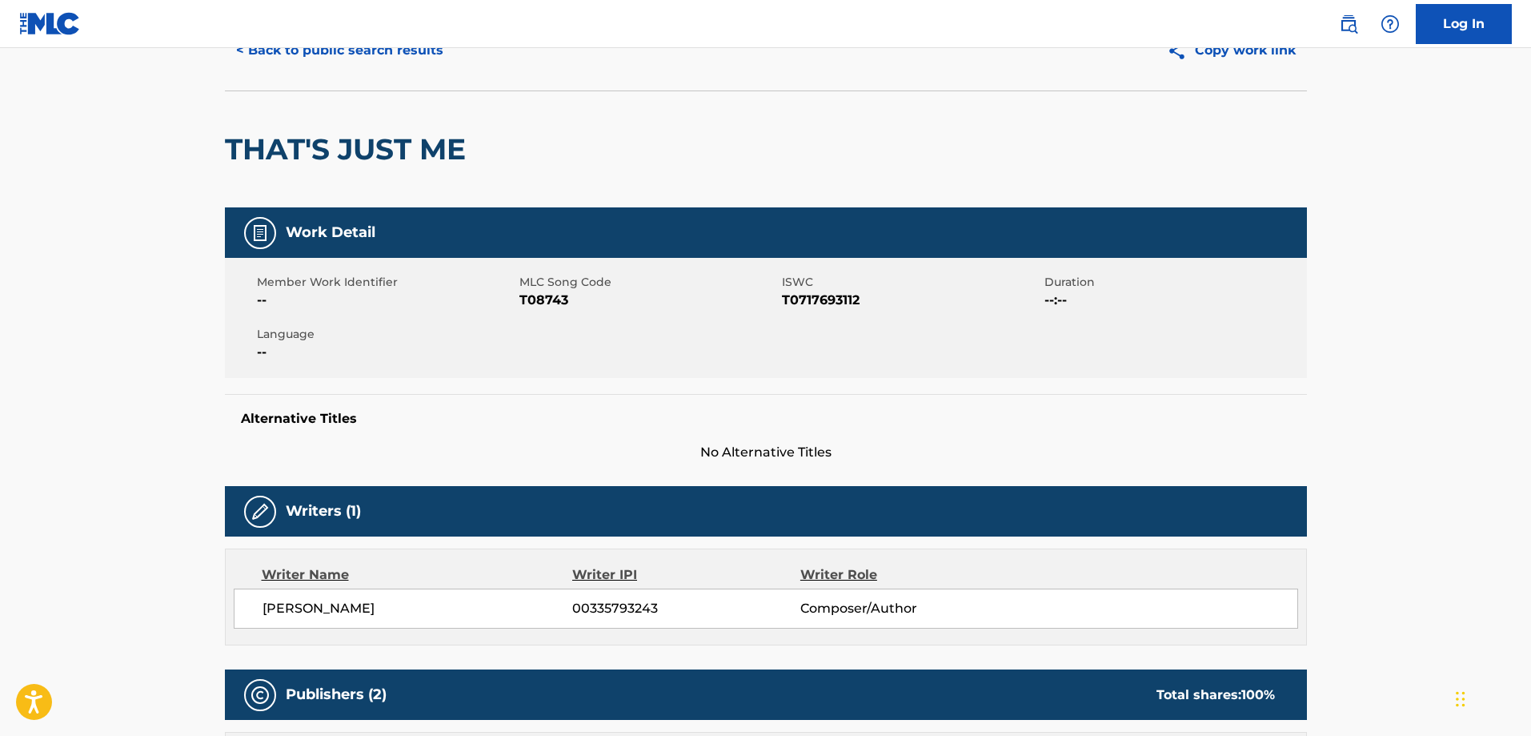
scroll to position [0, 0]
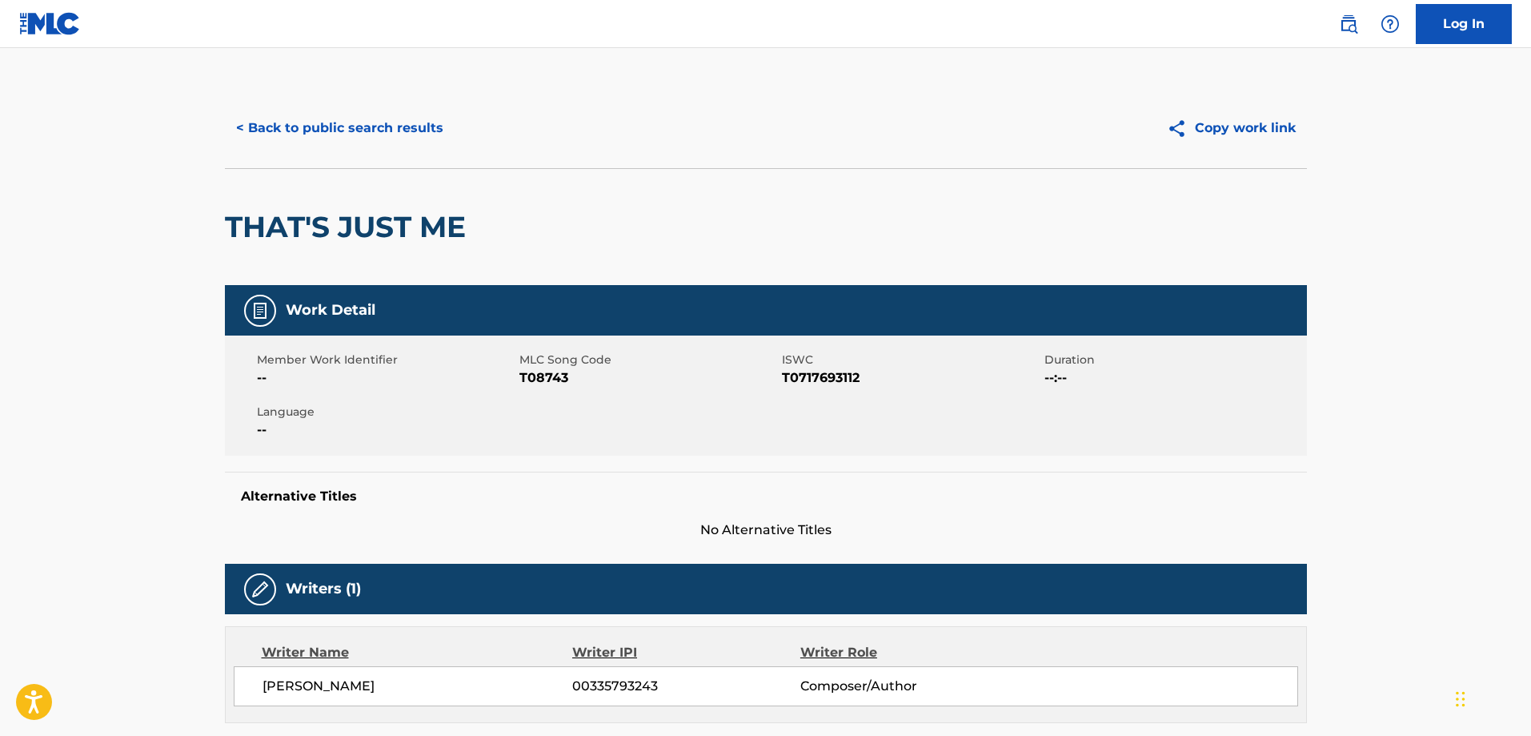
click at [343, 128] on button "< Back to public search results" at bounding box center [340, 128] width 230 height 40
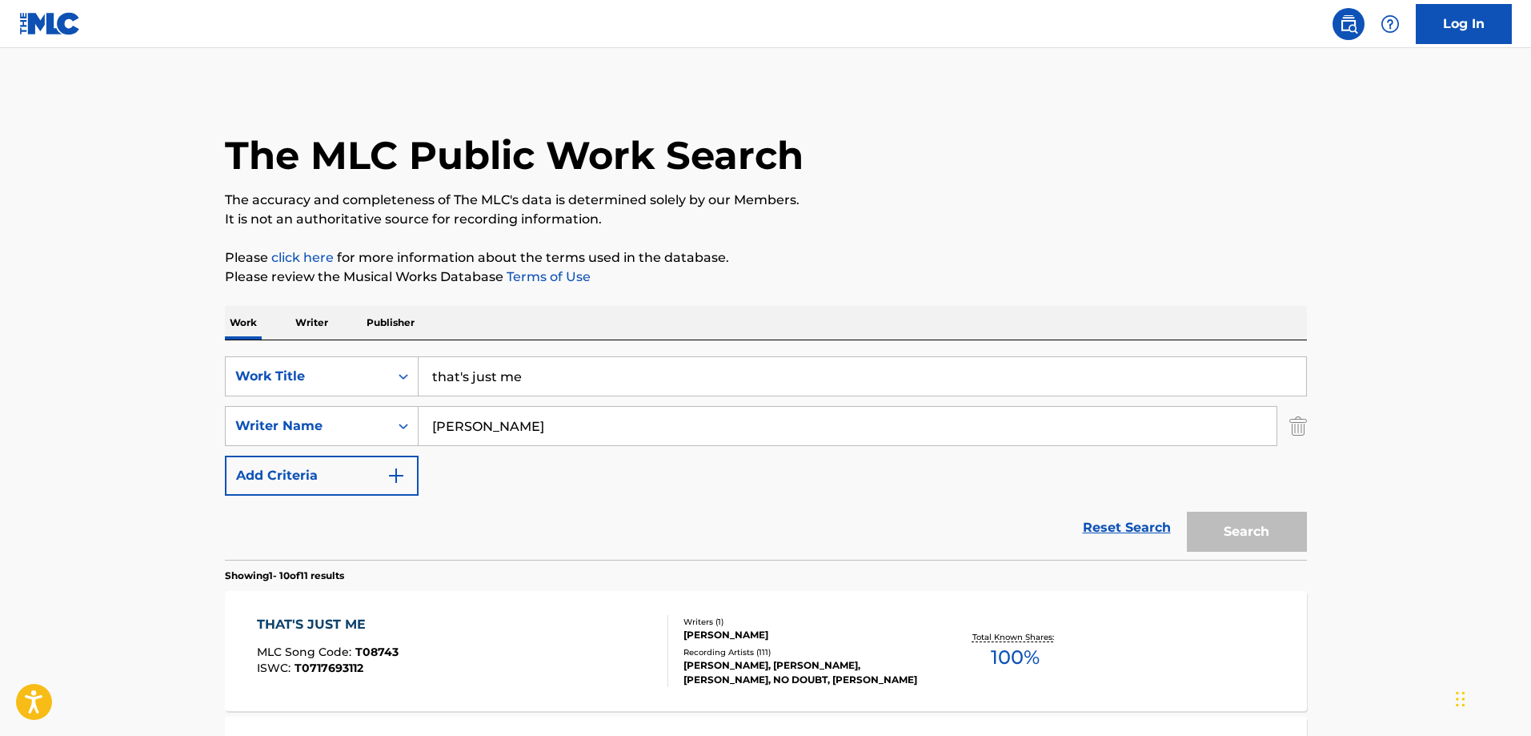
scroll to position [240, 0]
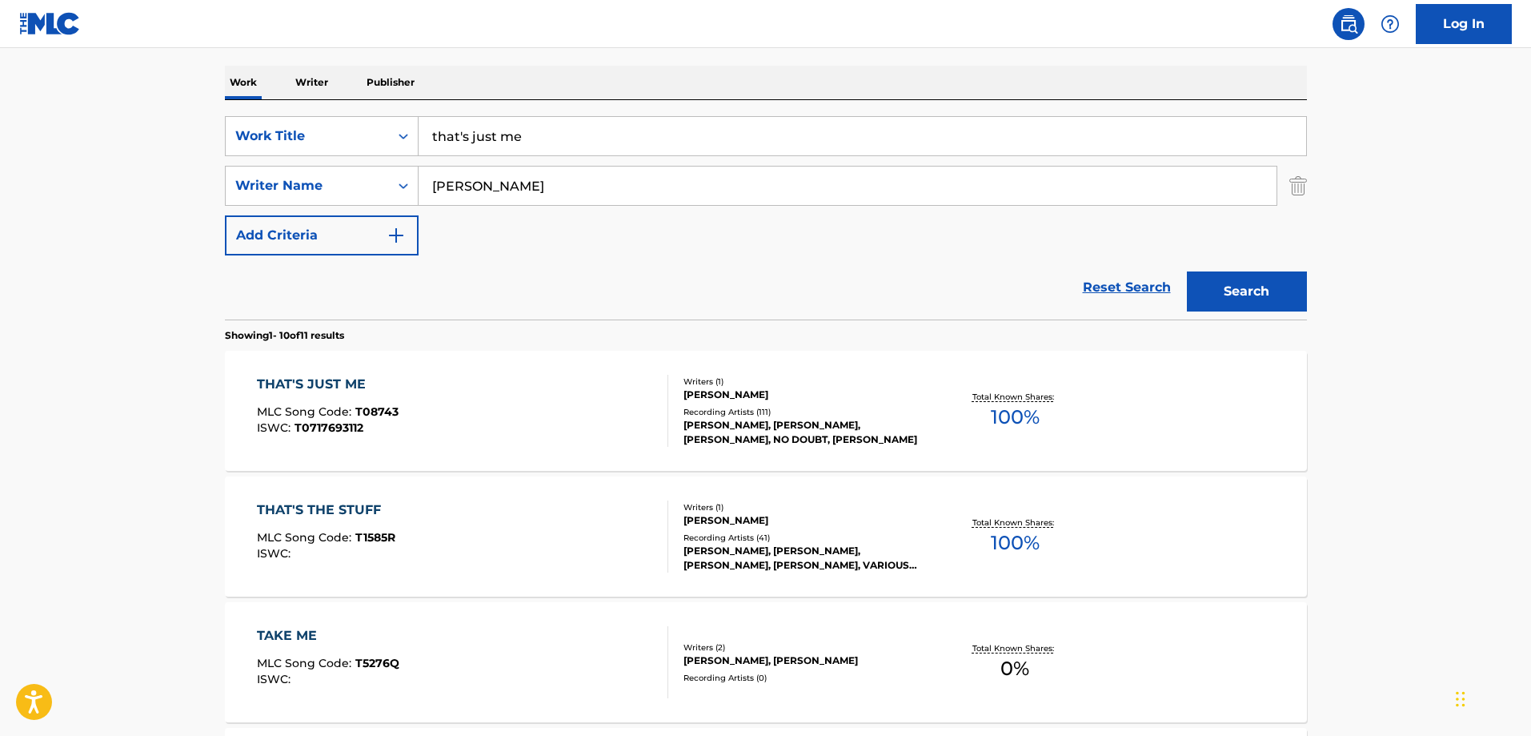
click at [433, 514] on div "THAT'S THE STUFF MLC Song Code : T1585R ISWC :" at bounding box center [462, 536] width 411 height 72
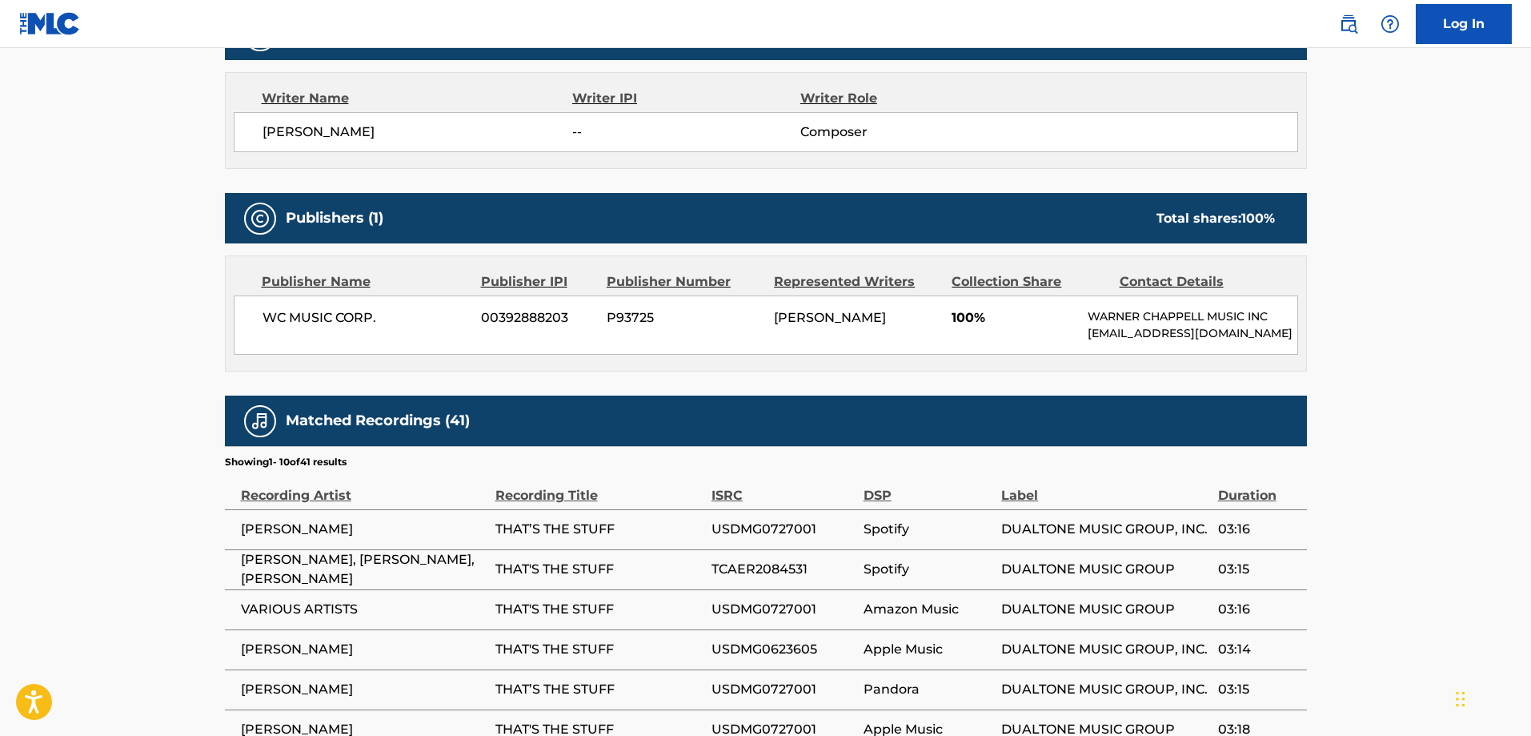
scroll to position [560, 0]
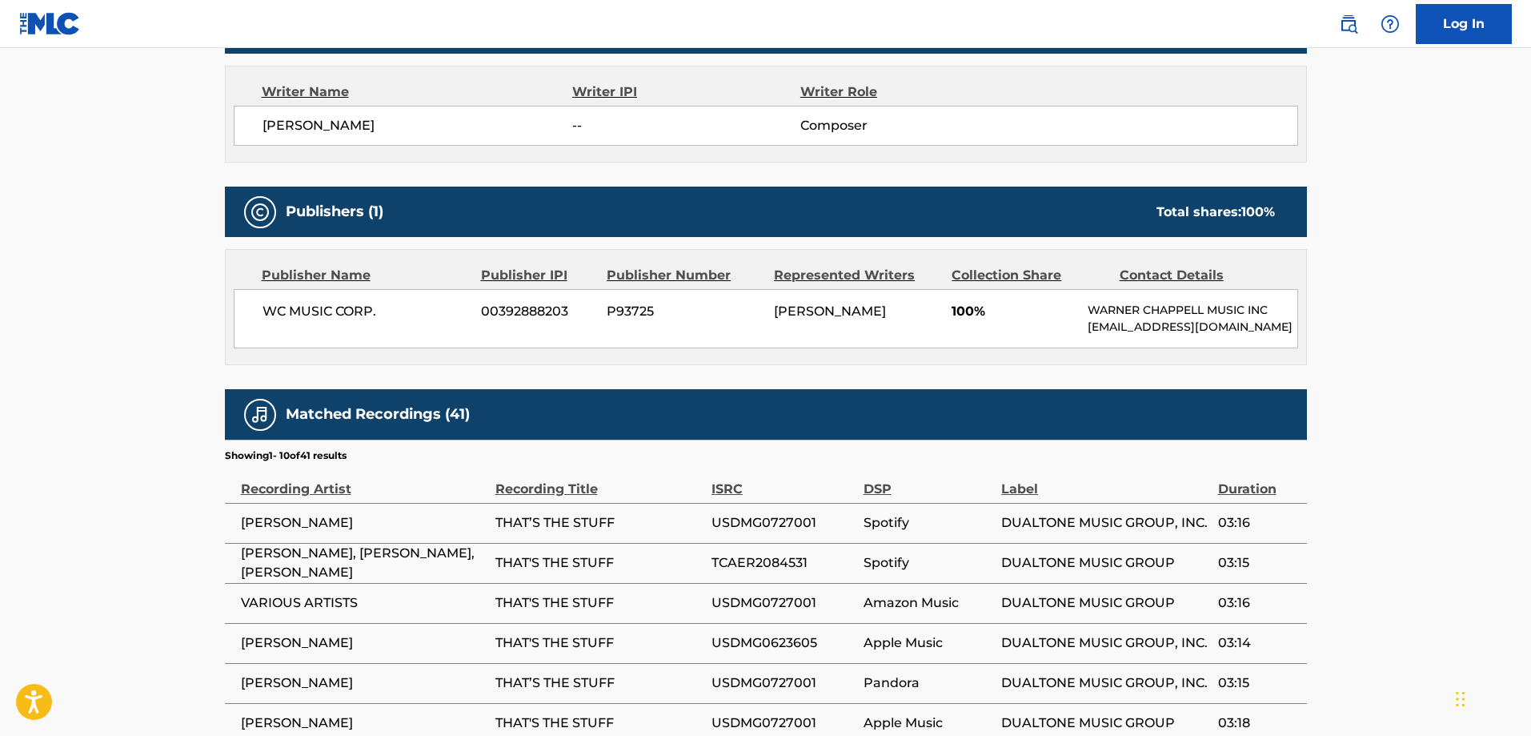
click at [258, 210] on img at bounding box center [260, 212] width 19 height 19
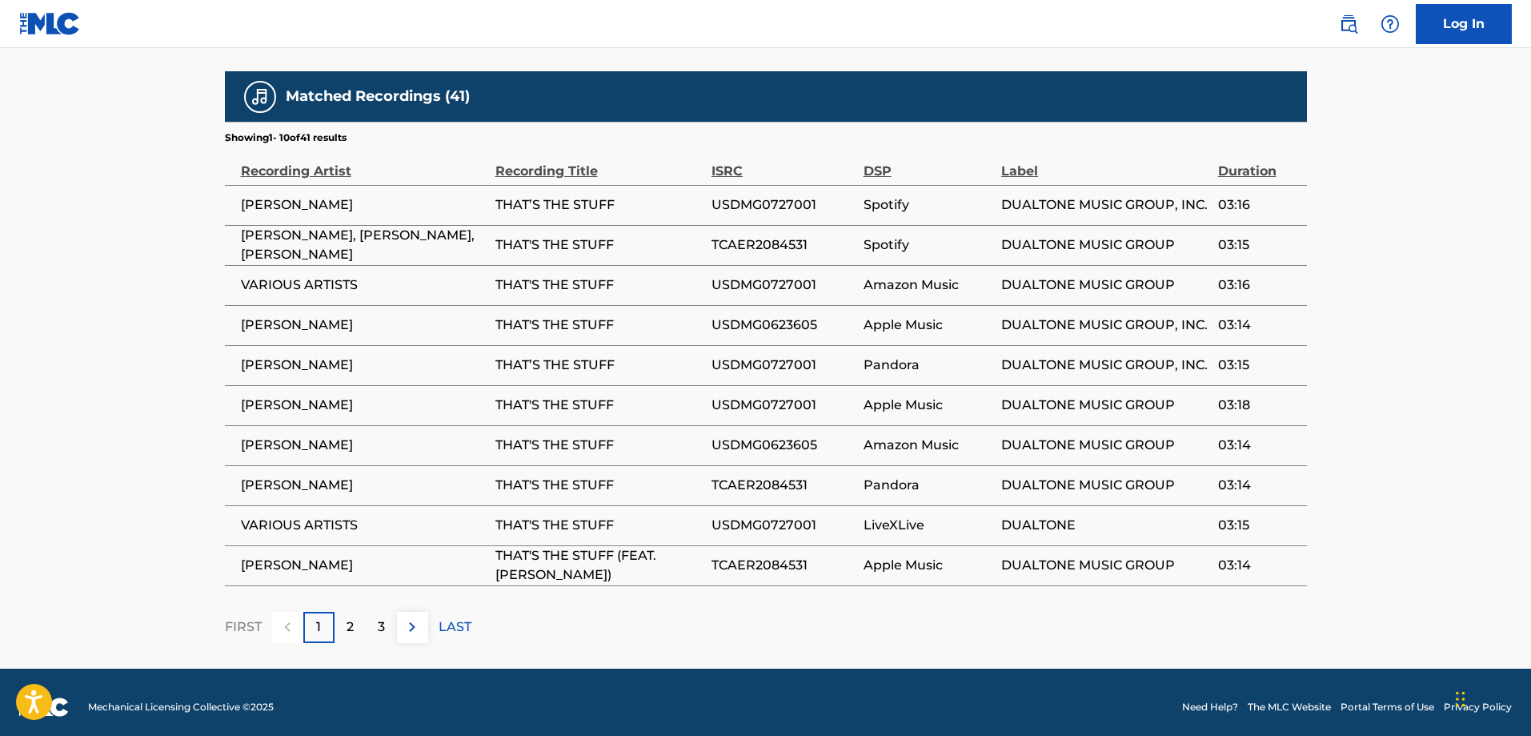
scroll to position [905, 0]
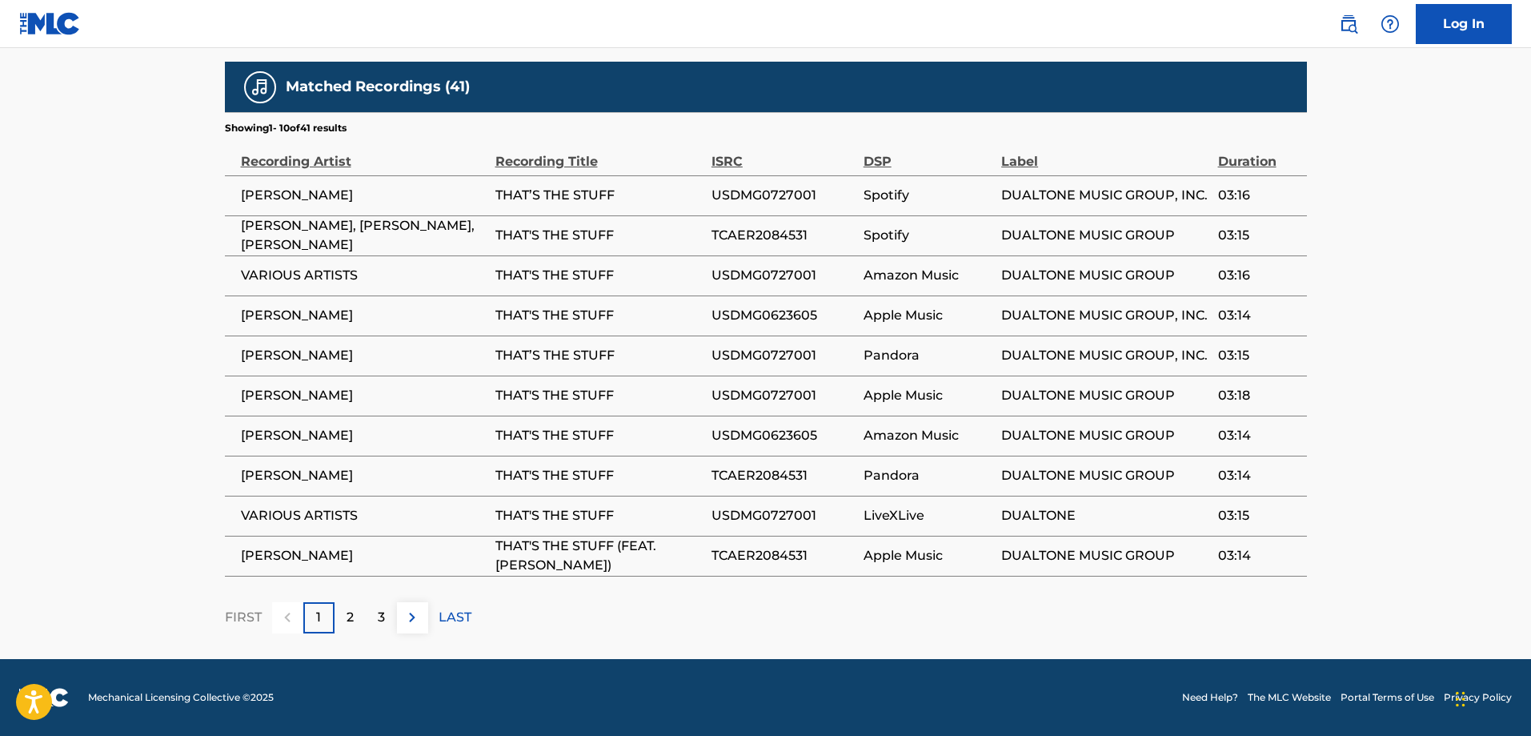
click at [455, 612] on p "LAST" at bounding box center [455, 617] width 33 height 19
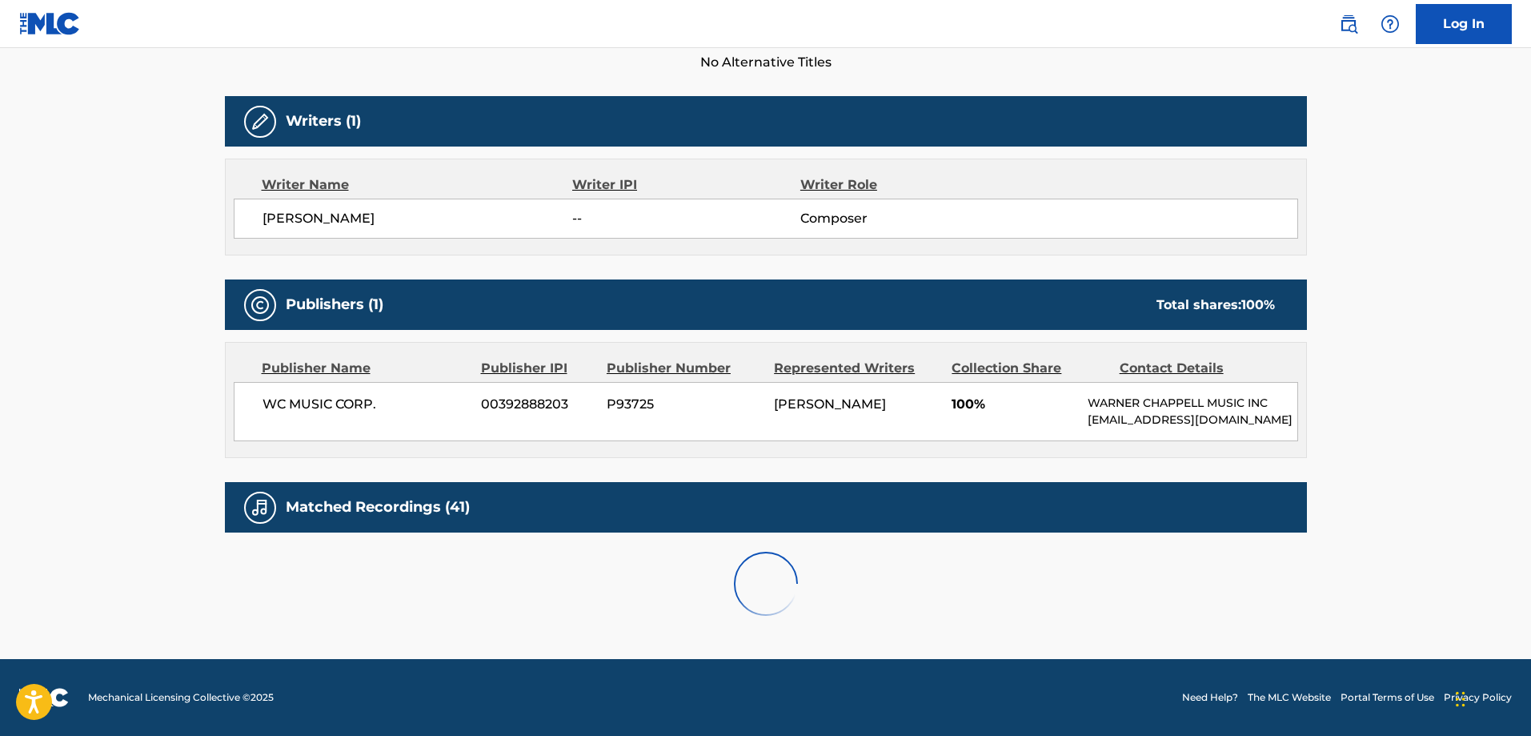
scroll to position [544, 0]
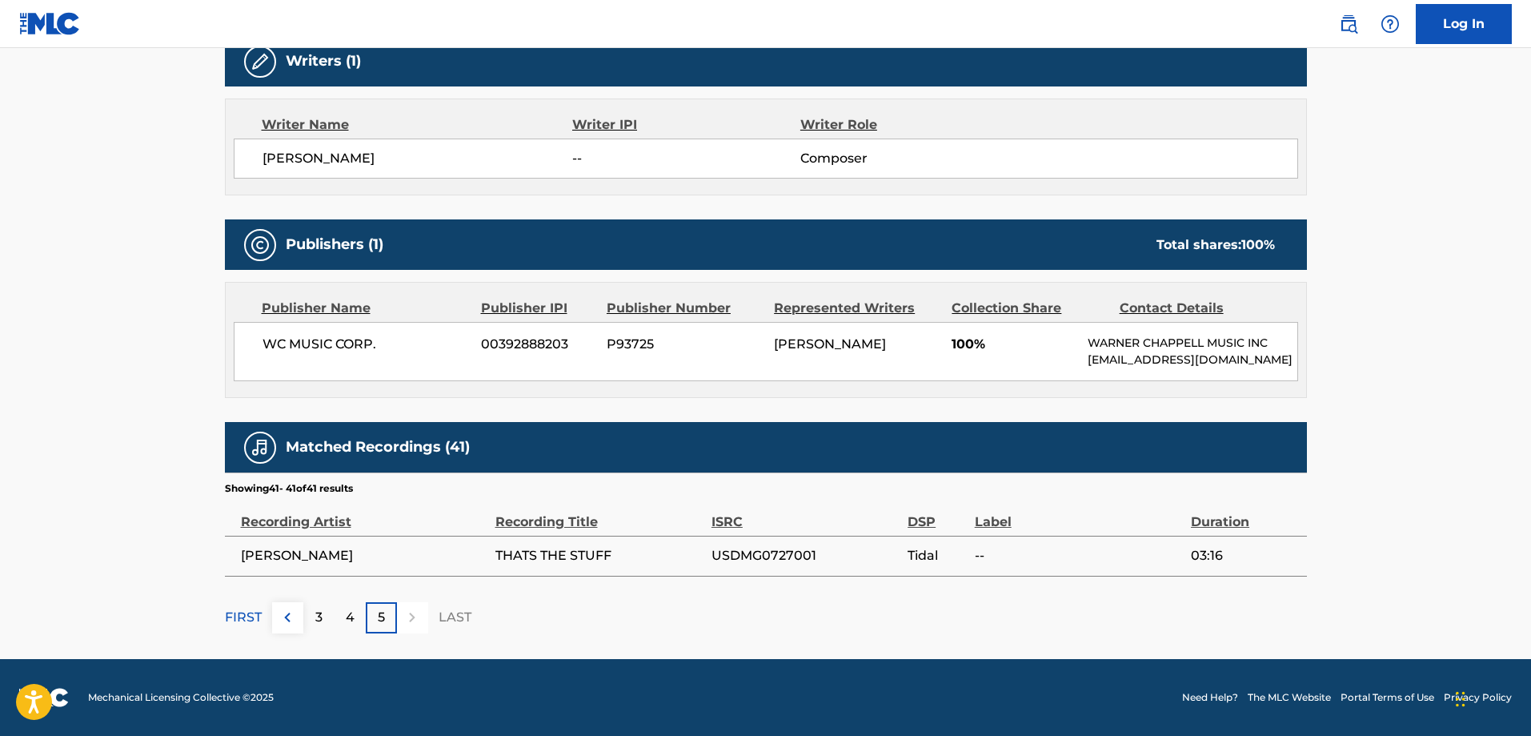
click at [321, 628] on div "3" at bounding box center [318, 617] width 31 height 31
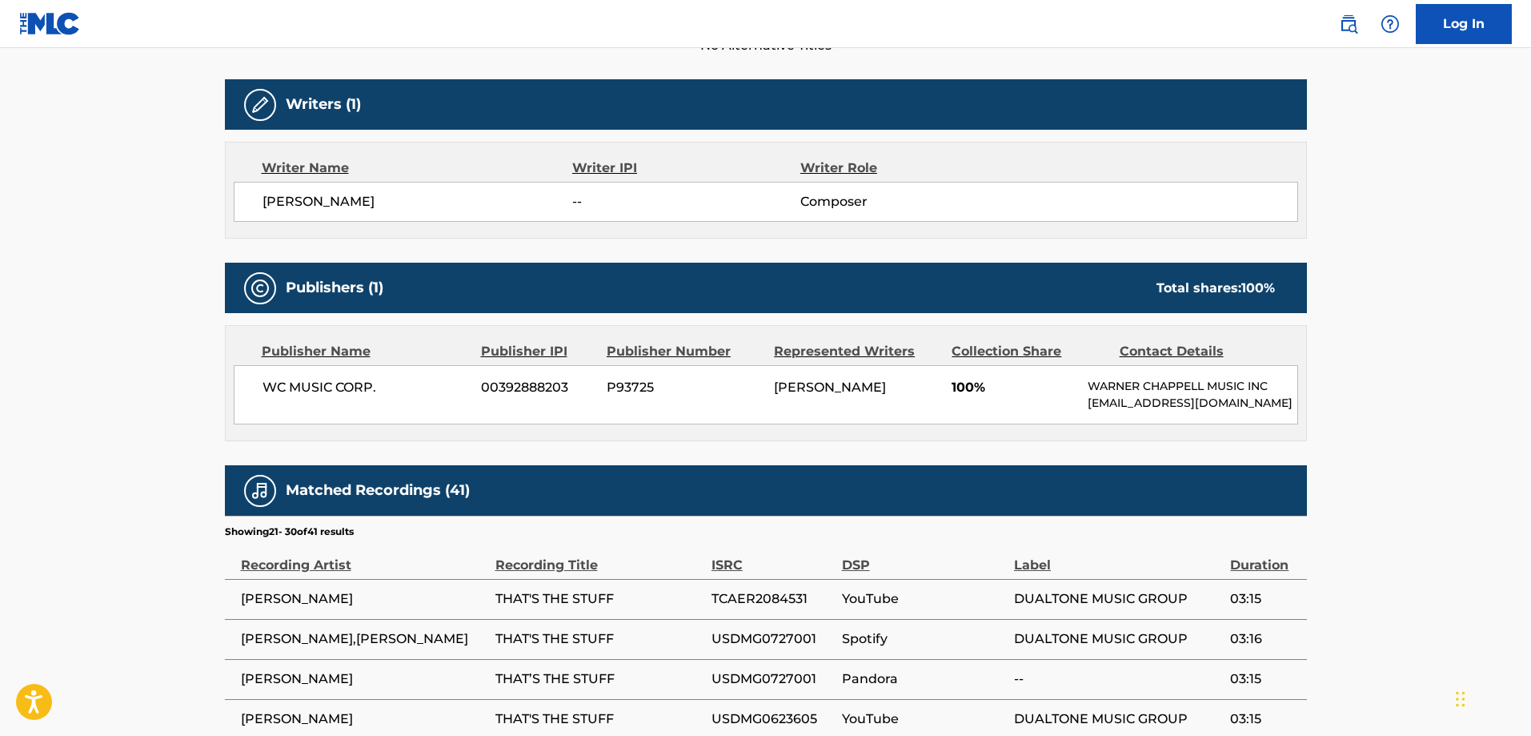
scroll to position [905, 0]
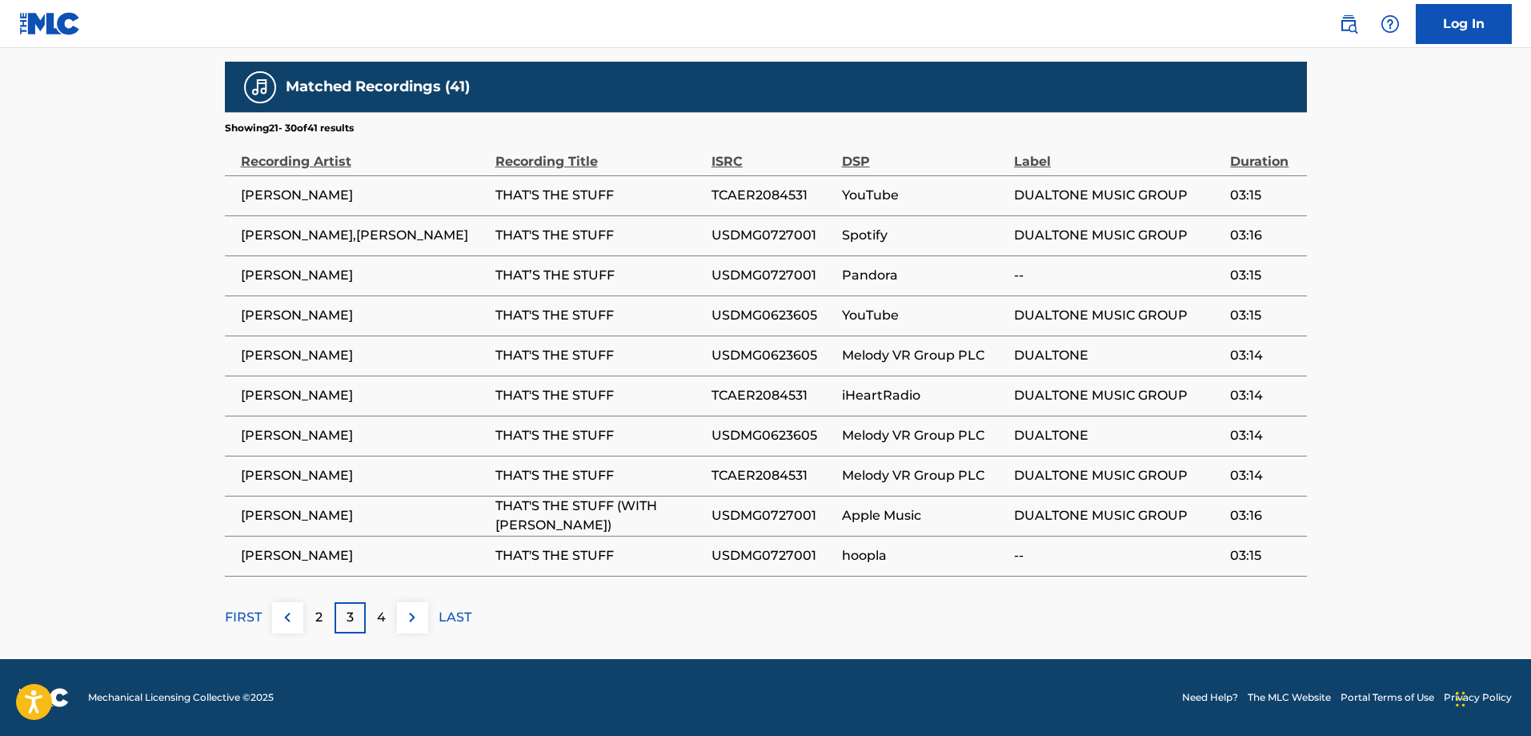
click at [323, 614] on div "2" at bounding box center [318, 617] width 31 height 31
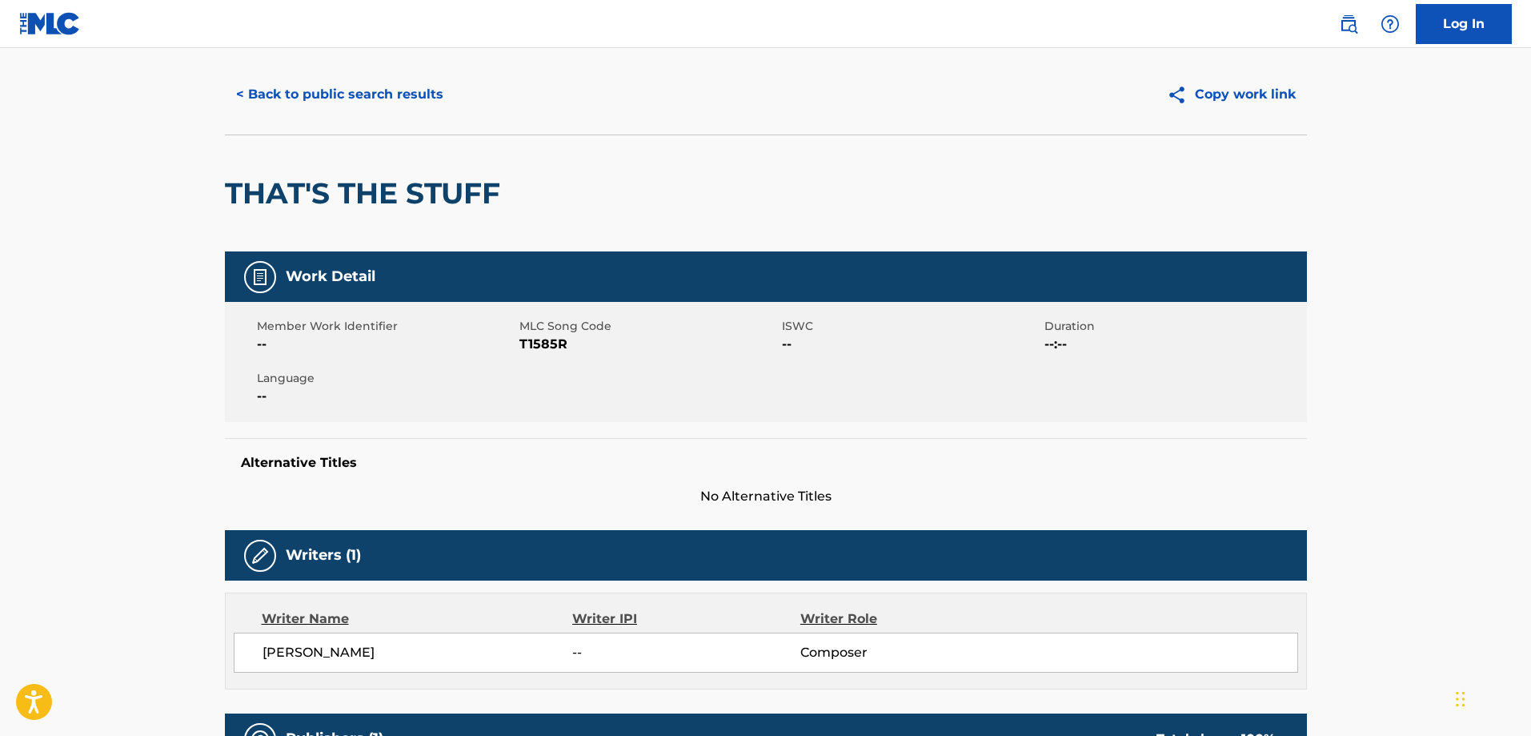
scroll to position [0, 0]
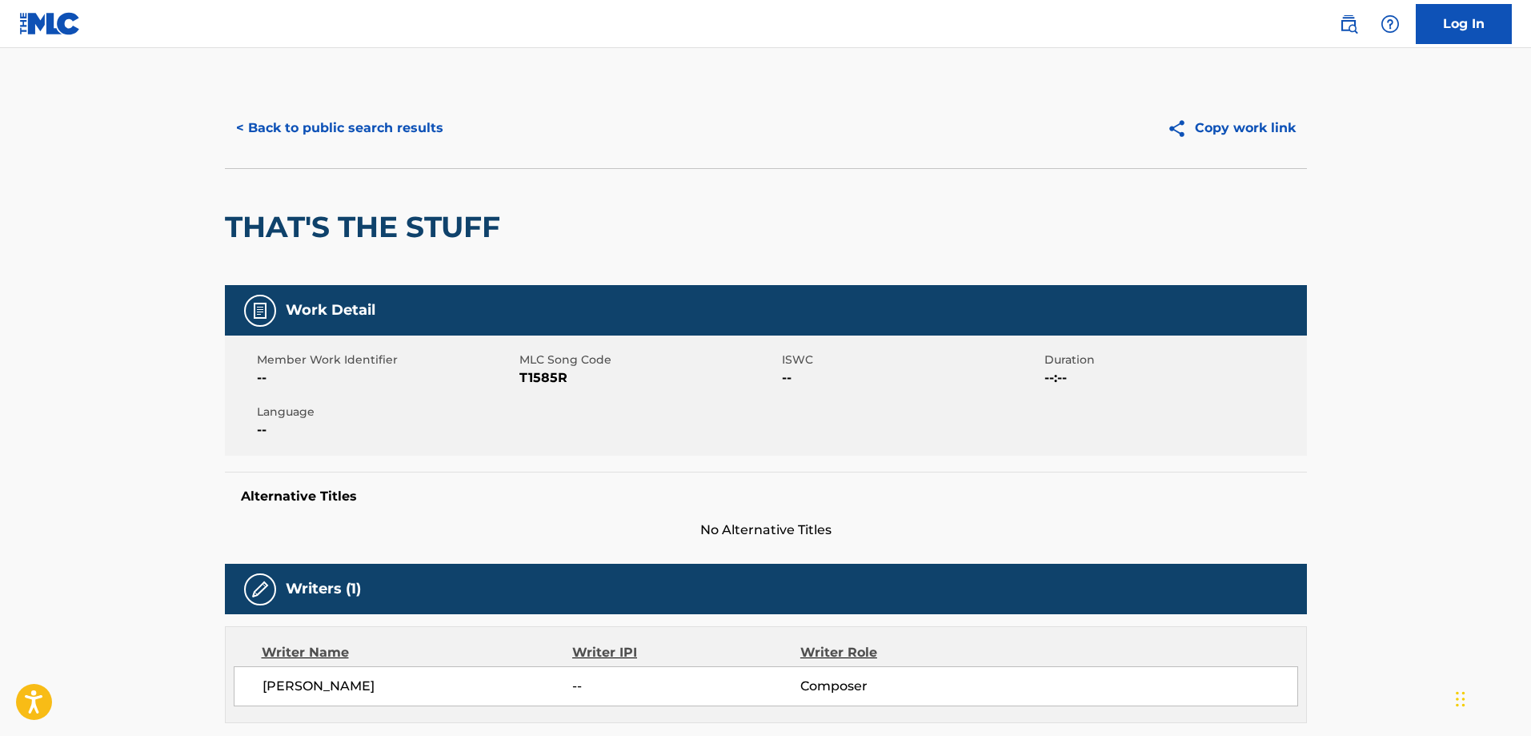
click at [262, 130] on button "< Back to public search results" at bounding box center [340, 128] width 230 height 40
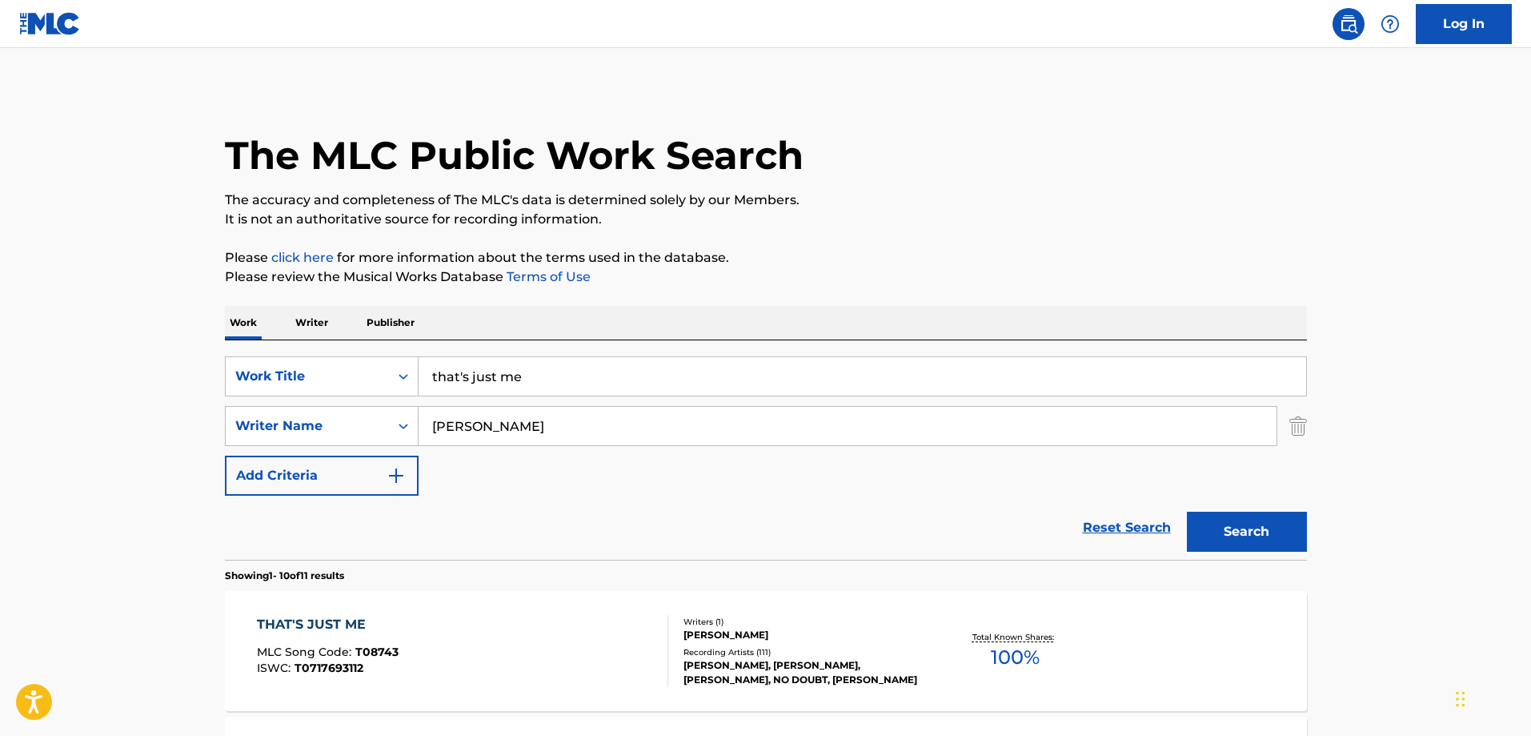
click at [560, 375] on input "that's just me" at bounding box center [863, 376] width 888 height 38
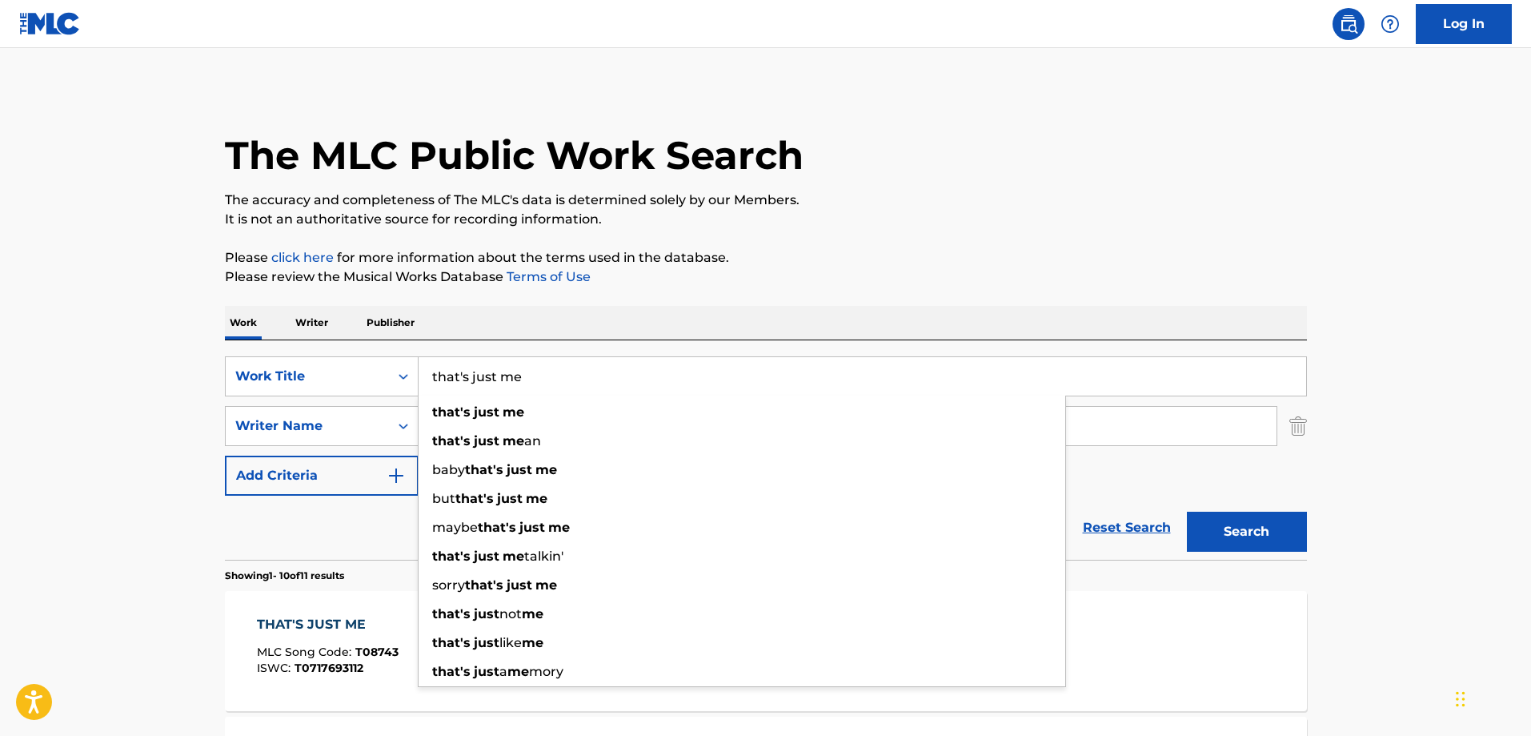
drag, startPoint x: 560, startPoint y: 375, endPoint x: 432, endPoint y: 373, distance: 127.3
click at [432, 373] on input "that's just me" at bounding box center [863, 376] width 888 height 38
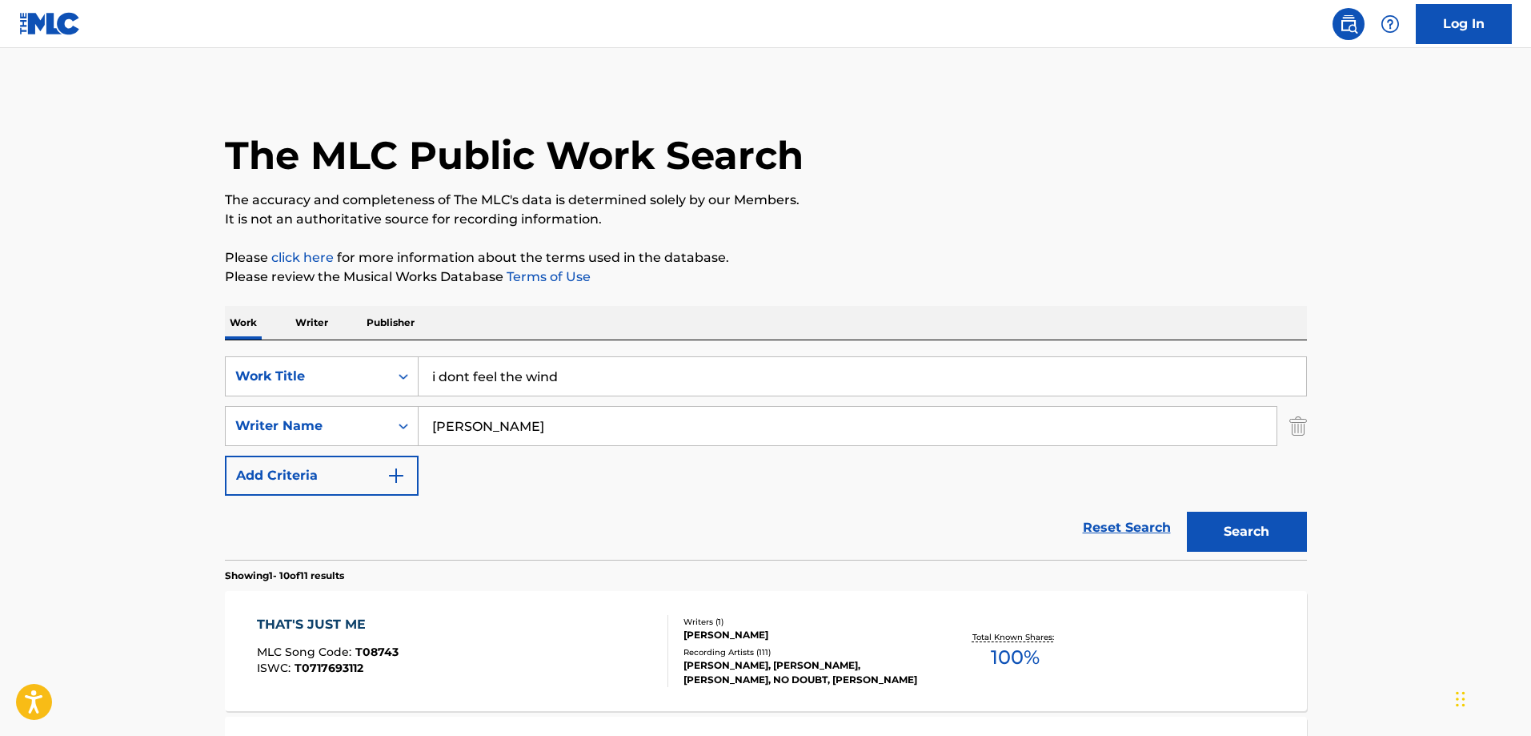
click at [465, 375] on input "i dont feel the wind" at bounding box center [863, 376] width 888 height 38
type input "i don't feel the wind"
click at [559, 407] on strong "wind" at bounding box center [548, 411] width 34 height 15
click at [524, 427] on input "[PERSON_NAME]" at bounding box center [848, 426] width 858 height 38
click at [680, 523] on div "Reset Search Search" at bounding box center [766, 527] width 1082 height 64
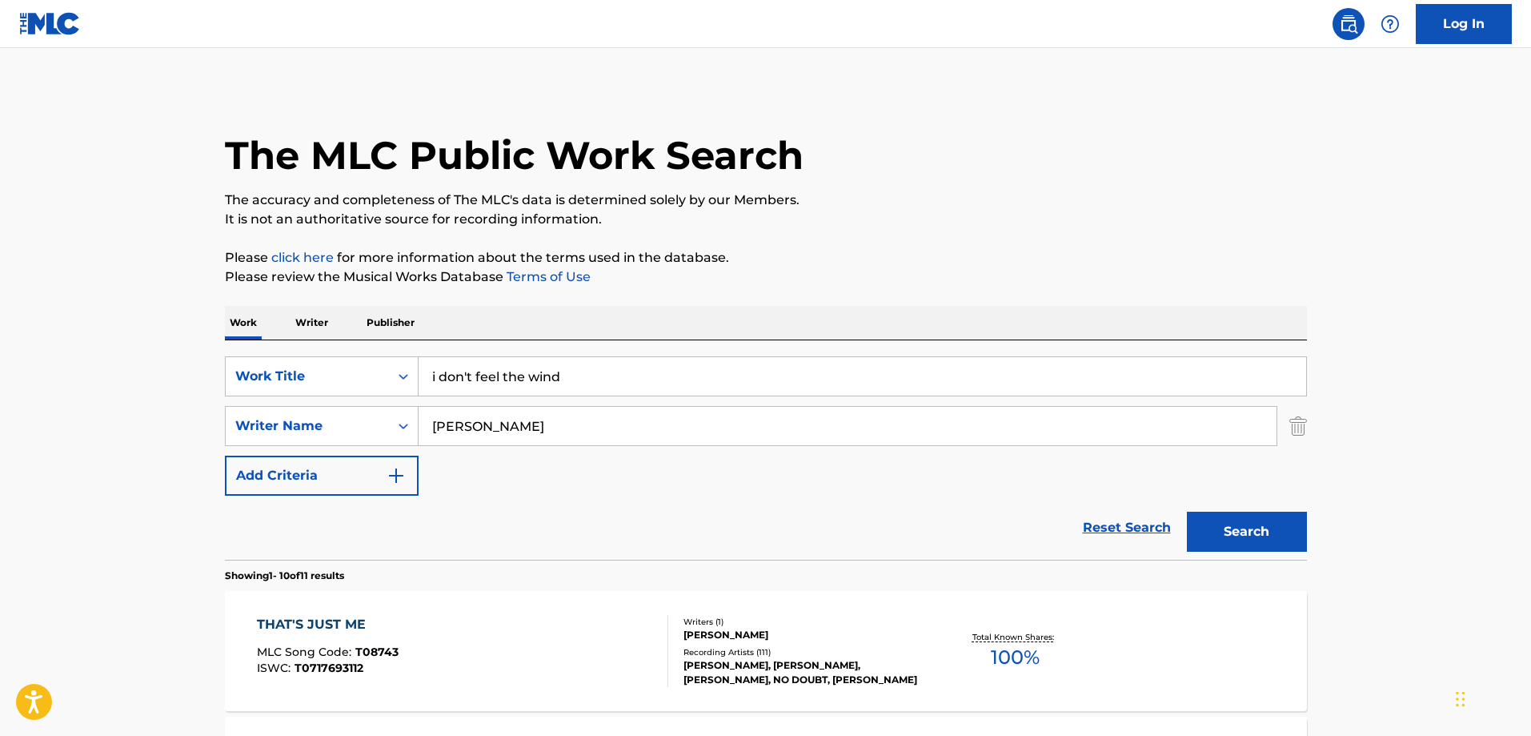
click at [1252, 539] on button "Search" at bounding box center [1247, 531] width 120 height 40
click at [467, 630] on div "I DON'T FEEL THE WIND MLC Song Code : I6478V ISWC :" at bounding box center [462, 651] width 411 height 72
